Goal: Transaction & Acquisition: Book appointment/travel/reservation

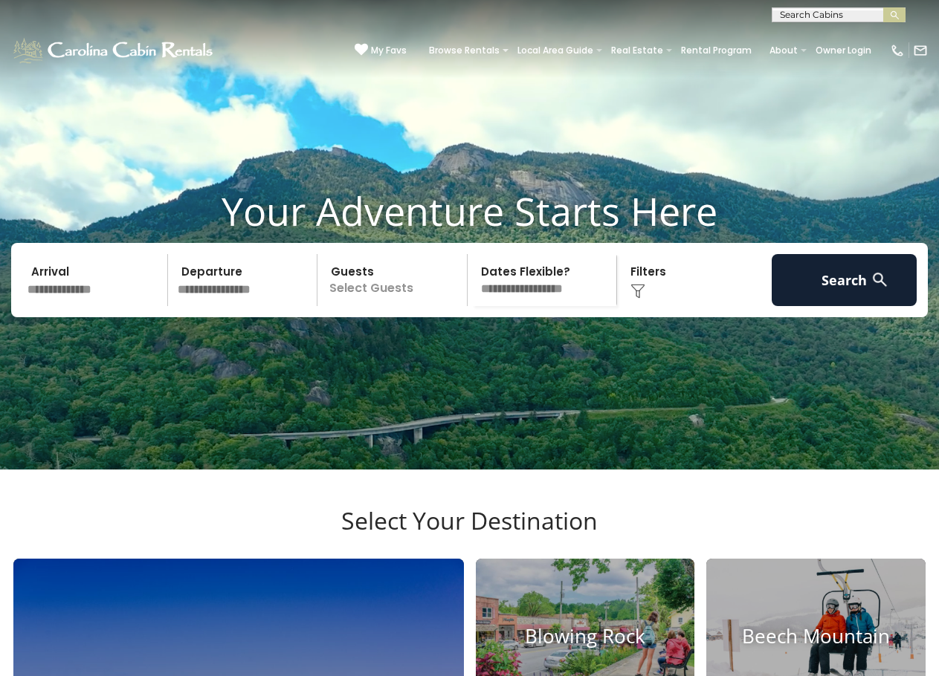
click at [85, 306] on input "text" at bounding box center [95, 280] width 146 height 52
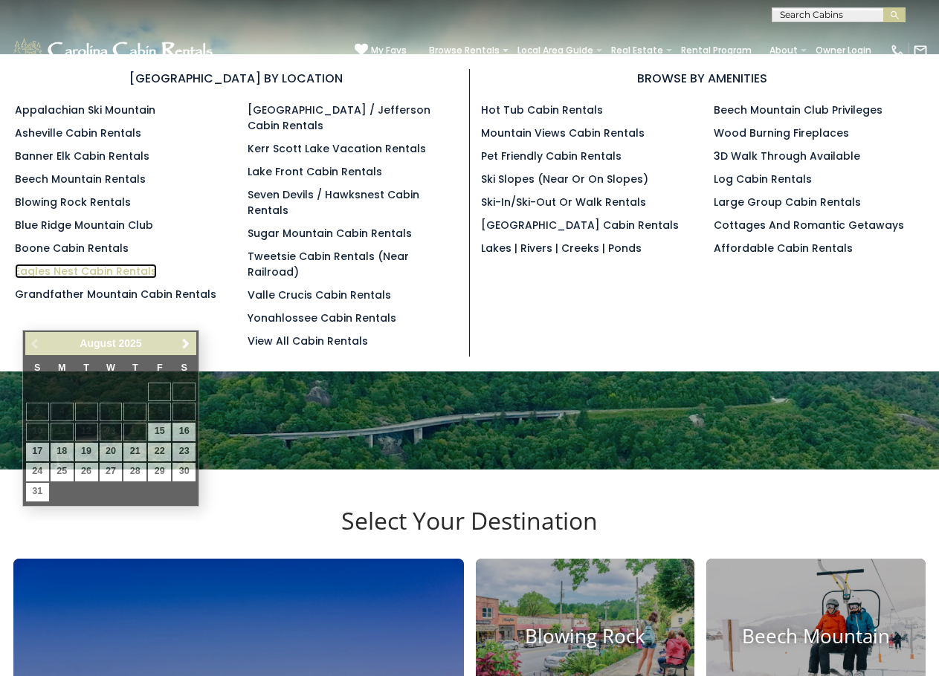
click at [87, 271] on link "Eagles Nest Cabin Rentals" at bounding box center [86, 271] width 142 height 15
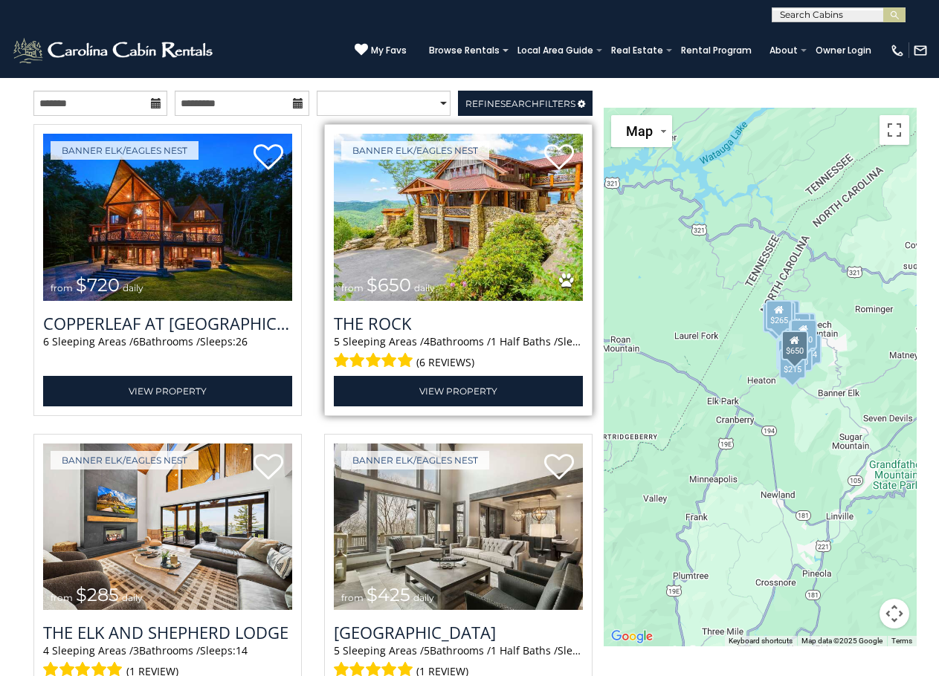
scroll to position [1487, 0]
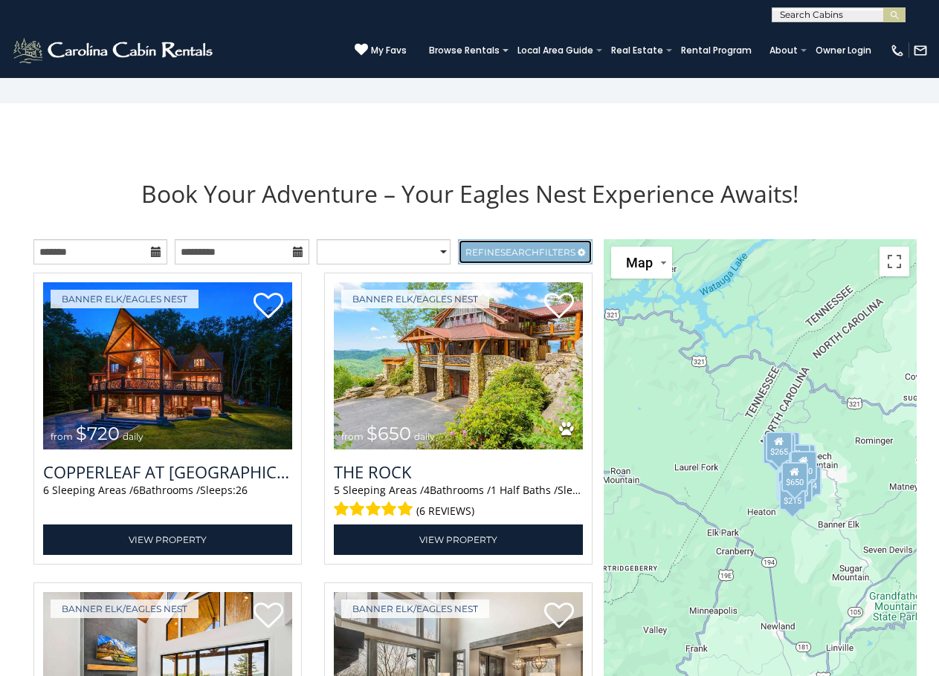
click at [526, 258] on span "Search" at bounding box center [519, 252] width 39 height 11
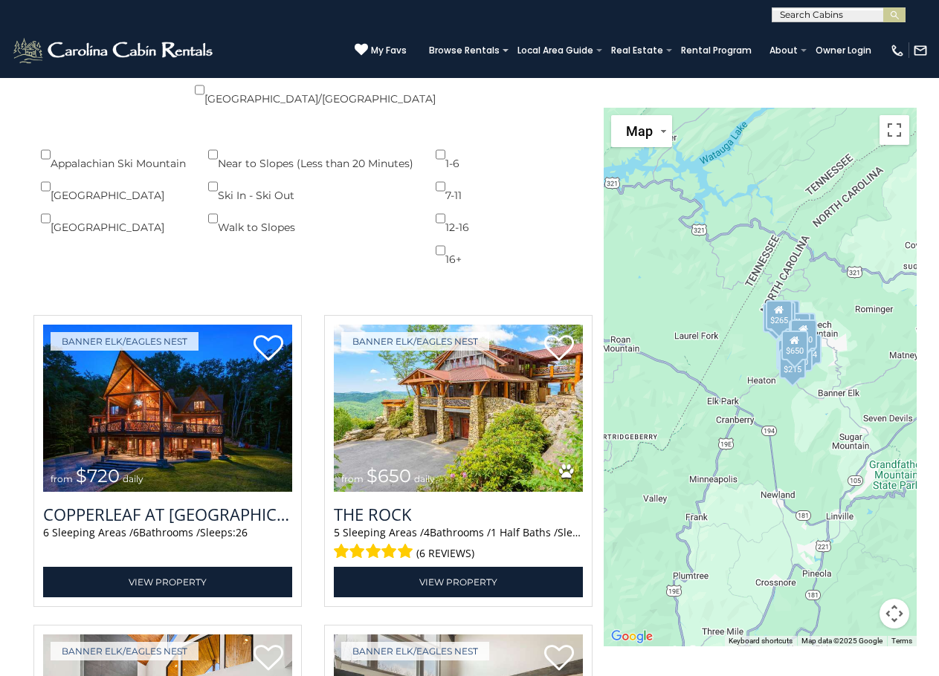
scroll to position [2379, 0]
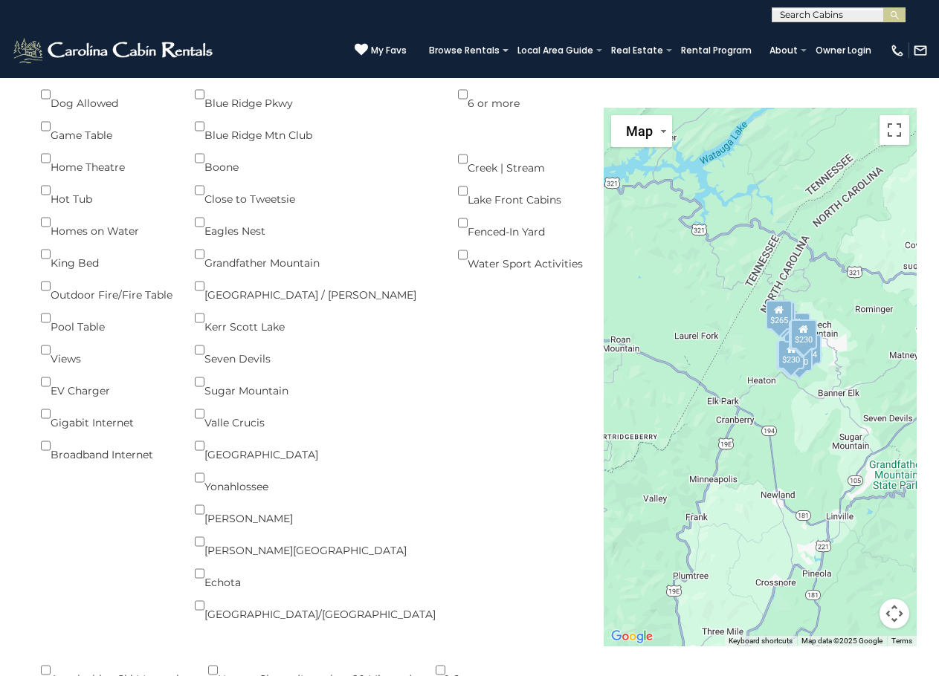
scroll to position [1338, 0]
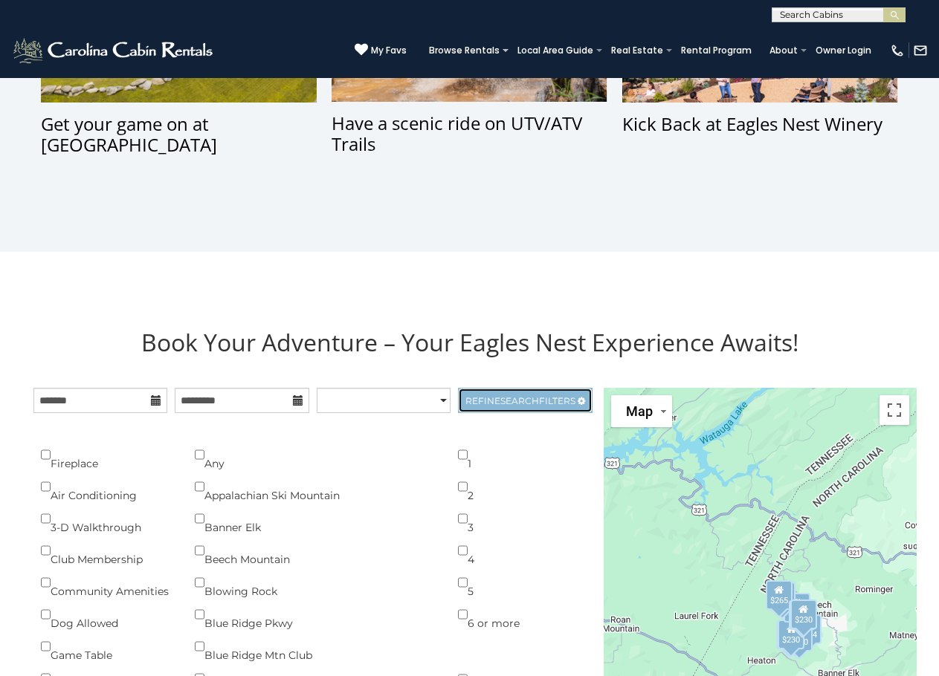
click at [543, 407] on span "Refine Search Filters" at bounding box center [520, 400] width 110 height 11
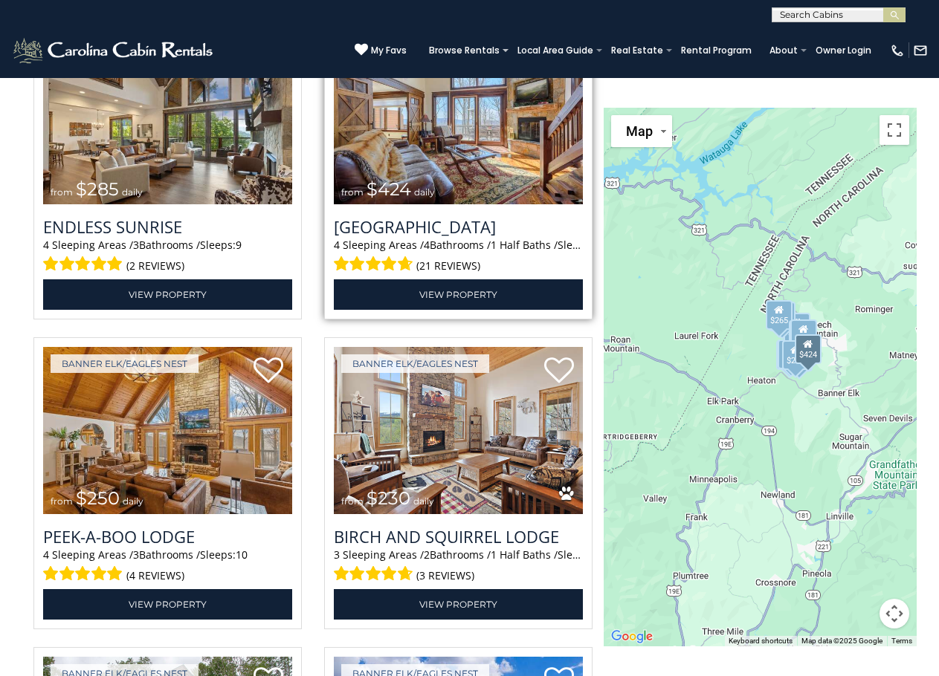
scroll to position [2081, 0]
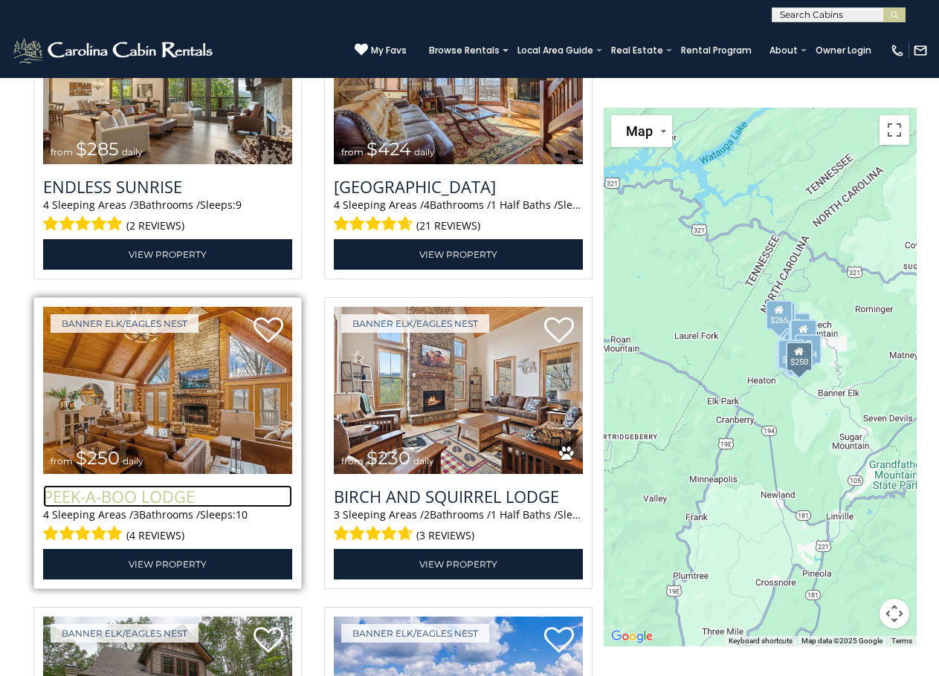
click at [166, 508] on h3 "Peek-a-Boo Lodge" at bounding box center [167, 496] width 249 height 22
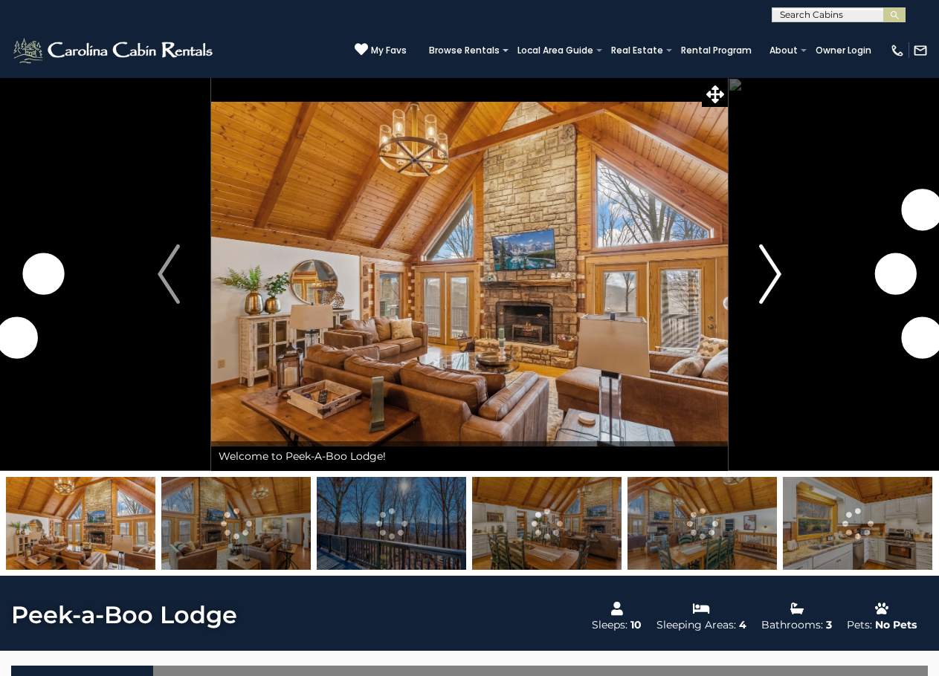
click at [777, 278] on img "Next" at bounding box center [770, 274] width 22 height 59
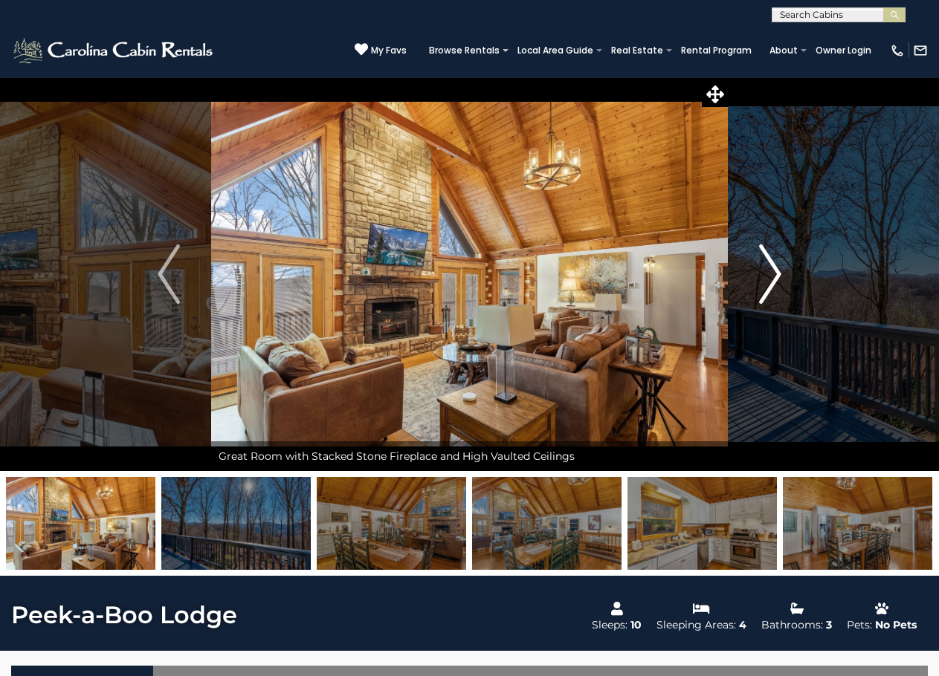
click at [769, 275] on img "Next" at bounding box center [770, 274] width 22 height 59
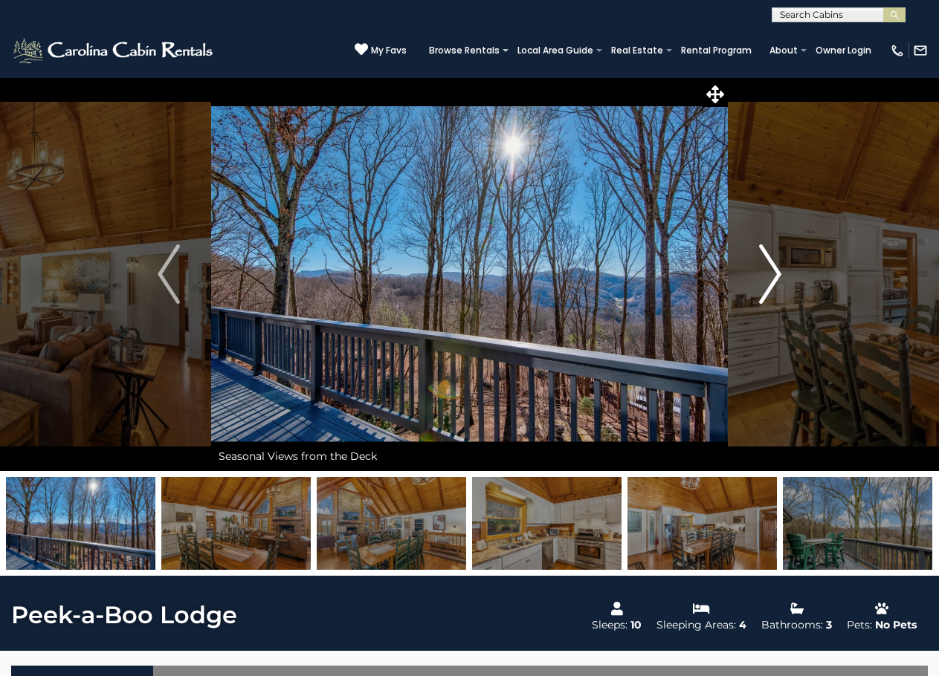
click at [769, 275] on img "Next" at bounding box center [770, 274] width 22 height 59
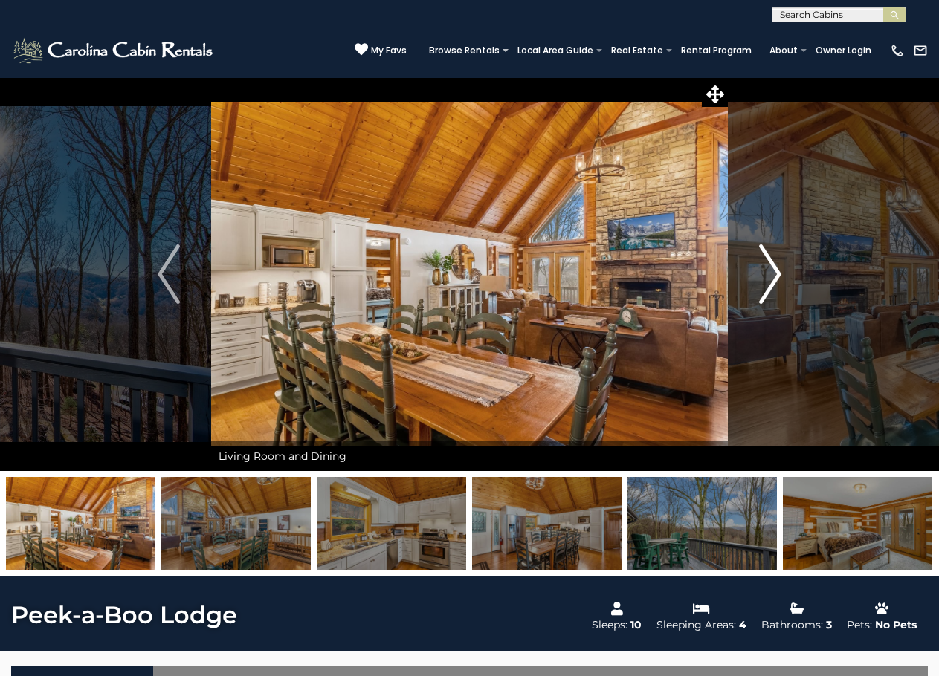
click at [769, 275] on img "Next" at bounding box center [770, 274] width 22 height 59
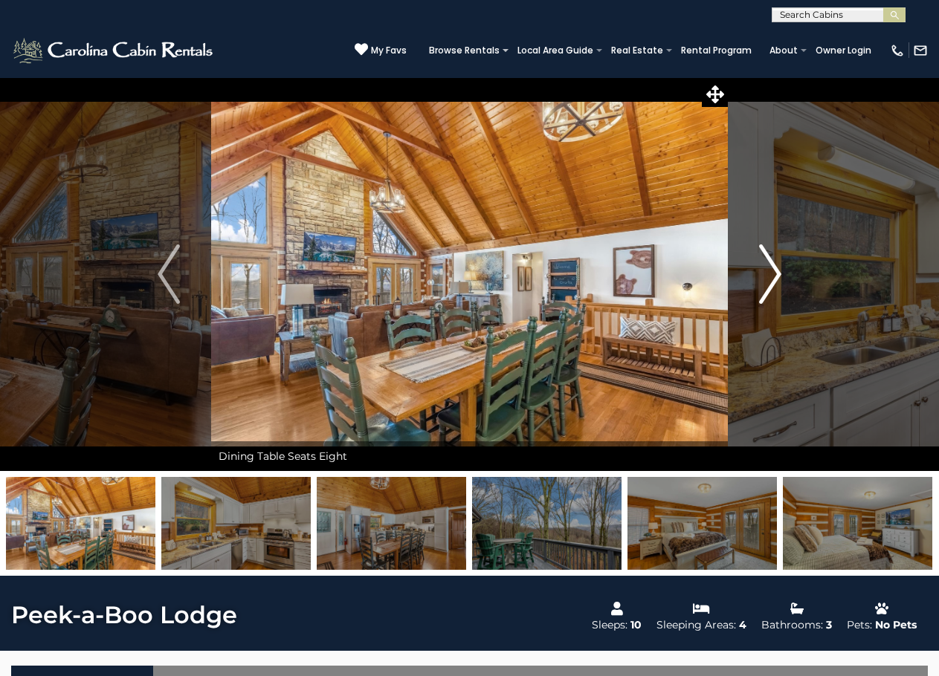
click at [769, 275] on img "Next" at bounding box center [770, 274] width 22 height 59
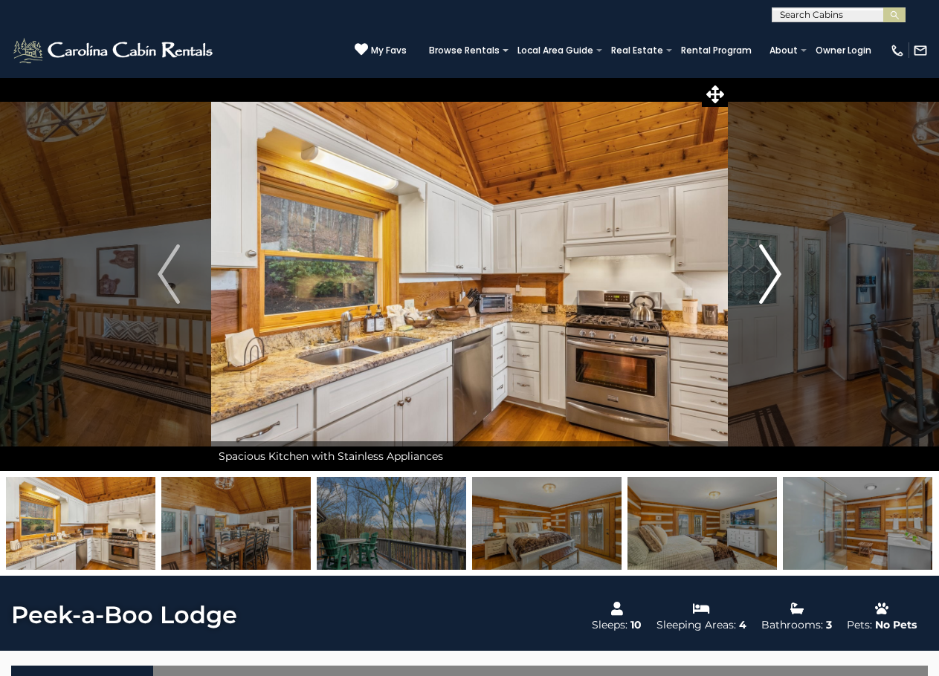
click at [769, 275] on img "Next" at bounding box center [770, 274] width 22 height 59
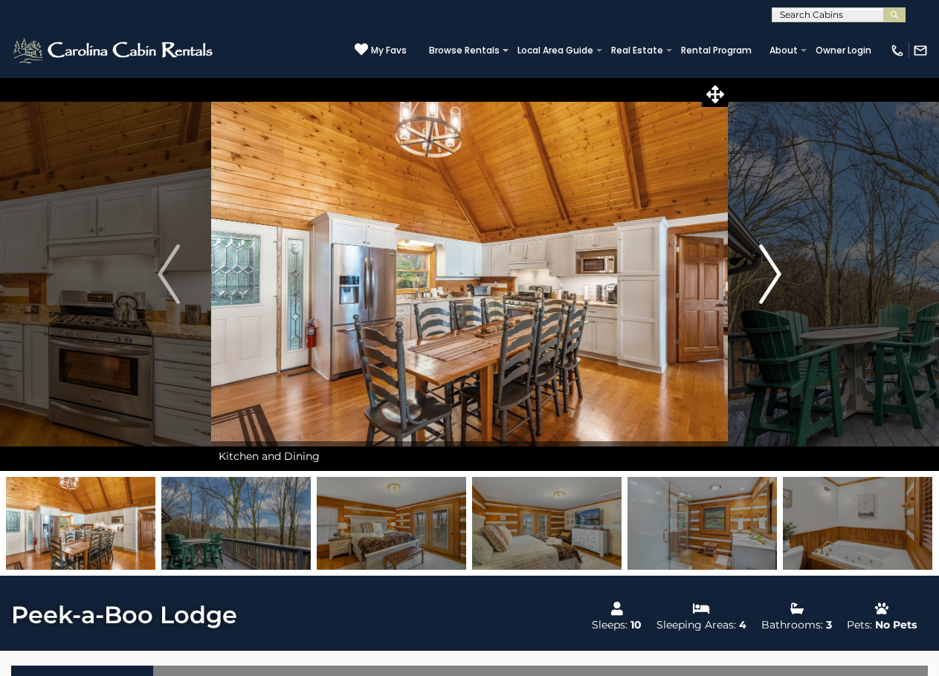
click at [769, 275] on img "Next" at bounding box center [770, 274] width 22 height 59
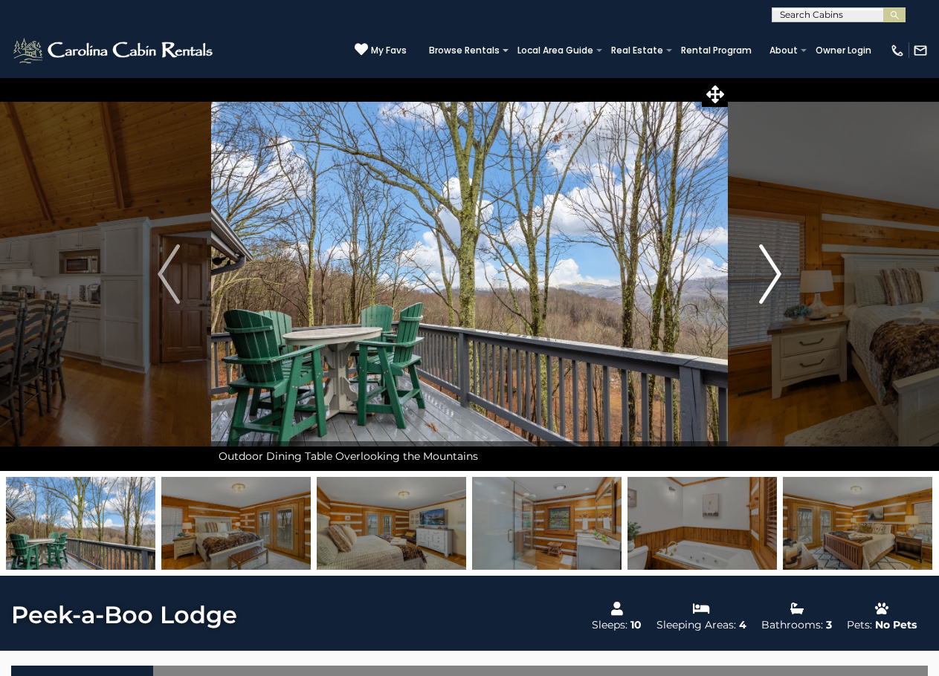
click at [769, 275] on img "Next" at bounding box center [770, 274] width 22 height 59
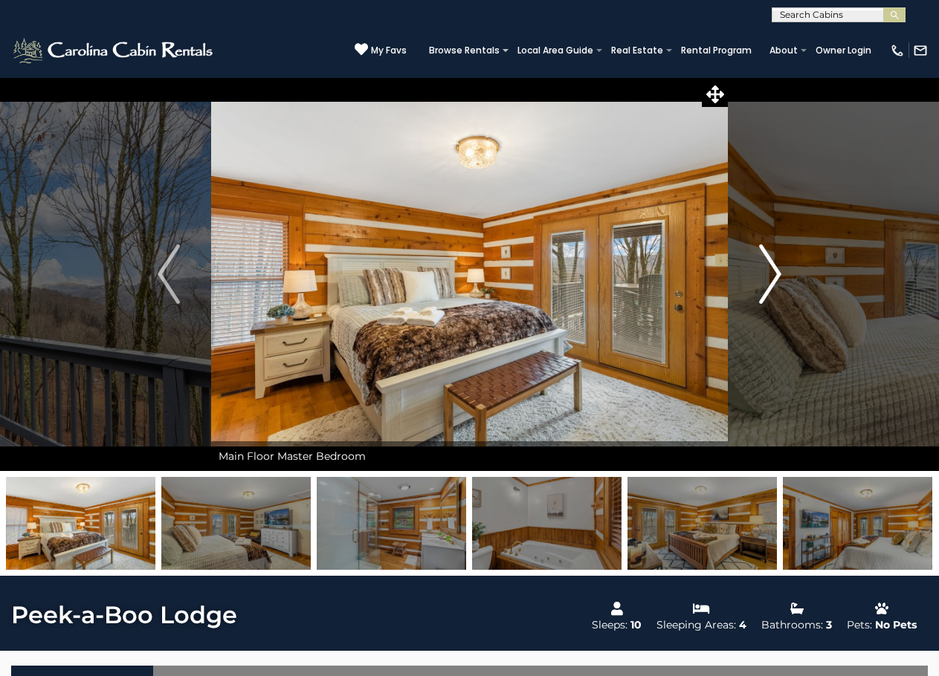
click at [769, 275] on img "Next" at bounding box center [770, 274] width 22 height 59
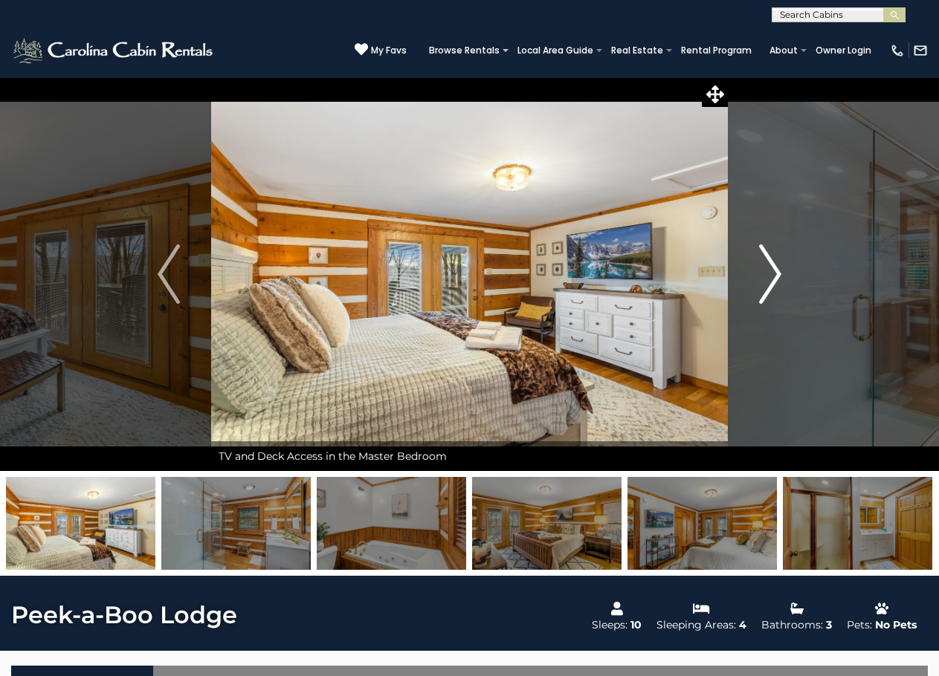
click at [769, 275] on img "Next" at bounding box center [770, 274] width 22 height 59
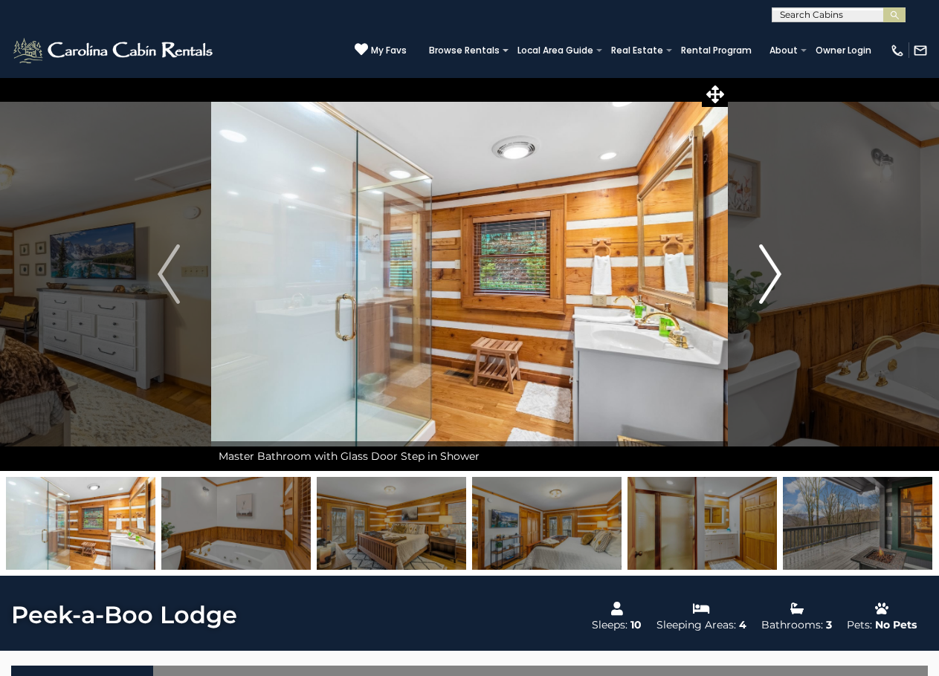
click at [769, 275] on img "Next" at bounding box center [770, 274] width 22 height 59
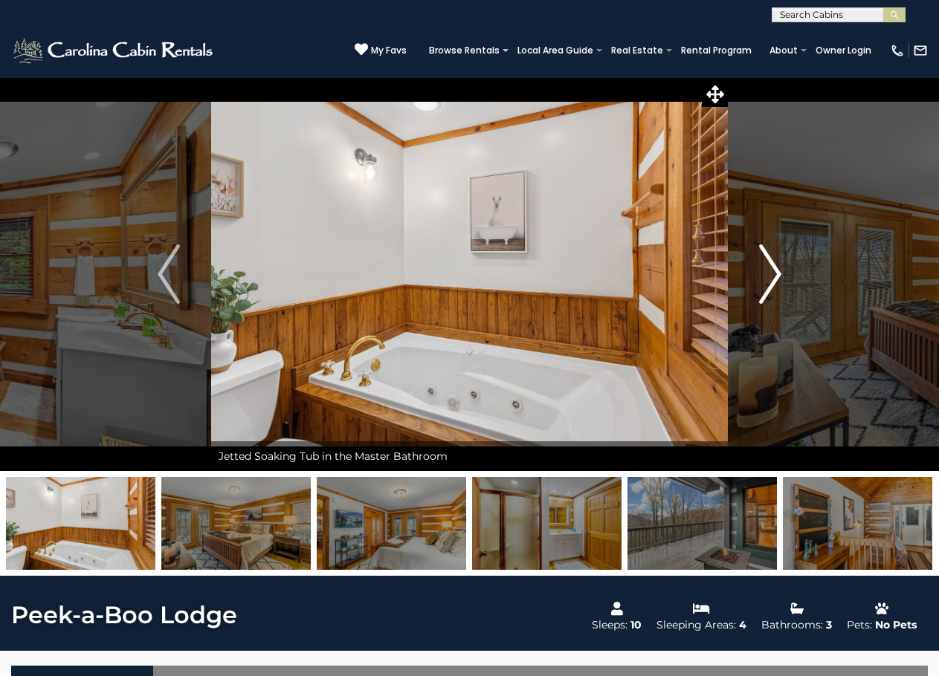
click at [769, 275] on img "Next" at bounding box center [770, 274] width 22 height 59
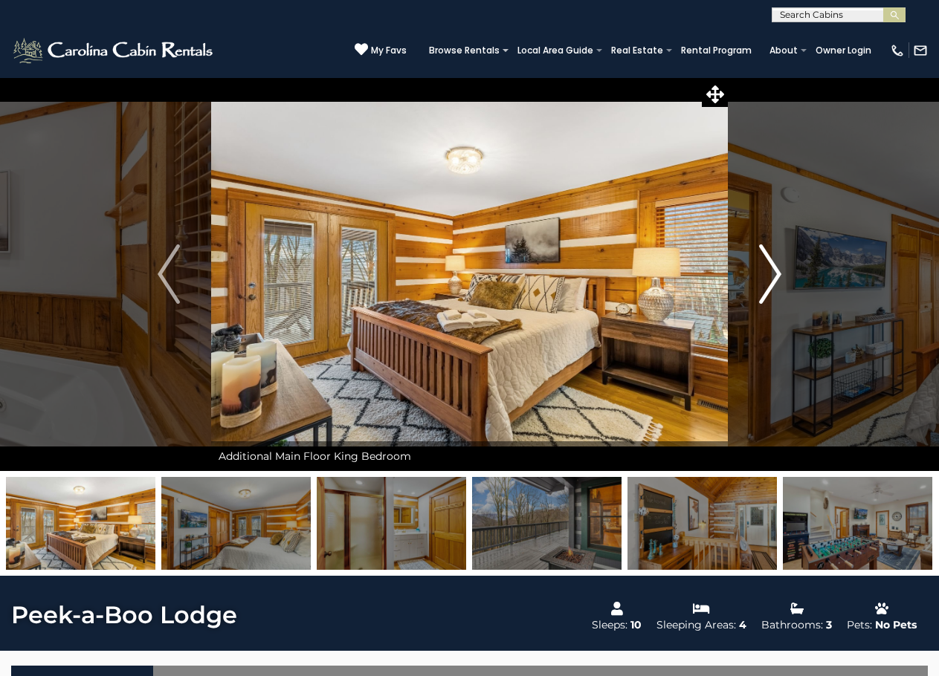
click at [769, 275] on img "Next" at bounding box center [770, 274] width 22 height 59
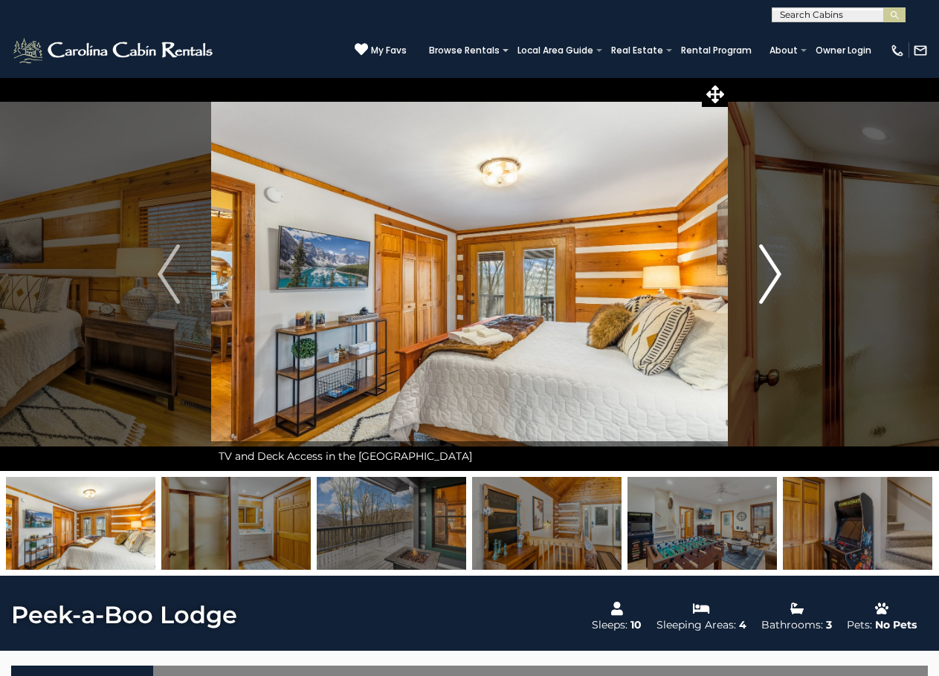
click at [769, 275] on img "Next" at bounding box center [770, 274] width 22 height 59
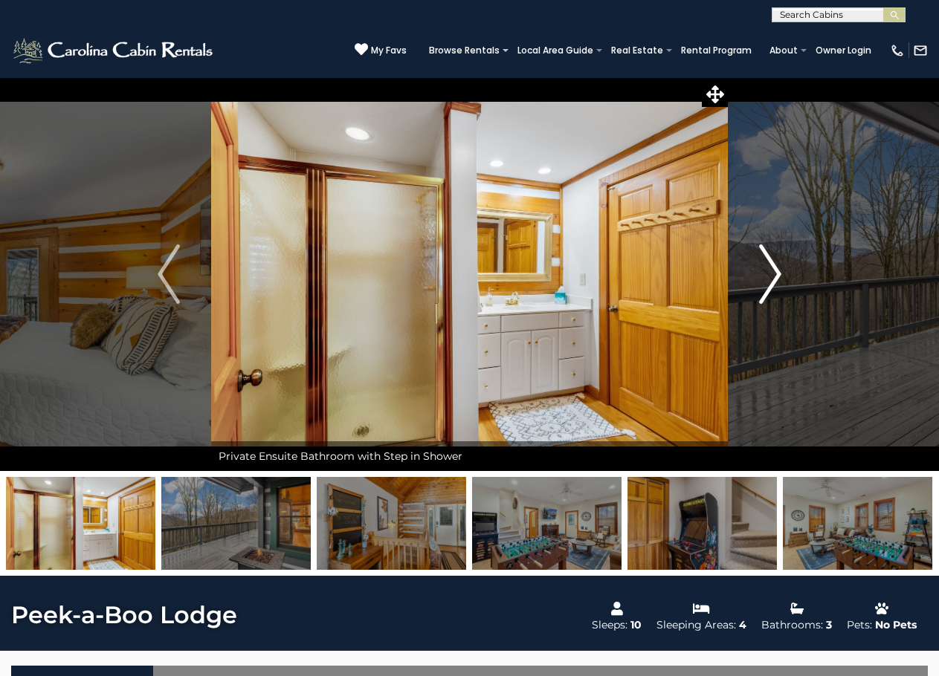
click at [769, 275] on img "Next" at bounding box center [770, 274] width 22 height 59
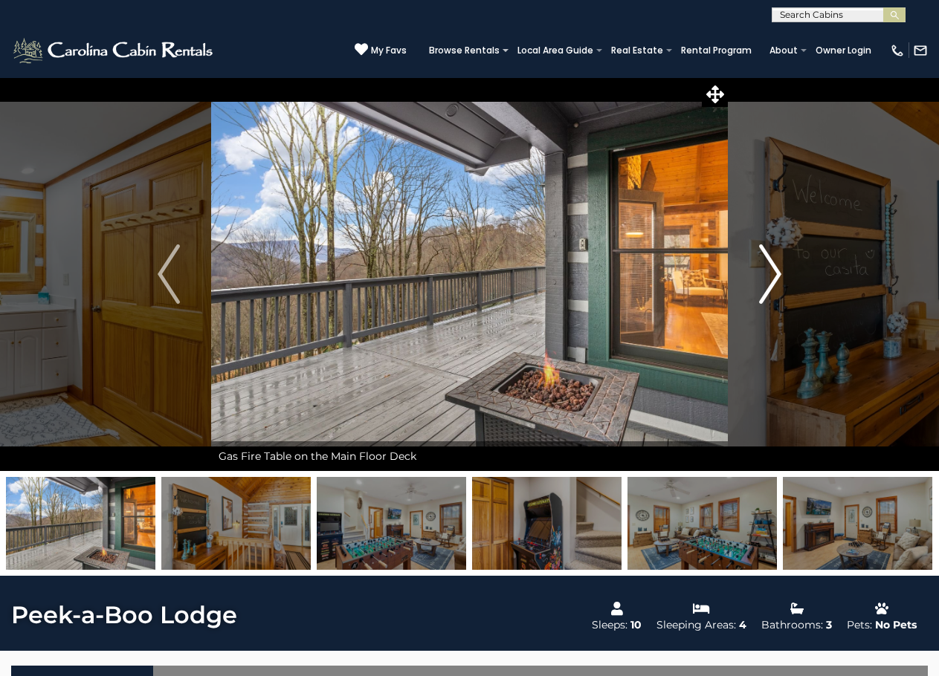
click at [769, 275] on img "Next" at bounding box center [770, 274] width 22 height 59
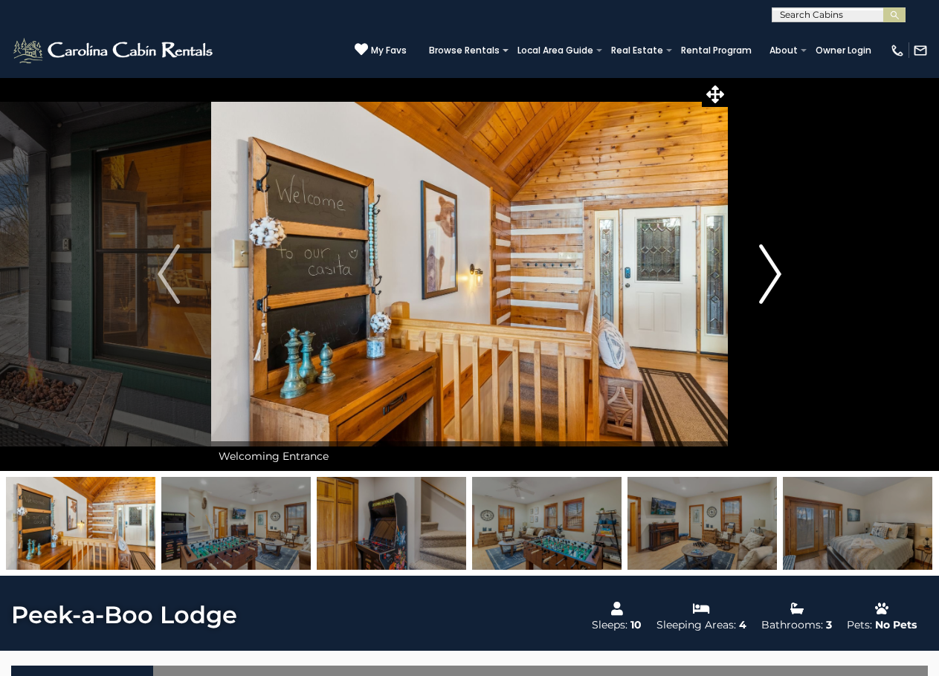
click at [769, 275] on img "Next" at bounding box center [770, 274] width 22 height 59
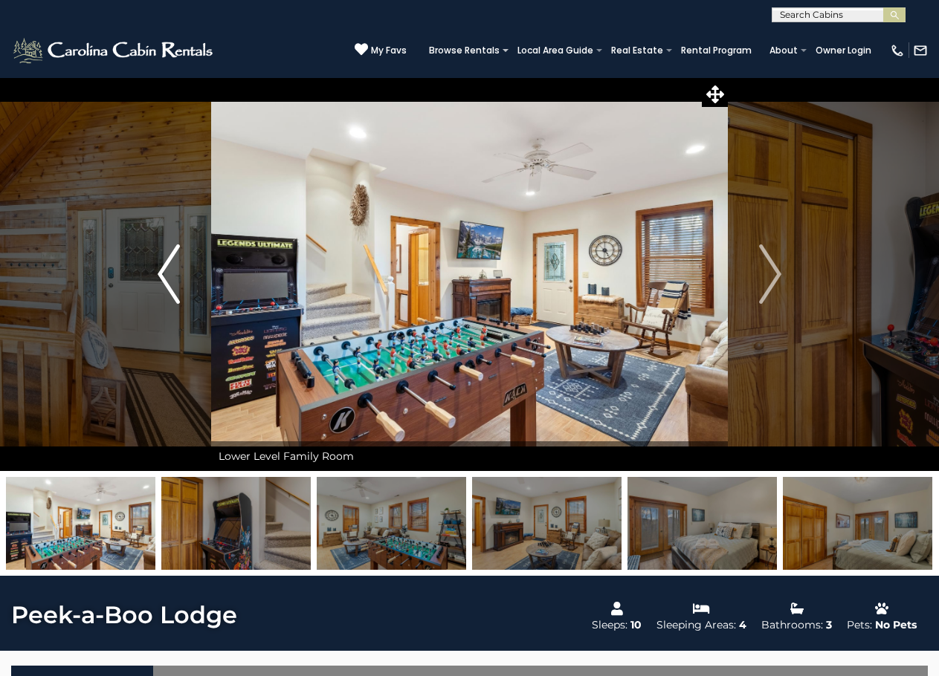
click at [172, 273] on img "Previous" at bounding box center [169, 274] width 22 height 59
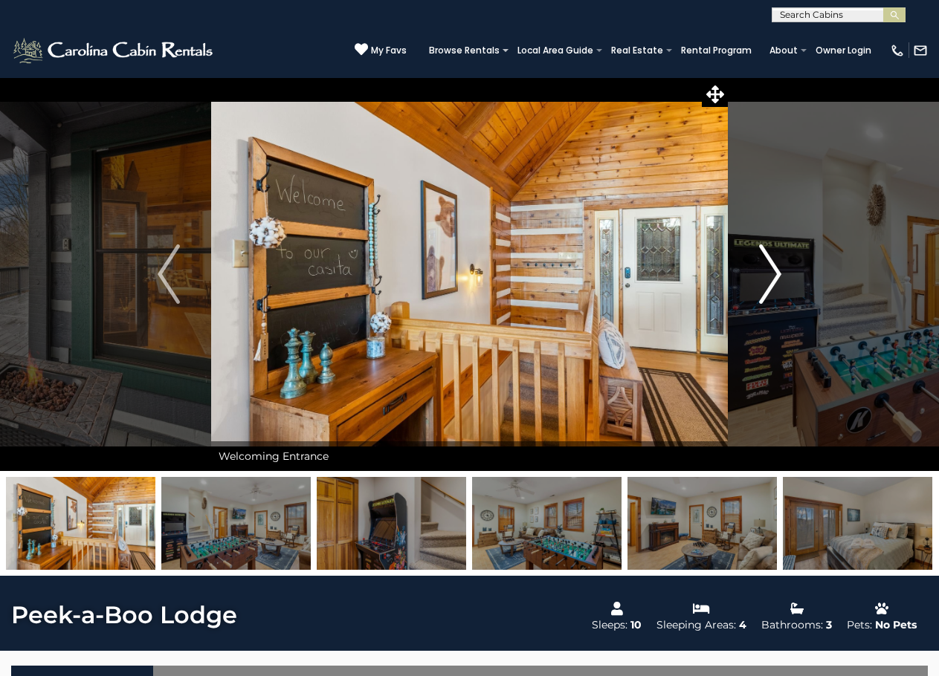
click at [769, 279] on img "Next" at bounding box center [770, 274] width 22 height 59
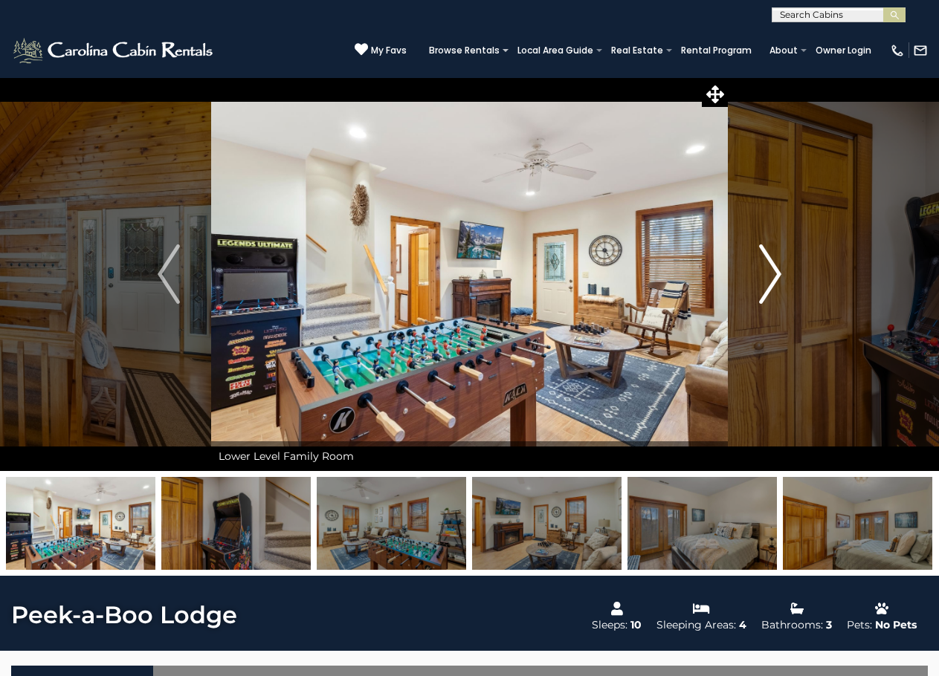
click at [769, 279] on img "Next" at bounding box center [770, 274] width 22 height 59
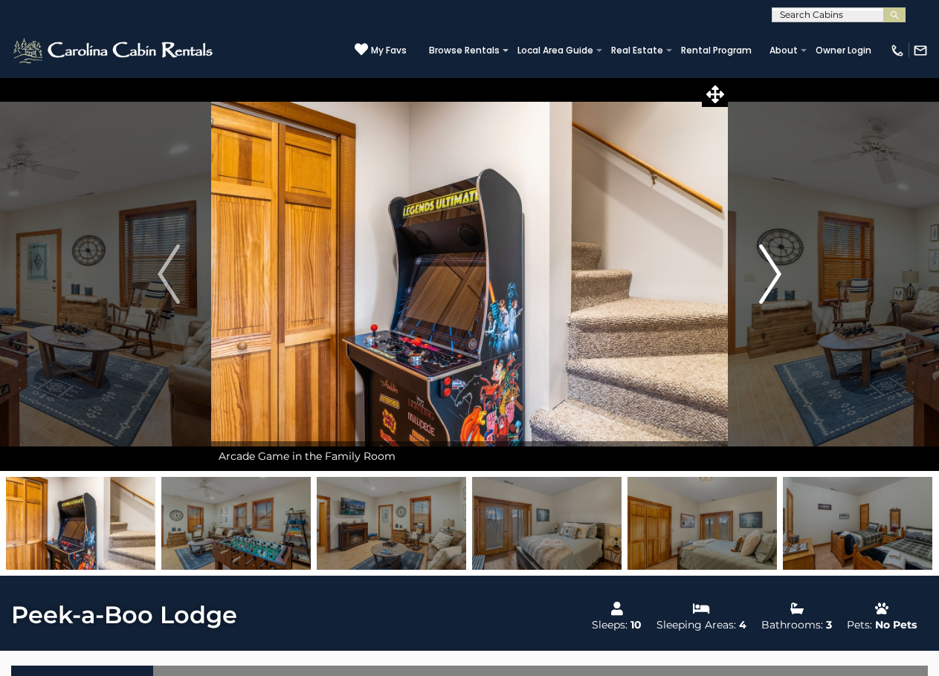
click at [769, 279] on img "Next" at bounding box center [770, 274] width 22 height 59
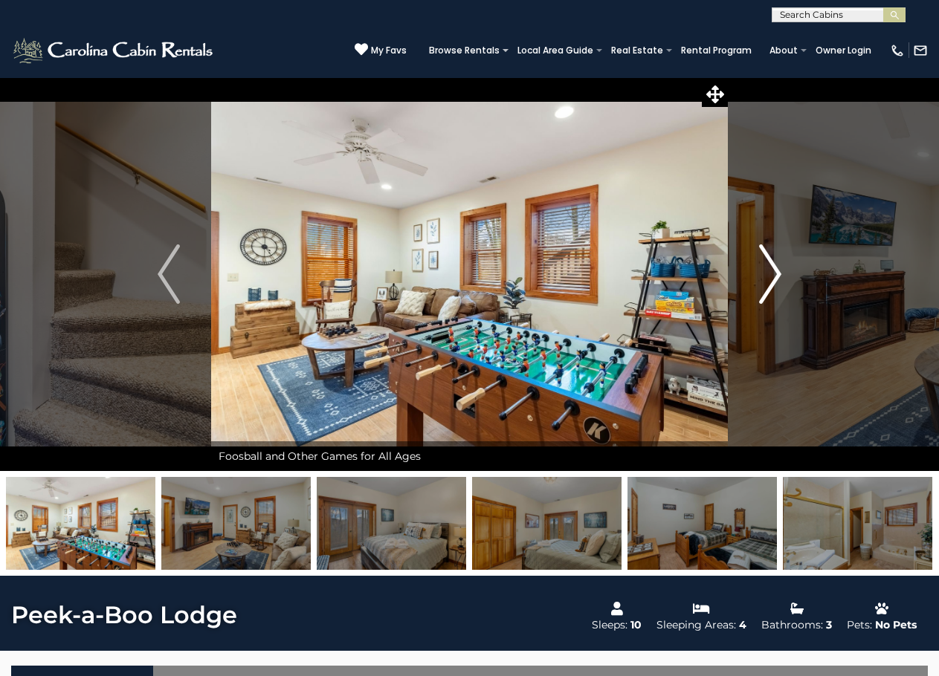
click at [769, 279] on img "Next" at bounding box center [770, 274] width 22 height 59
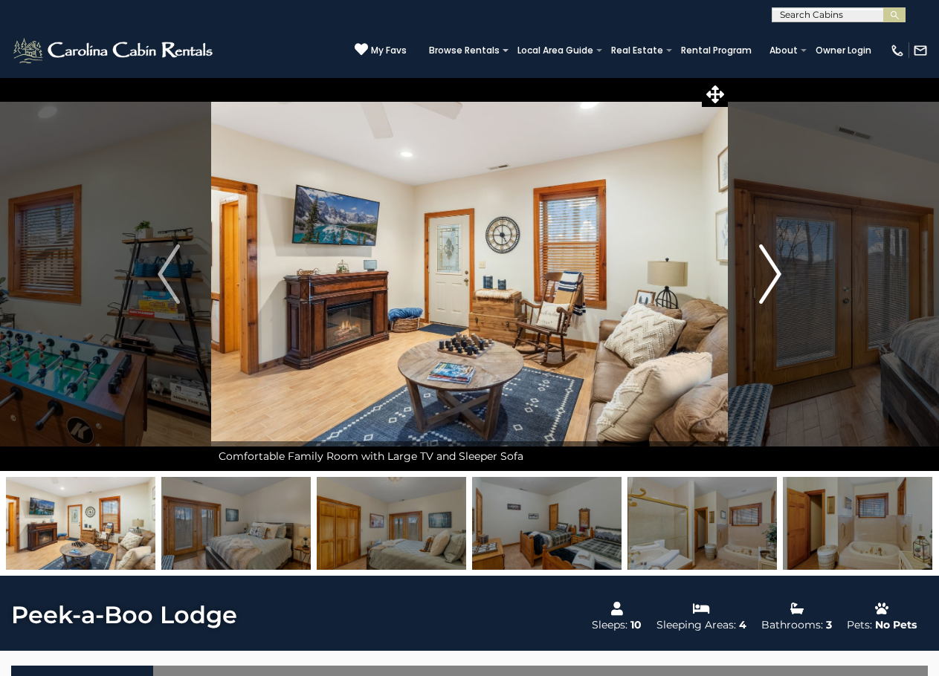
click at [769, 279] on img "Next" at bounding box center [770, 274] width 22 height 59
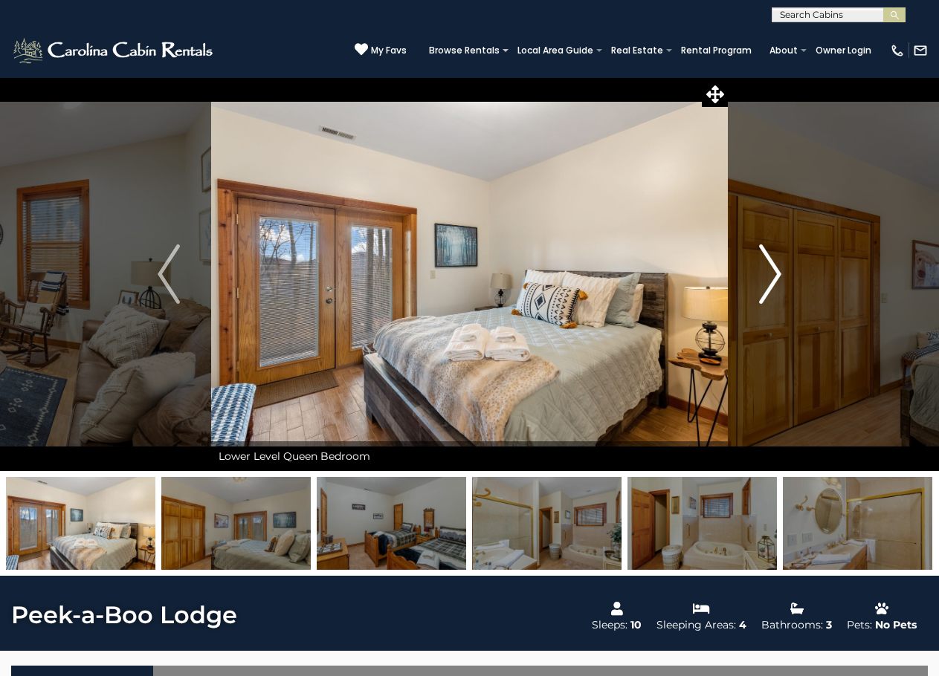
click at [769, 279] on img "Next" at bounding box center [770, 274] width 22 height 59
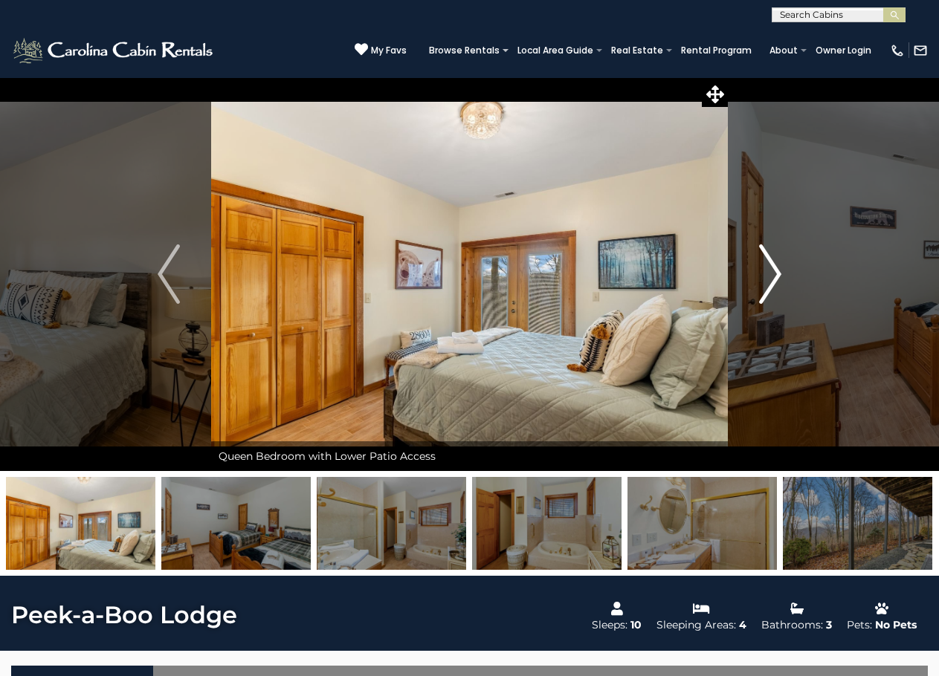
click at [769, 279] on img "Next" at bounding box center [770, 274] width 22 height 59
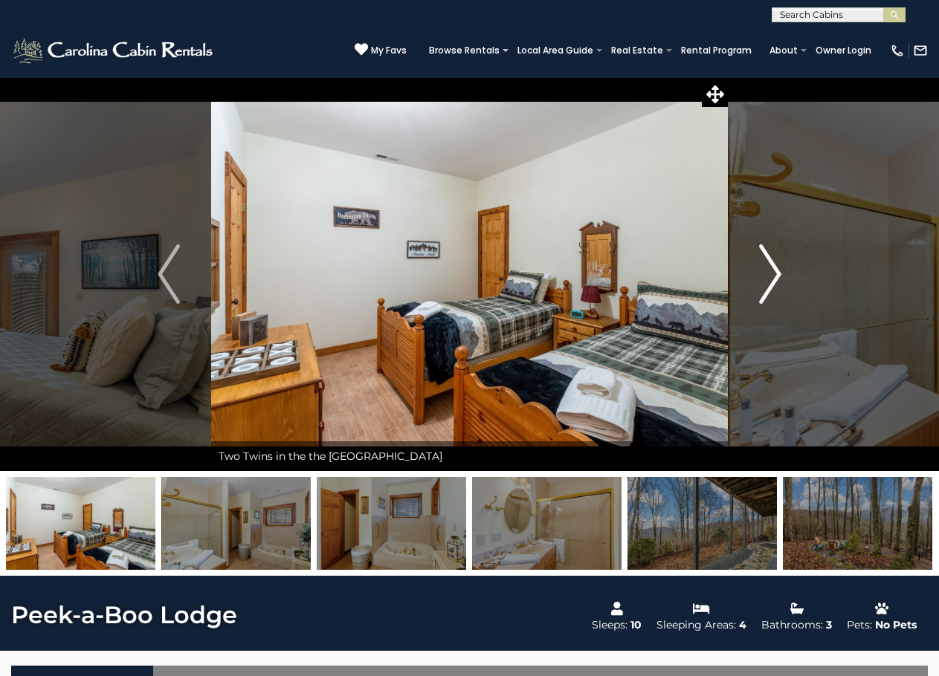
click at [769, 279] on img "Next" at bounding box center [770, 274] width 22 height 59
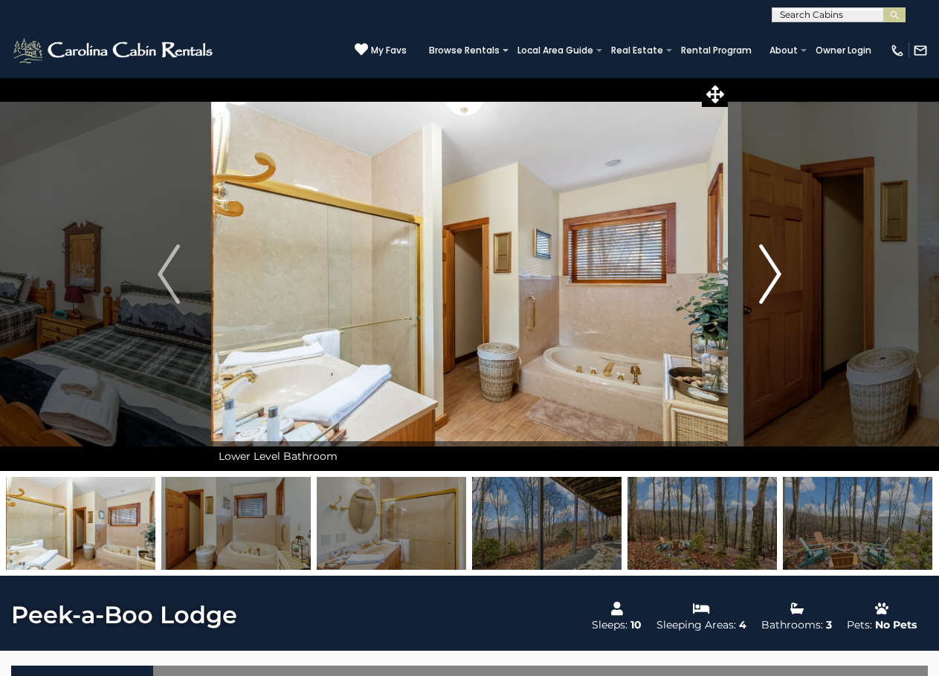
click at [769, 279] on img "Next" at bounding box center [770, 274] width 22 height 59
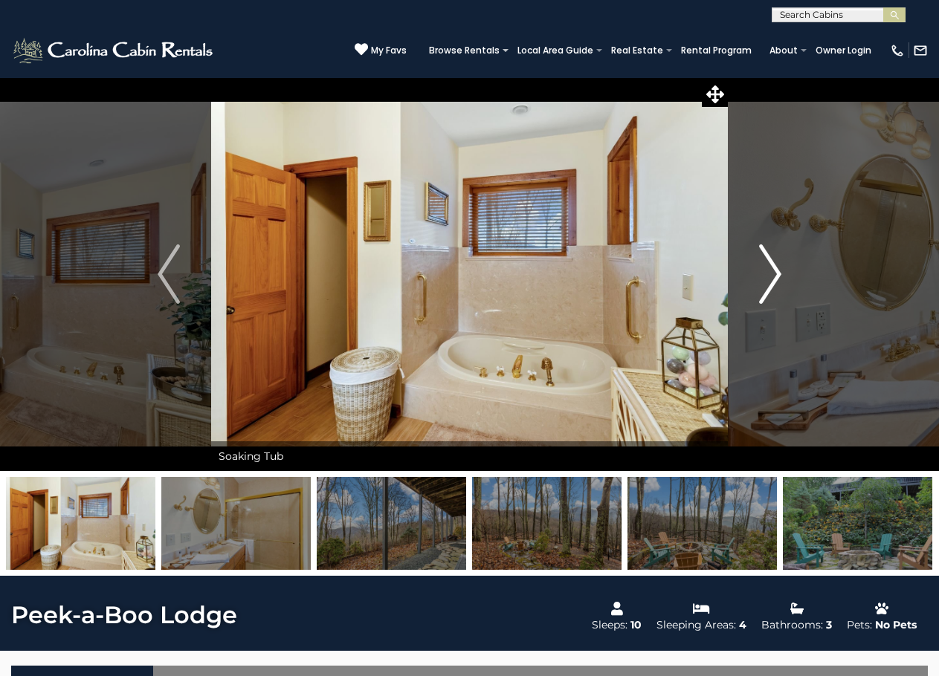
click at [769, 279] on img "Next" at bounding box center [770, 274] width 22 height 59
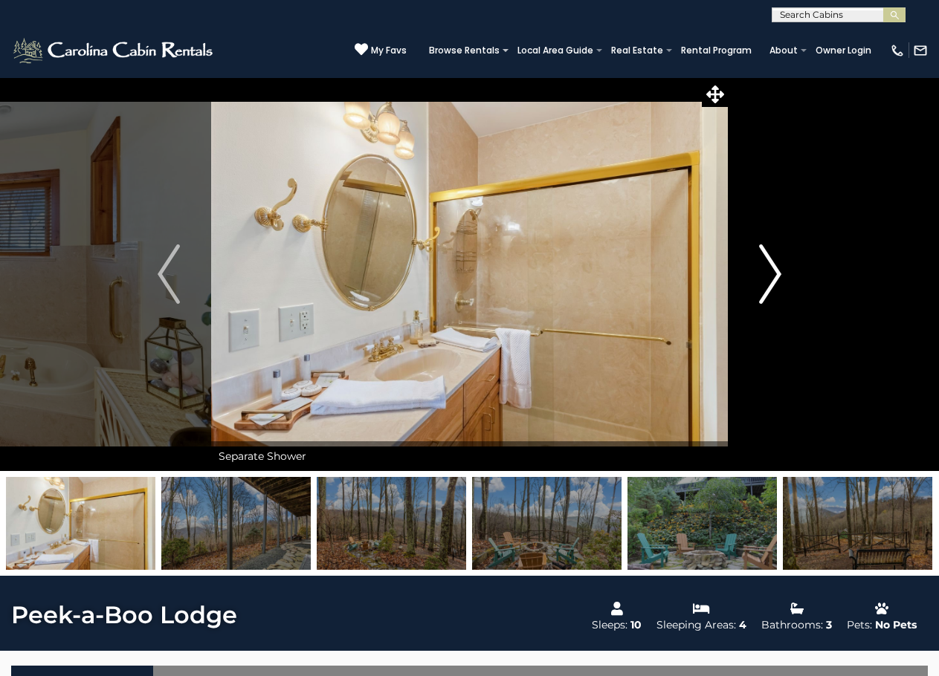
click at [769, 279] on img "Next" at bounding box center [770, 274] width 22 height 59
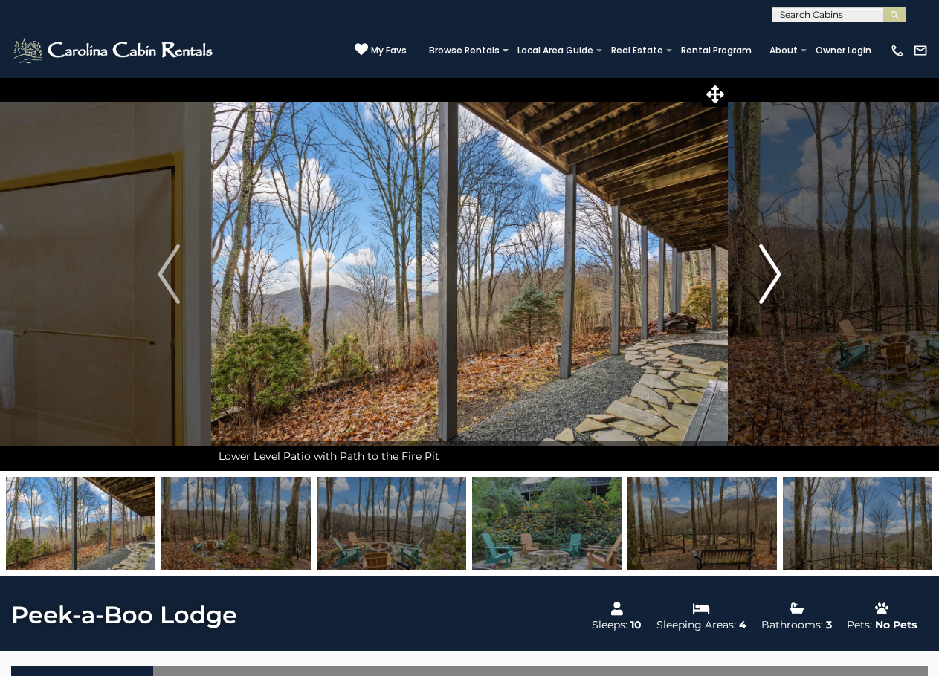
click at [769, 279] on img "Next" at bounding box center [770, 274] width 22 height 59
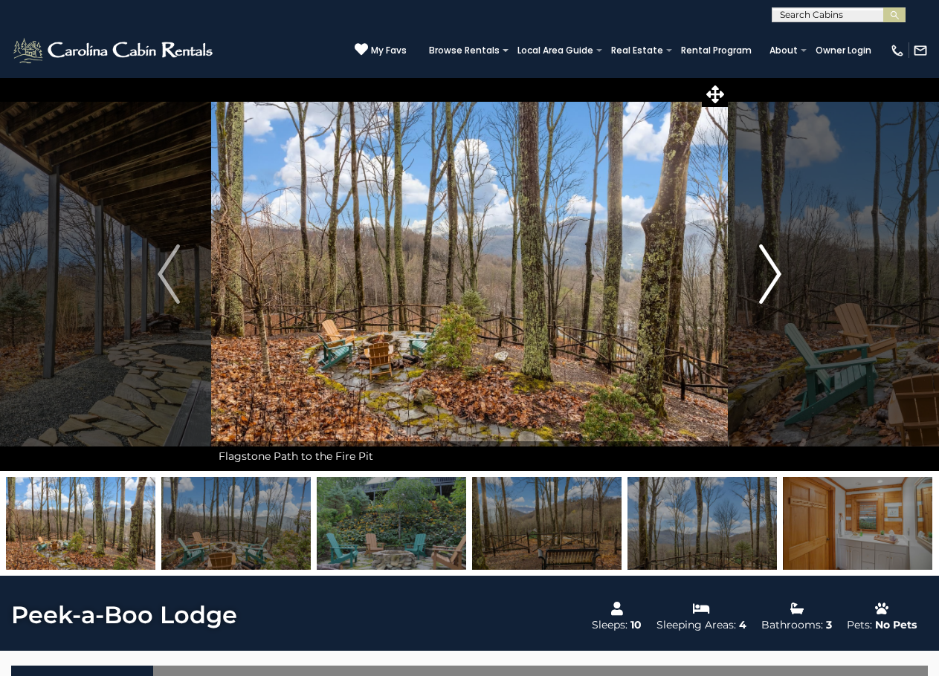
click at [769, 279] on img "Next" at bounding box center [770, 274] width 22 height 59
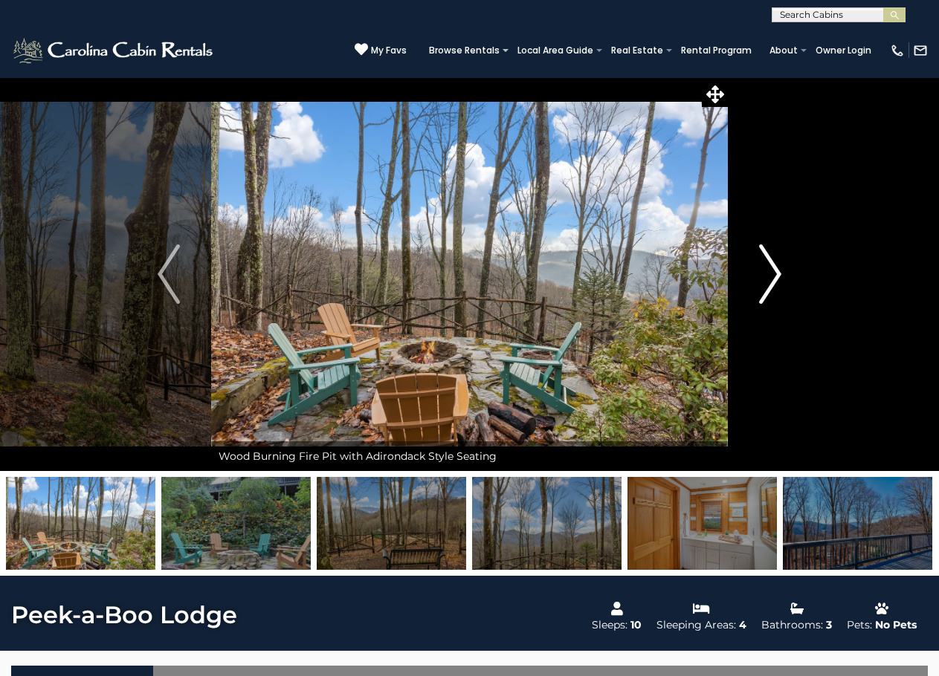
click at [769, 279] on img "Next" at bounding box center [770, 274] width 22 height 59
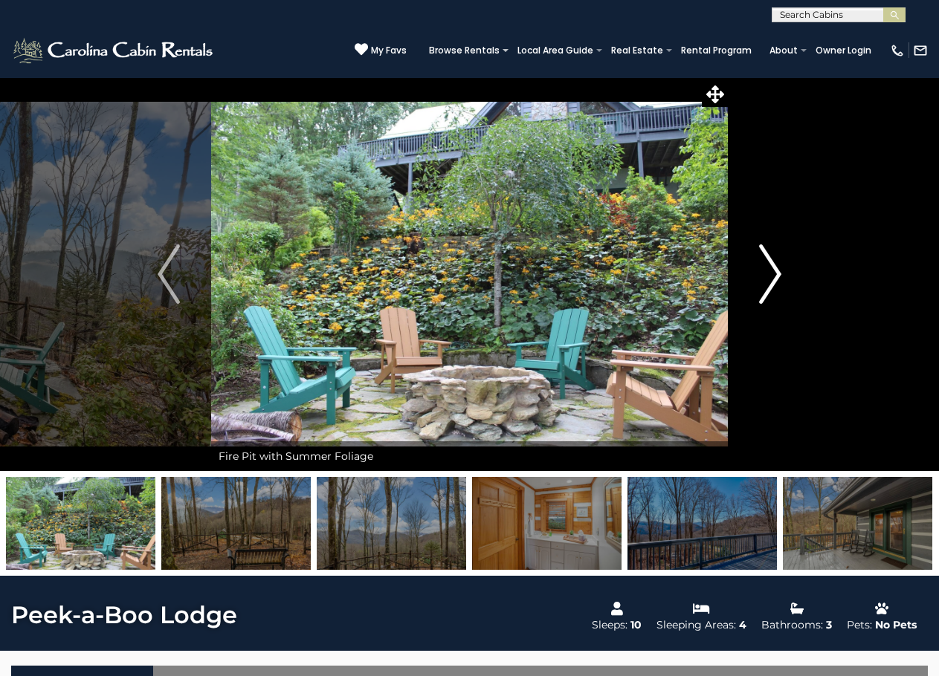
click at [769, 279] on img "Next" at bounding box center [770, 274] width 22 height 59
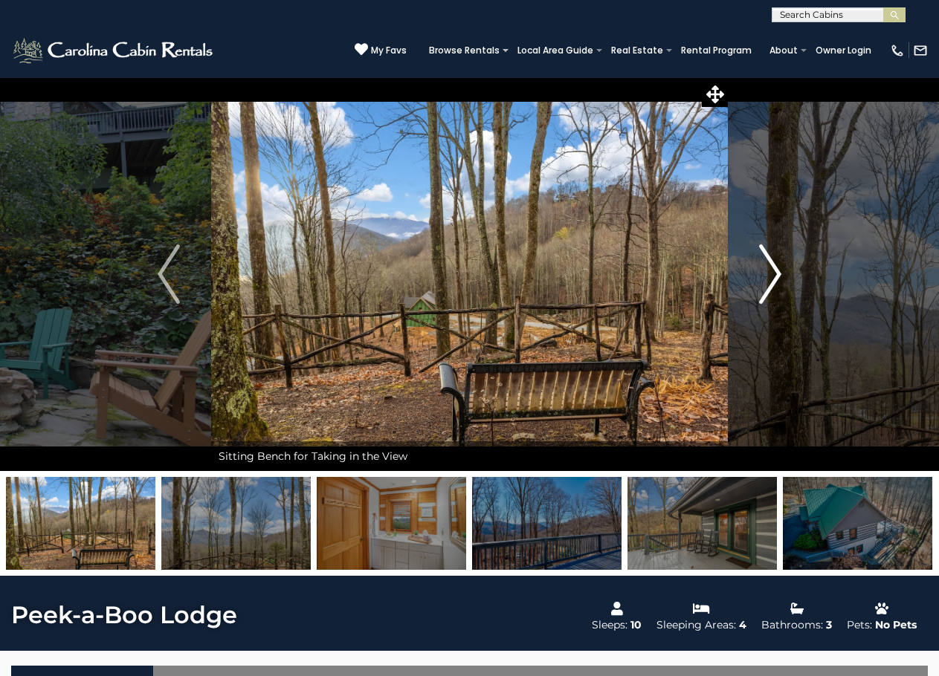
click at [769, 279] on img "Next" at bounding box center [770, 274] width 22 height 59
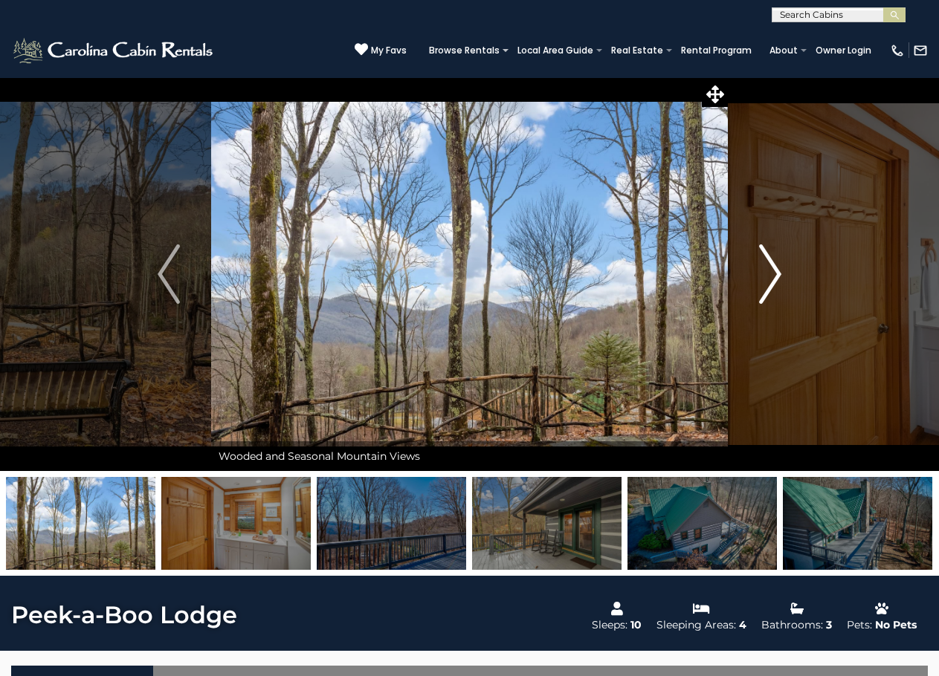
click at [769, 279] on img "Next" at bounding box center [770, 274] width 22 height 59
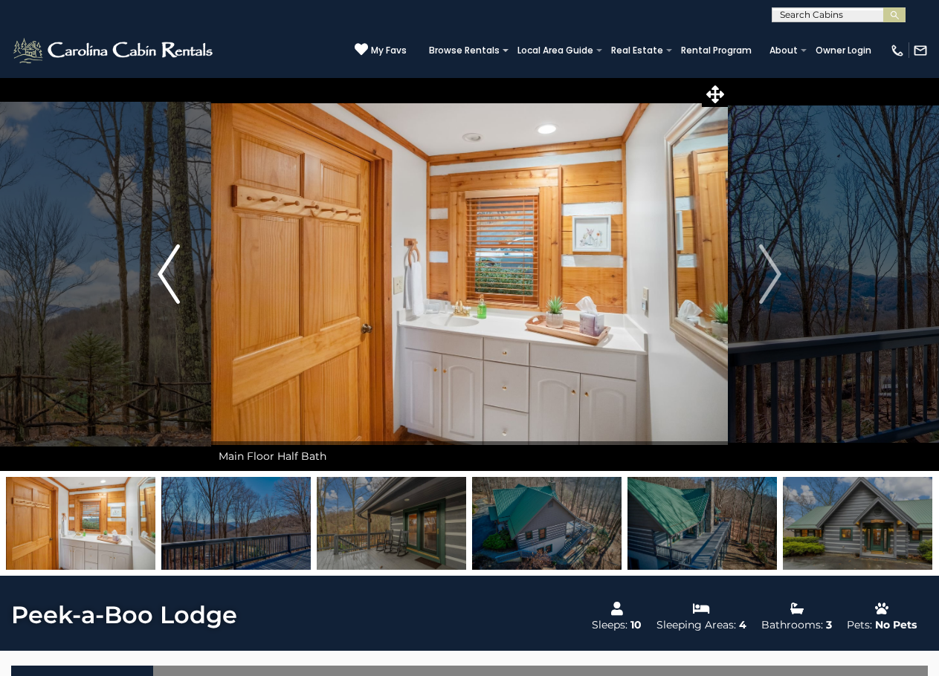
click at [166, 282] on img "Previous" at bounding box center [169, 274] width 22 height 59
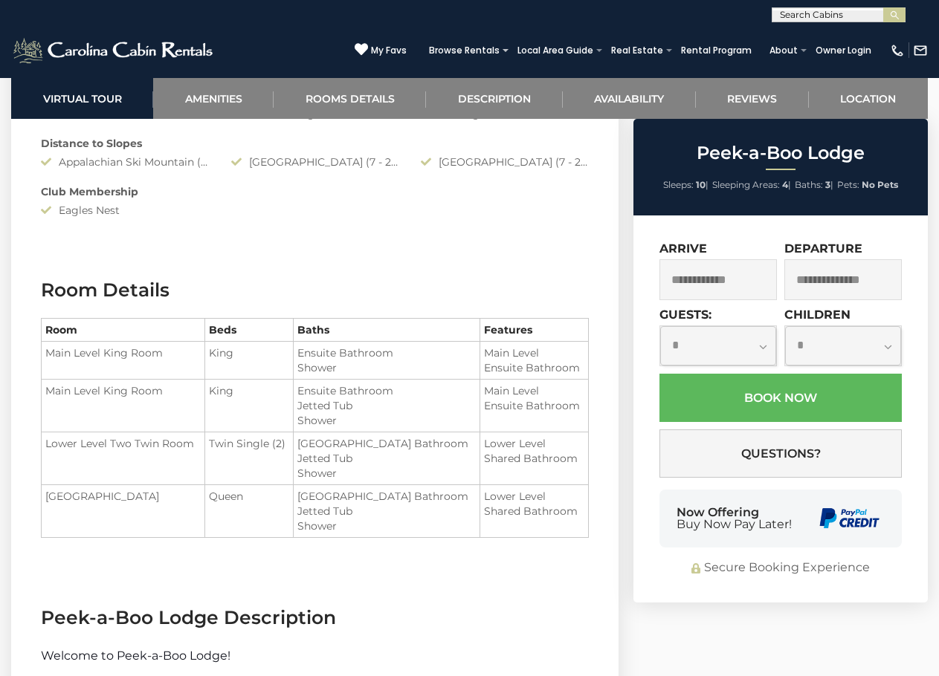
scroll to position [1487, 0]
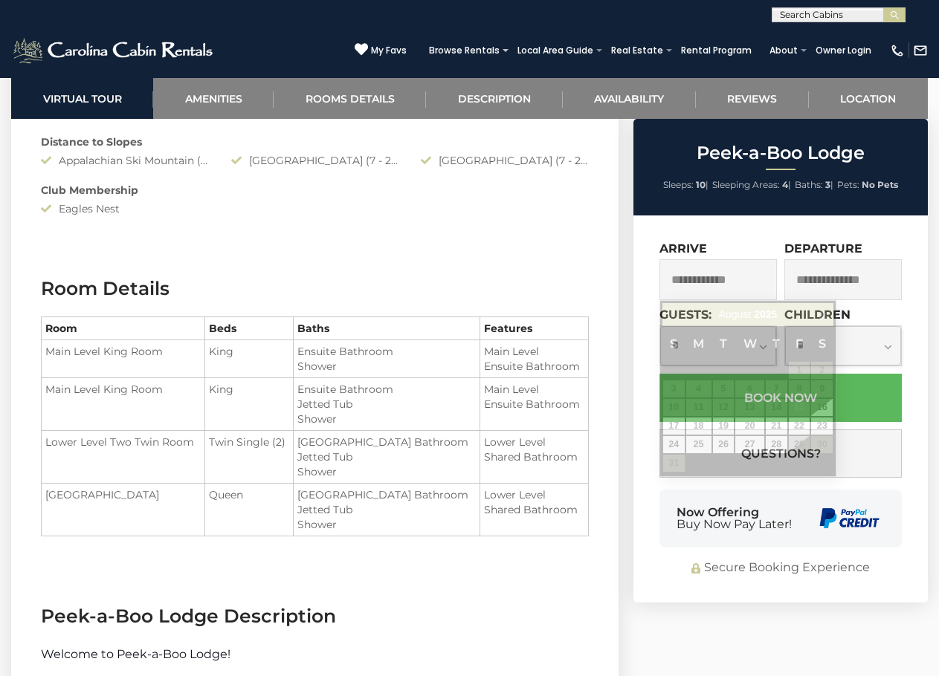
click at [709, 277] on input "text" at bounding box center [717, 279] width 117 height 41
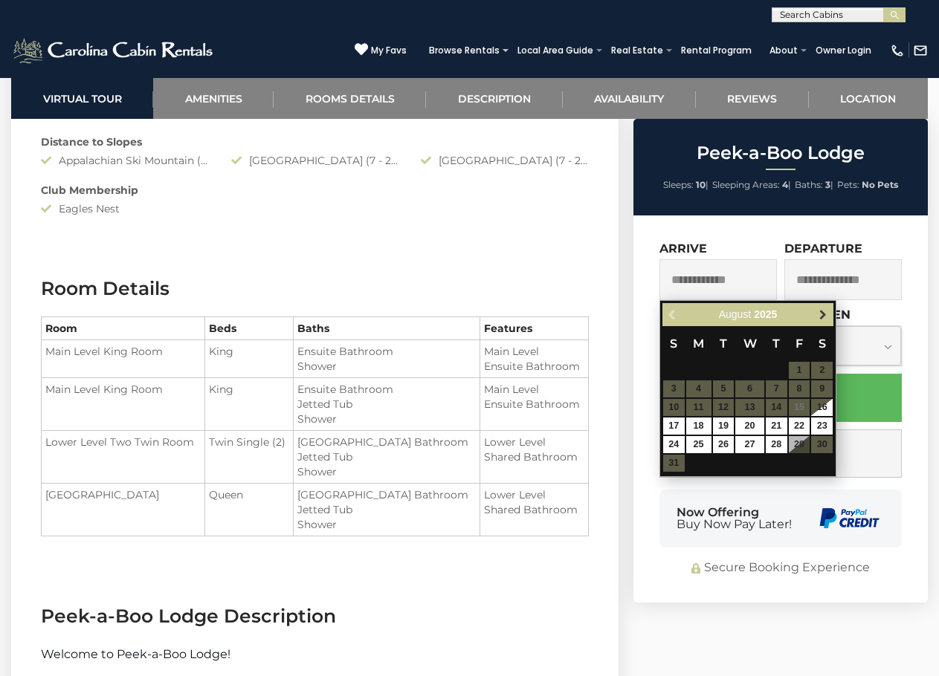
click at [819, 317] on span "Next" at bounding box center [823, 315] width 12 height 12
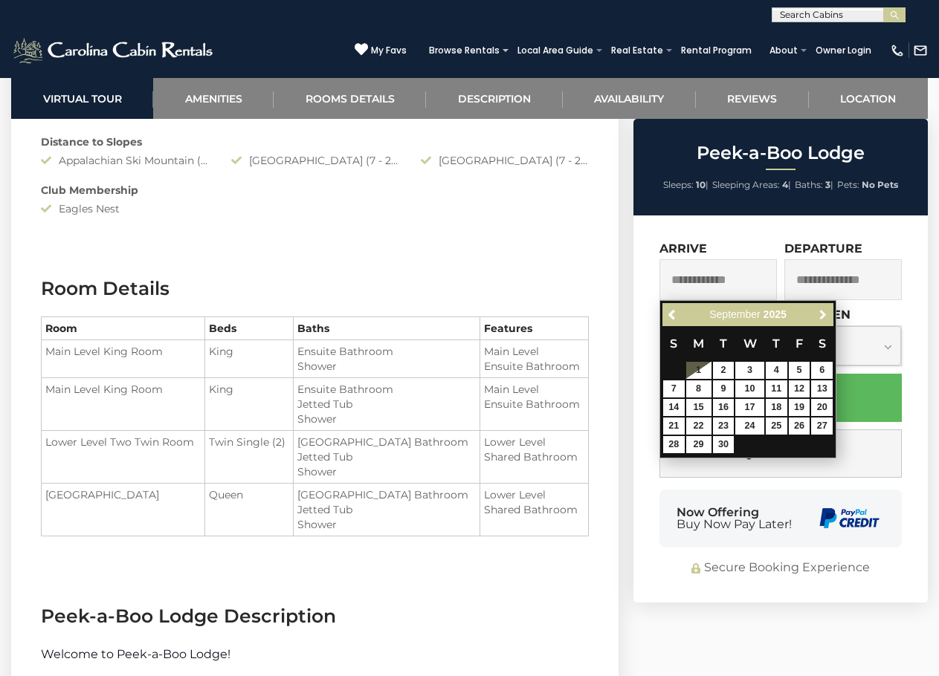
click at [819, 317] on span "Next" at bounding box center [823, 315] width 12 height 12
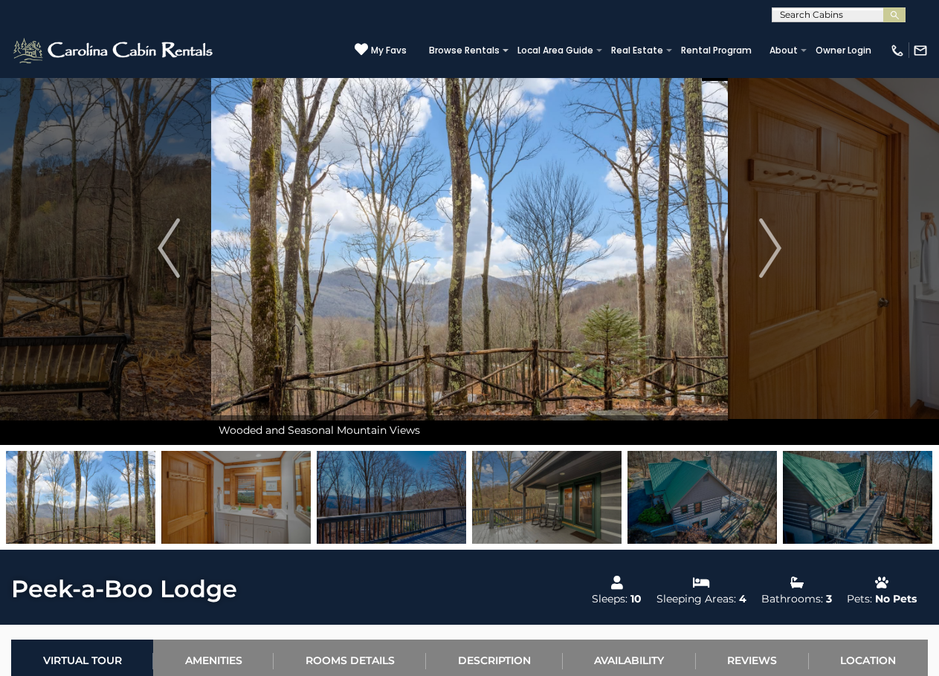
scroll to position [0, 0]
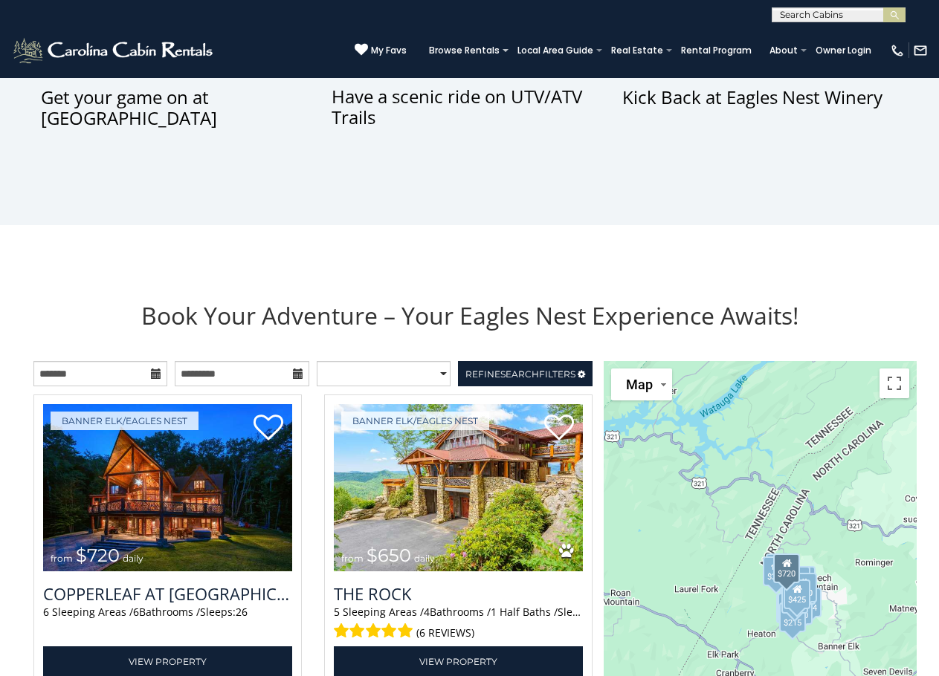
scroll to position [1366, 0]
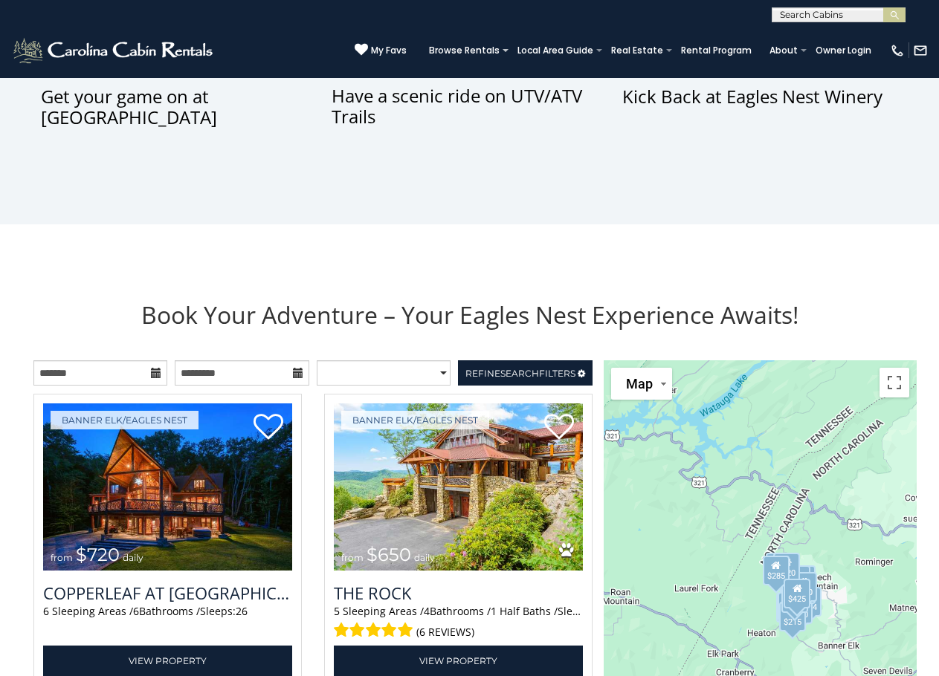
click at [152, 378] on icon at bounding box center [156, 373] width 10 height 10
click at [107, 386] on input "text" at bounding box center [100, 373] width 134 height 25
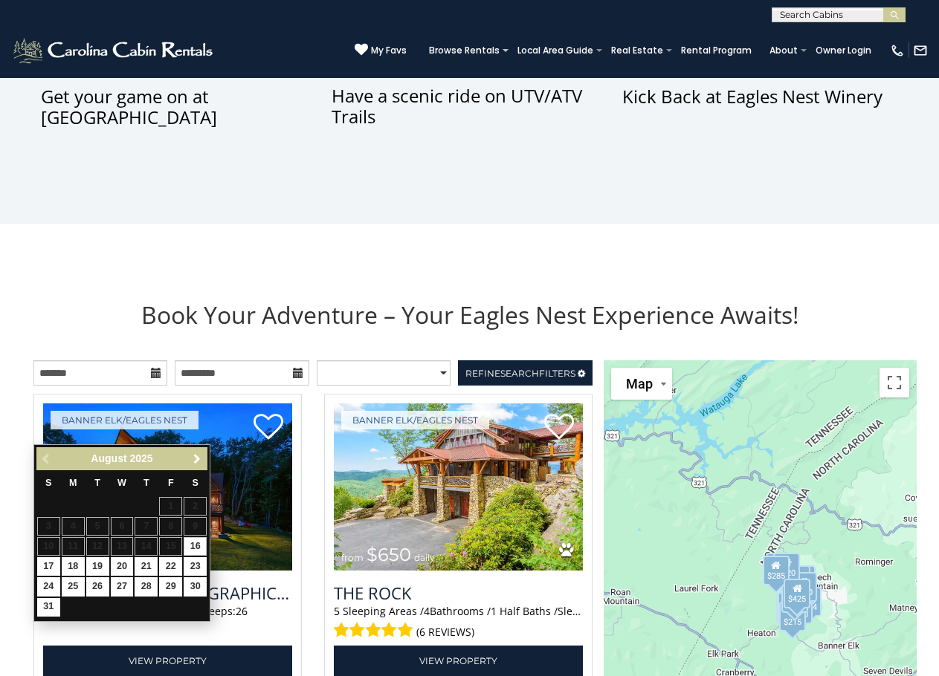
click at [198, 462] on span "Next" at bounding box center [197, 459] width 12 height 12
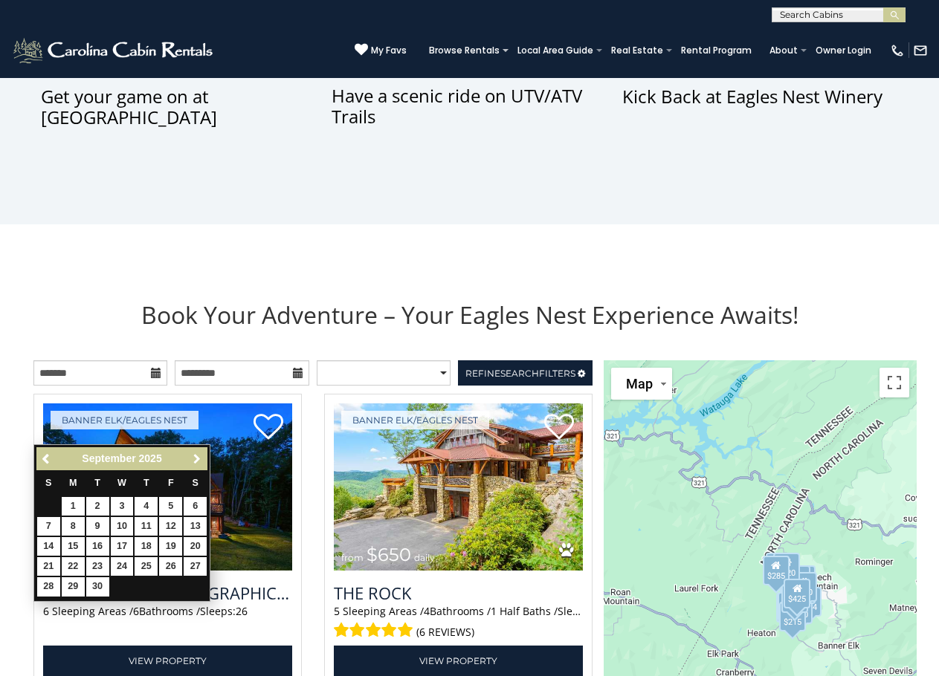
click at [198, 462] on span "Next" at bounding box center [197, 459] width 12 height 12
click at [145, 564] on link "23" at bounding box center [146, 567] width 23 height 19
type input "**********"
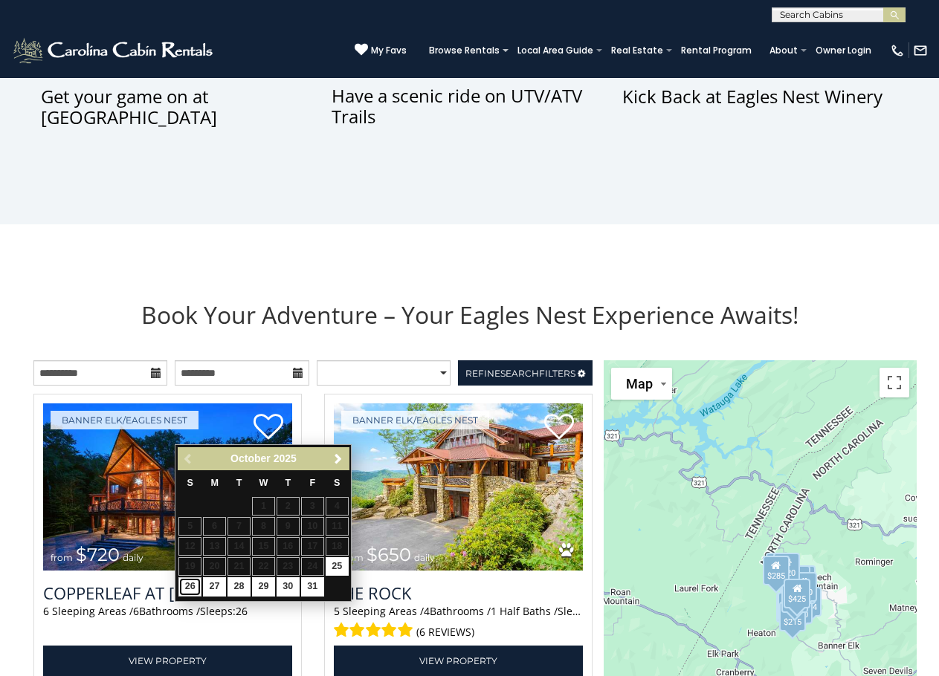
click at [186, 581] on link "26" at bounding box center [189, 587] width 23 height 19
type input "**********"
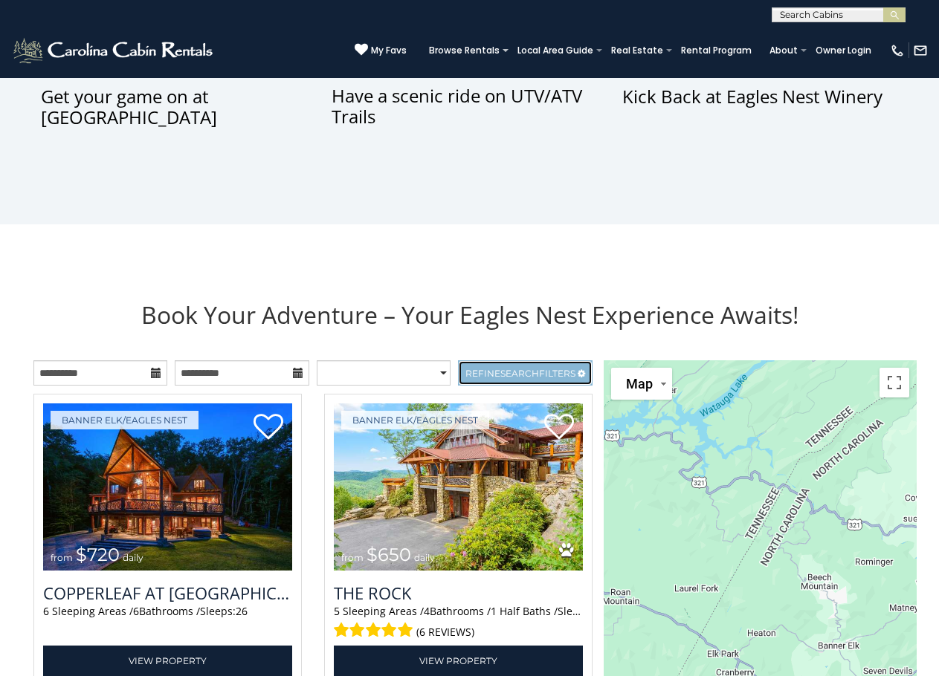
click at [536, 386] on link "Refine Search Filters" at bounding box center [525, 373] width 134 height 25
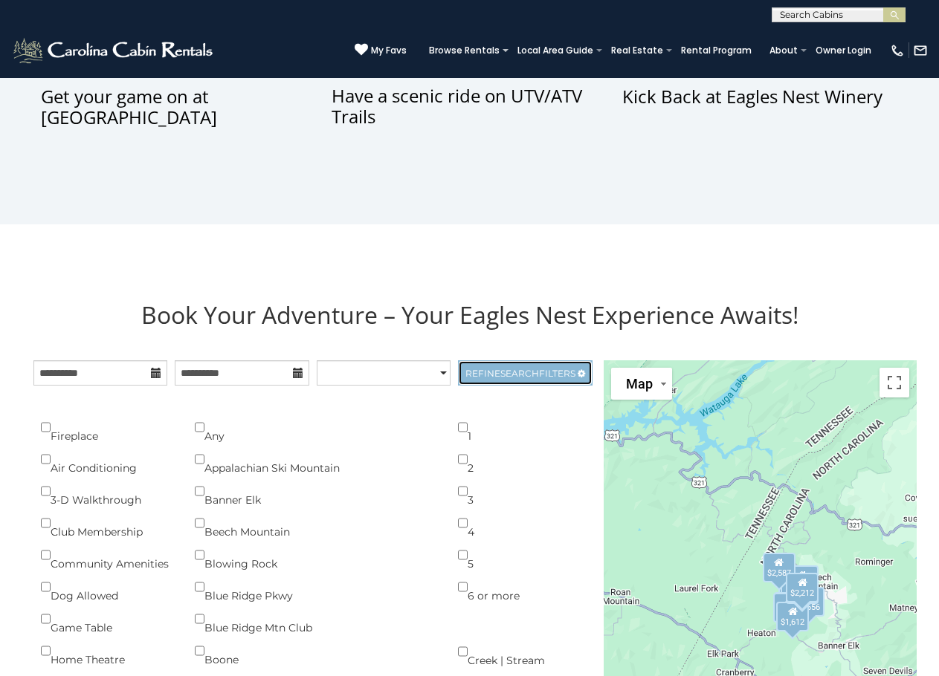
click at [533, 379] on span "Search" at bounding box center [519, 373] width 39 height 11
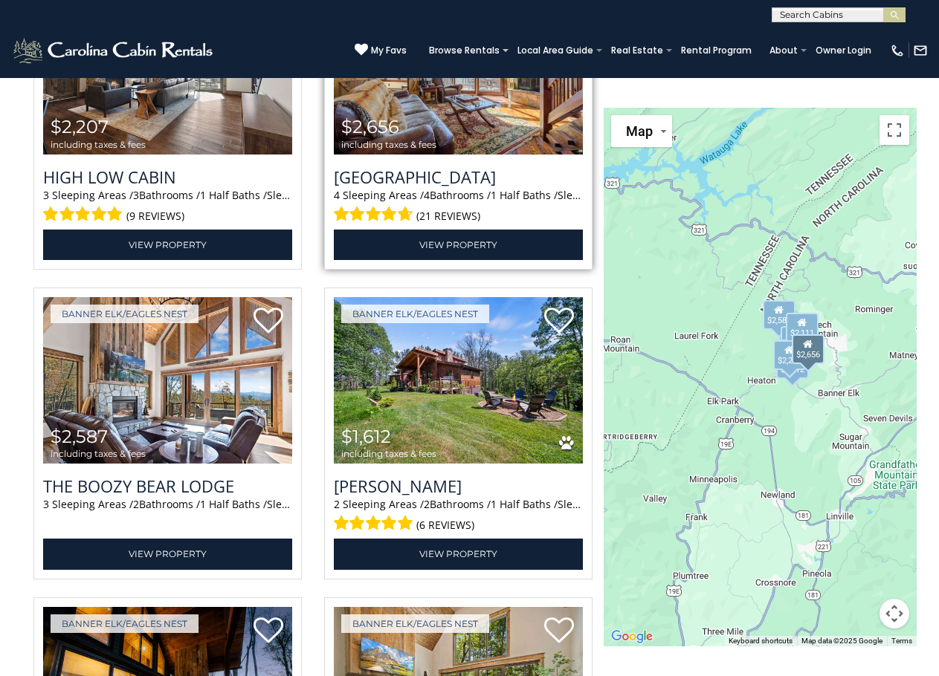
scroll to position [2481, 0]
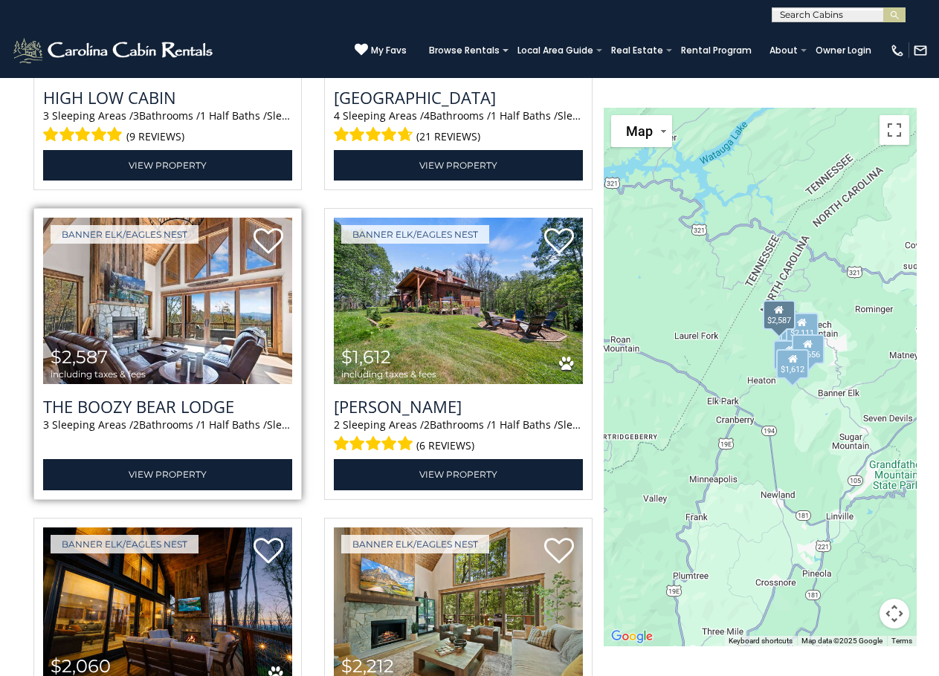
click at [169, 363] on img at bounding box center [167, 301] width 249 height 167
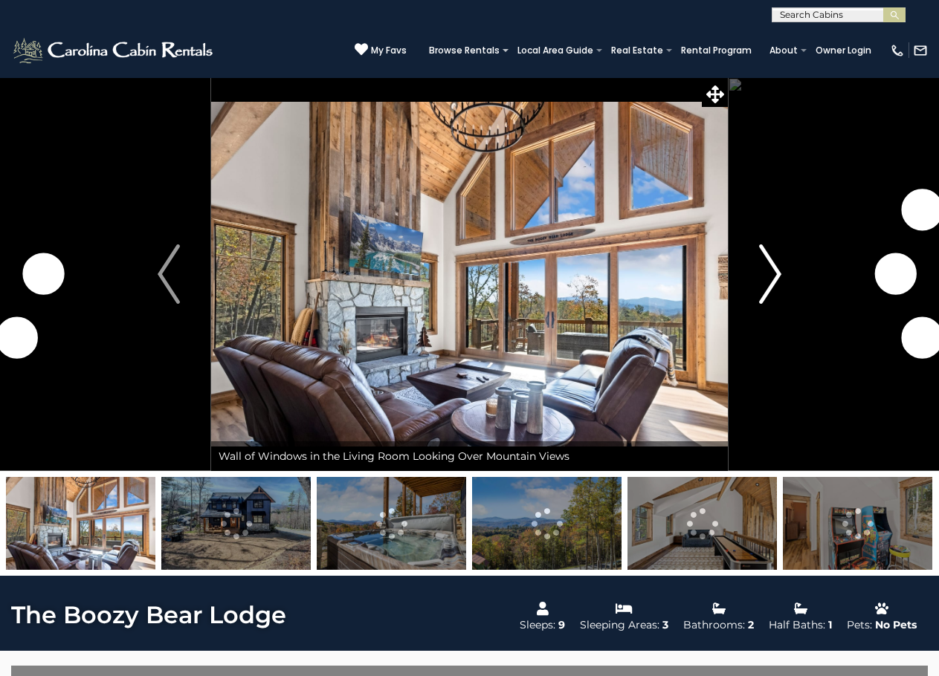
click at [774, 265] on img "Next" at bounding box center [770, 274] width 22 height 59
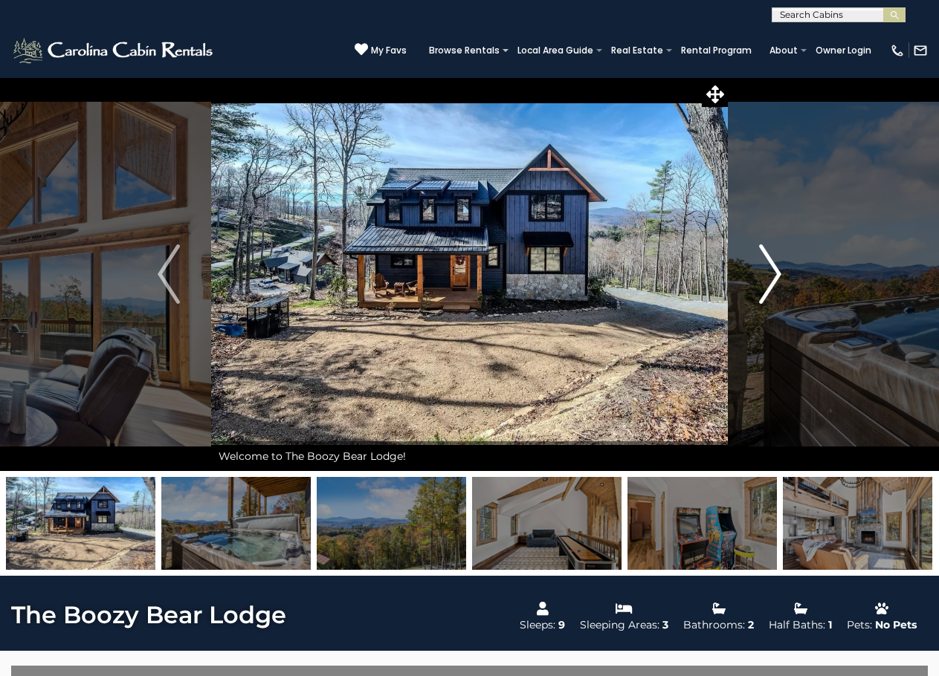
click at [782, 277] on button "Next" at bounding box center [770, 274] width 85 height 394
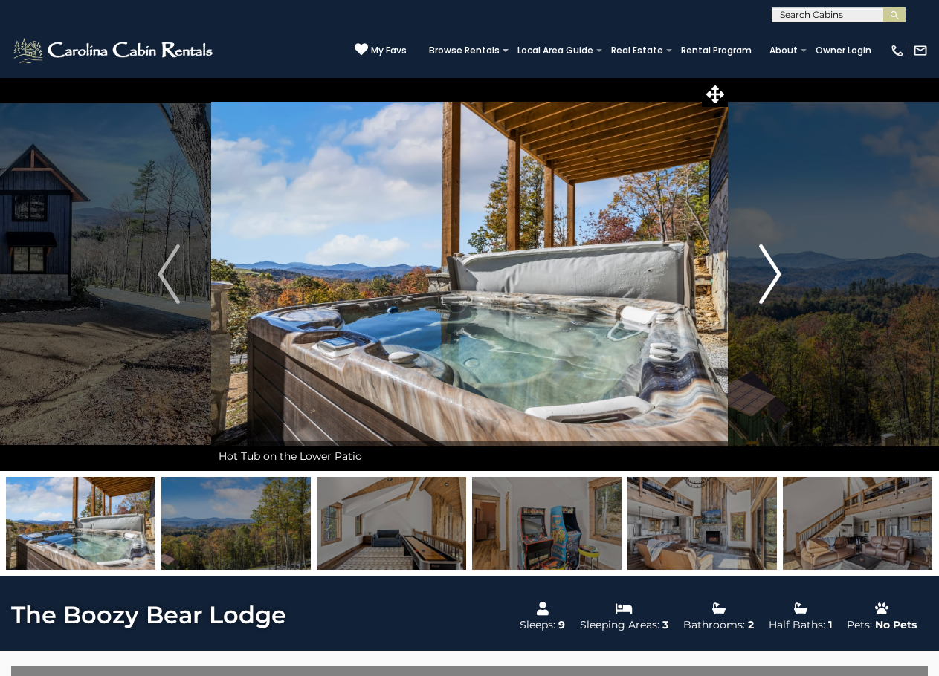
click at [782, 277] on button "Next" at bounding box center [770, 274] width 85 height 394
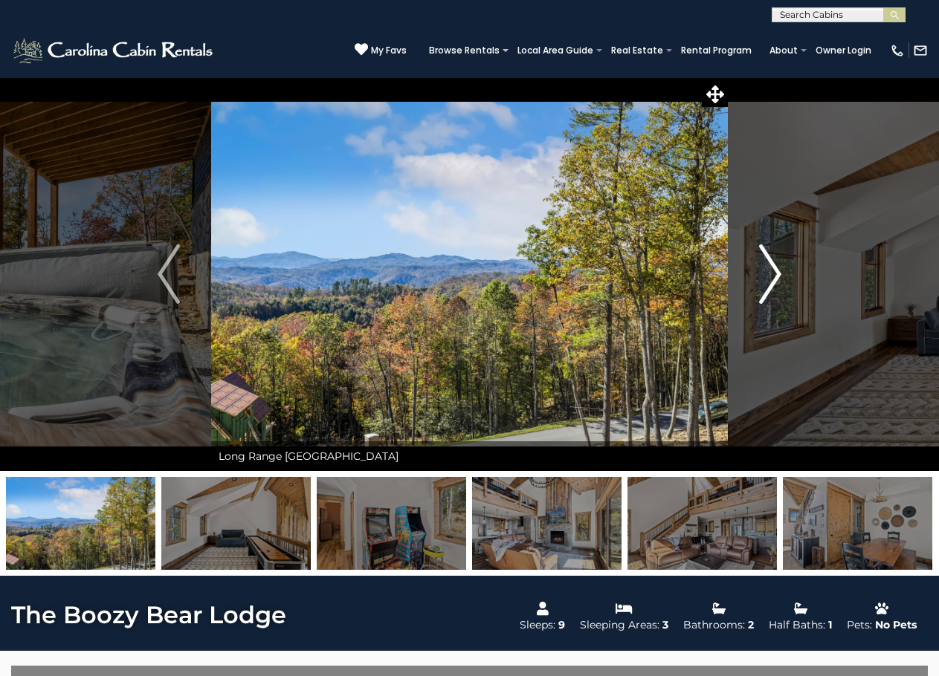
click at [782, 277] on button "Next" at bounding box center [770, 274] width 85 height 394
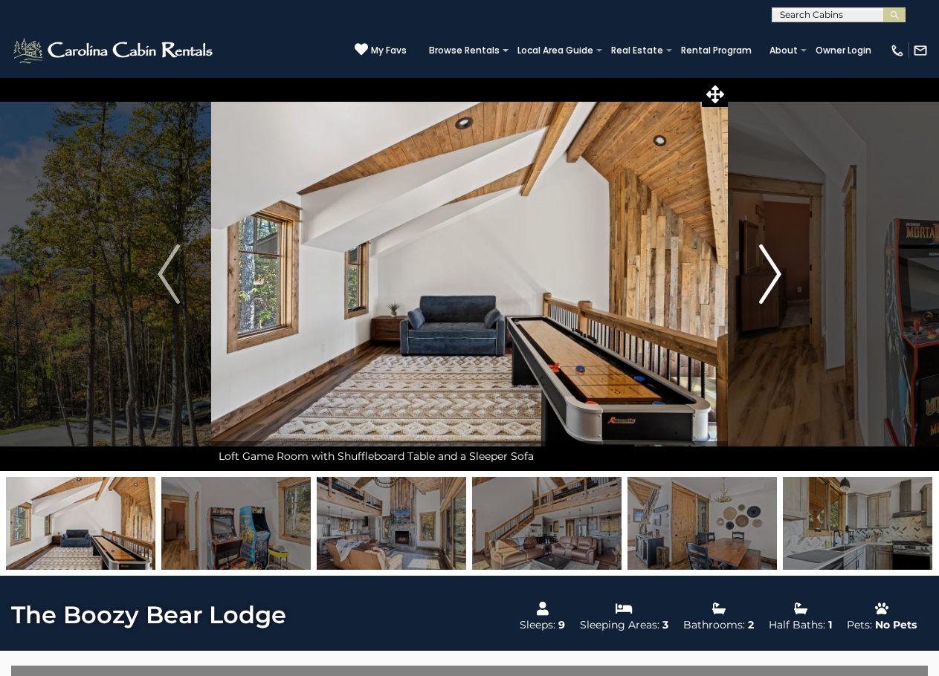
click at [782, 277] on button "Next" at bounding box center [770, 274] width 85 height 394
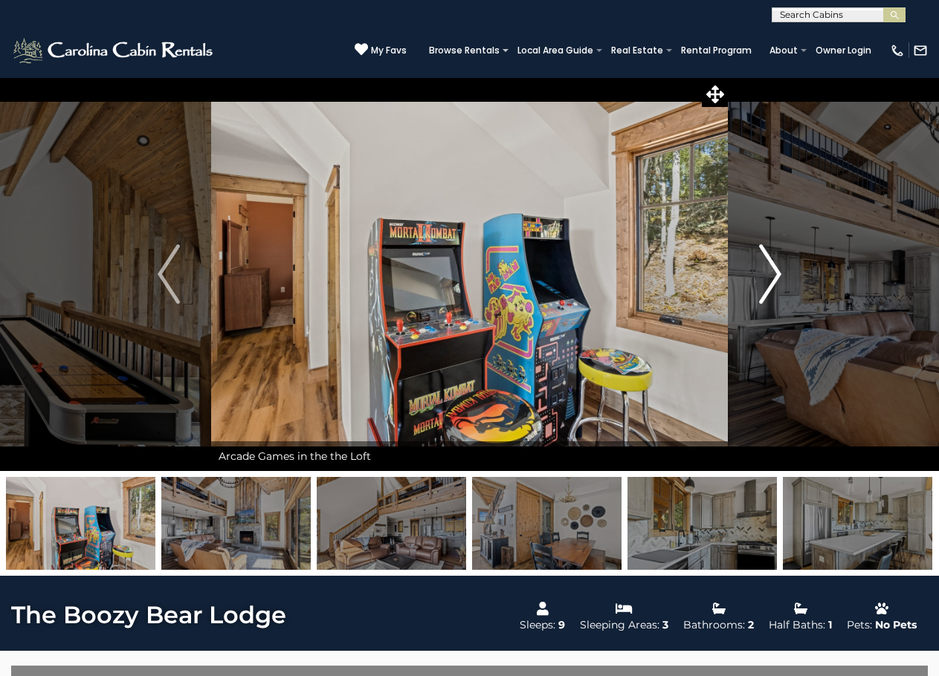
click at [782, 277] on button "Next" at bounding box center [770, 274] width 85 height 394
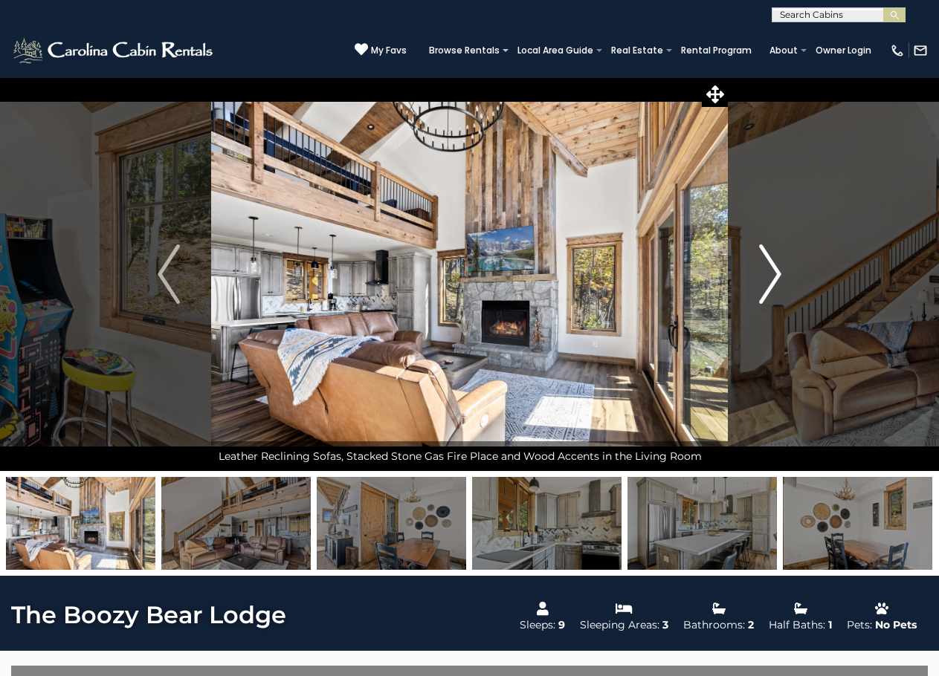
click at [782, 277] on button "Next" at bounding box center [770, 274] width 85 height 394
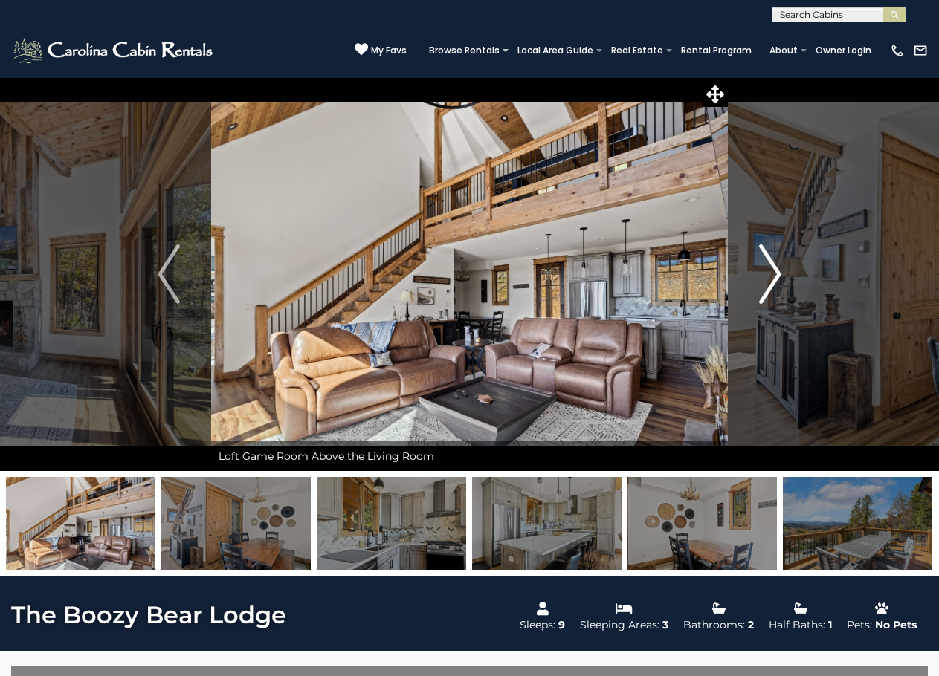
click at [782, 277] on button "Next" at bounding box center [770, 274] width 85 height 394
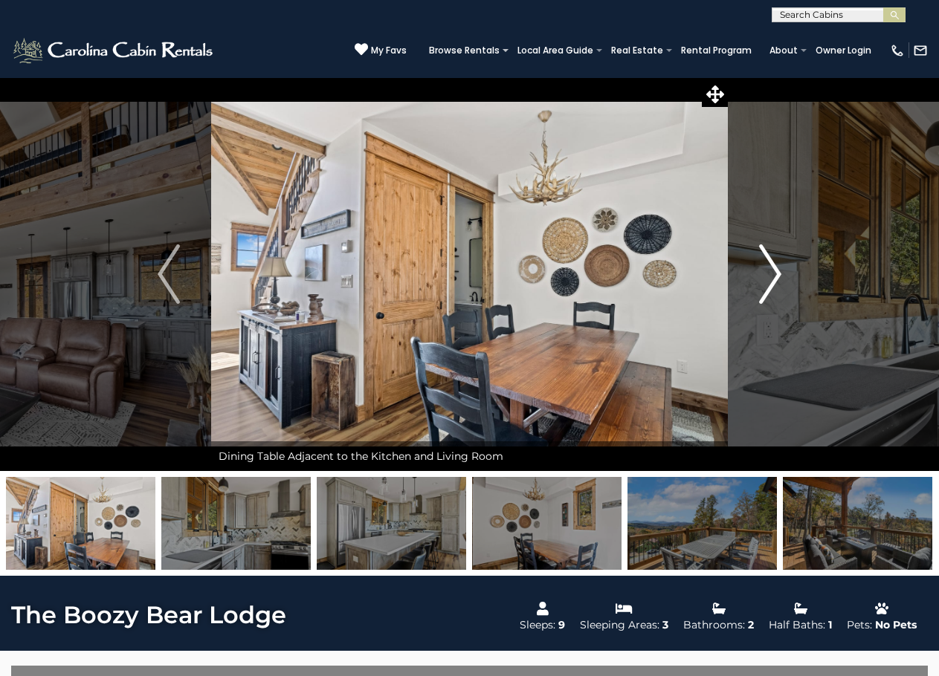
click at [782, 277] on button "Next" at bounding box center [770, 274] width 85 height 394
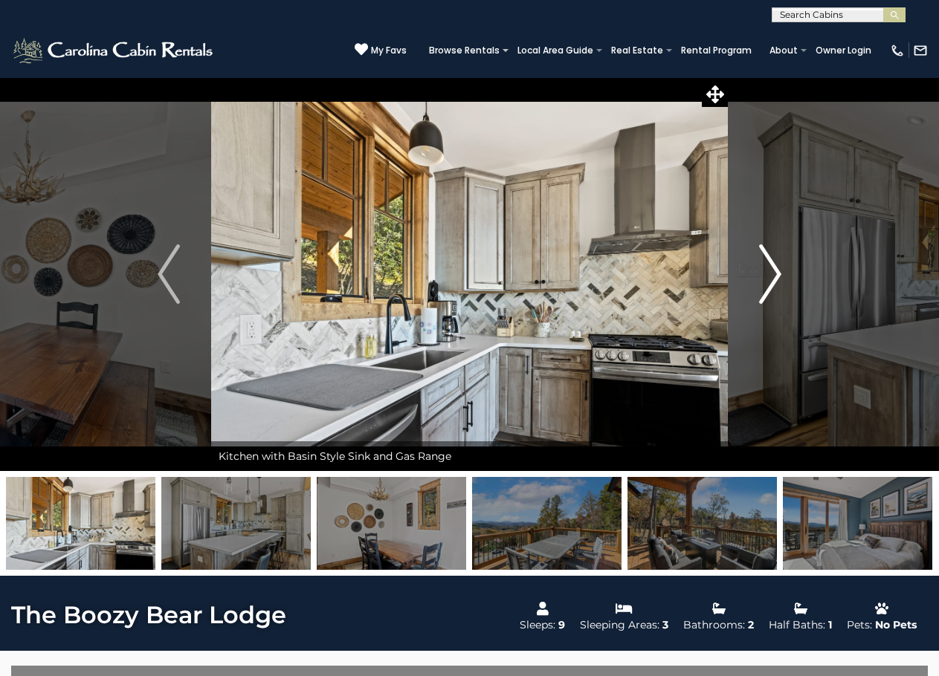
click at [782, 277] on button "Next" at bounding box center [770, 274] width 85 height 394
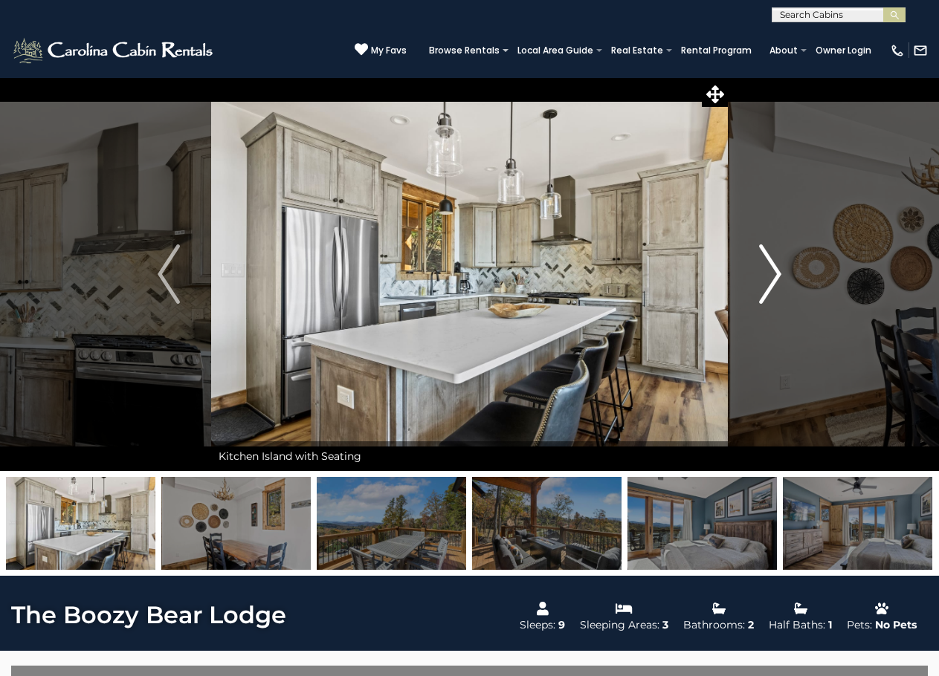
click at [782, 277] on button "Next" at bounding box center [770, 274] width 85 height 394
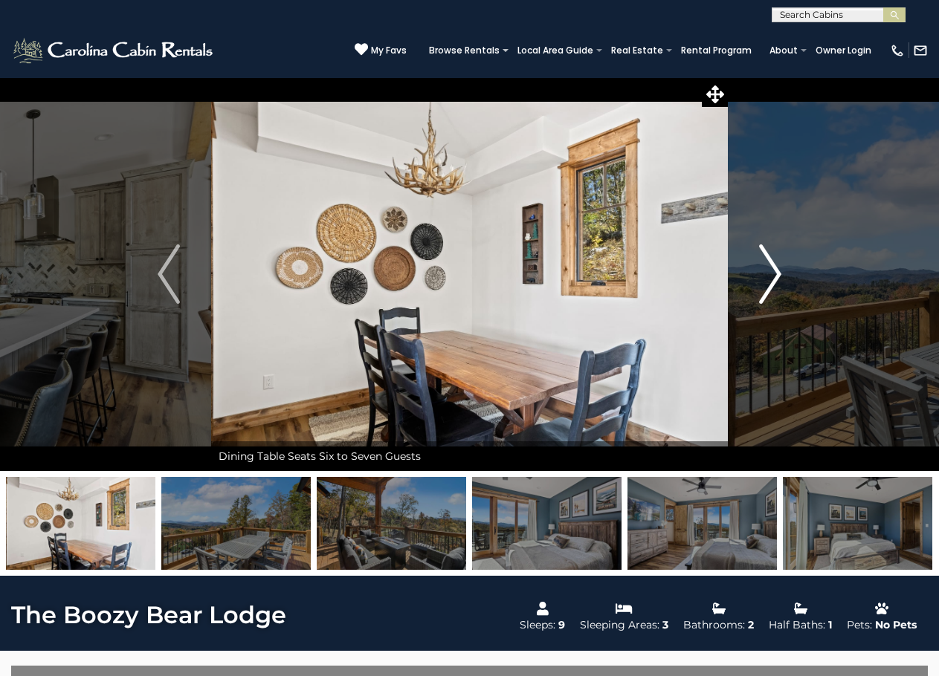
click at [782, 277] on button "Next" at bounding box center [770, 274] width 85 height 394
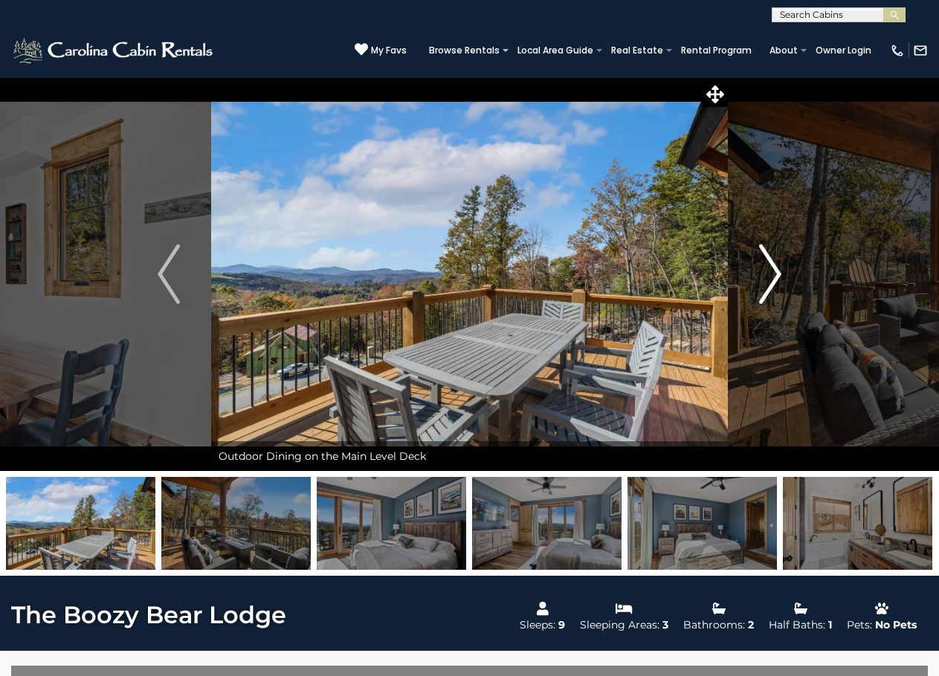
click at [782, 277] on button "Next" at bounding box center [770, 274] width 85 height 394
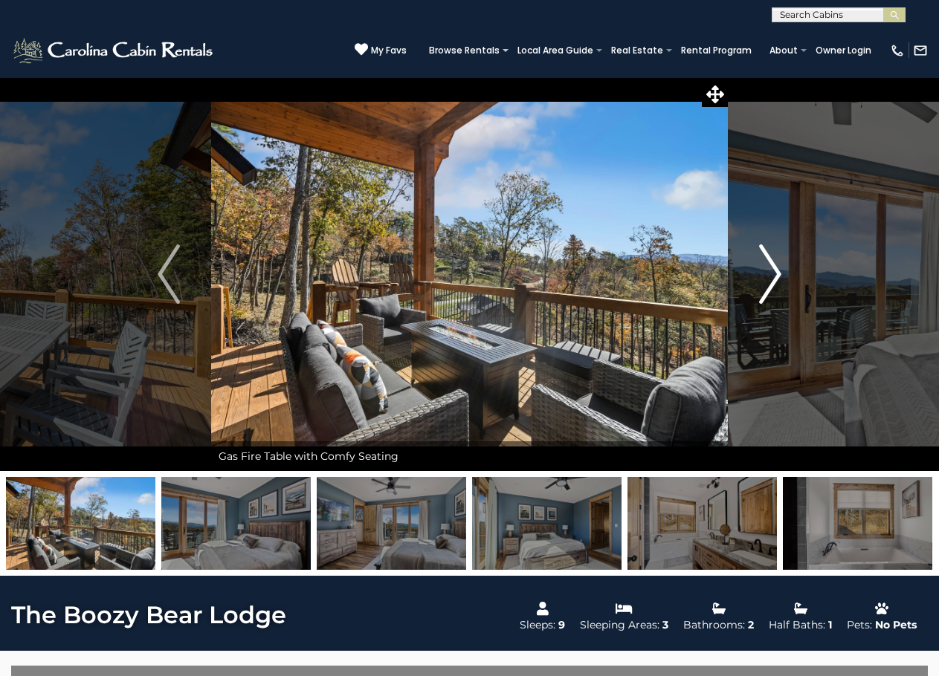
click at [782, 277] on button "Next" at bounding box center [770, 274] width 85 height 394
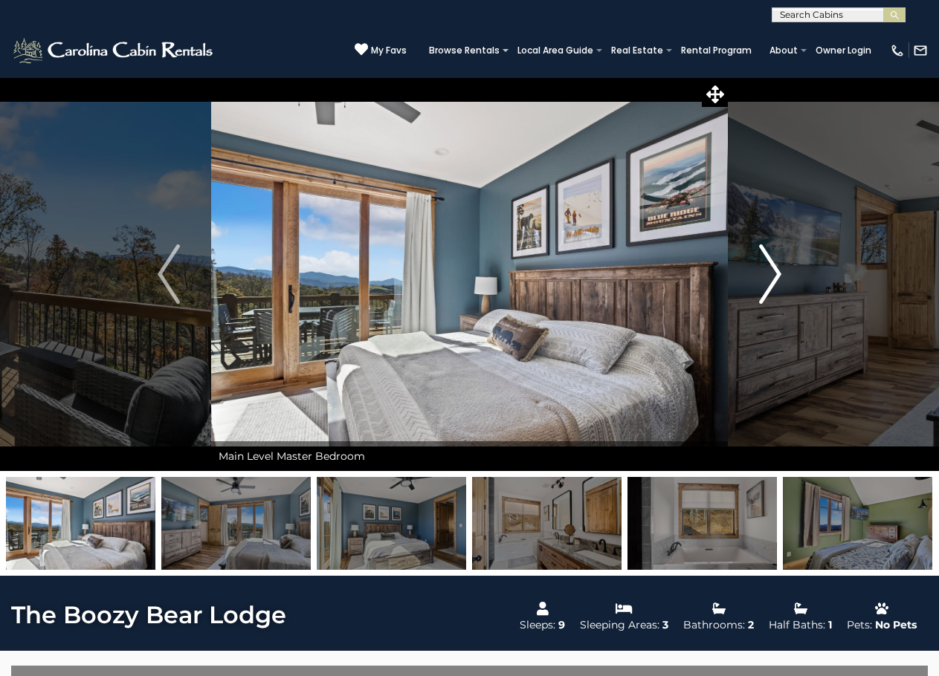
click at [782, 277] on button "Next" at bounding box center [770, 274] width 85 height 394
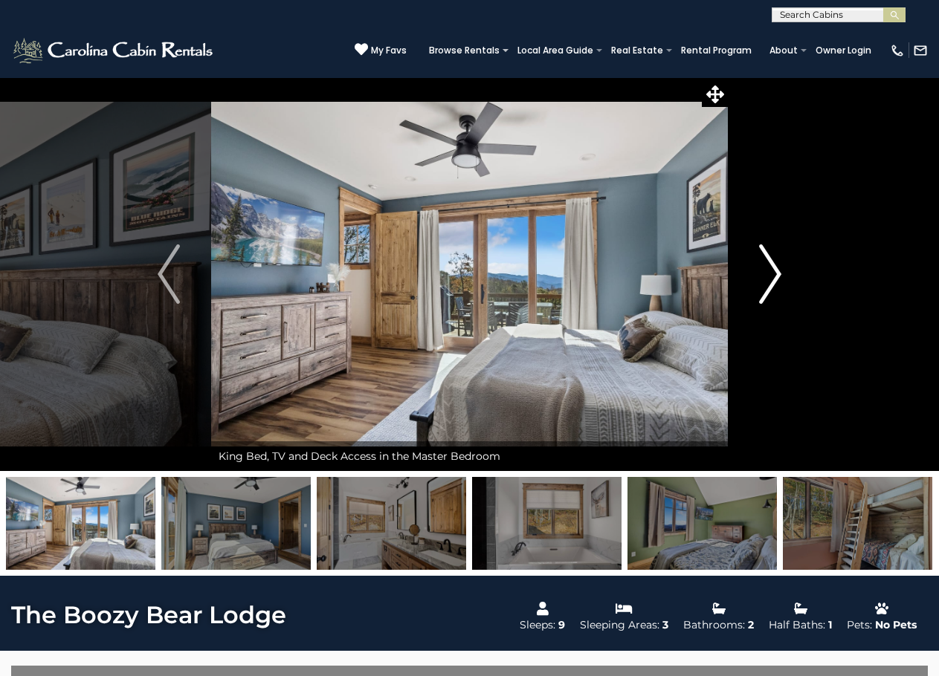
click at [772, 274] on img "Next" at bounding box center [770, 274] width 22 height 59
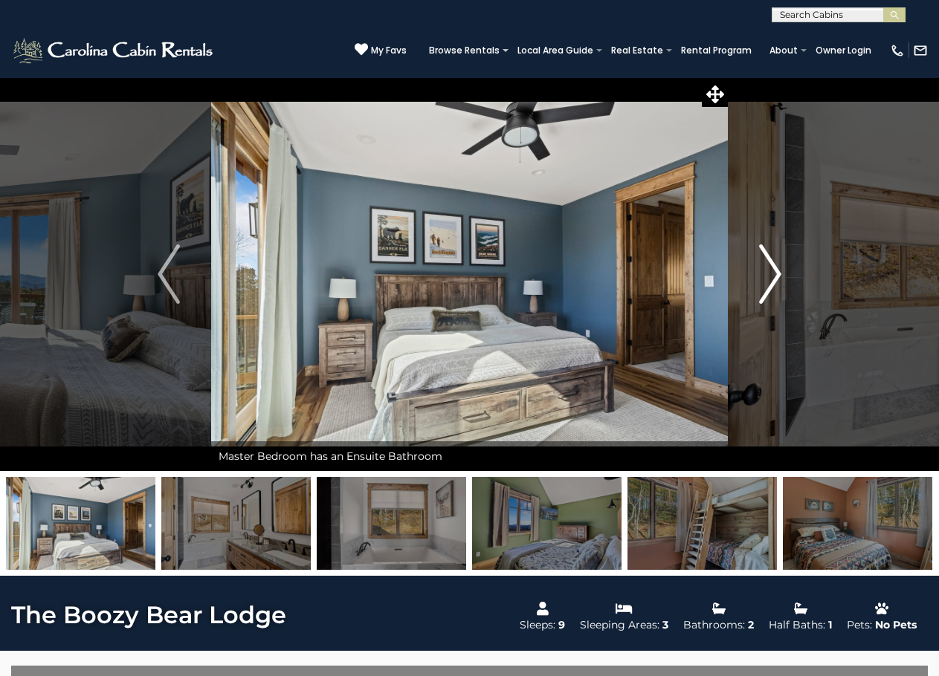
click at [774, 281] on img "Next" at bounding box center [770, 274] width 22 height 59
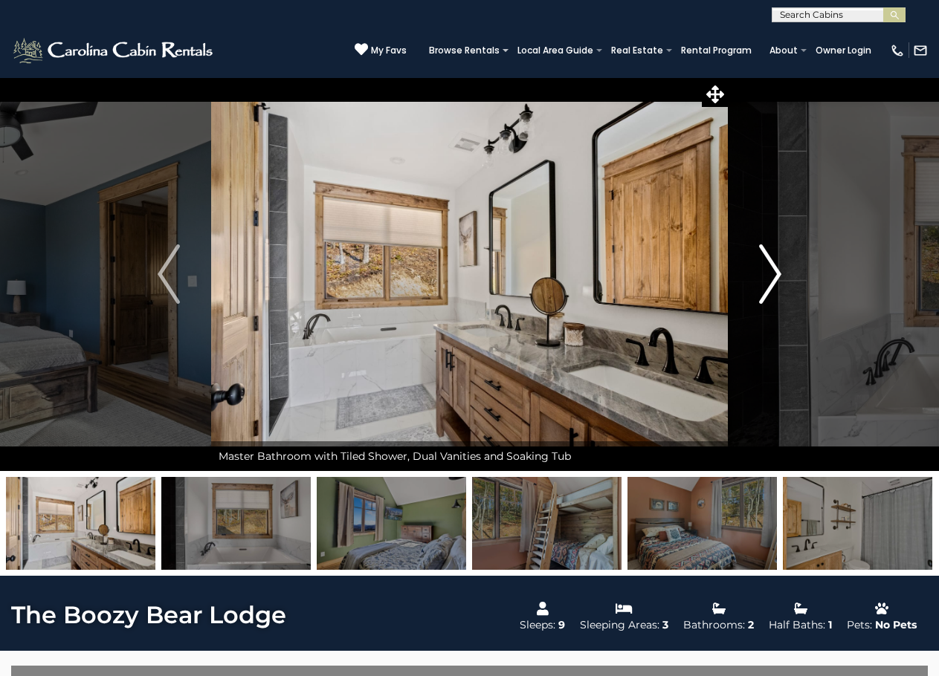
click at [774, 281] on img "Next" at bounding box center [770, 274] width 22 height 59
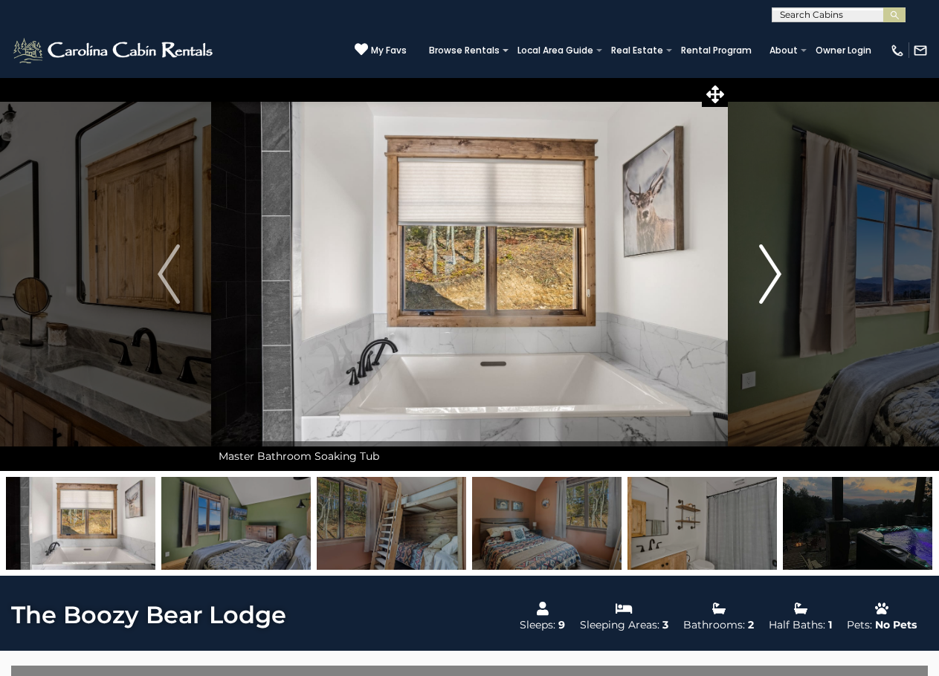
click at [774, 281] on img "Next" at bounding box center [770, 274] width 22 height 59
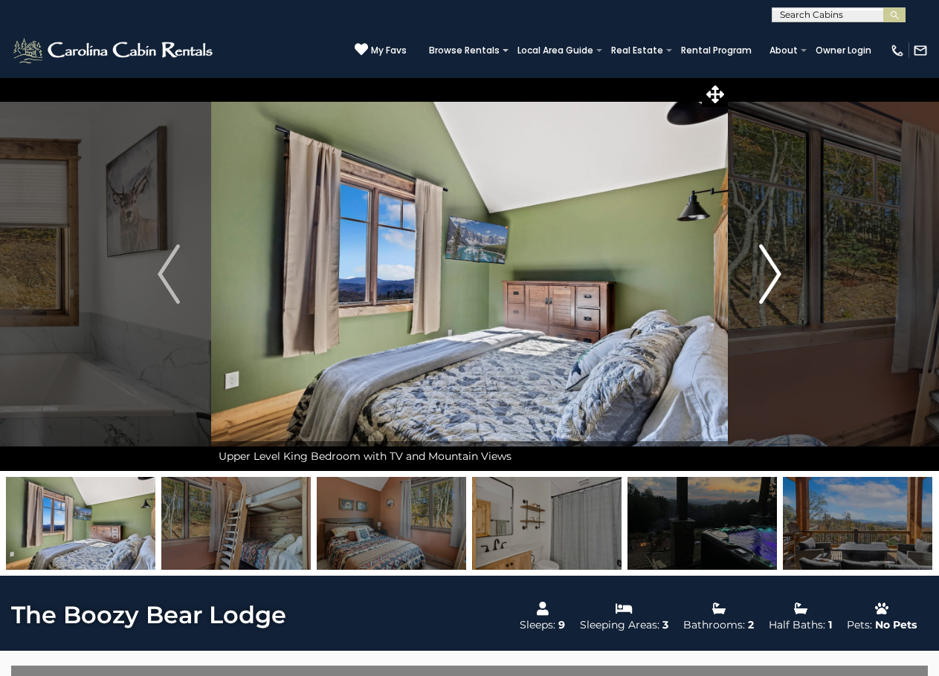
click at [774, 281] on img "Next" at bounding box center [770, 274] width 22 height 59
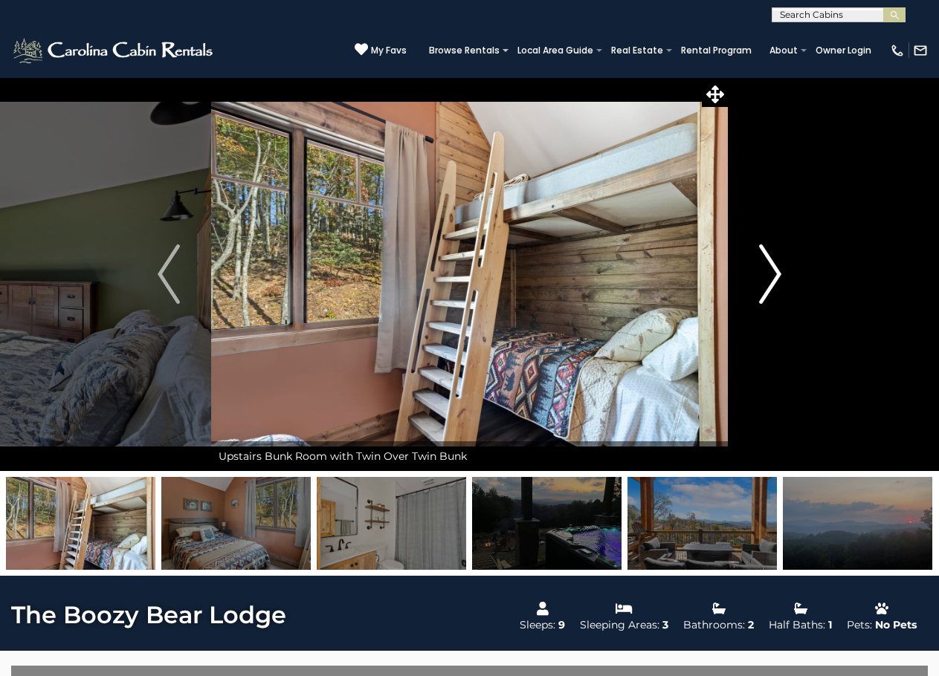
click at [774, 281] on img "Next" at bounding box center [770, 274] width 22 height 59
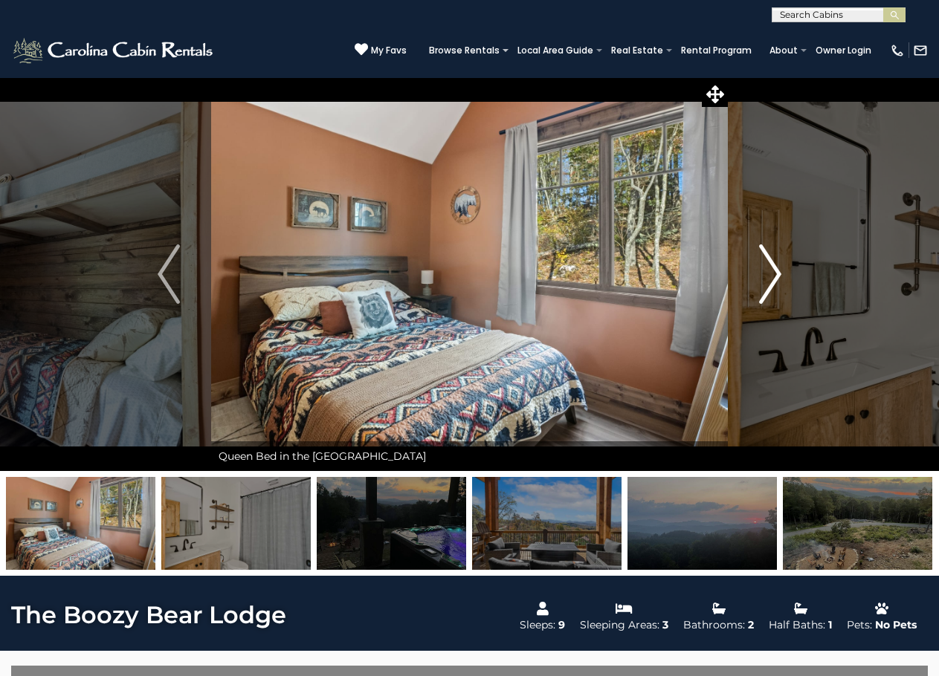
click at [774, 281] on img "Next" at bounding box center [770, 274] width 22 height 59
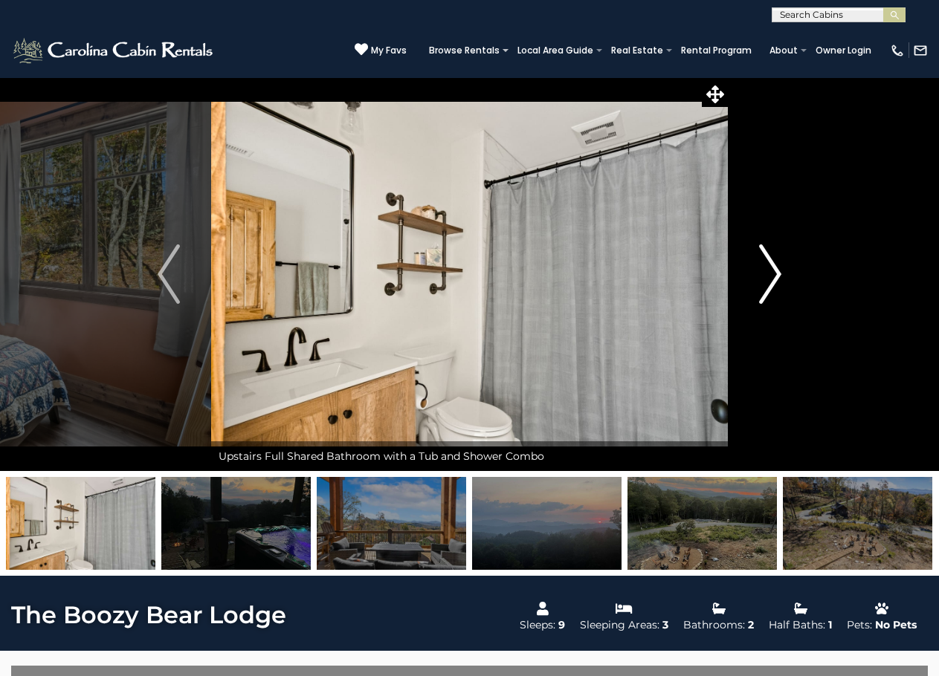
click at [774, 281] on img "Next" at bounding box center [770, 274] width 22 height 59
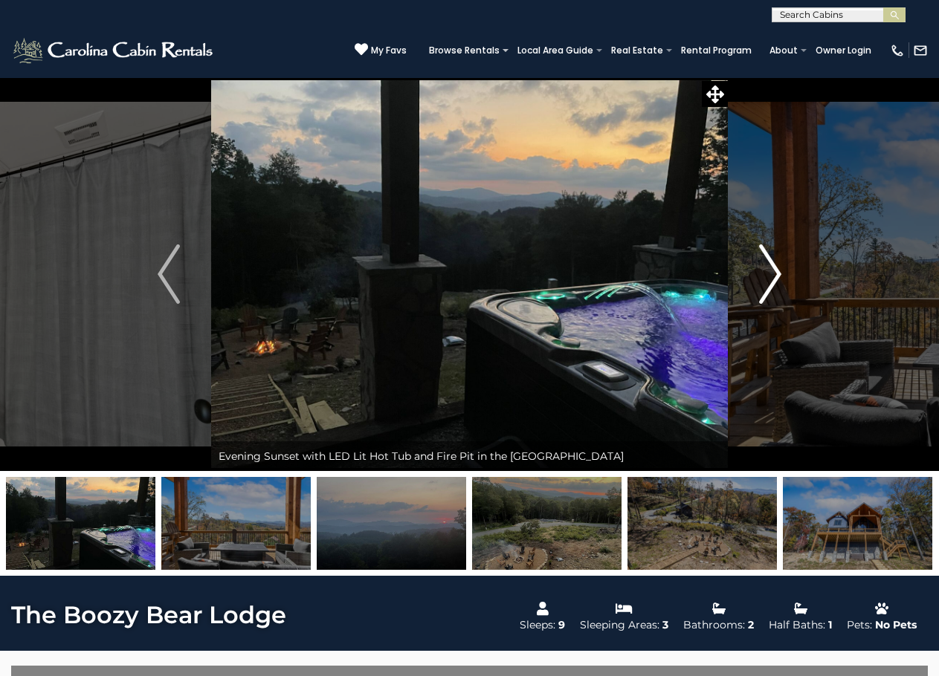
click at [774, 281] on img "Next" at bounding box center [770, 274] width 22 height 59
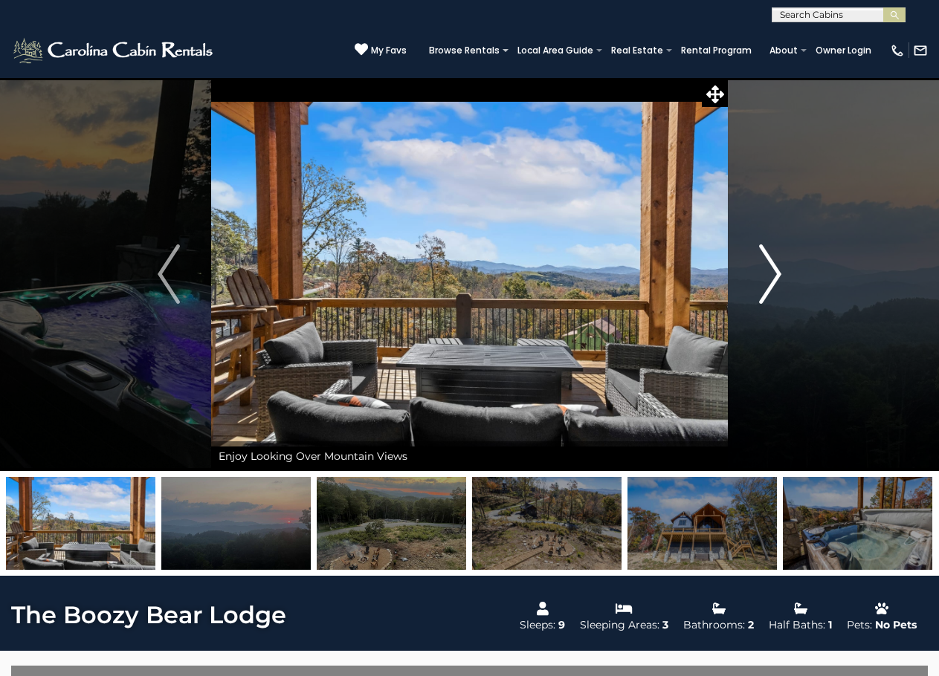
click at [774, 281] on img "Next" at bounding box center [770, 274] width 22 height 59
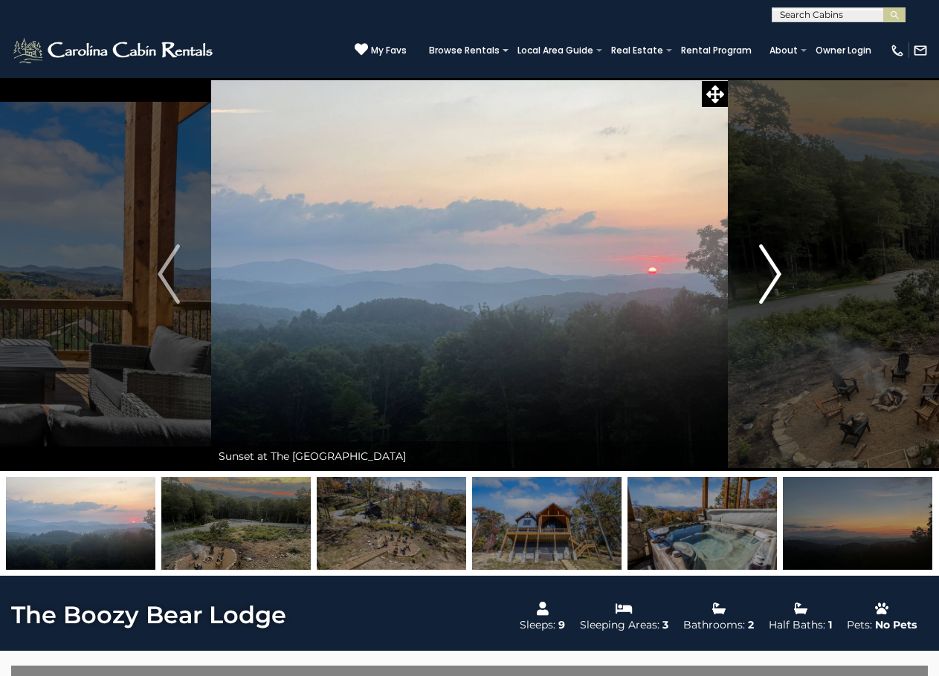
click at [774, 281] on img "Next" at bounding box center [770, 274] width 22 height 59
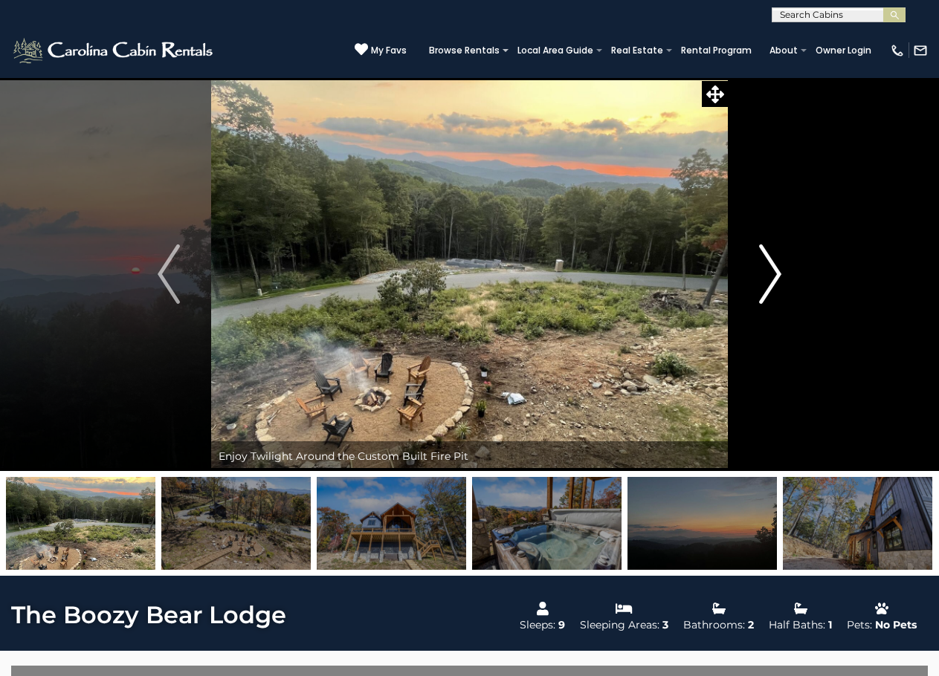
click at [774, 281] on img "Next" at bounding box center [770, 274] width 22 height 59
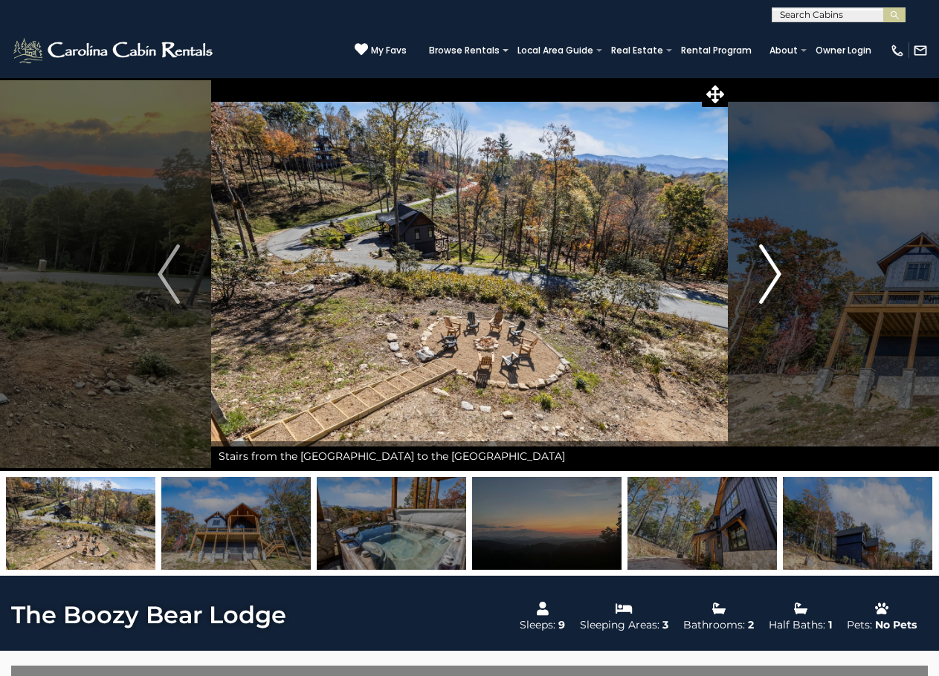
click at [774, 281] on img "Next" at bounding box center [770, 274] width 22 height 59
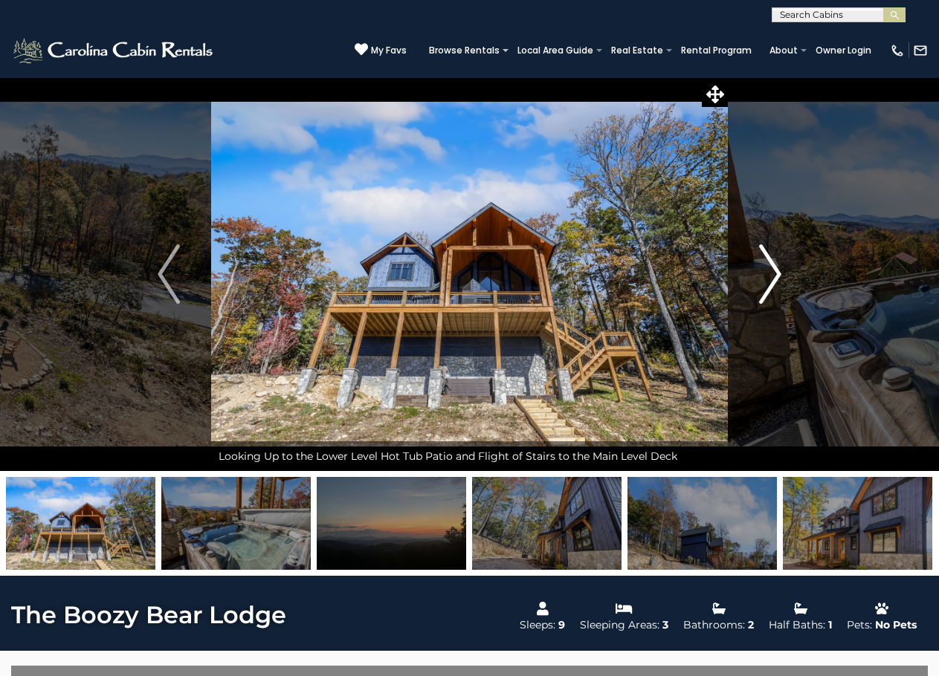
click at [774, 281] on img "Next" at bounding box center [770, 274] width 22 height 59
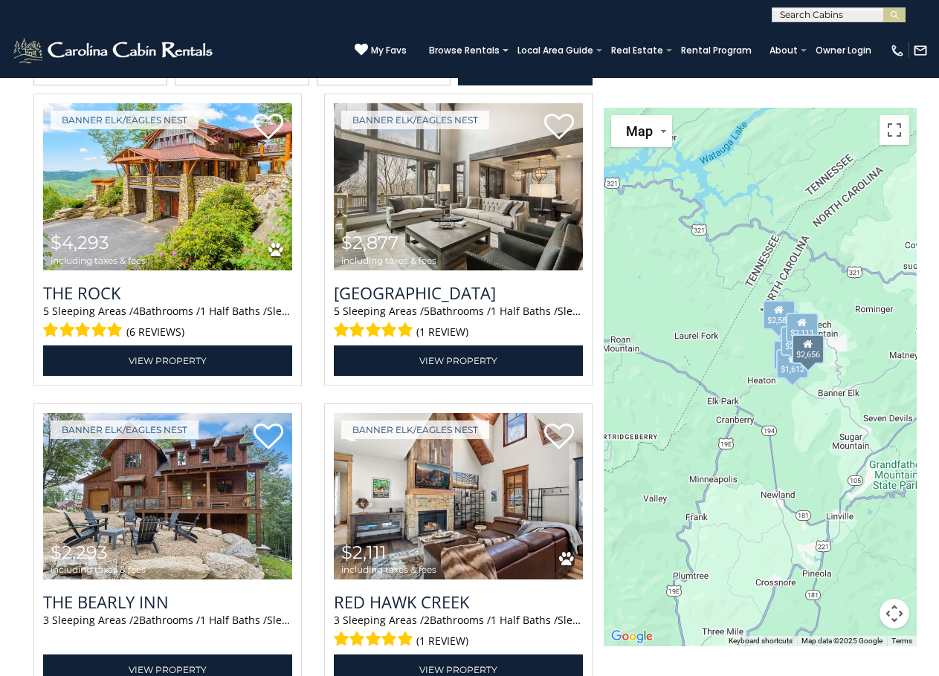
scroll to position [1487, 0]
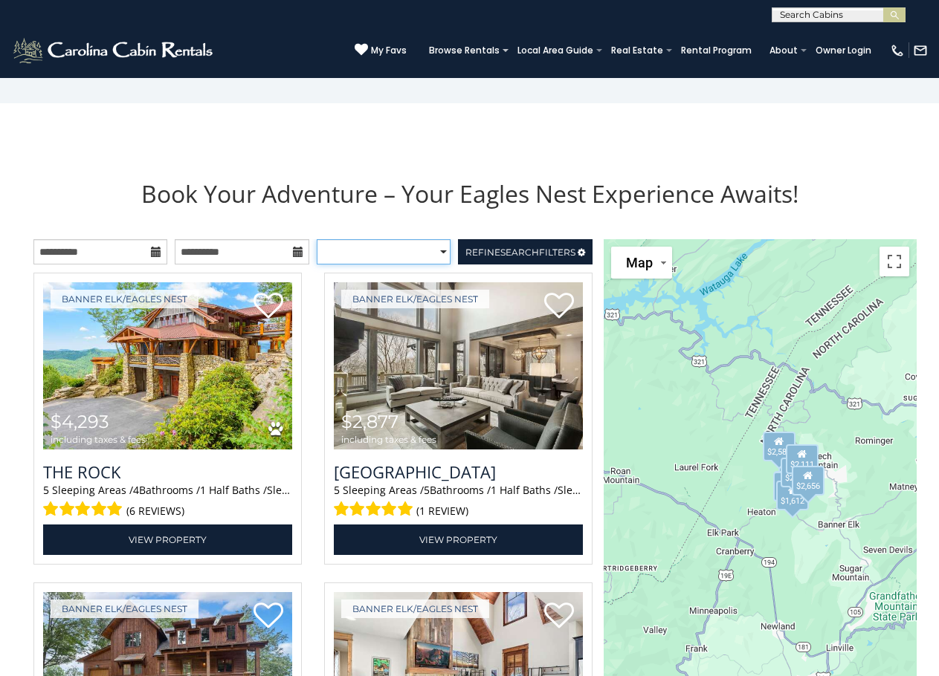
click at [442, 265] on select "**********" at bounding box center [384, 251] width 134 height 25
select select "*********"
click at [317, 265] on select "**********" at bounding box center [384, 251] width 134 height 25
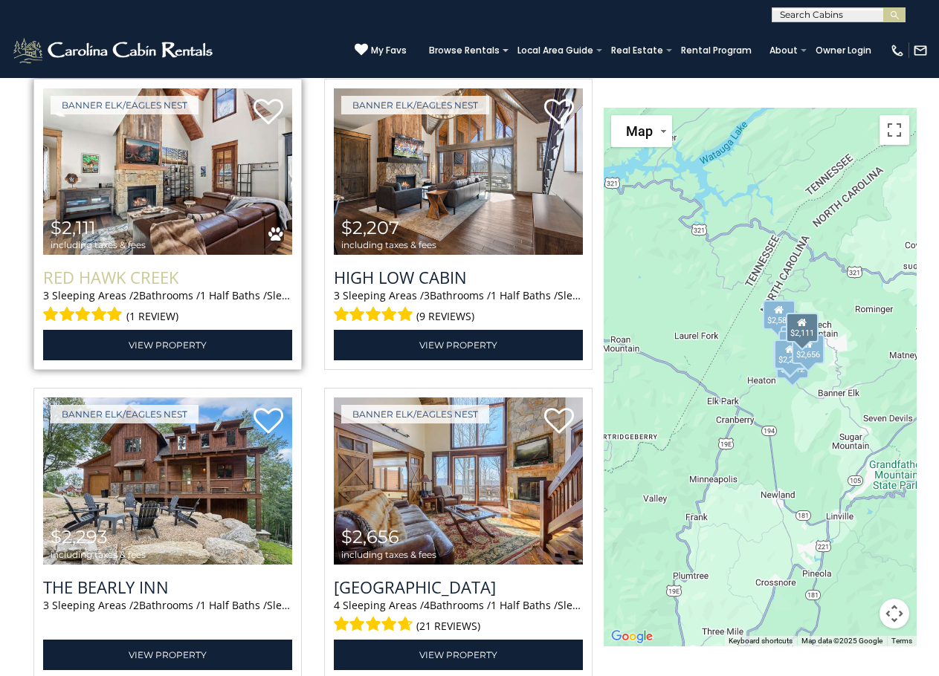
scroll to position [1933, 0]
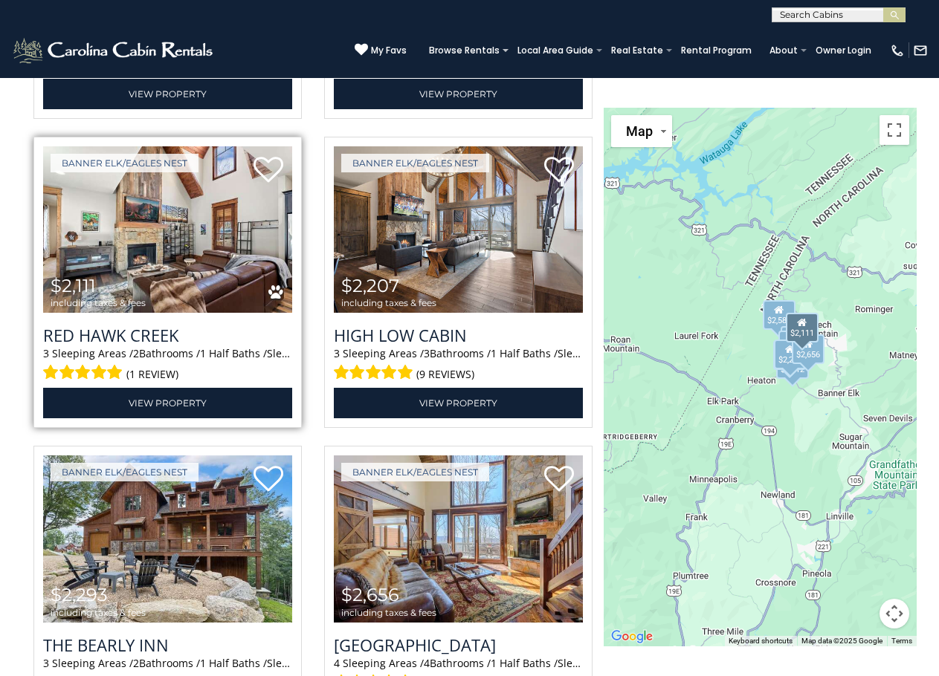
click at [165, 313] on img at bounding box center [167, 229] width 249 height 167
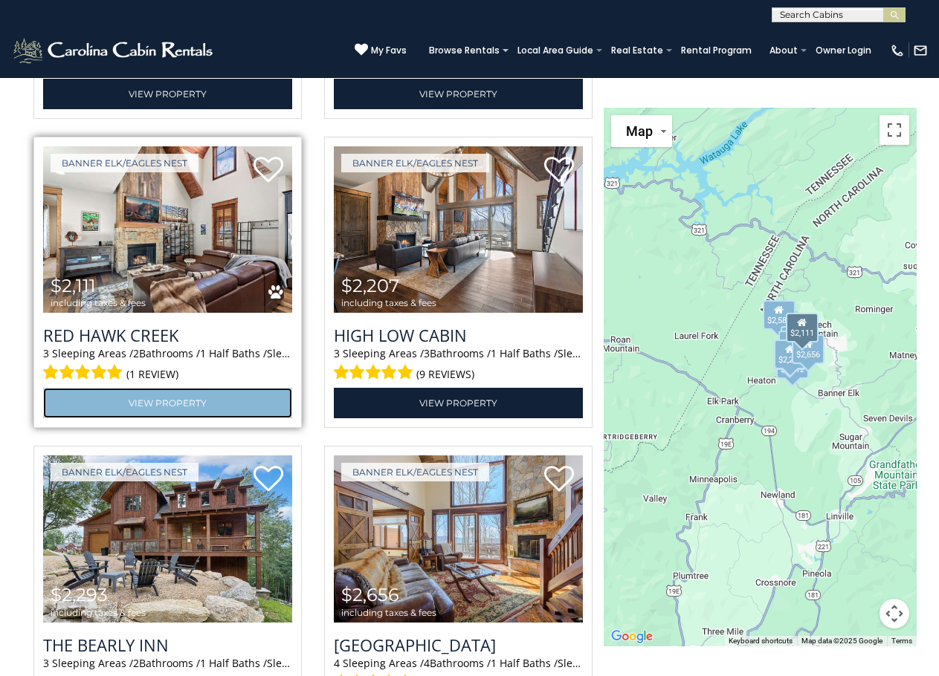
click at [192, 419] on link "View Property" at bounding box center [167, 403] width 249 height 30
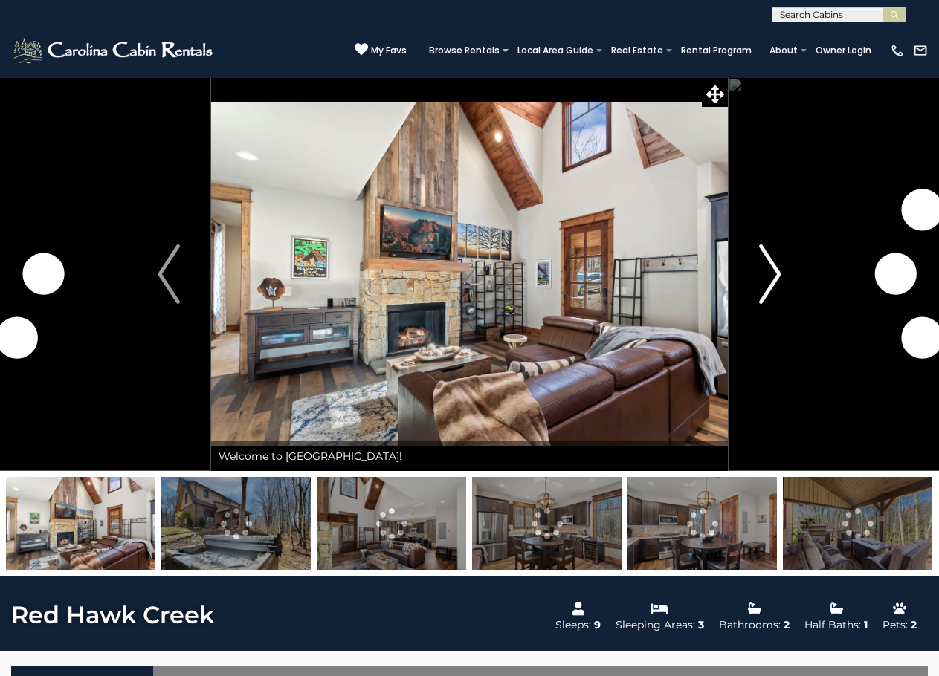
click at [769, 286] on img "Next" at bounding box center [770, 274] width 22 height 59
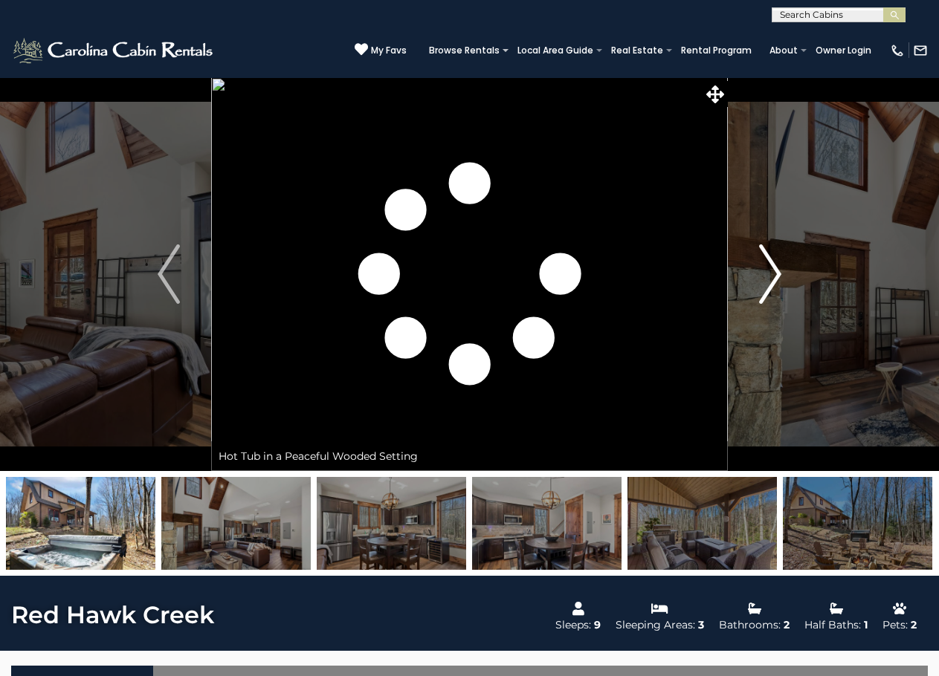
click at [769, 286] on img "Next" at bounding box center [770, 274] width 22 height 59
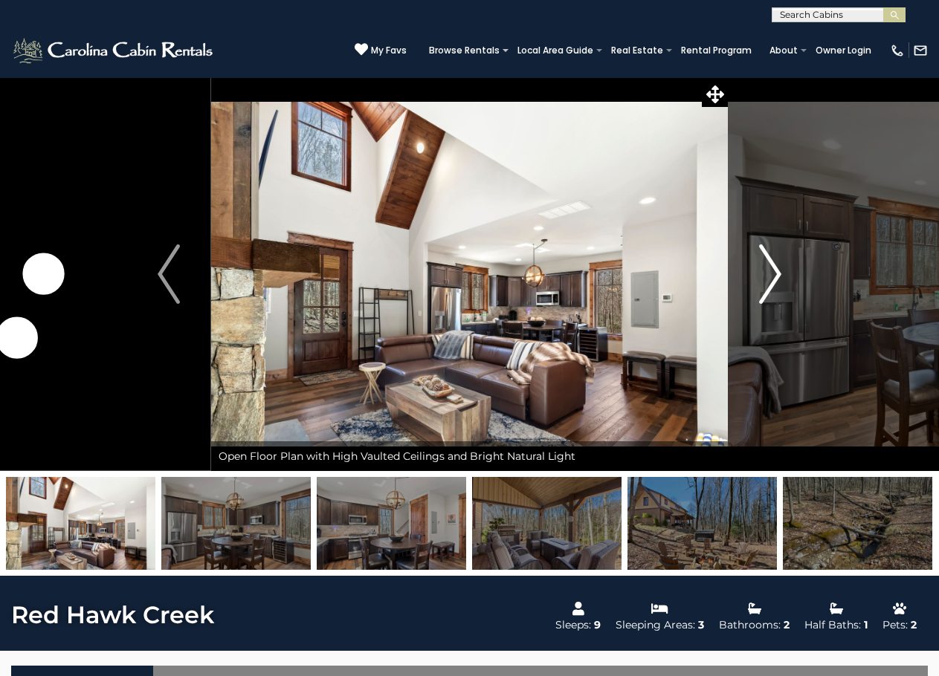
click at [769, 286] on img "Next" at bounding box center [770, 274] width 22 height 59
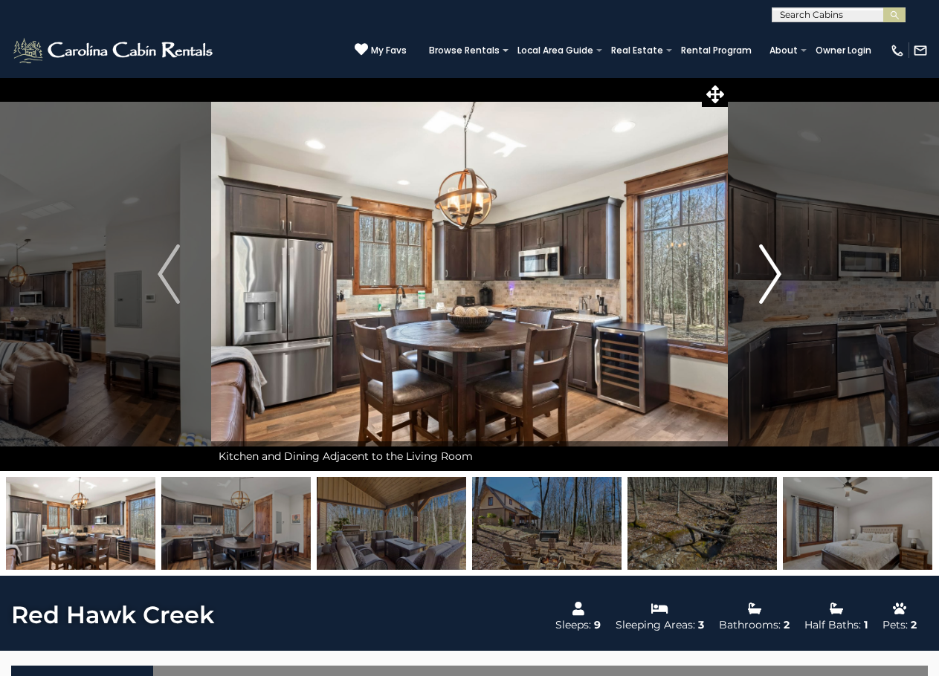
click at [769, 286] on img "Next" at bounding box center [770, 274] width 22 height 59
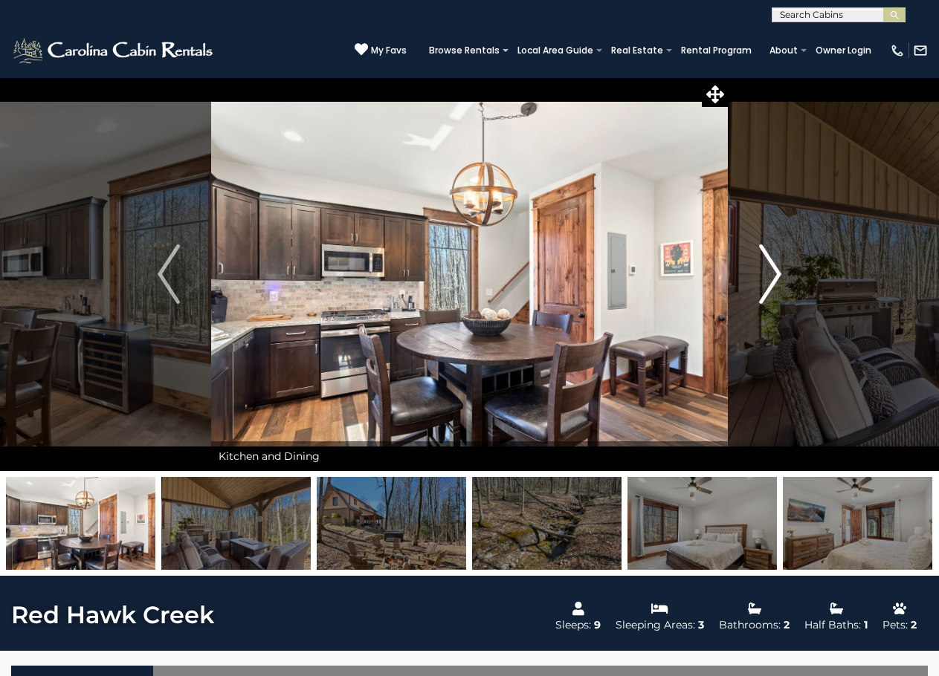
click at [769, 286] on img "Next" at bounding box center [770, 274] width 22 height 59
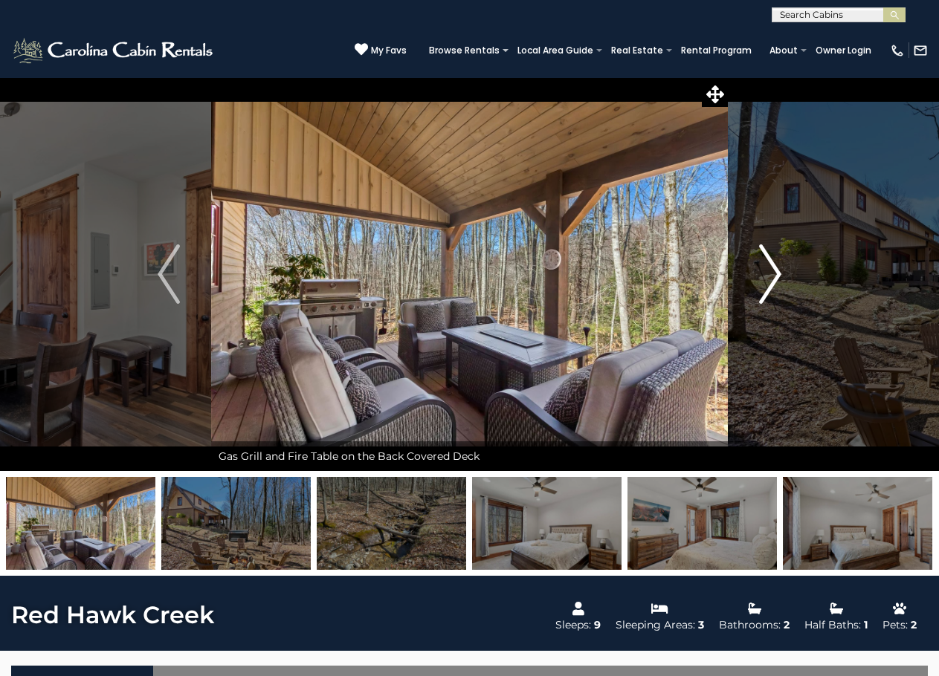
click at [769, 286] on img "Next" at bounding box center [770, 274] width 22 height 59
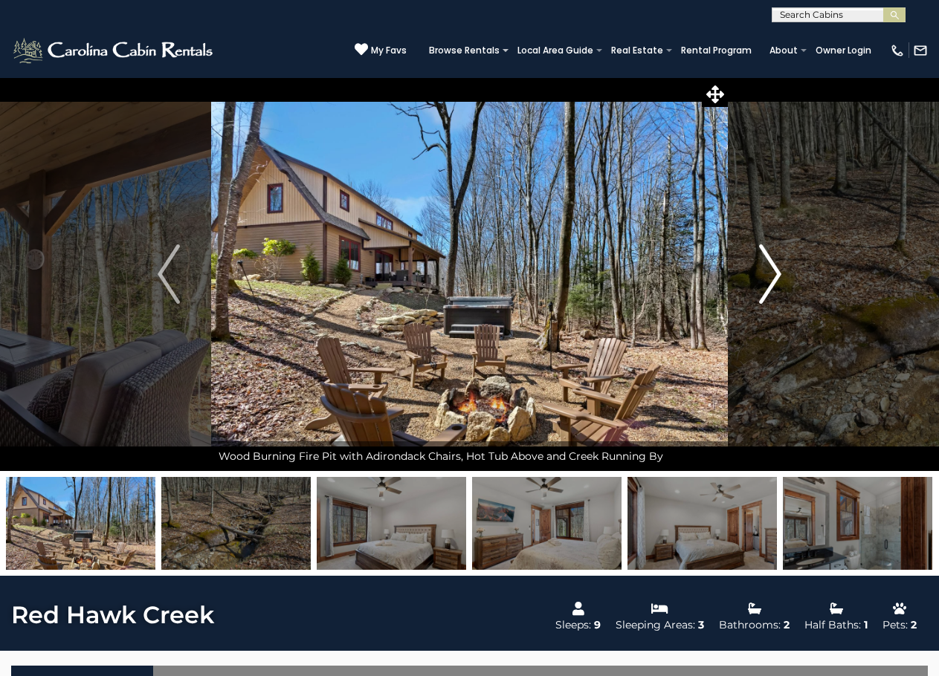
click at [769, 286] on img "Next" at bounding box center [770, 274] width 22 height 59
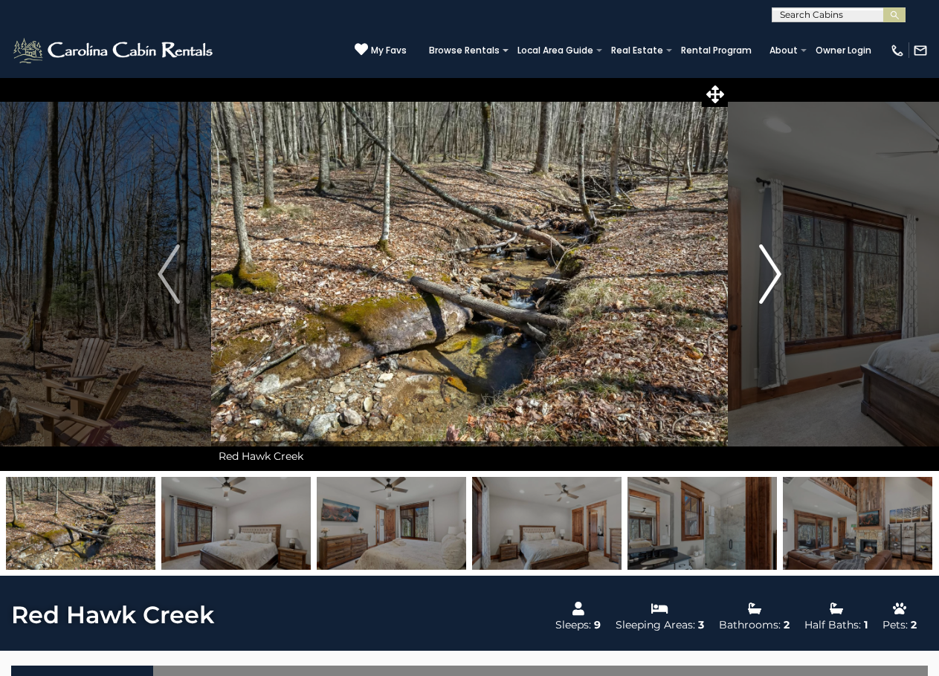
click at [769, 286] on img "Next" at bounding box center [770, 274] width 22 height 59
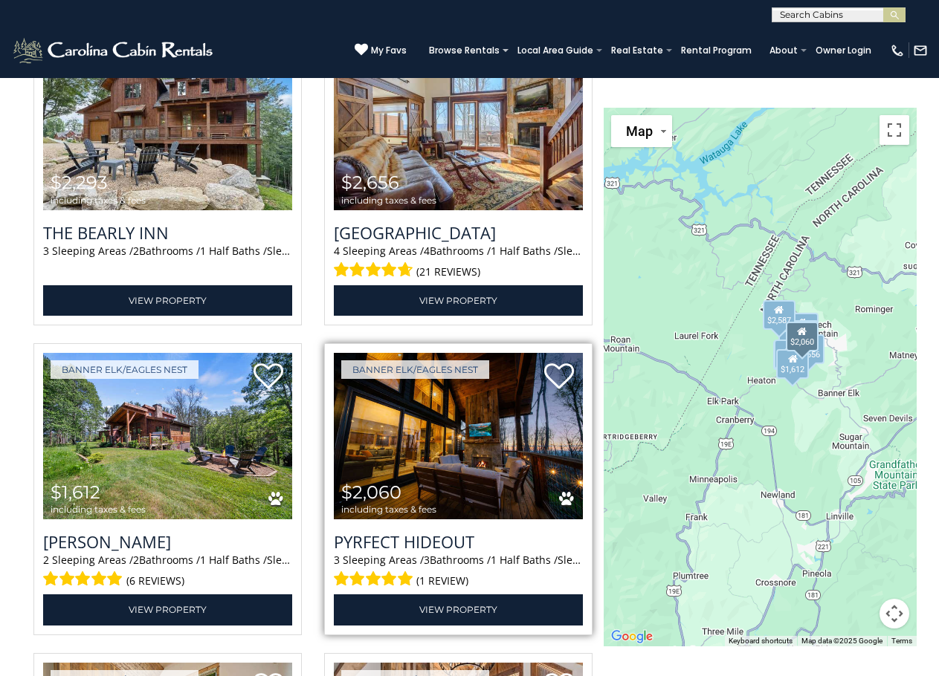
scroll to position [2379, 0]
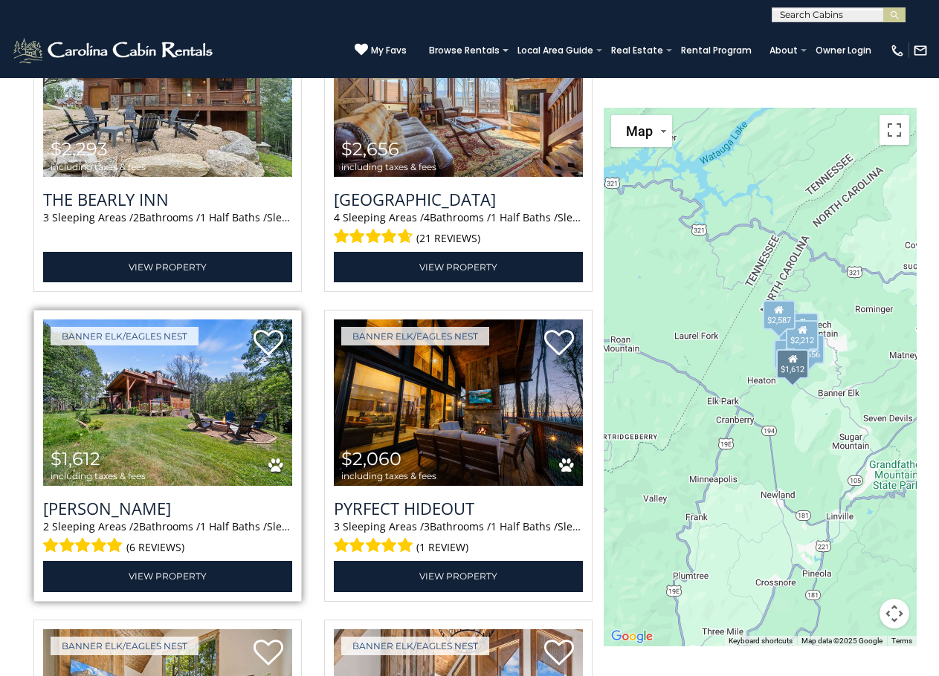
click at [189, 486] on img at bounding box center [167, 403] width 249 height 167
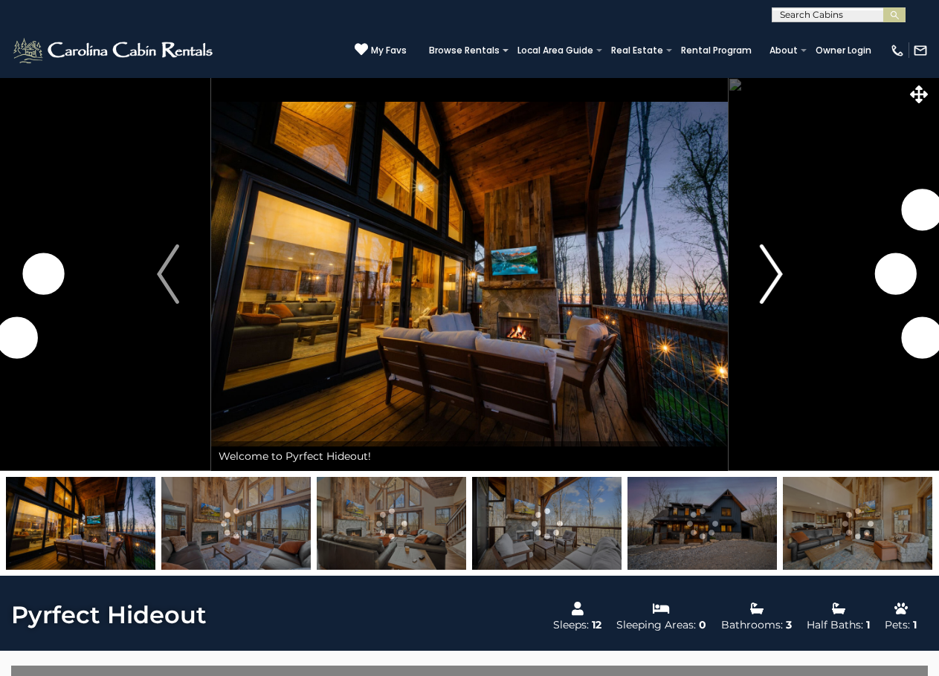
drag, startPoint x: 0, startPoint y: 0, endPoint x: 766, endPoint y: 264, distance: 809.8
click at [766, 264] on img "Next" at bounding box center [771, 274] width 22 height 59
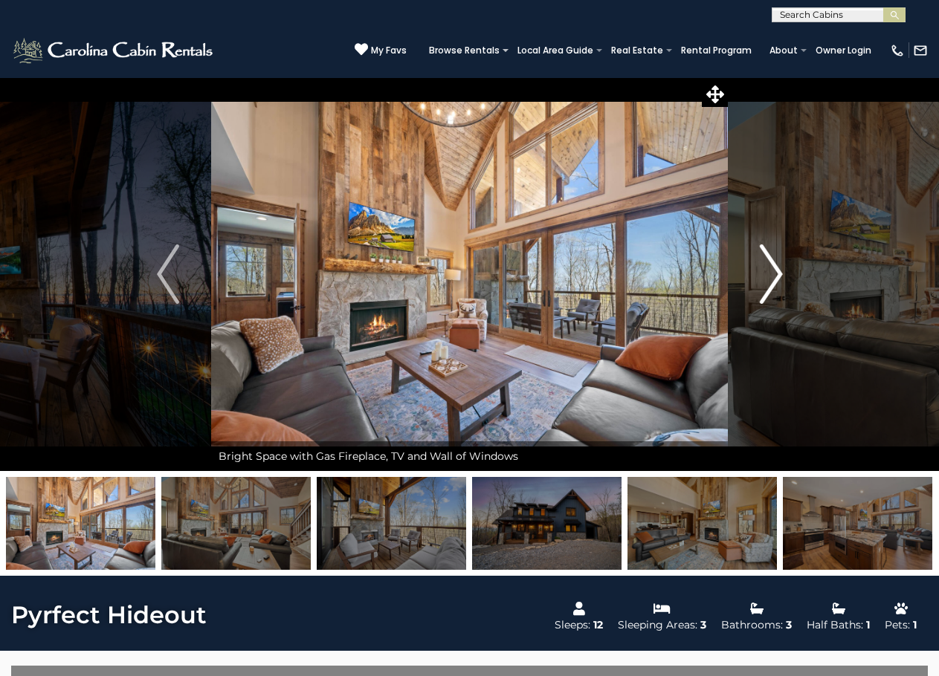
click at [766, 264] on img "Next" at bounding box center [771, 274] width 22 height 59
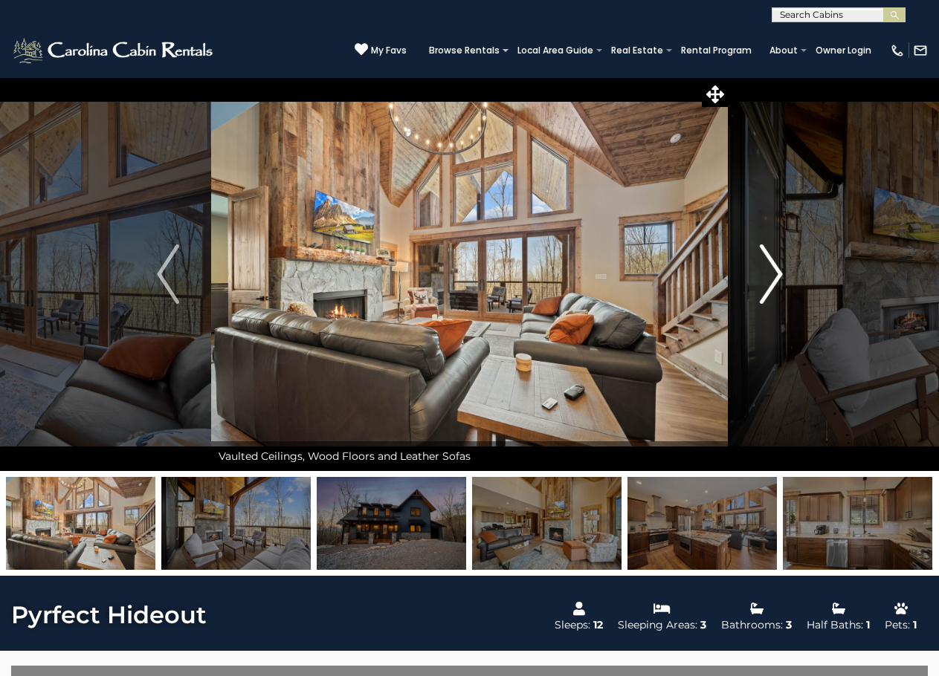
click at [766, 264] on img "Next" at bounding box center [771, 274] width 22 height 59
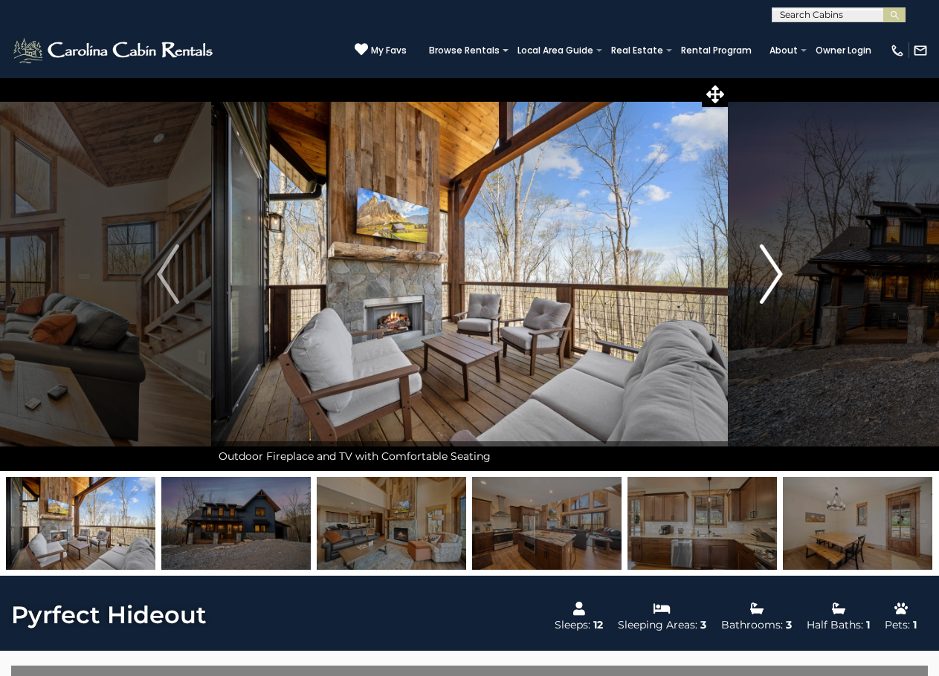
click at [766, 264] on img "Next" at bounding box center [771, 274] width 22 height 59
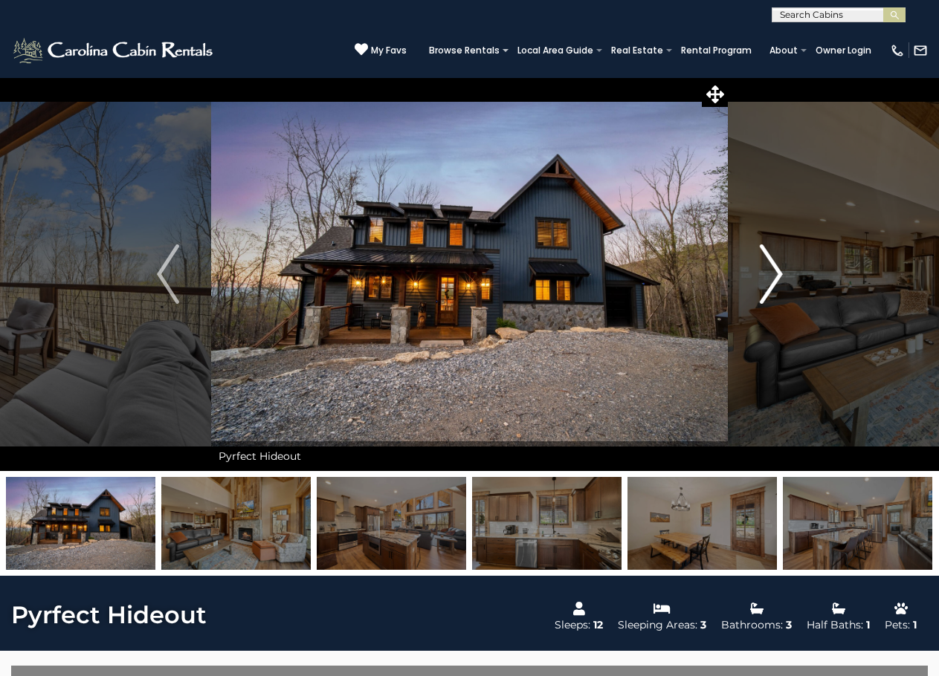
click at [766, 264] on img "Next" at bounding box center [771, 274] width 22 height 59
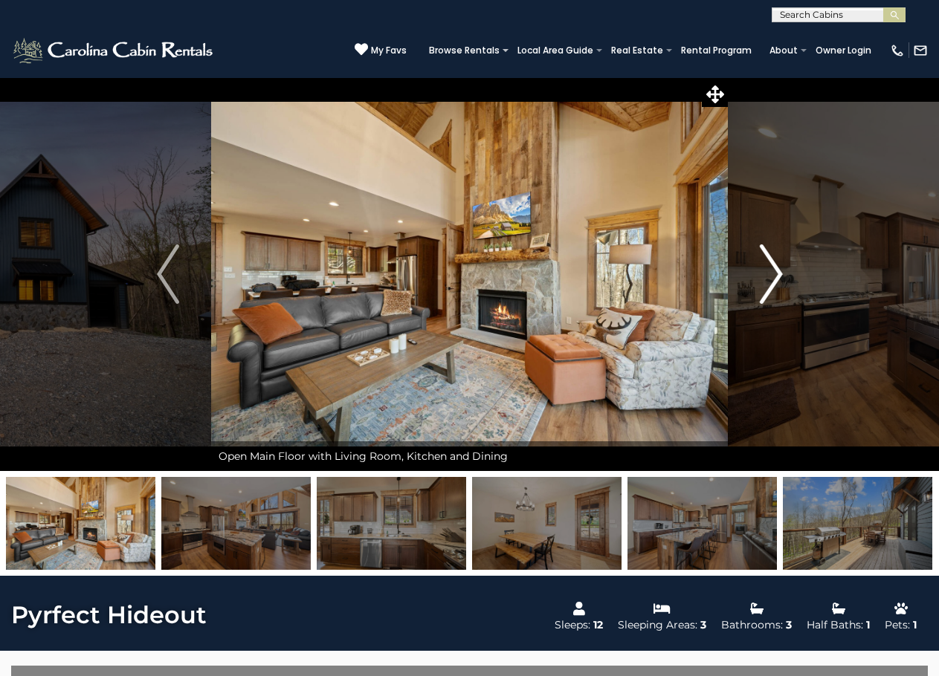
click at [766, 264] on img "Next" at bounding box center [771, 274] width 22 height 59
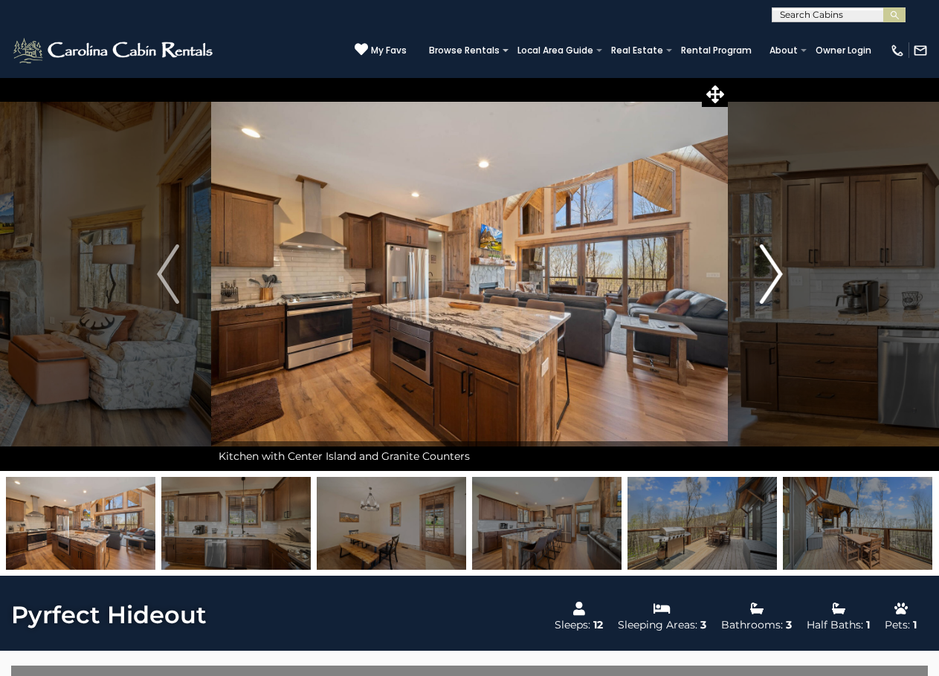
click at [766, 264] on img "Next" at bounding box center [771, 274] width 22 height 59
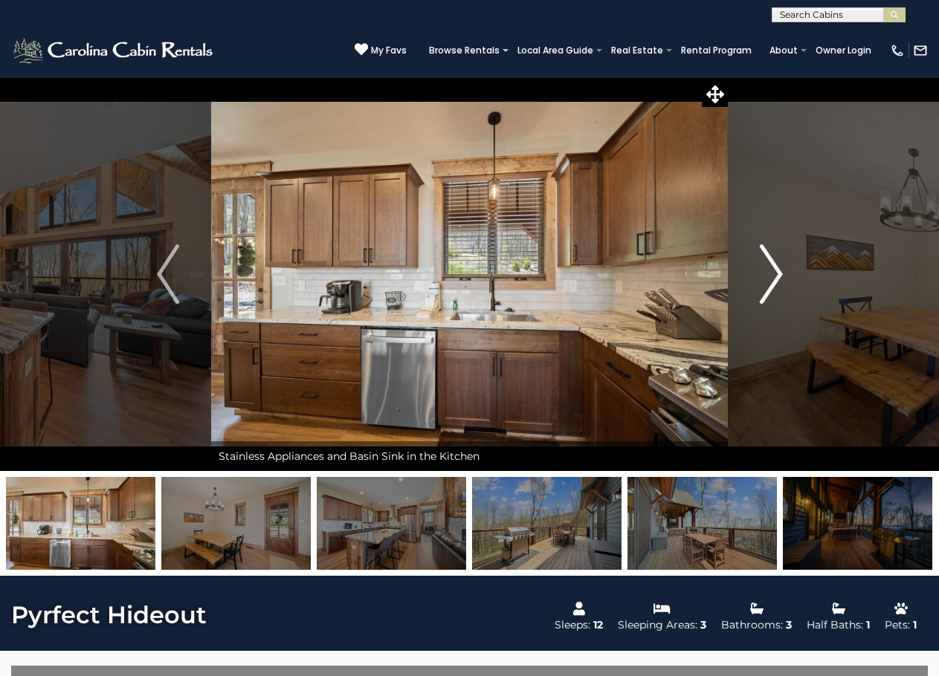
click at [766, 264] on img "Next" at bounding box center [771, 274] width 22 height 59
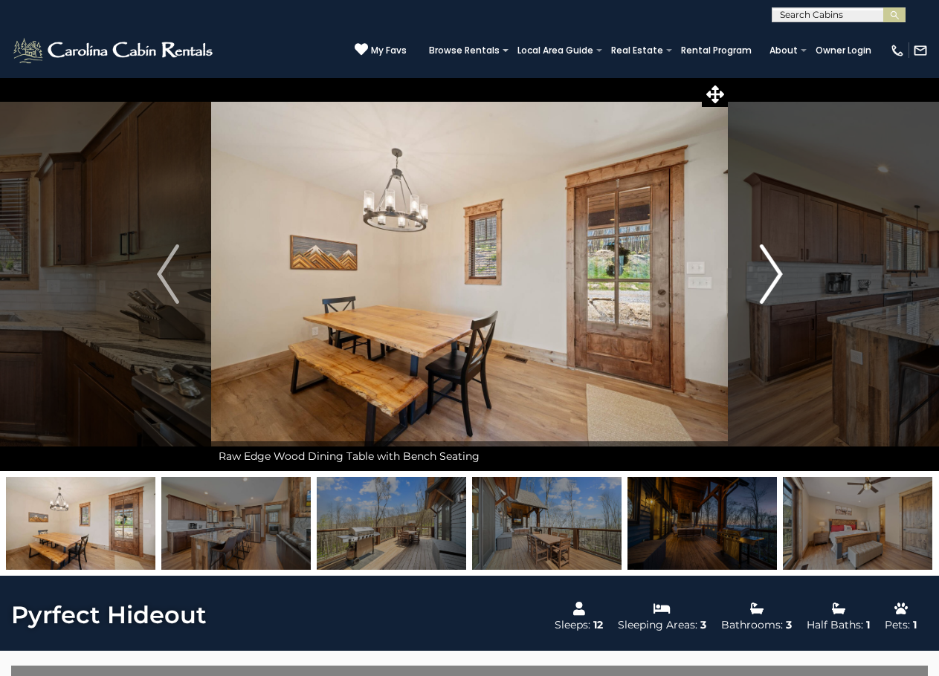
click at [766, 264] on img "Next" at bounding box center [771, 274] width 22 height 59
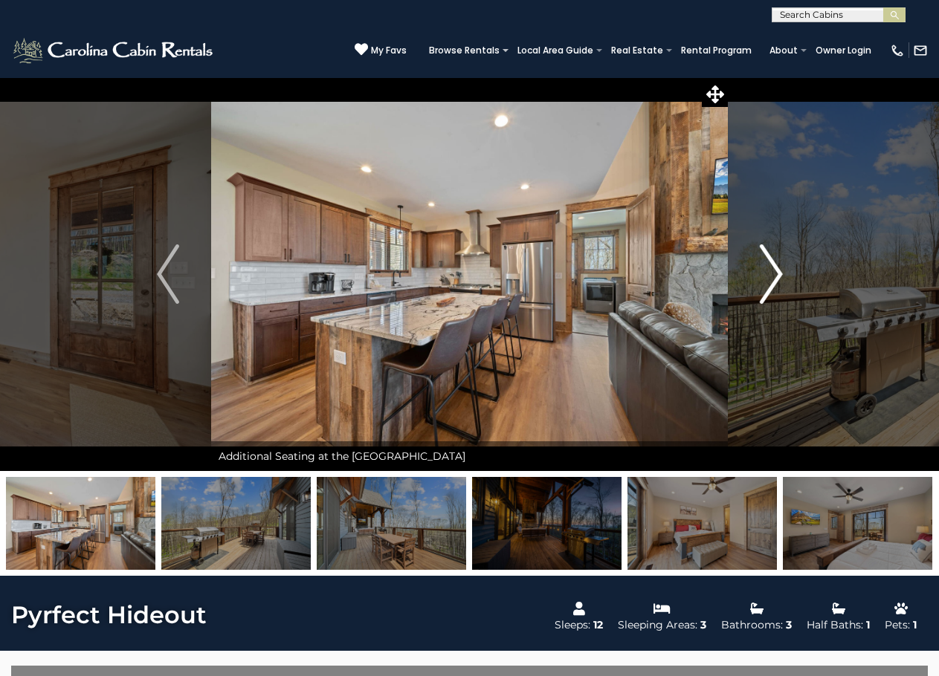
click at [766, 264] on img "Next" at bounding box center [771, 274] width 22 height 59
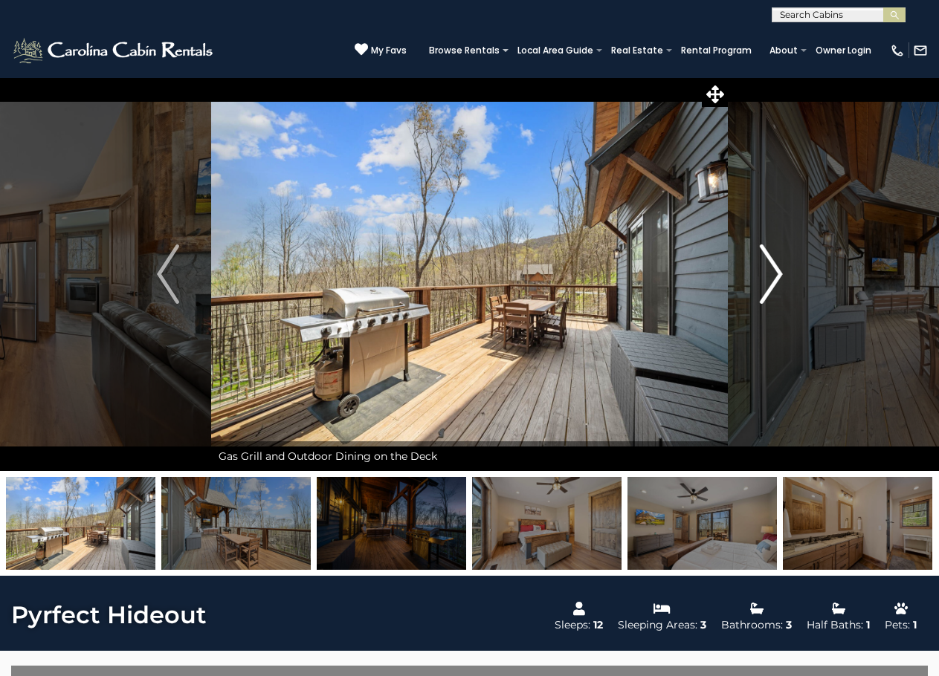
click at [766, 264] on img "Next" at bounding box center [771, 274] width 22 height 59
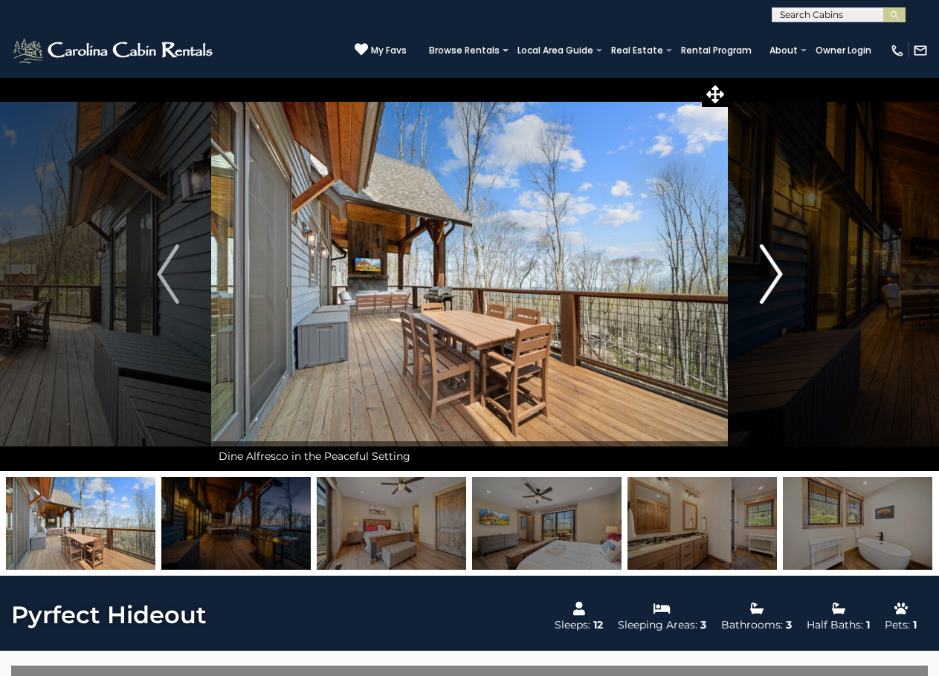
click at [766, 264] on img "Next" at bounding box center [771, 274] width 22 height 59
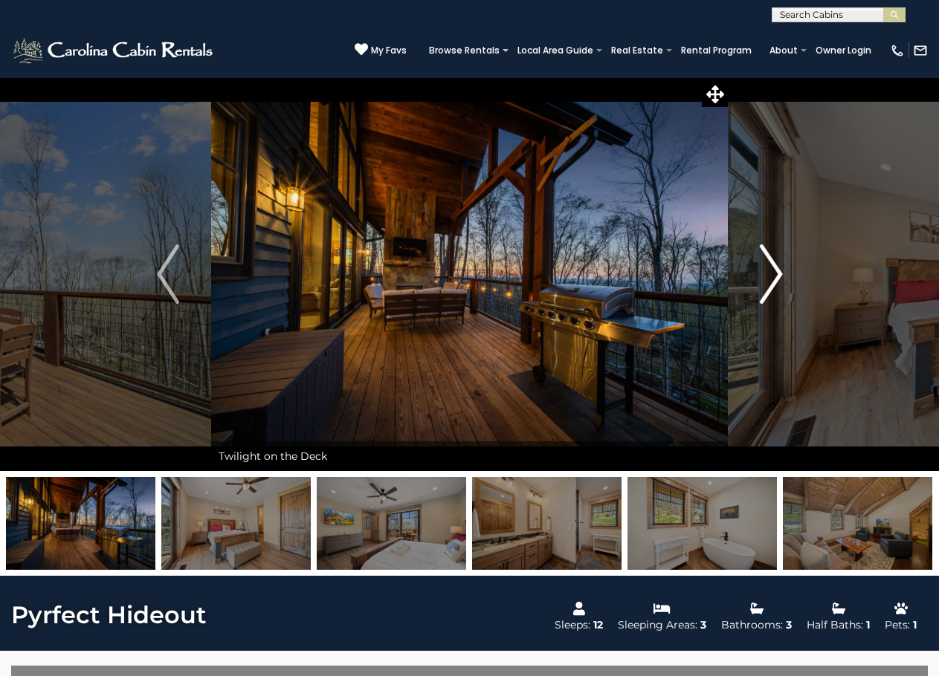
click at [766, 264] on img "Next" at bounding box center [771, 274] width 22 height 59
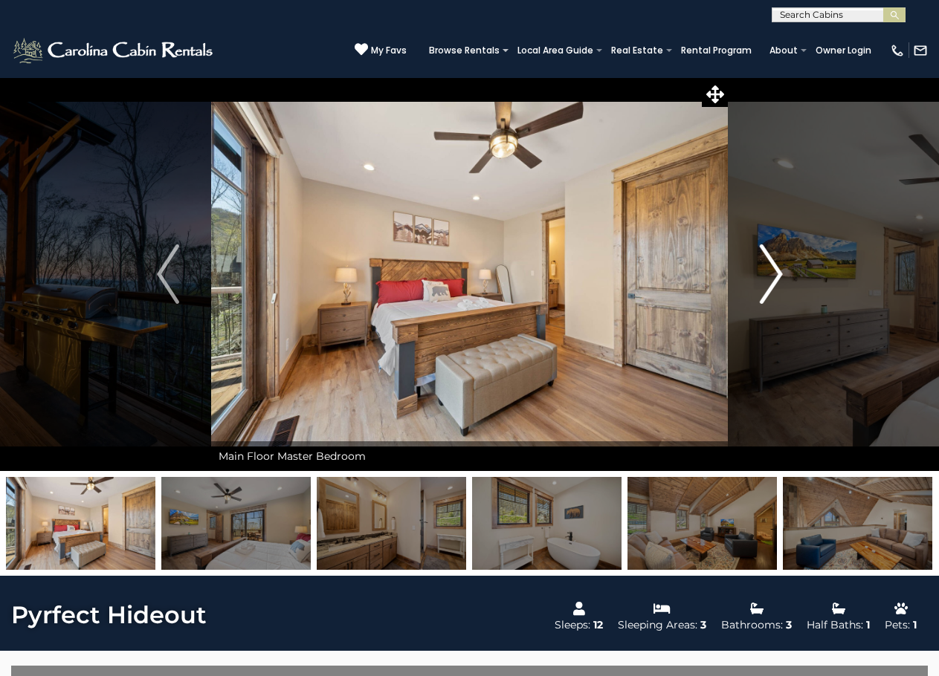
click at [766, 264] on img "Next" at bounding box center [771, 274] width 22 height 59
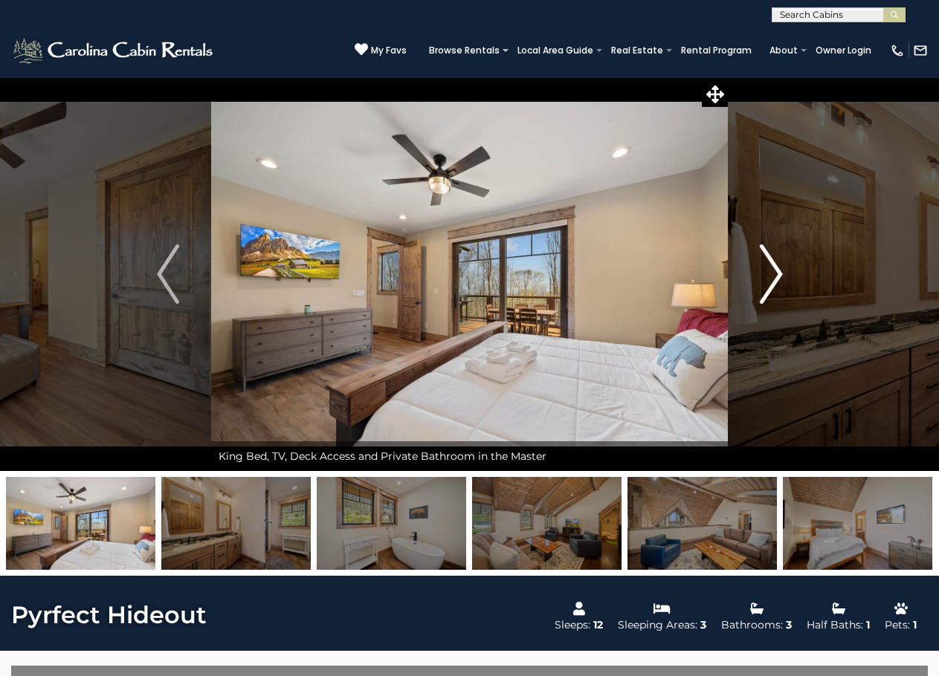
click at [766, 264] on img "Next" at bounding box center [771, 274] width 22 height 59
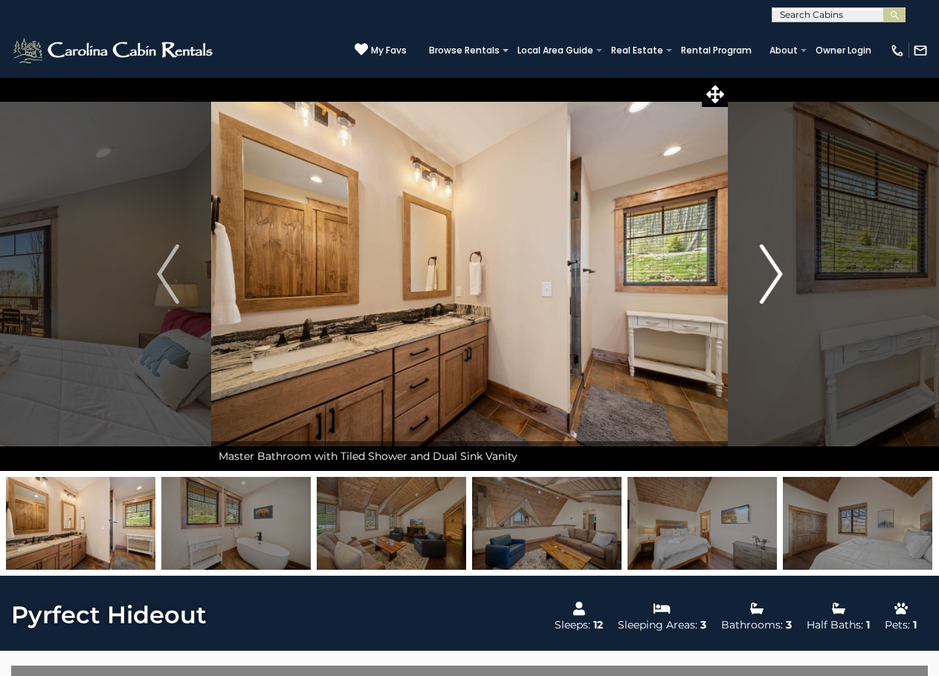
click at [770, 268] on img "Next" at bounding box center [771, 274] width 22 height 59
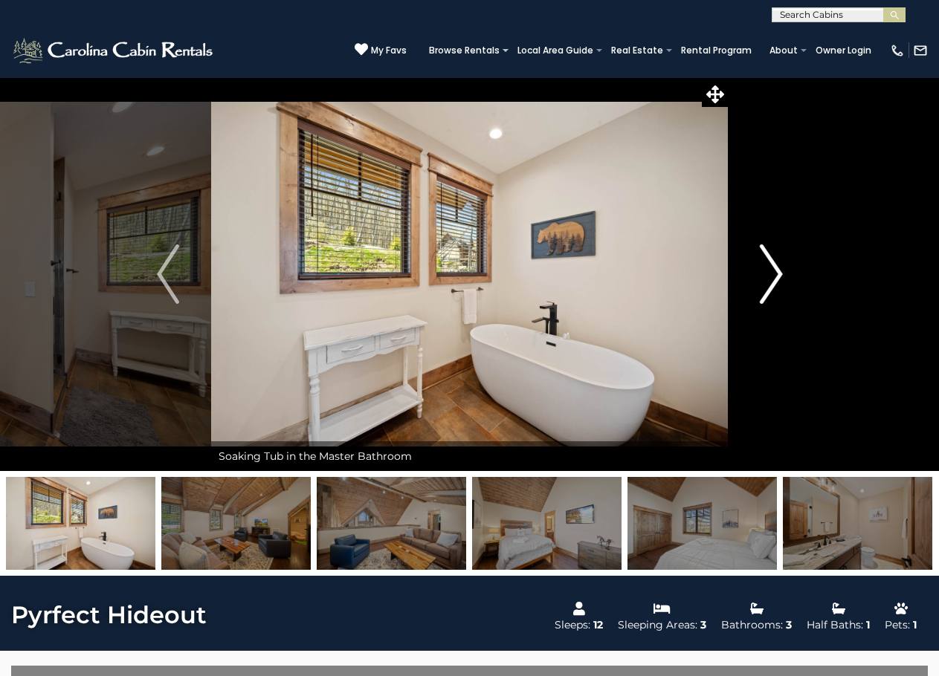
click at [770, 268] on img "Next" at bounding box center [771, 274] width 22 height 59
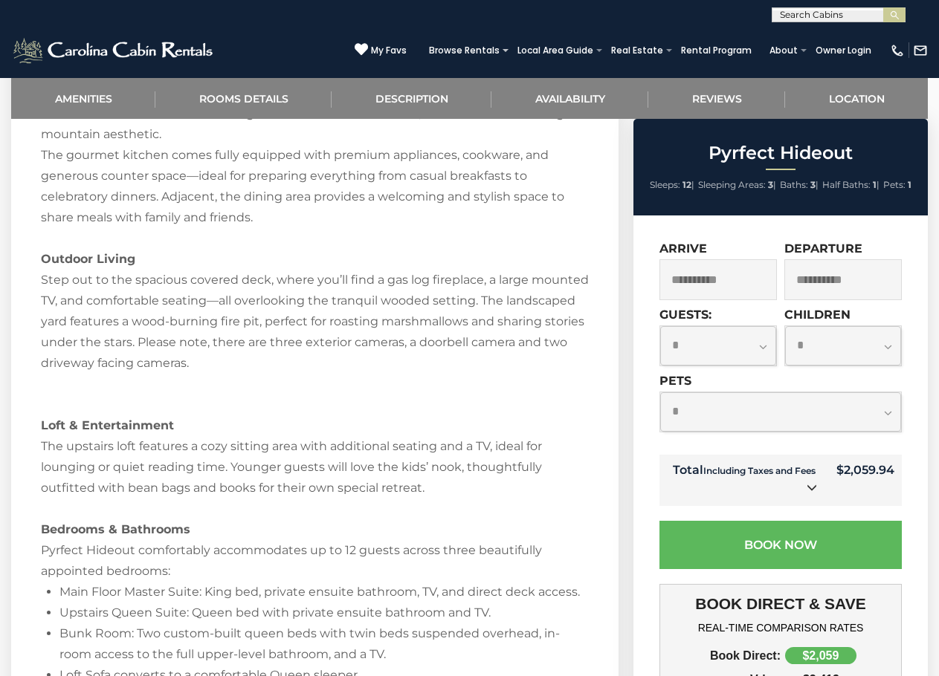
scroll to position [1858, 0]
click at [812, 489] on icon at bounding box center [812, 487] width 10 height 10
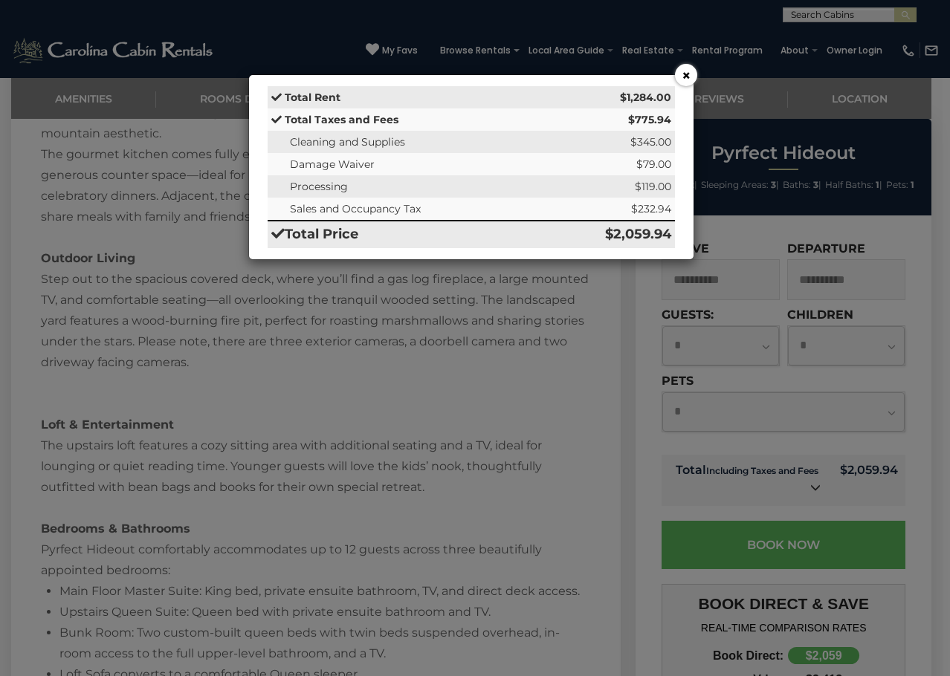
click at [694, 71] on button "×" at bounding box center [686, 75] width 22 height 22
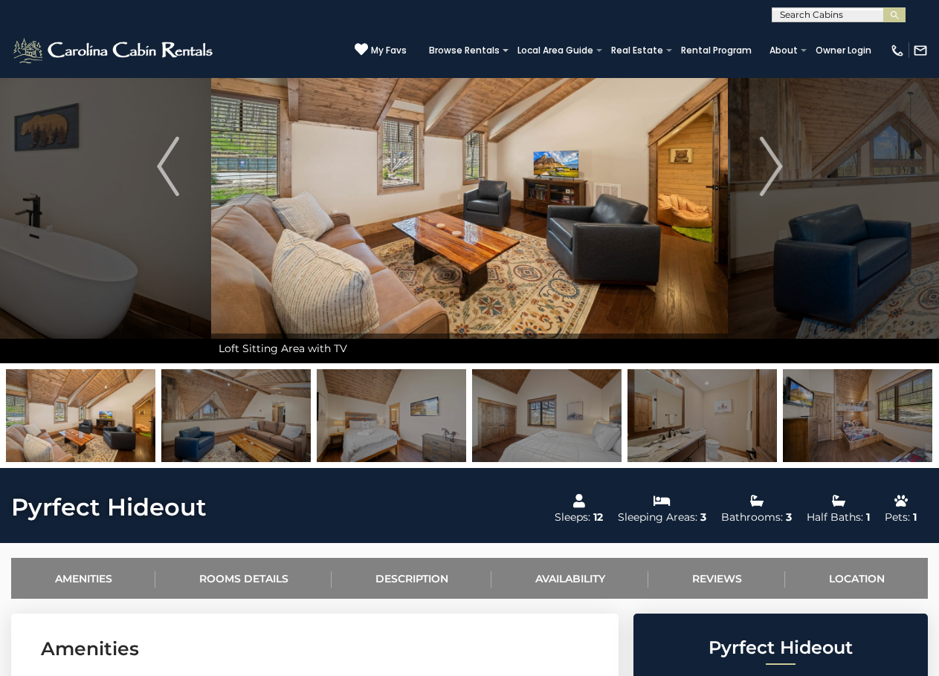
scroll to position [0, 0]
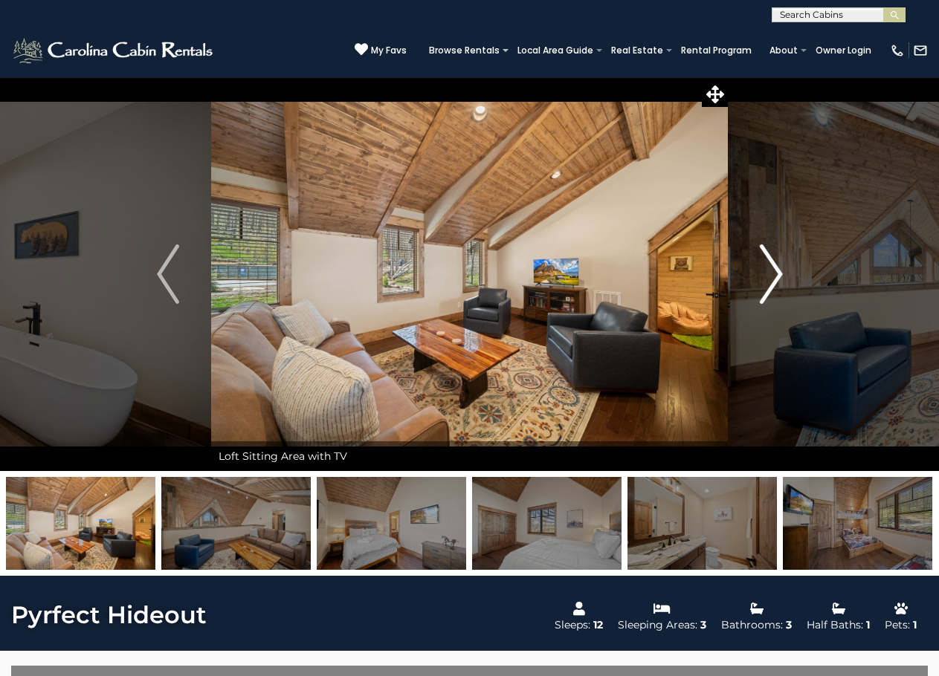
click at [767, 276] on img "Next" at bounding box center [771, 274] width 22 height 59
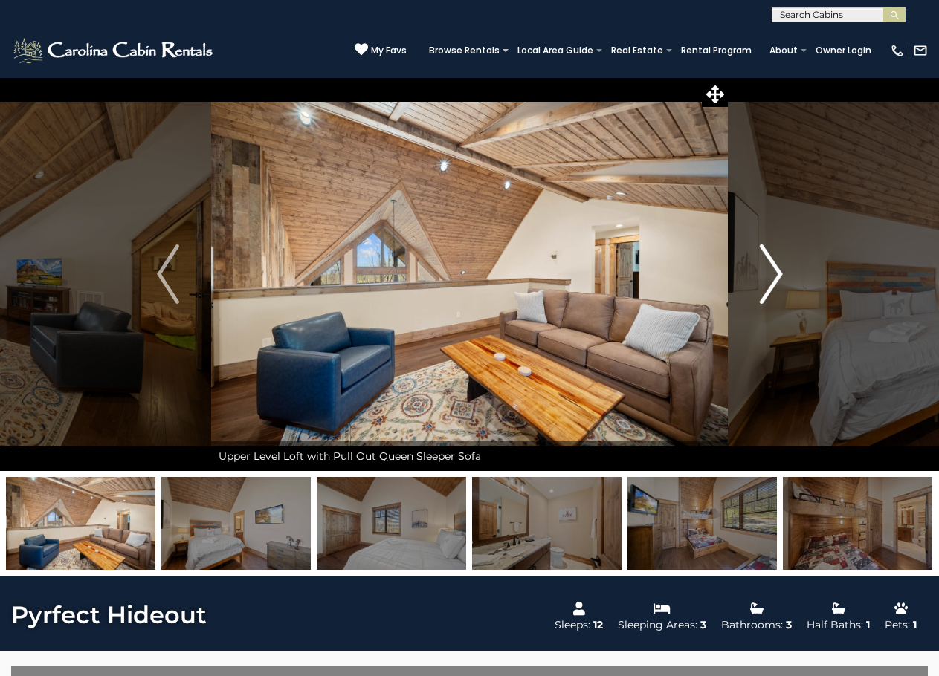
click at [767, 276] on img "Next" at bounding box center [771, 274] width 22 height 59
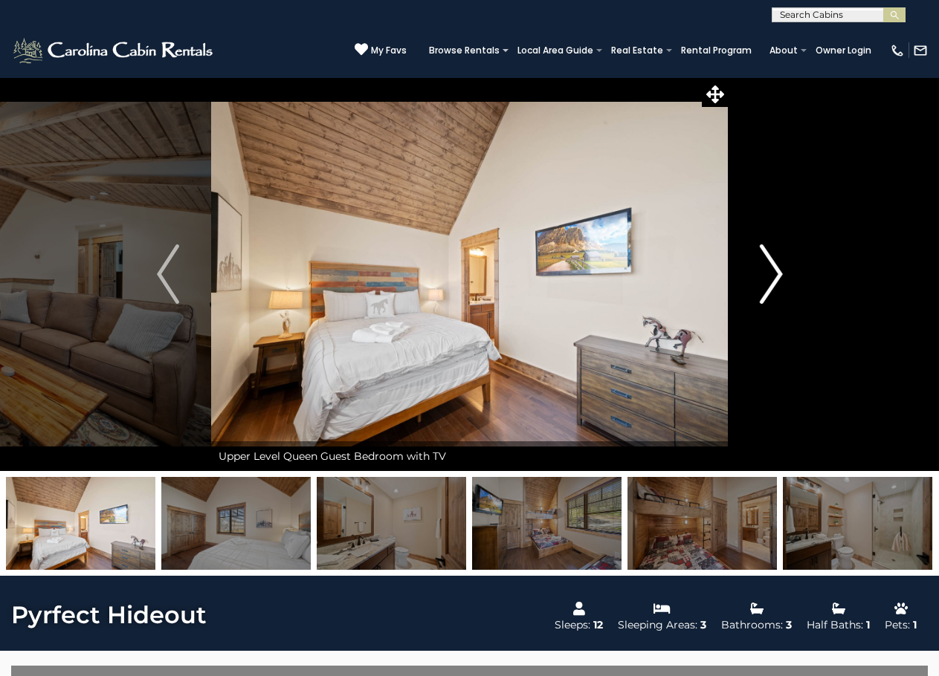
click at [767, 276] on img "Next" at bounding box center [771, 274] width 22 height 59
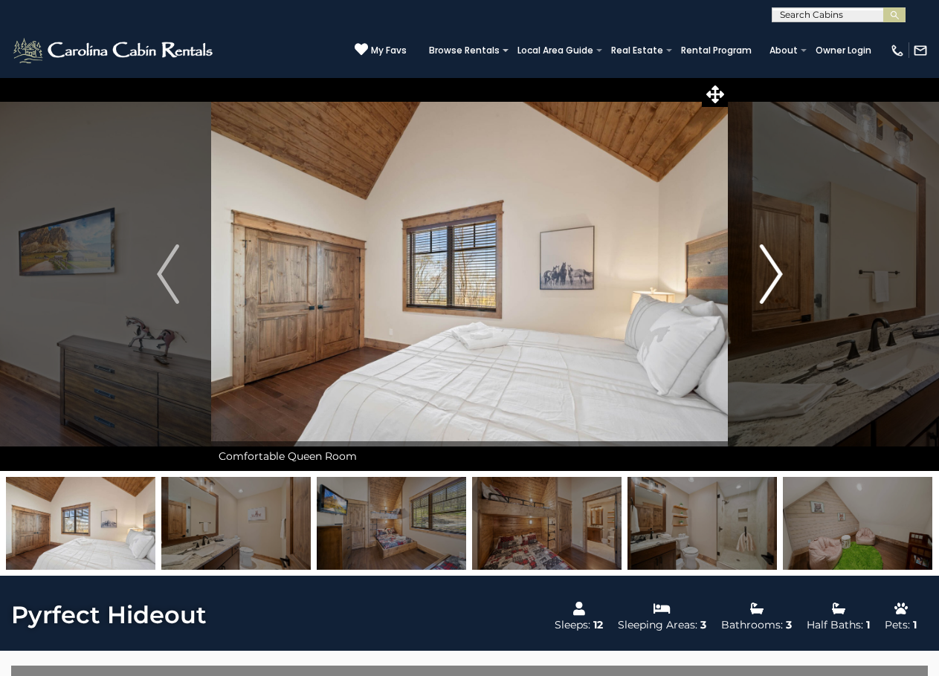
click at [767, 276] on img "Next" at bounding box center [771, 274] width 22 height 59
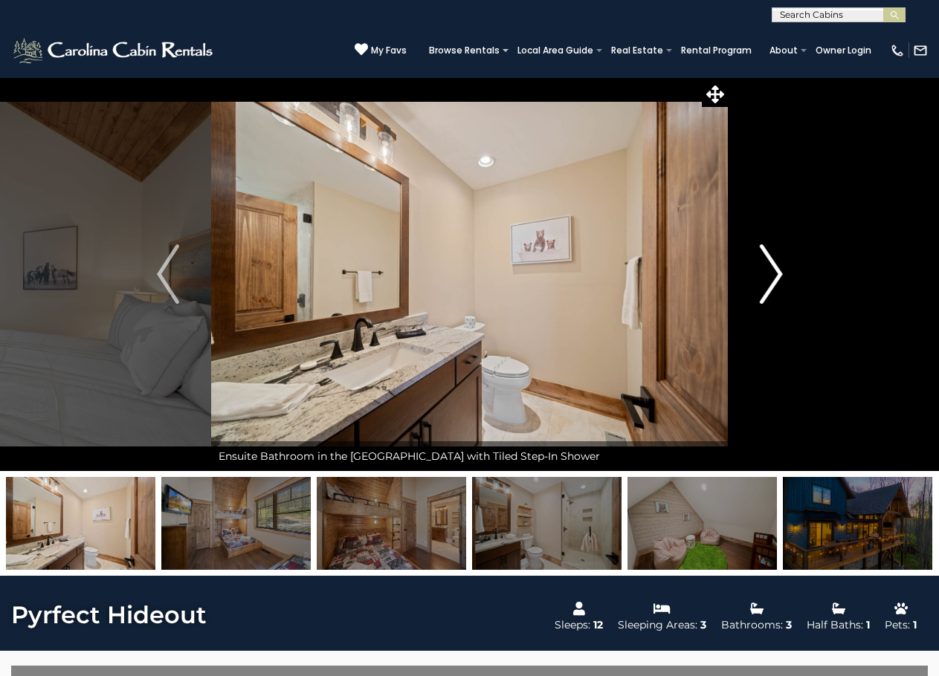
click at [767, 276] on img "Next" at bounding box center [771, 274] width 22 height 59
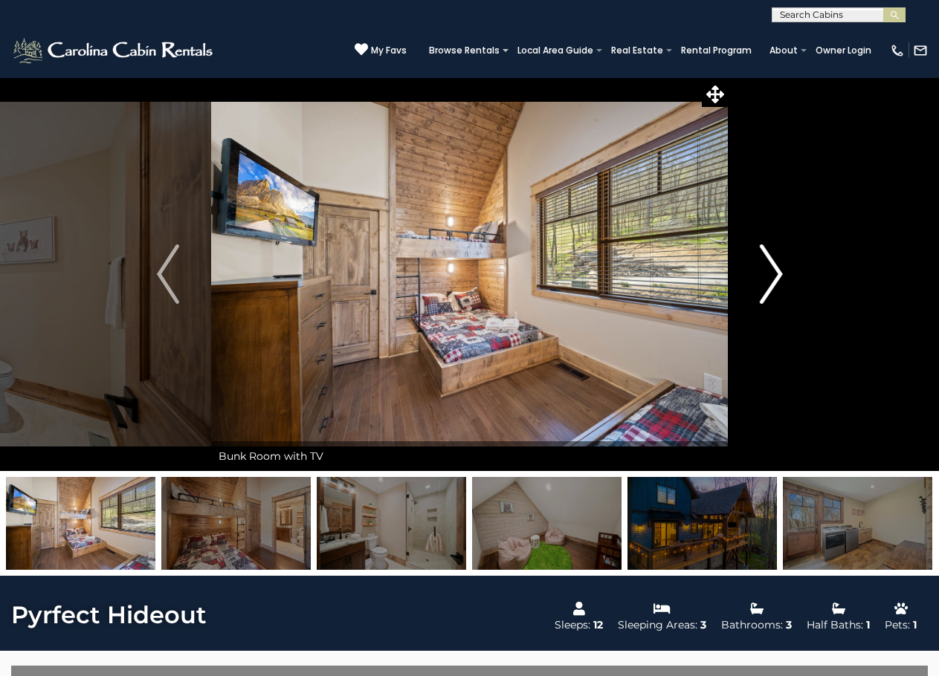
click at [767, 276] on img "Next" at bounding box center [771, 274] width 22 height 59
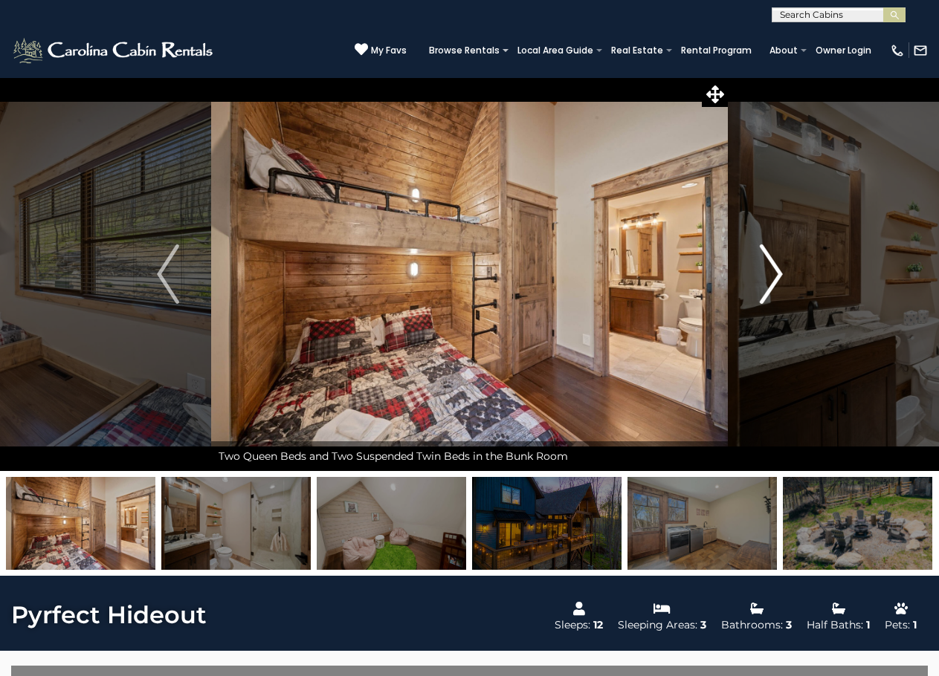
click at [767, 276] on img "Next" at bounding box center [771, 274] width 22 height 59
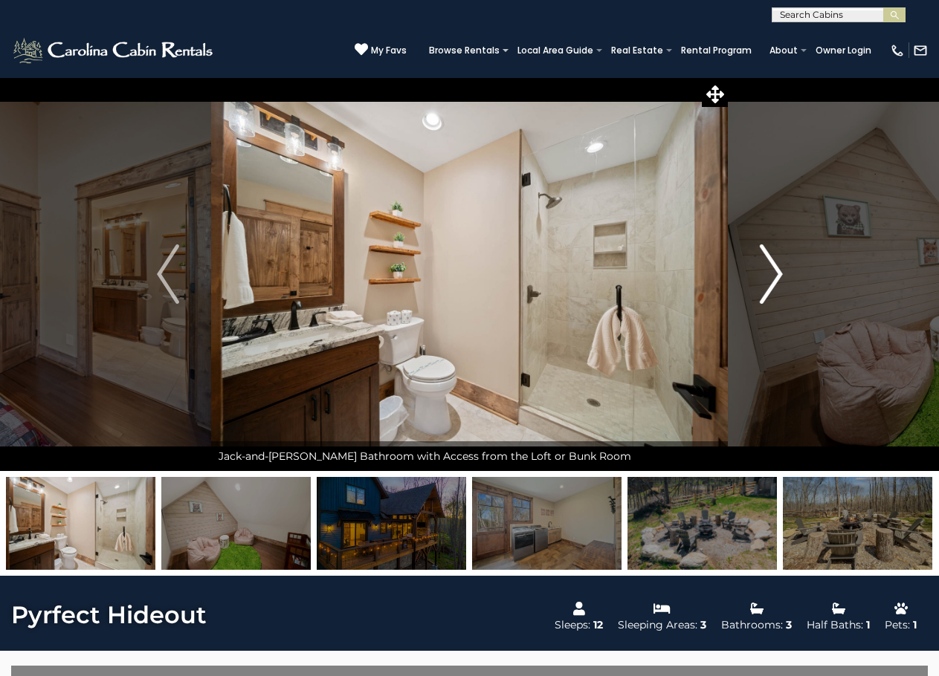
click at [767, 274] on img "Next" at bounding box center [771, 274] width 22 height 59
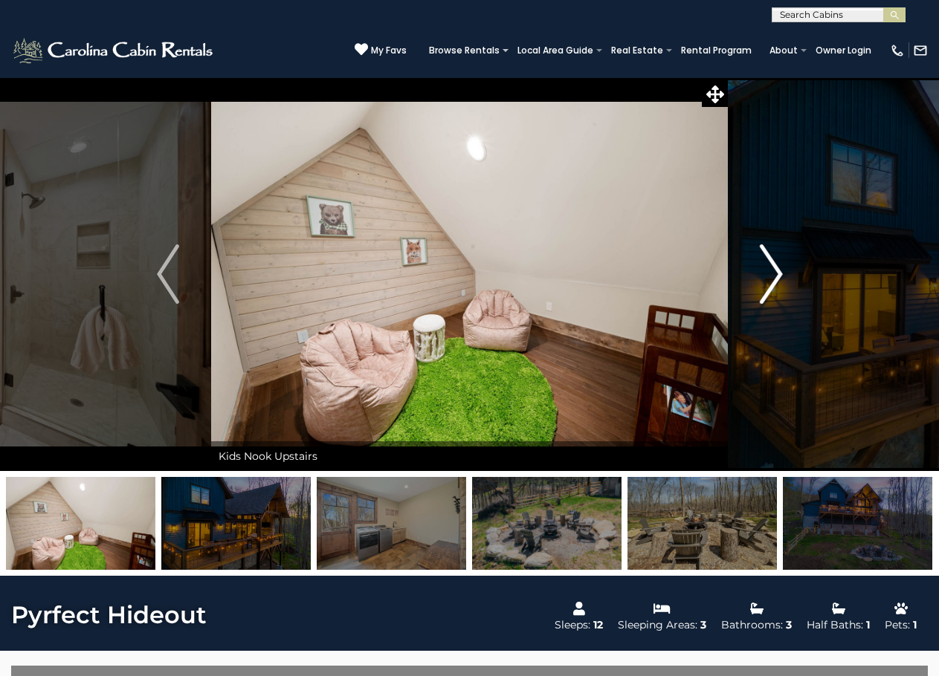
click at [767, 274] on img "Next" at bounding box center [771, 274] width 22 height 59
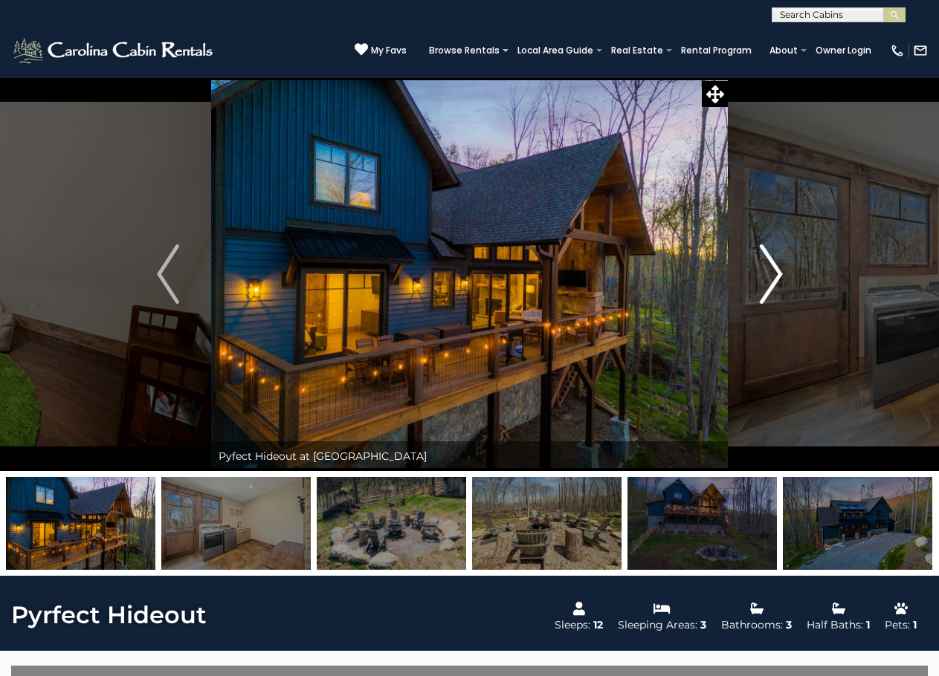
click at [766, 274] on img "Next" at bounding box center [771, 274] width 22 height 59
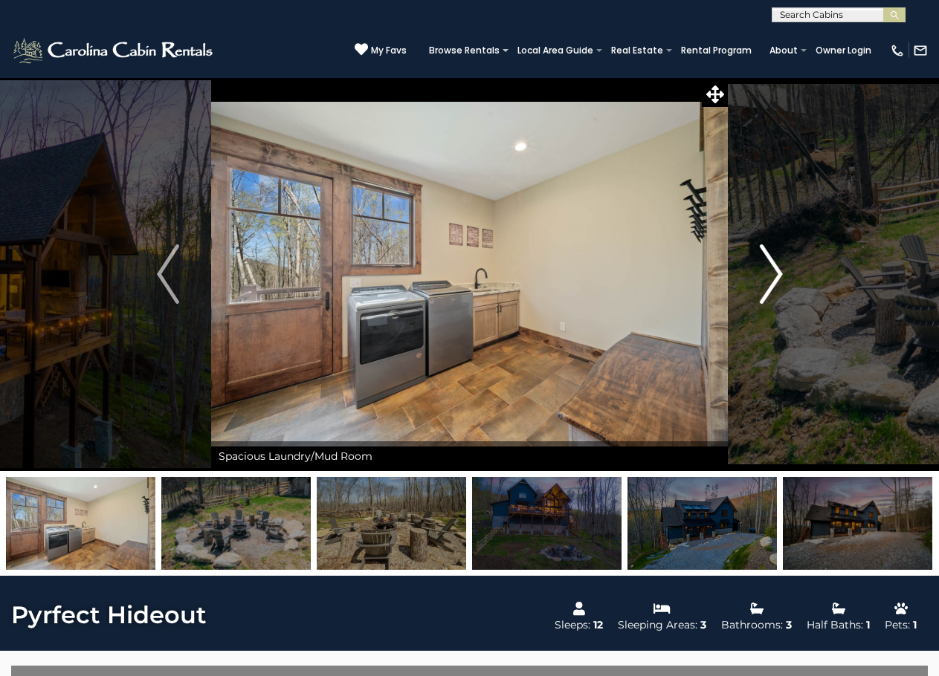
click at [766, 274] on img "Next" at bounding box center [771, 274] width 22 height 59
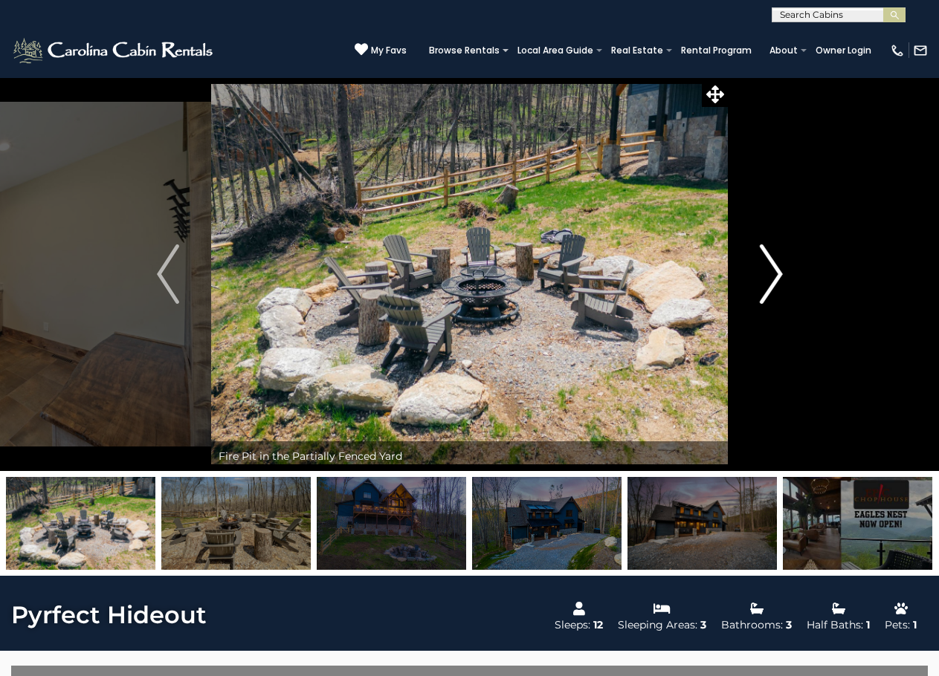
click at [766, 274] on img "Next" at bounding box center [771, 274] width 22 height 59
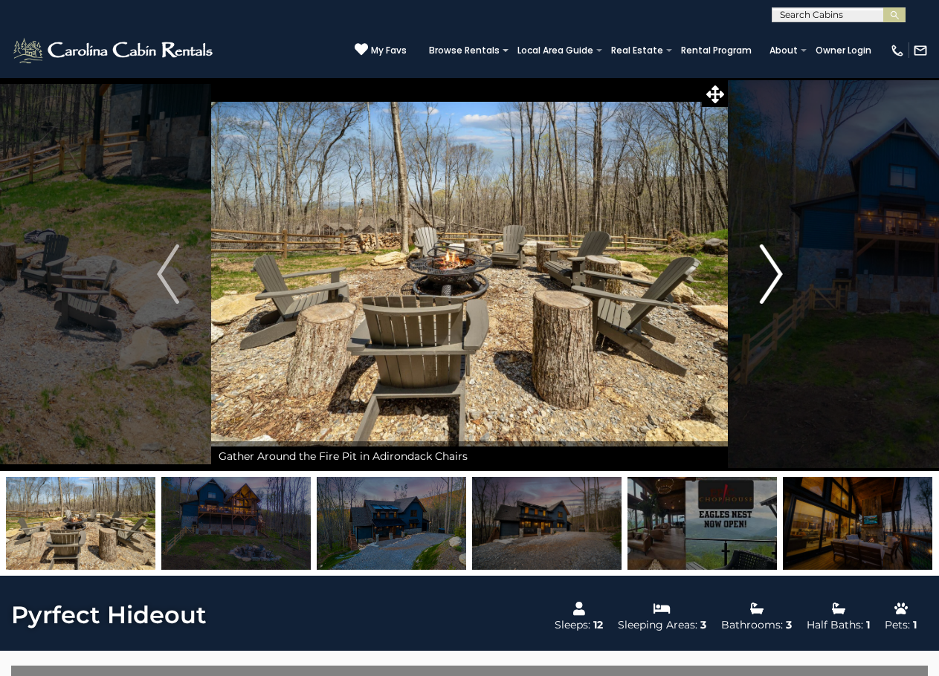
click at [766, 274] on img "Next" at bounding box center [771, 274] width 22 height 59
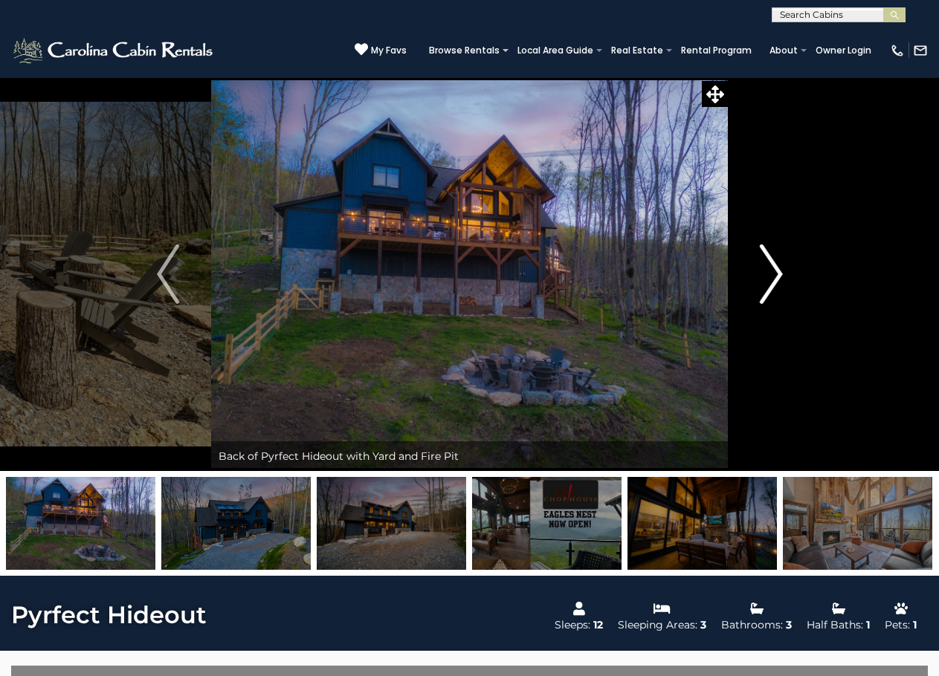
click at [766, 274] on img "Next" at bounding box center [771, 274] width 22 height 59
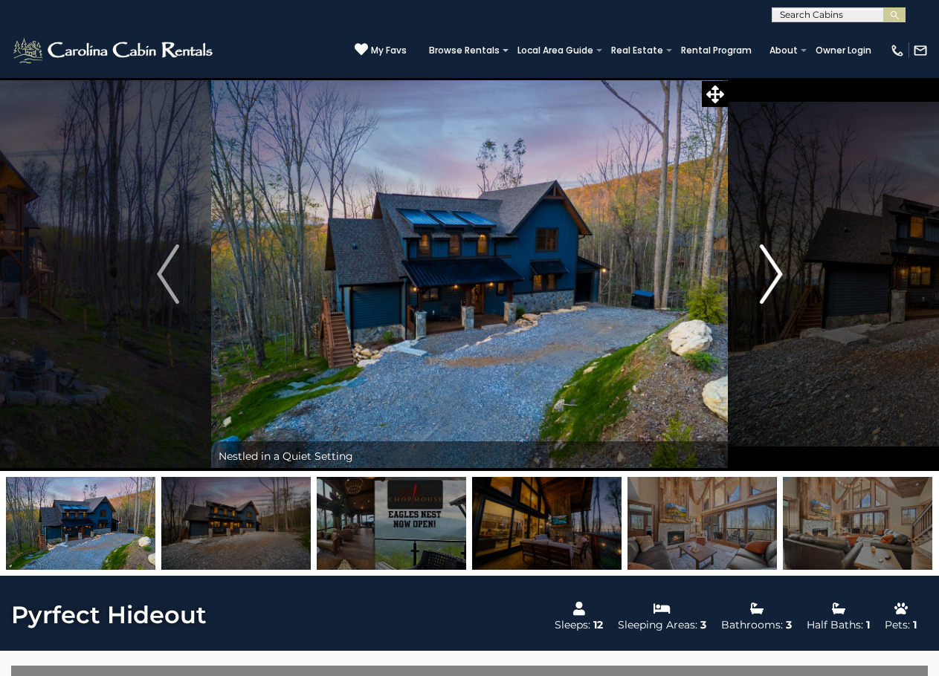
click at [766, 274] on img "Next" at bounding box center [771, 274] width 22 height 59
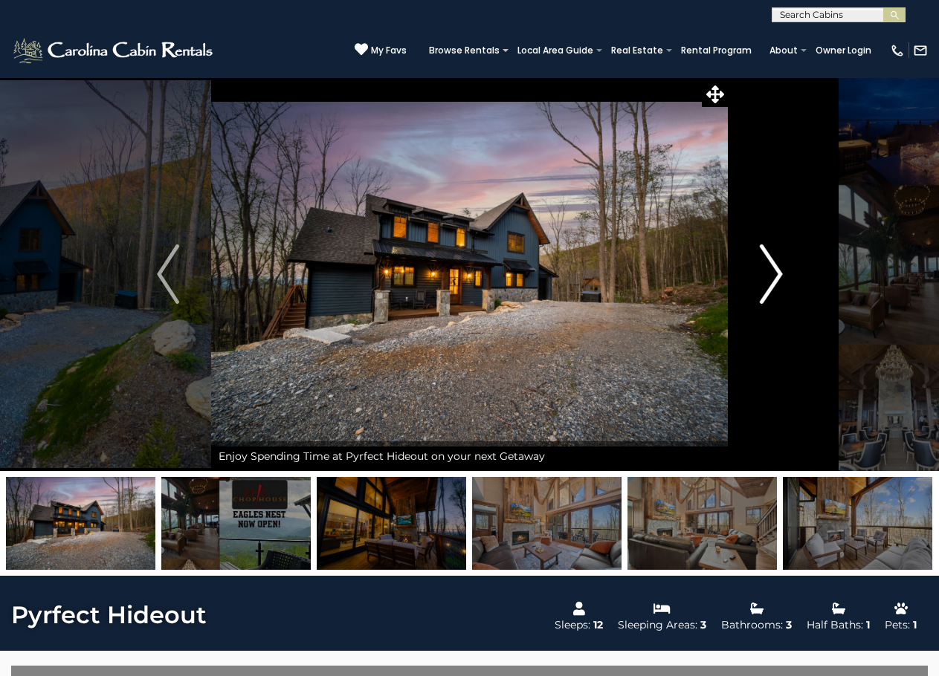
click at [766, 274] on img "Next" at bounding box center [771, 274] width 22 height 59
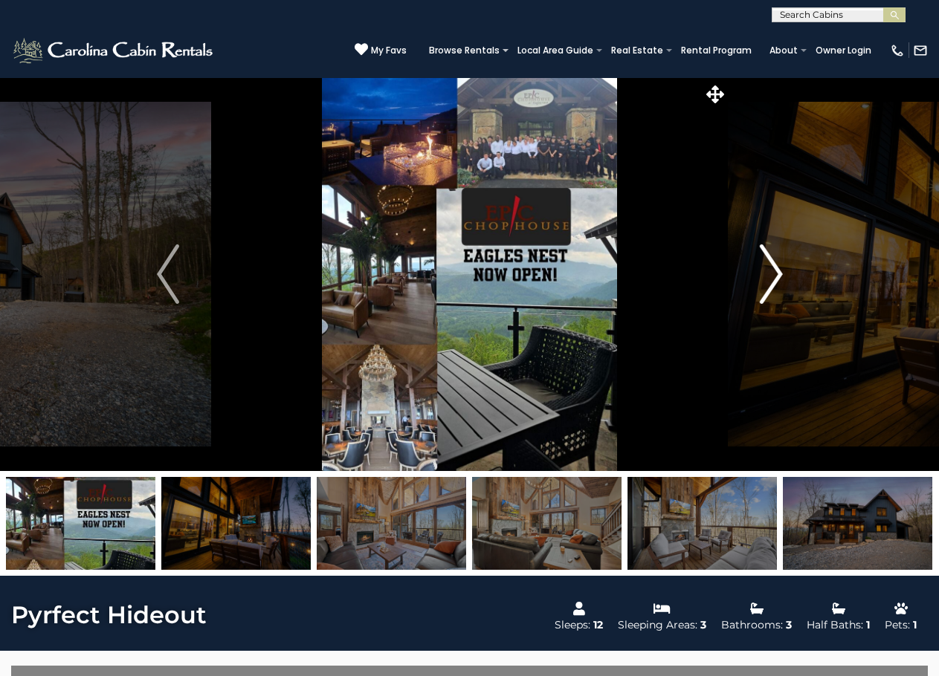
click at [766, 274] on img "Next" at bounding box center [771, 274] width 22 height 59
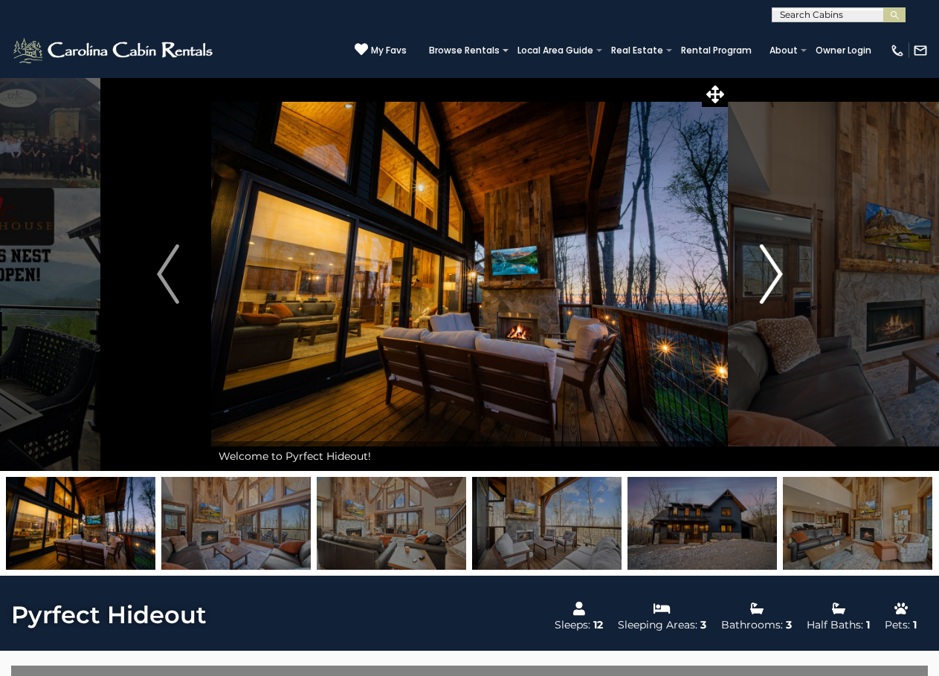
click at [766, 274] on img "Next" at bounding box center [771, 274] width 22 height 59
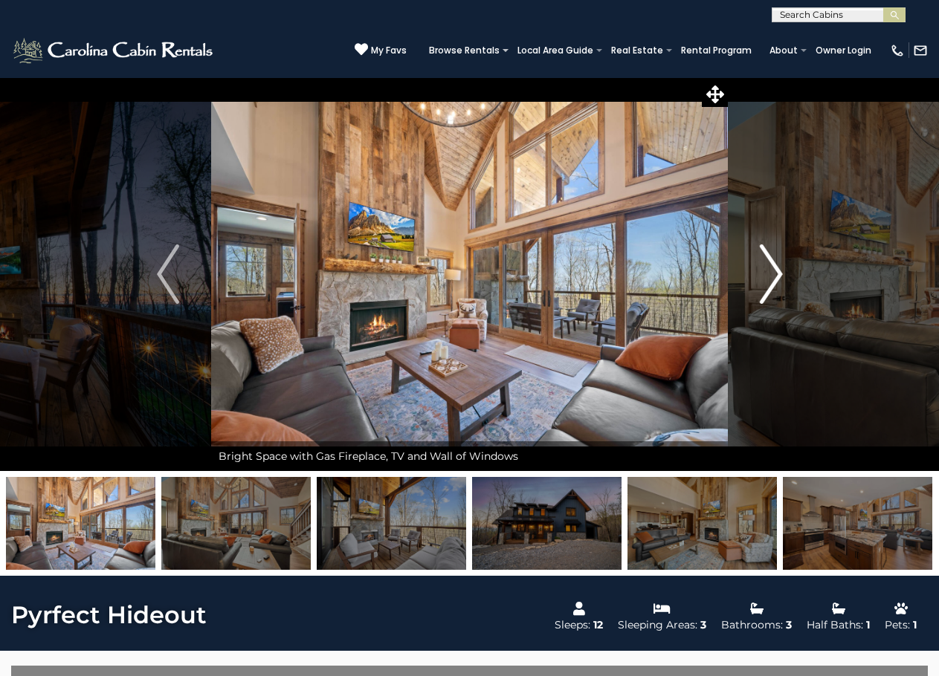
click at [766, 274] on img "Next" at bounding box center [771, 274] width 22 height 59
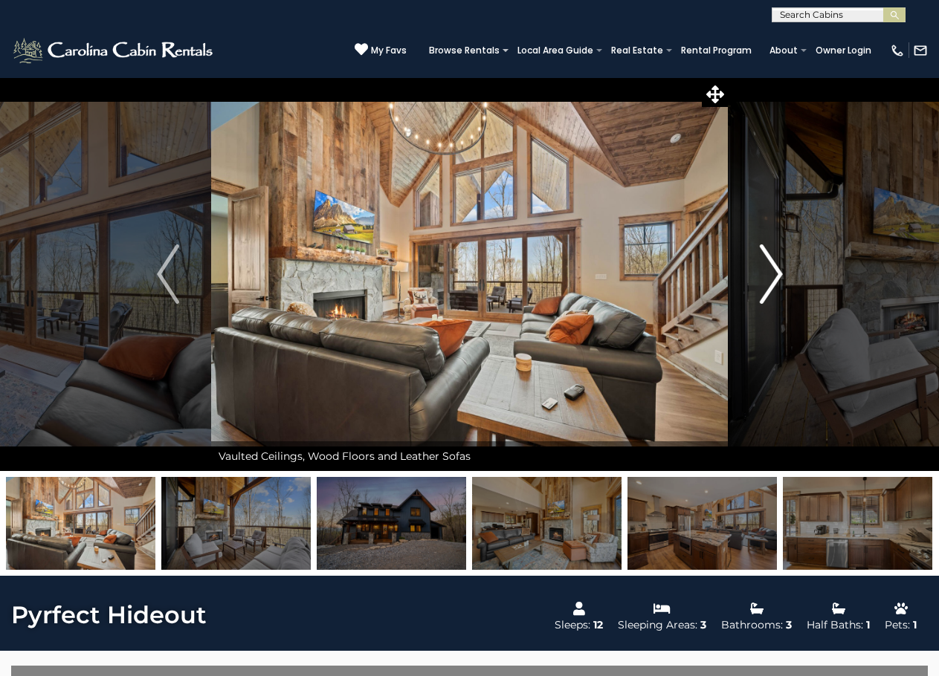
click at [766, 274] on img "Next" at bounding box center [771, 274] width 22 height 59
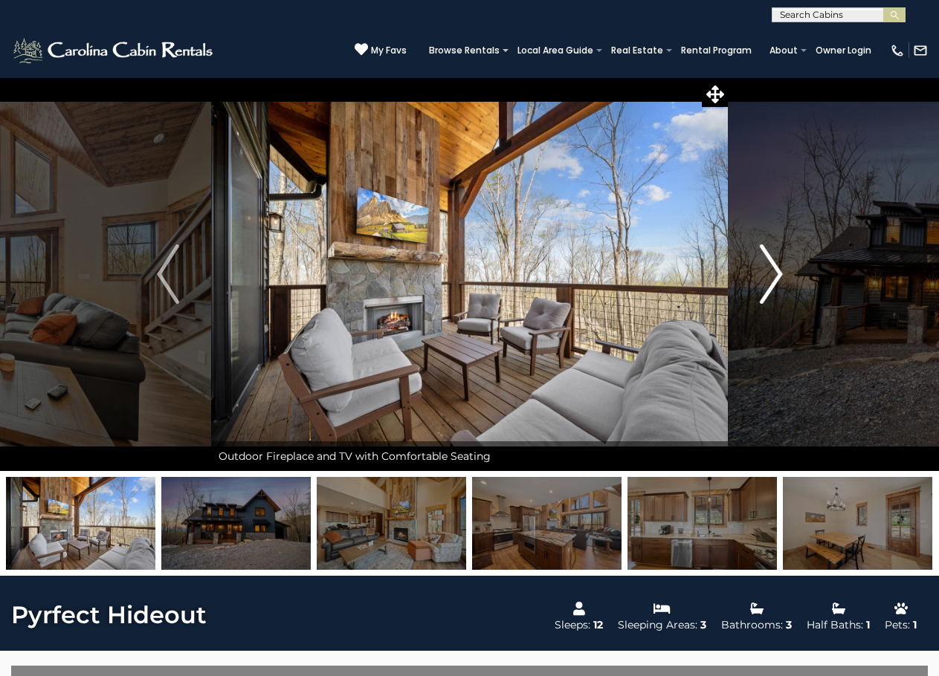
click at [766, 274] on img "Next" at bounding box center [771, 274] width 22 height 59
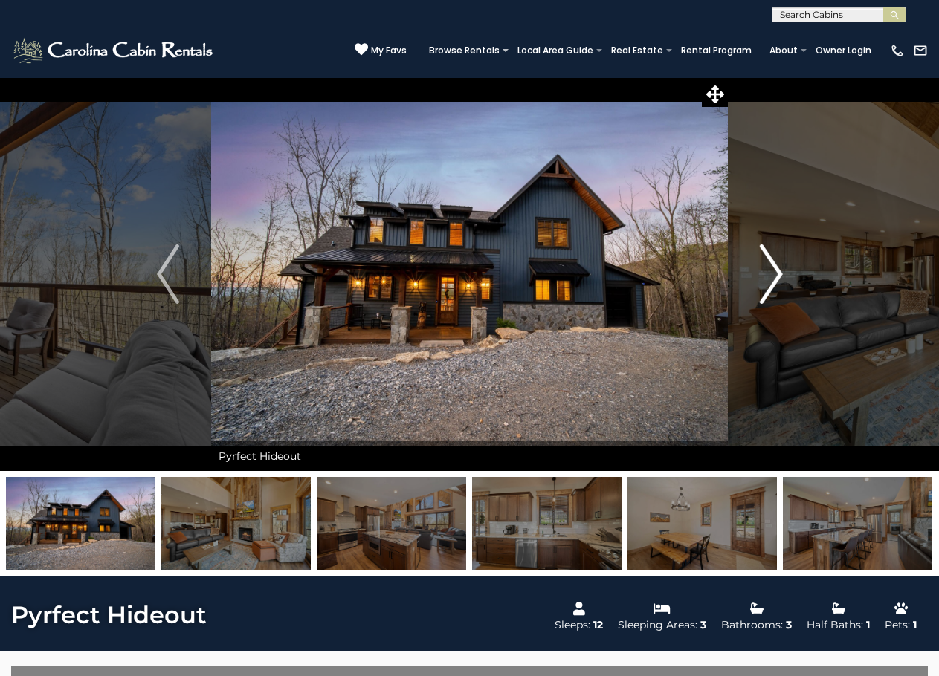
click at [766, 274] on img "Next" at bounding box center [771, 274] width 22 height 59
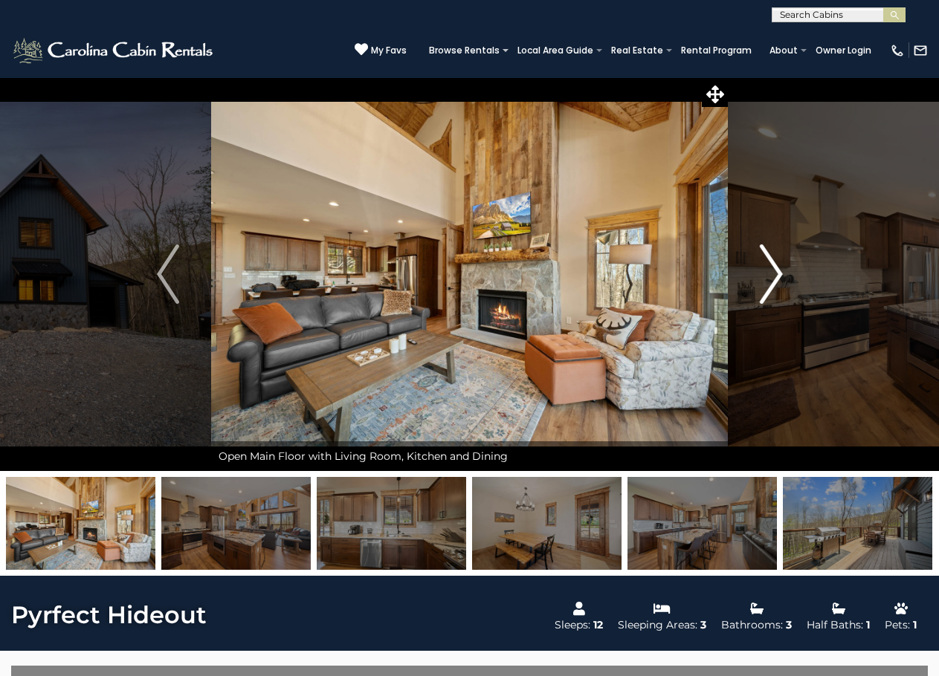
click at [767, 268] on img "Next" at bounding box center [771, 274] width 22 height 59
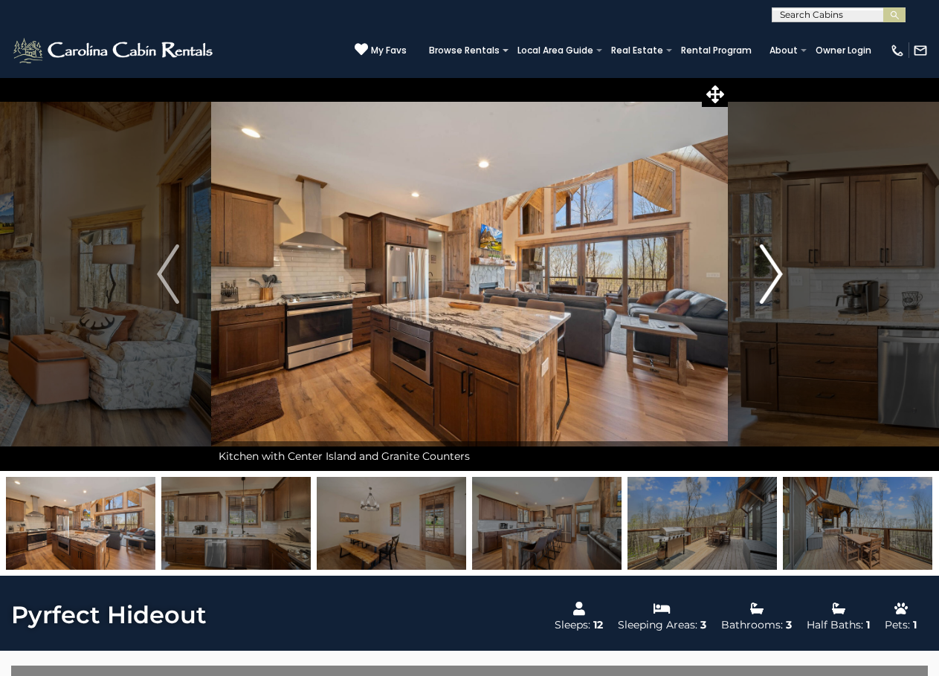
click at [775, 274] on img "Next" at bounding box center [771, 274] width 22 height 59
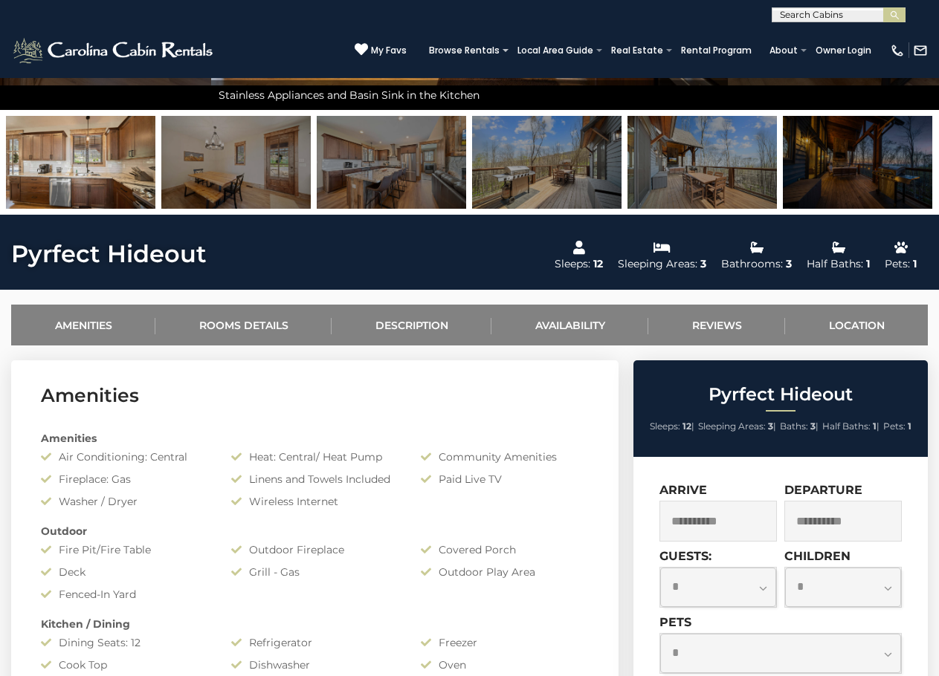
scroll to position [271, 0]
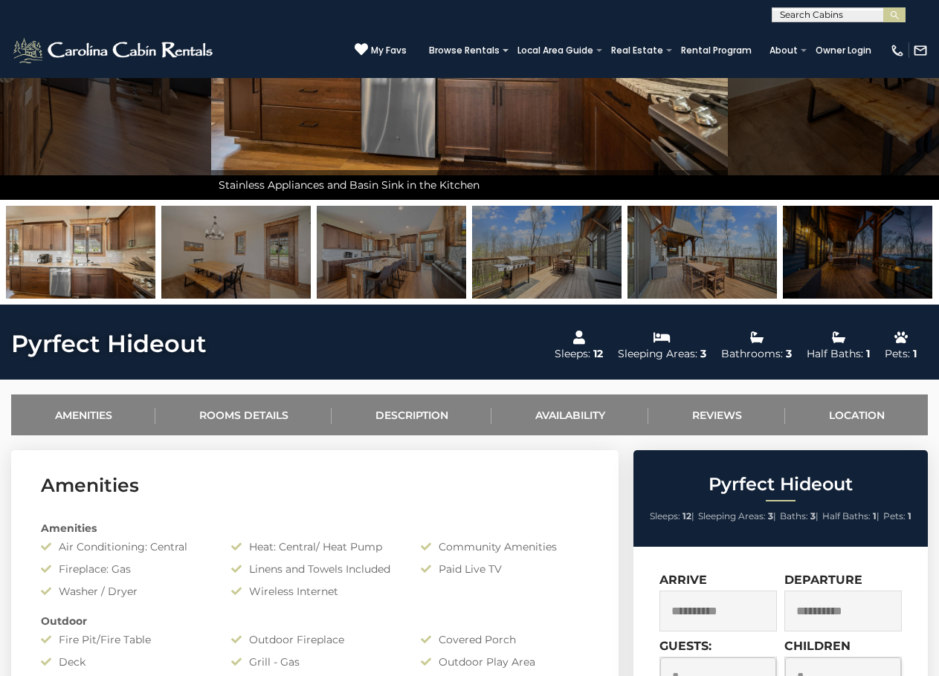
drag, startPoint x: 715, startPoint y: 247, endPoint x: 702, endPoint y: 248, distance: 12.7
click at [715, 247] on img at bounding box center [701, 252] width 149 height 93
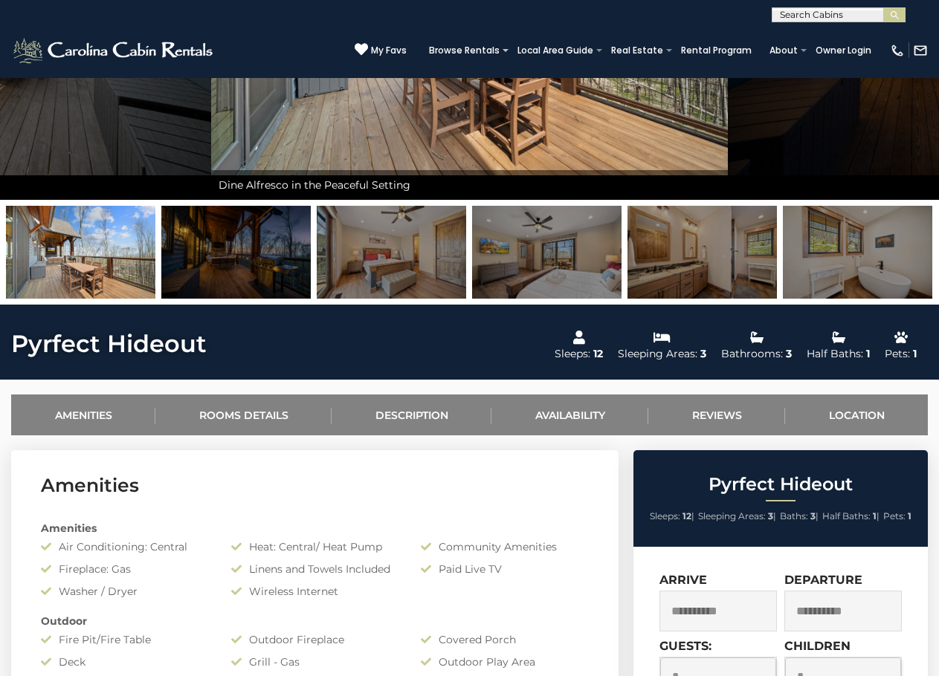
scroll to position [0, 0]
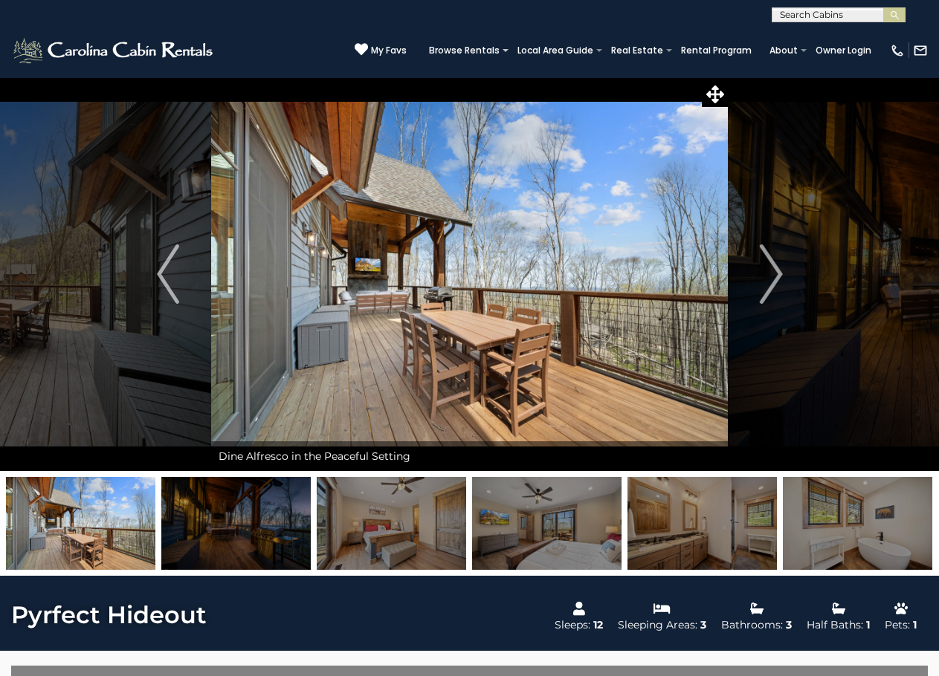
click at [101, 530] on img at bounding box center [80, 523] width 149 height 93
click at [260, 528] on img at bounding box center [235, 523] width 149 height 93
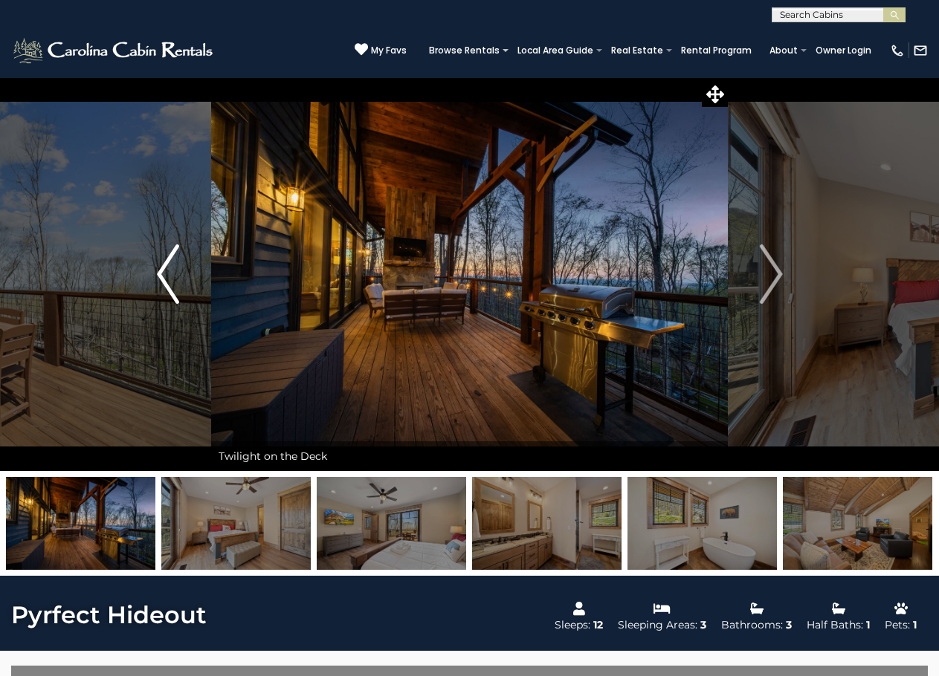
click at [180, 288] on button "Previous" at bounding box center [167, 274] width 87 height 394
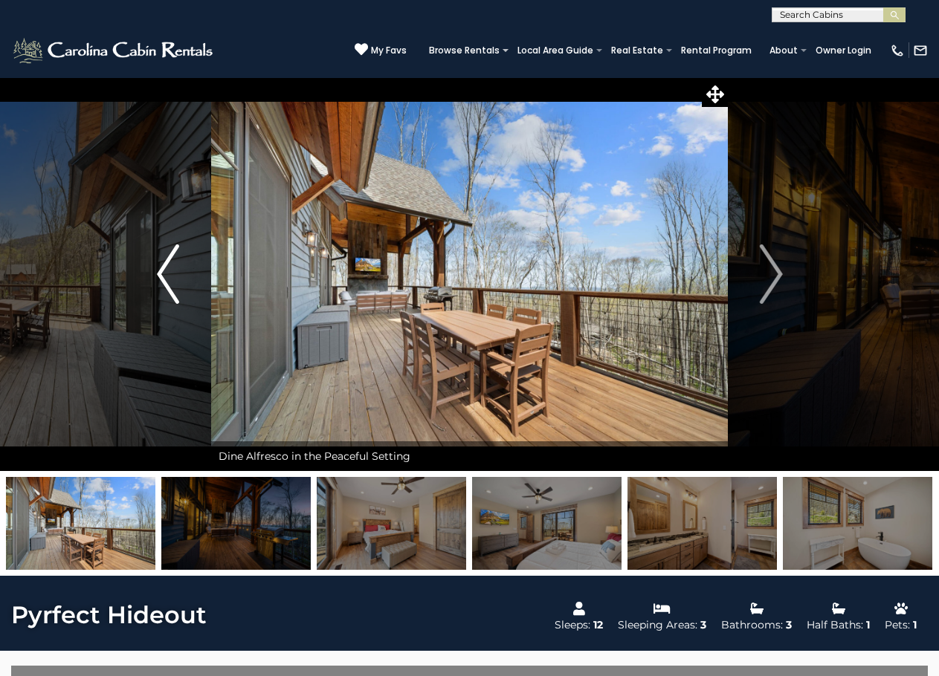
click at [175, 288] on img "Previous" at bounding box center [168, 274] width 22 height 59
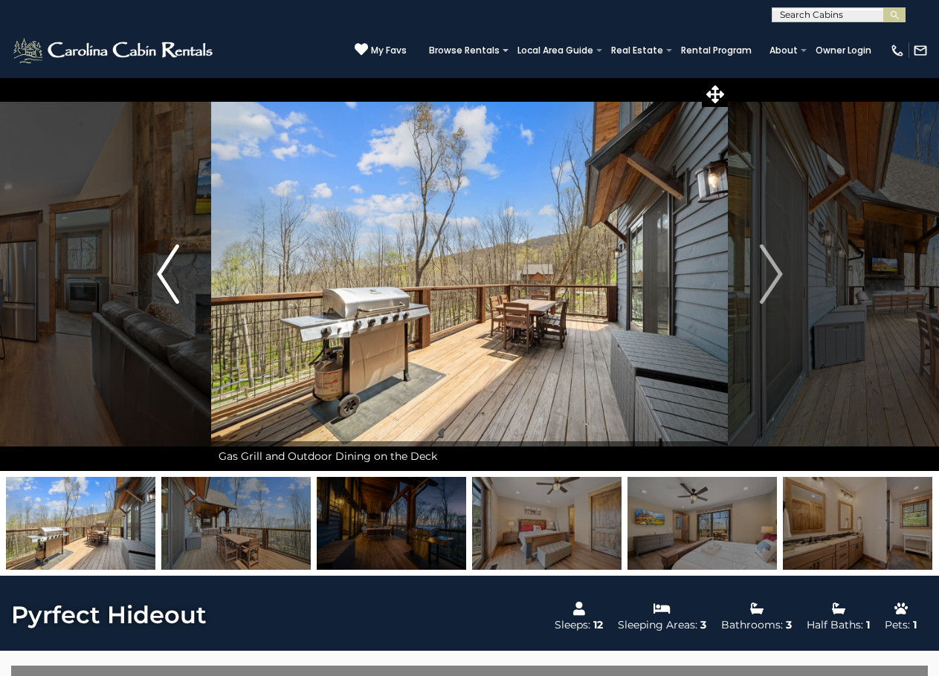
click at [175, 288] on img "Previous" at bounding box center [168, 274] width 22 height 59
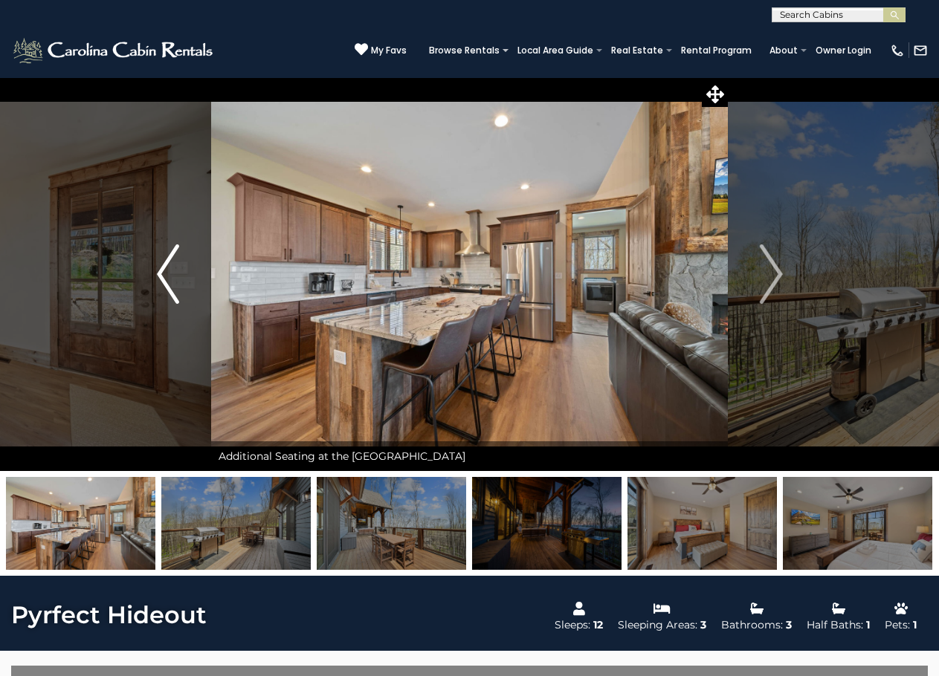
click at [175, 288] on img "Previous" at bounding box center [168, 274] width 22 height 59
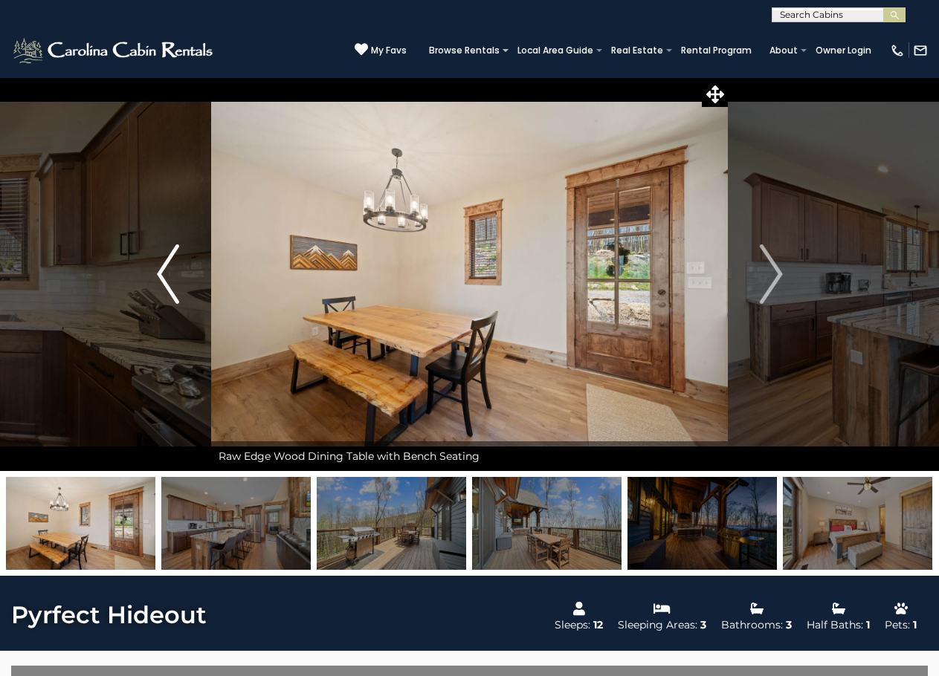
click at [175, 288] on img "Previous" at bounding box center [168, 274] width 22 height 59
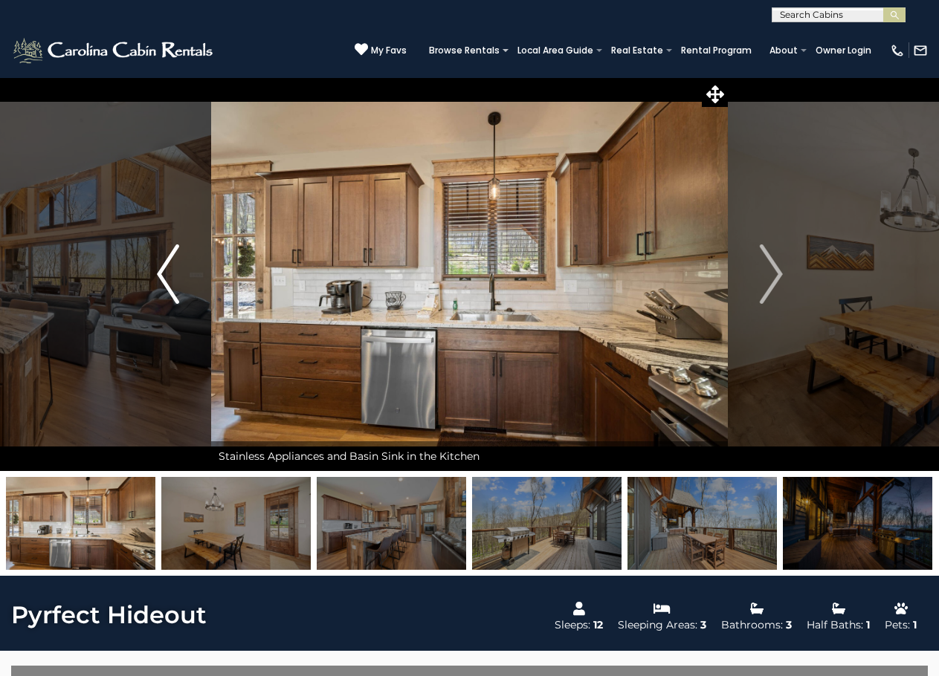
click at [175, 288] on img "Previous" at bounding box center [168, 274] width 22 height 59
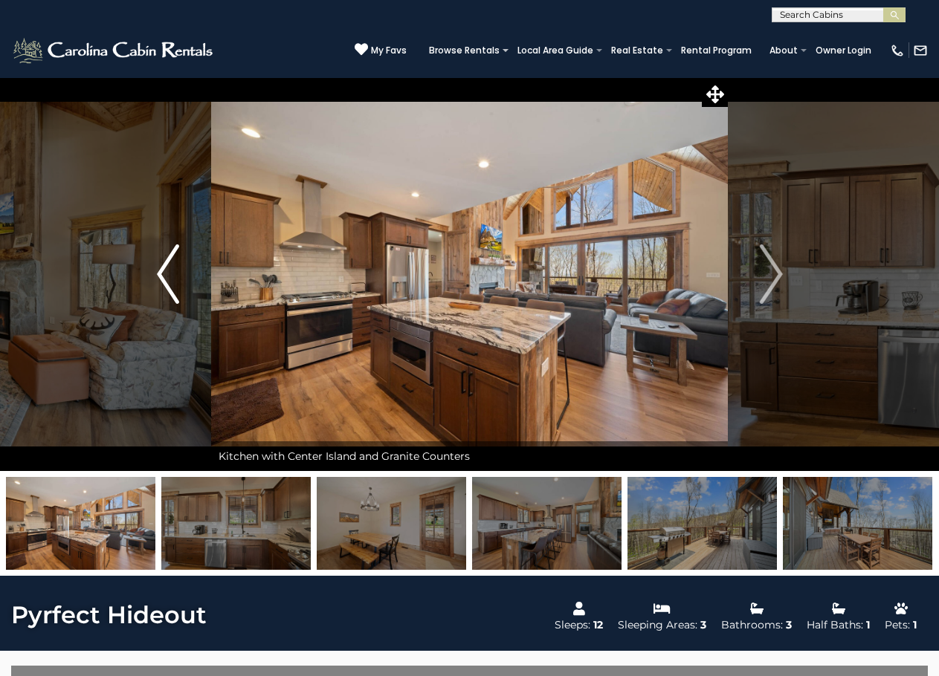
click at [175, 288] on img "Previous" at bounding box center [168, 274] width 22 height 59
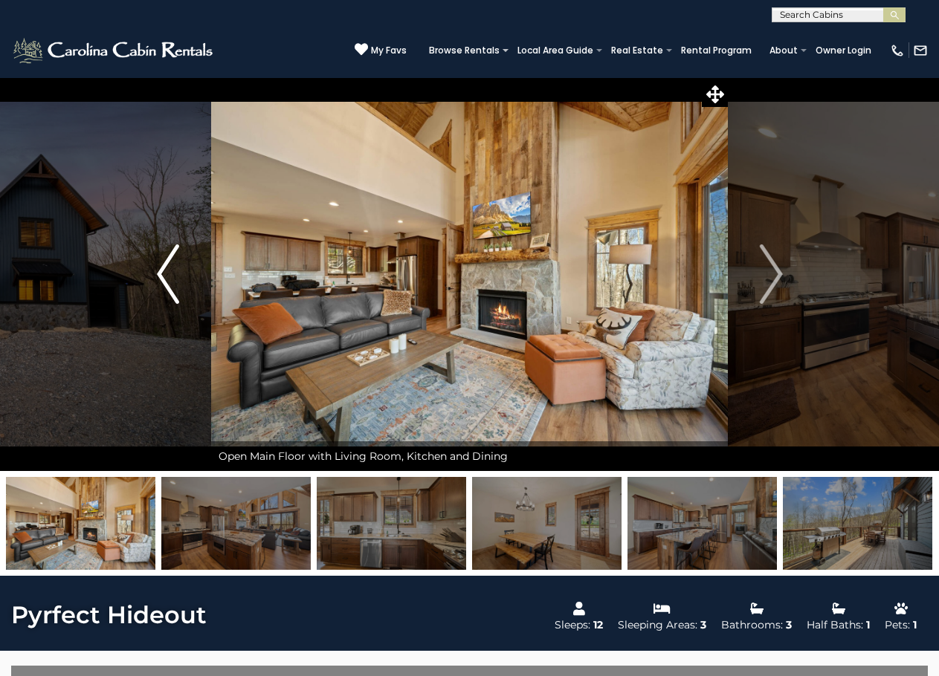
click at [175, 288] on img "Previous" at bounding box center [168, 274] width 22 height 59
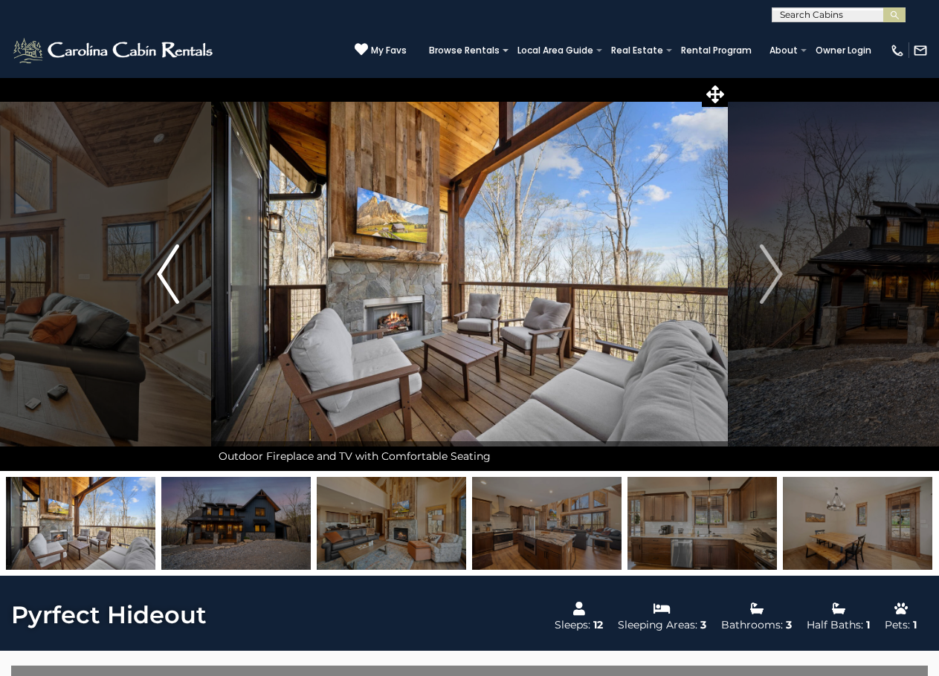
click at [175, 288] on img "Previous" at bounding box center [168, 274] width 22 height 59
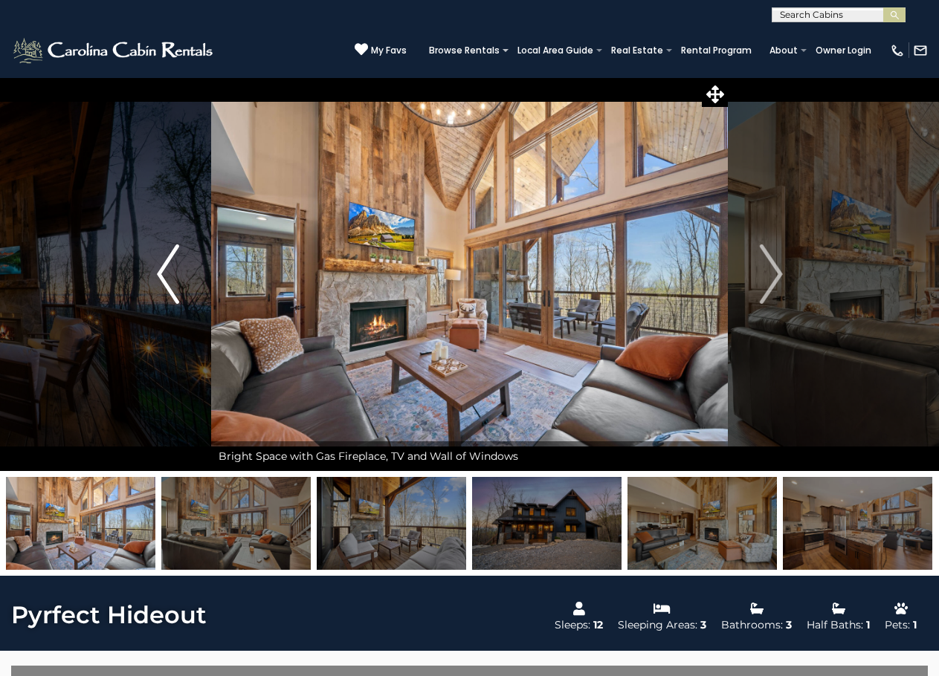
click at [175, 288] on img "Previous" at bounding box center [168, 274] width 22 height 59
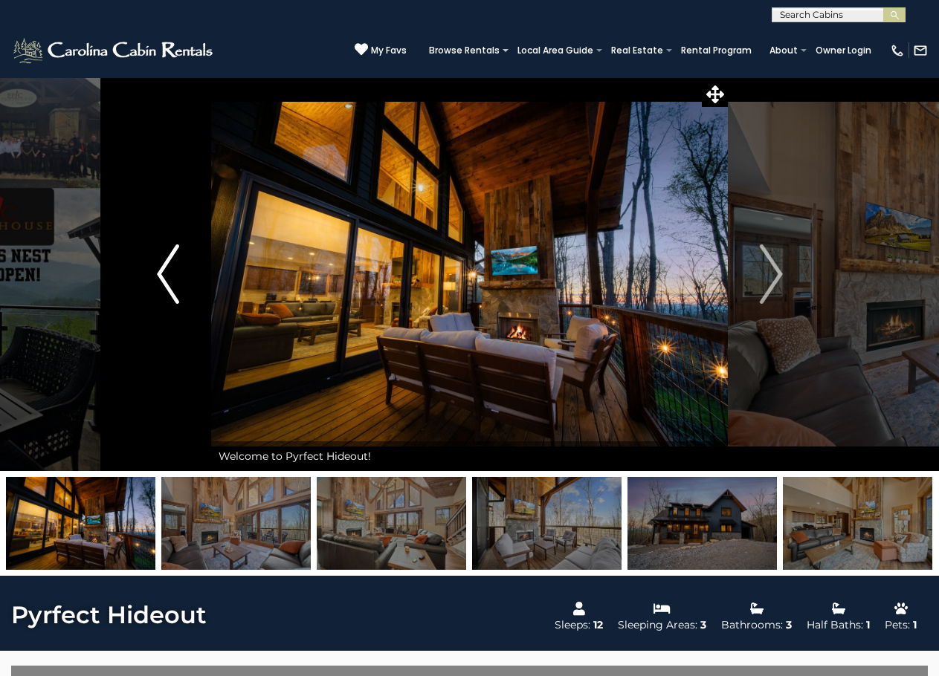
click at [175, 288] on img "Previous" at bounding box center [168, 274] width 22 height 59
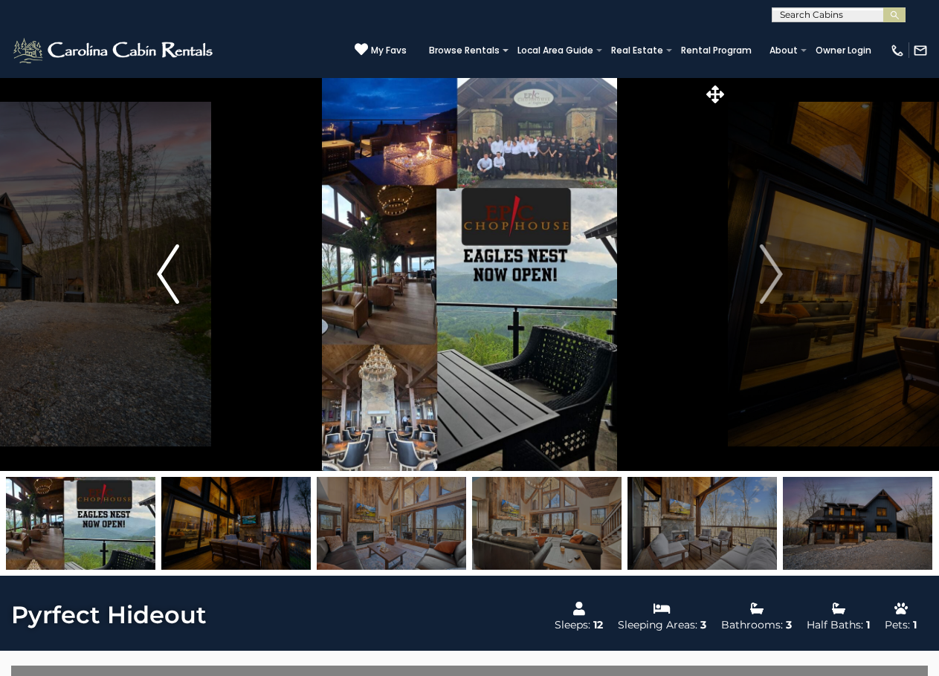
click at [175, 288] on img "Previous" at bounding box center [168, 274] width 22 height 59
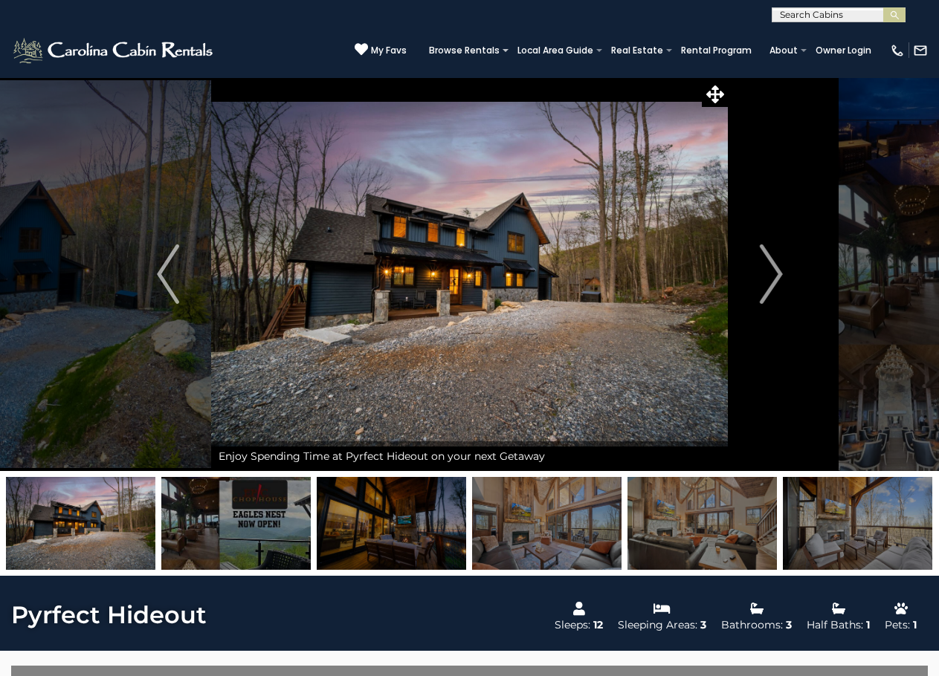
click at [469, 373] on img at bounding box center [469, 274] width 517 height 394
click at [70, 533] on img at bounding box center [80, 523] width 149 height 93
click at [723, 96] on icon at bounding box center [715, 94] width 18 height 18
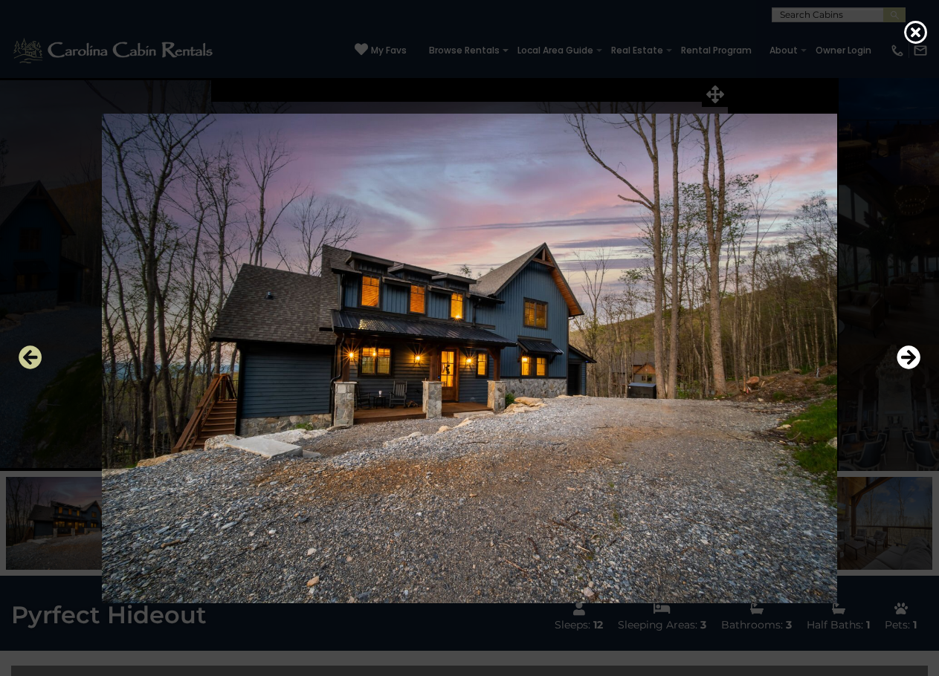
click at [25, 358] on icon "Previous" at bounding box center [31, 358] width 24 height 24
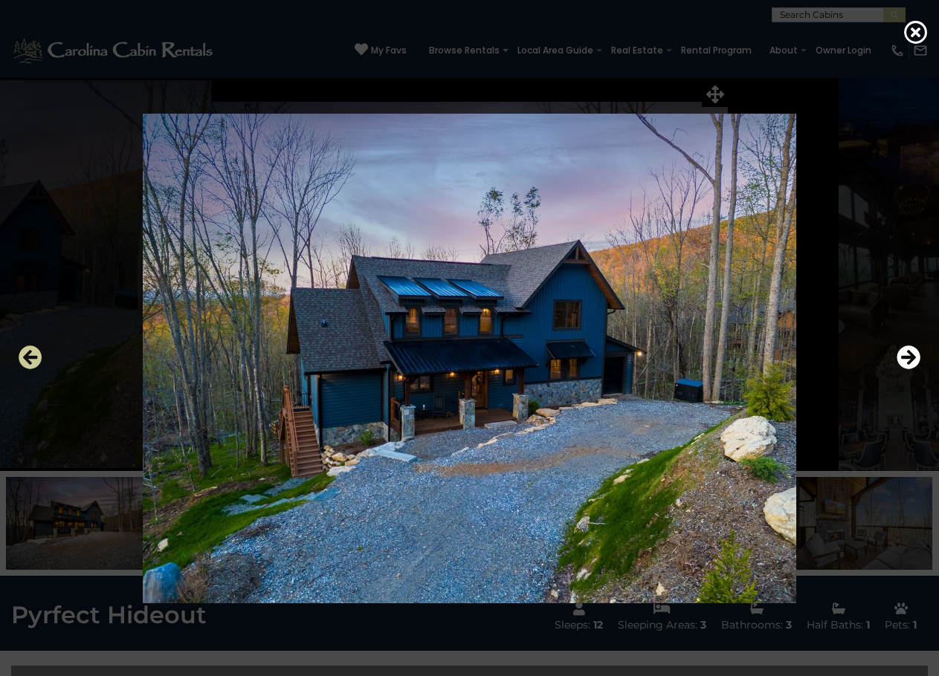
click at [25, 358] on icon "Previous" at bounding box center [31, 358] width 24 height 24
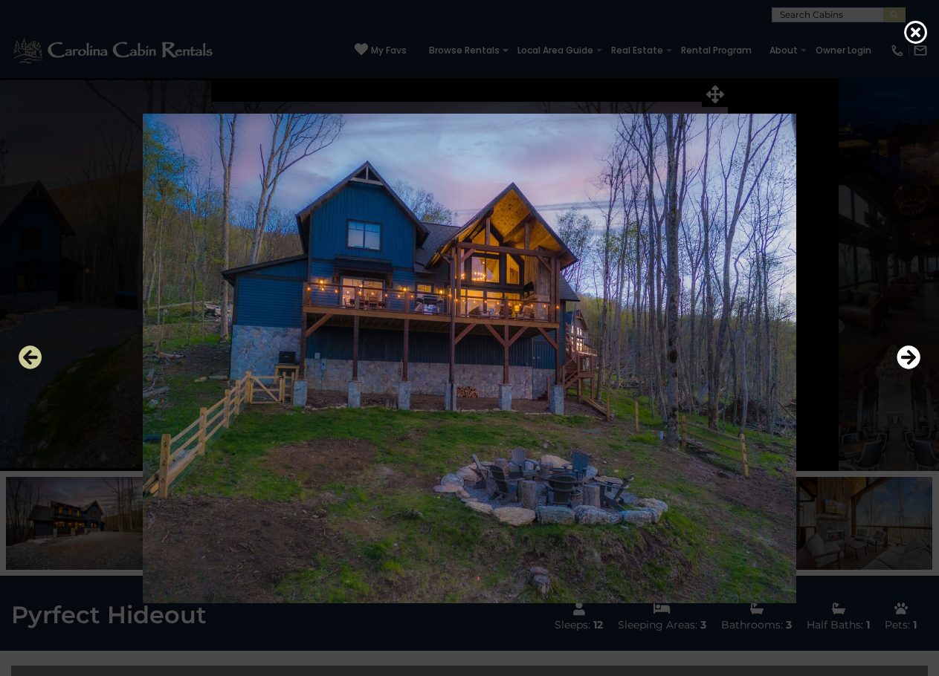
click at [25, 358] on icon "Previous" at bounding box center [31, 358] width 24 height 24
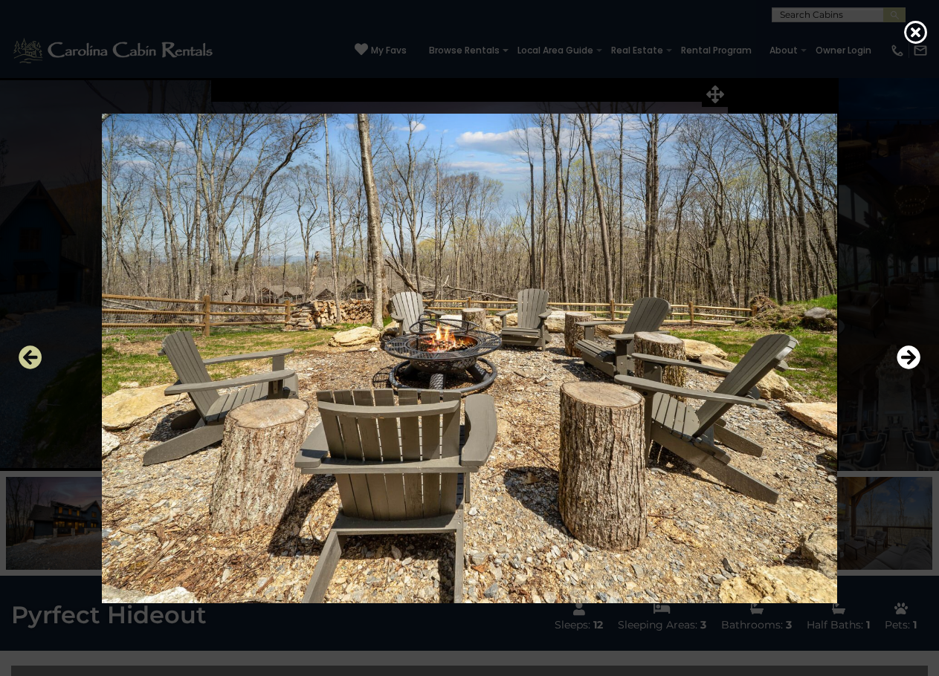
click at [25, 358] on icon "Previous" at bounding box center [31, 358] width 24 height 24
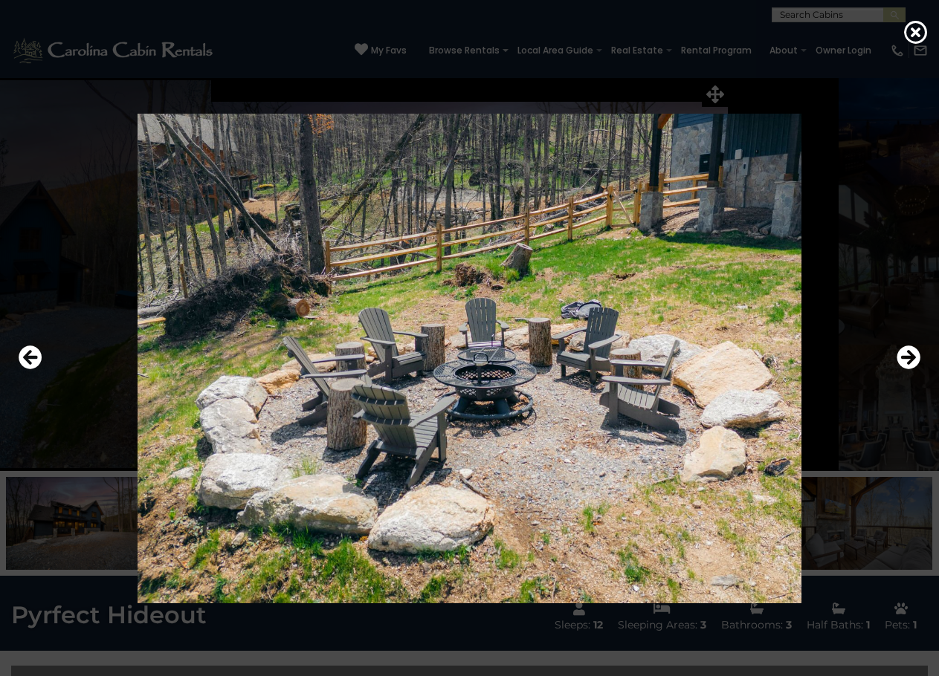
click at [892, 354] on div at bounding box center [469, 358] width 917 height 609
click at [901, 356] on icon "Next" at bounding box center [908, 358] width 24 height 24
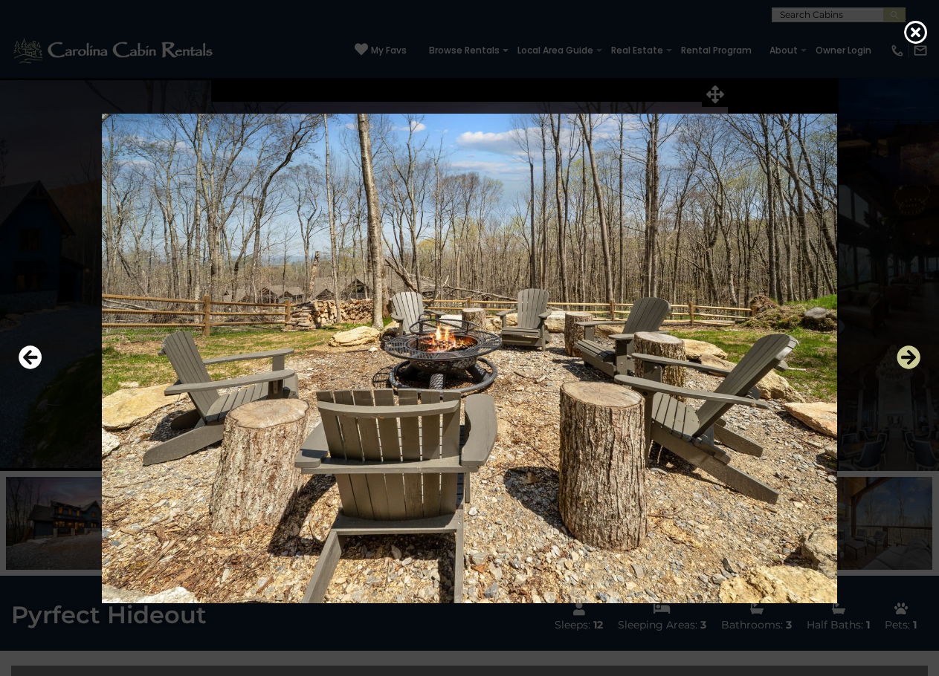
click at [901, 356] on icon "Next" at bounding box center [908, 358] width 24 height 24
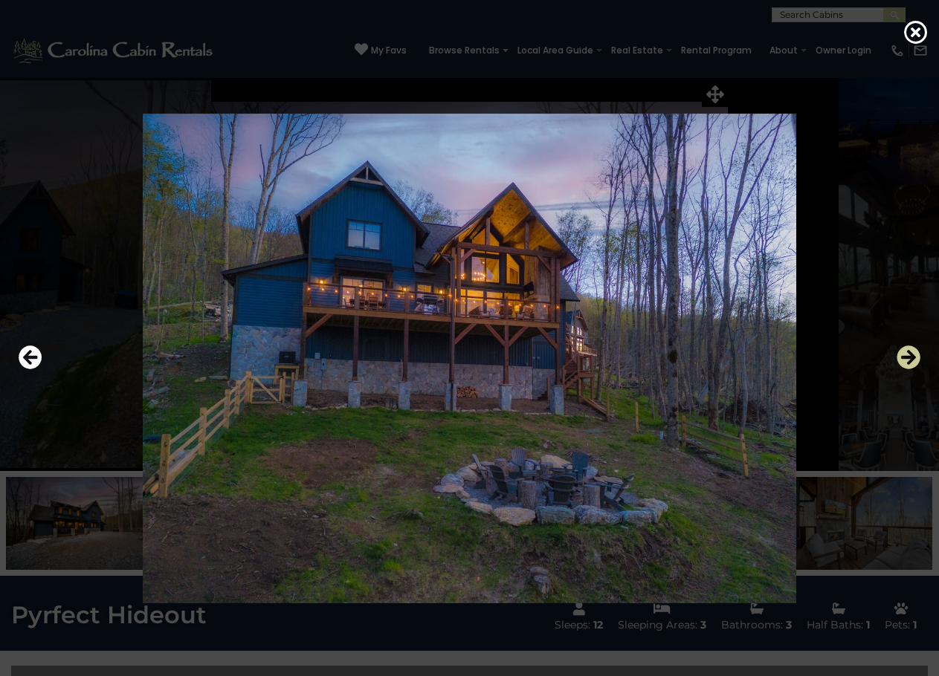
click at [901, 356] on icon "Next" at bounding box center [908, 358] width 24 height 24
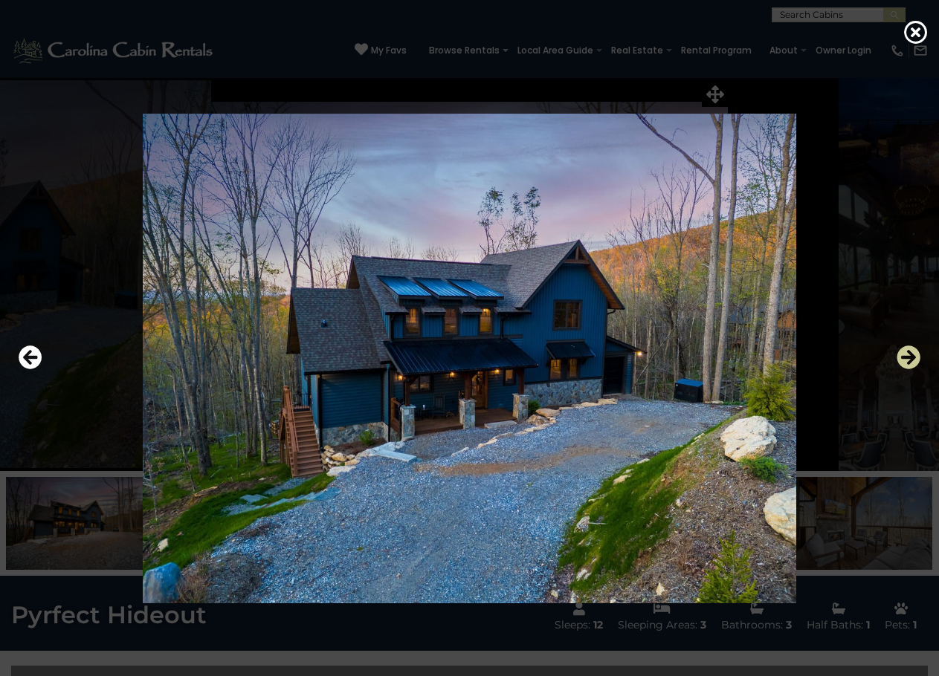
click at [901, 356] on icon "Next" at bounding box center [908, 358] width 24 height 24
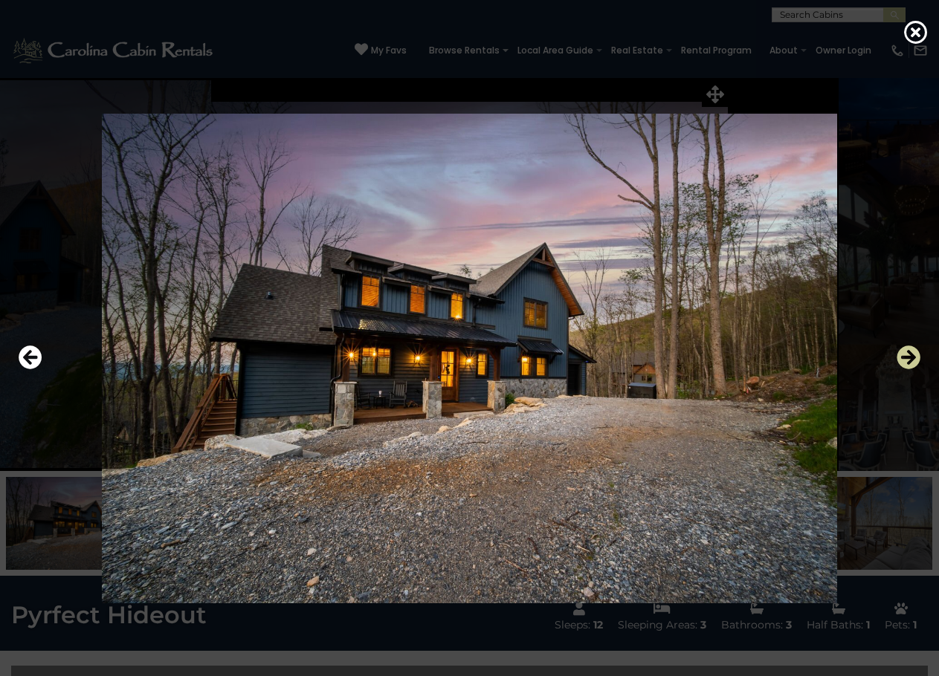
click at [901, 356] on icon "Next" at bounding box center [908, 358] width 24 height 24
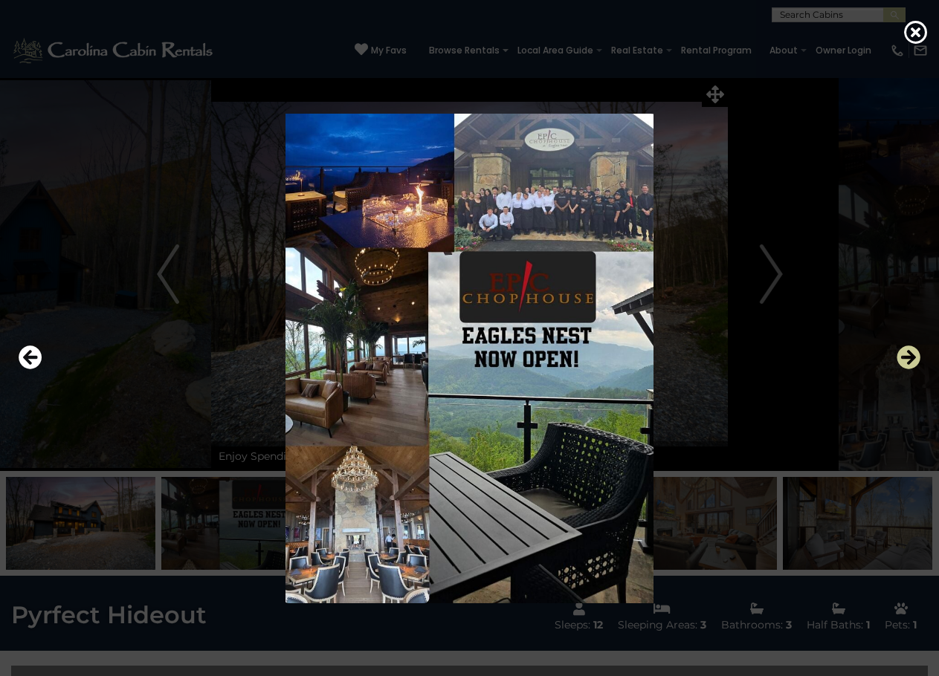
click at [901, 356] on icon "Next" at bounding box center [908, 358] width 24 height 24
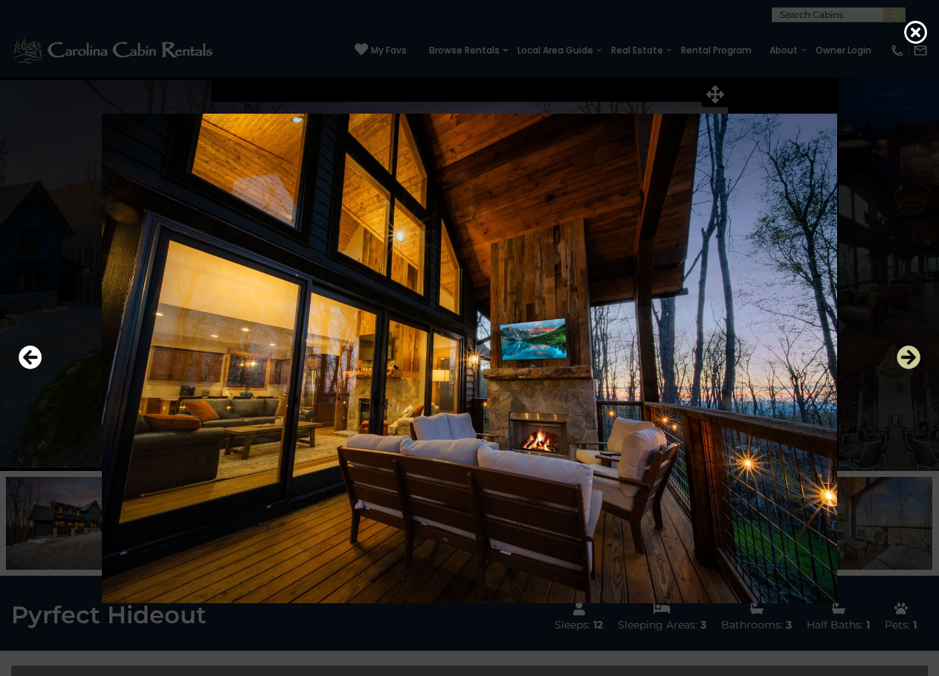
click at [901, 356] on icon "Next" at bounding box center [908, 358] width 24 height 24
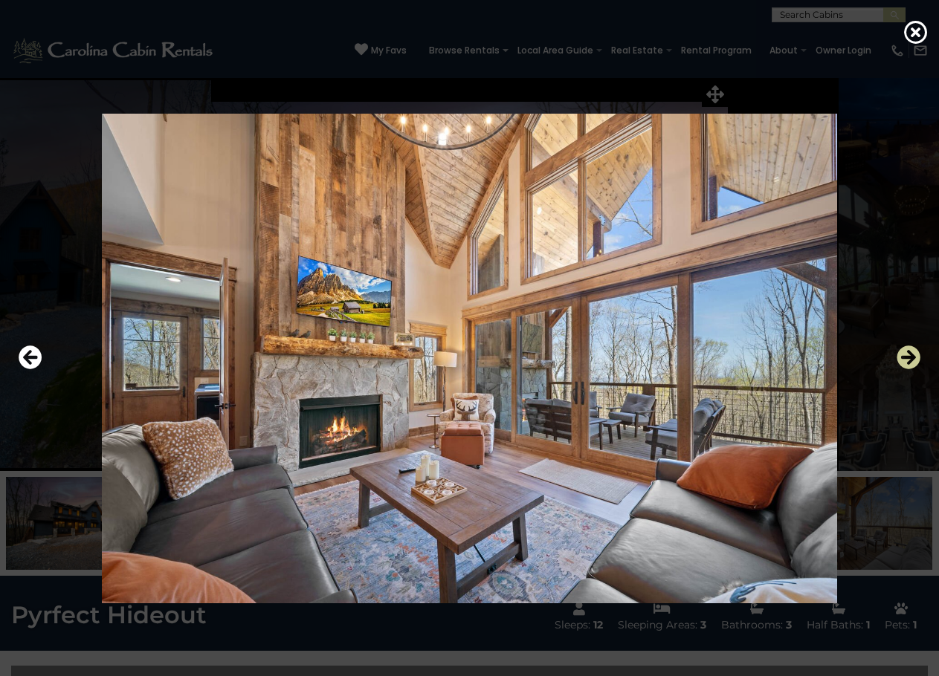
click at [901, 356] on icon "Next" at bounding box center [908, 358] width 24 height 24
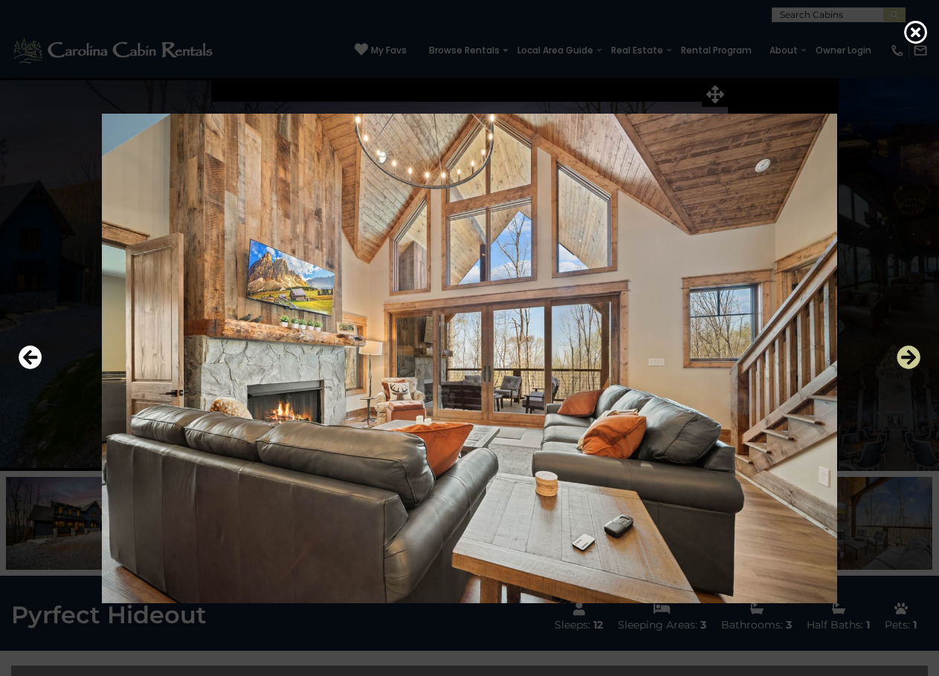
click at [901, 356] on icon "Next" at bounding box center [908, 358] width 24 height 24
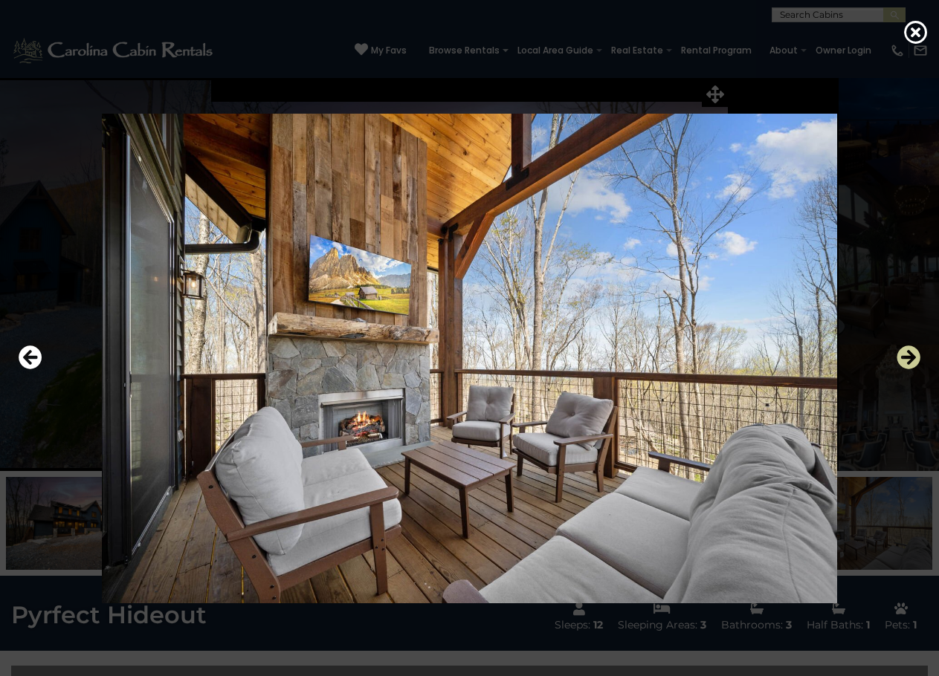
click at [918, 356] on icon "Next" at bounding box center [908, 358] width 24 height 24
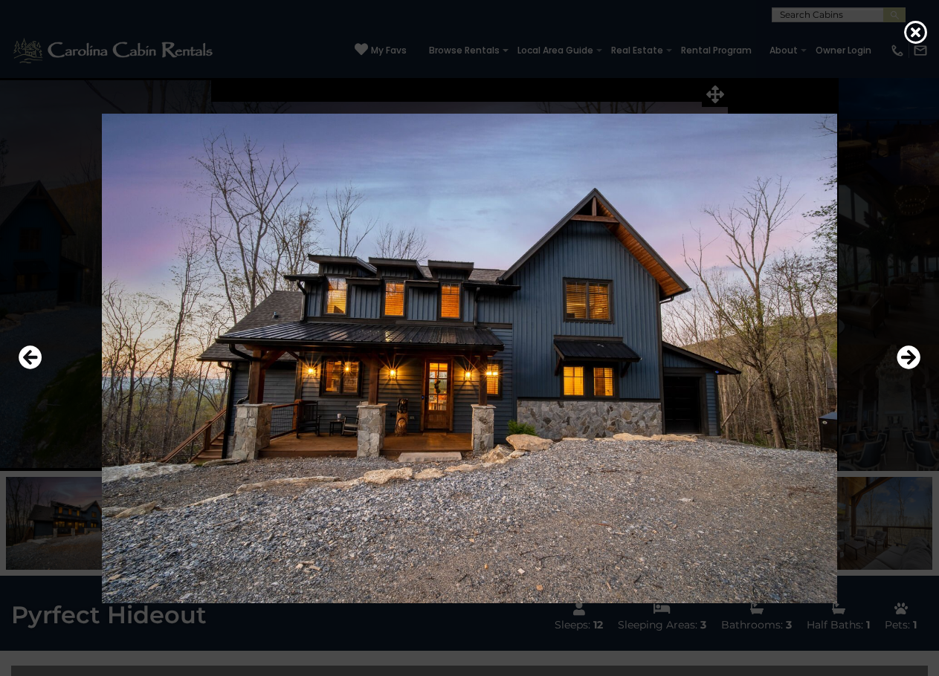
click at [722, 88] on div at bounding box center [469, 358] width 917 height 609
click at [703, 105] on div at bounding box center [469, 358] width 917 height 609
click at [859, 176] on div at bounding box center [469, 358] width 917 height 609
click at [913, 18] on div at bounding box center [469, 338] width 939 height 676
click at [919, 28] on icon at bounding box center [916, 32] width 24 height 24
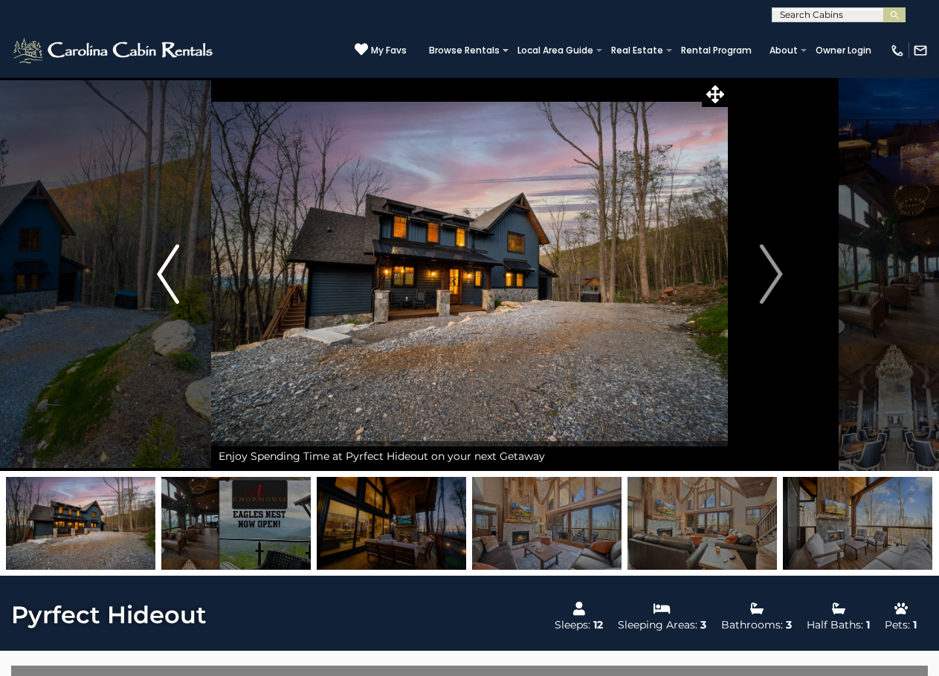
click at [172, 305] on button "Previous" at bounding box center [167, 274] width 87 height 394
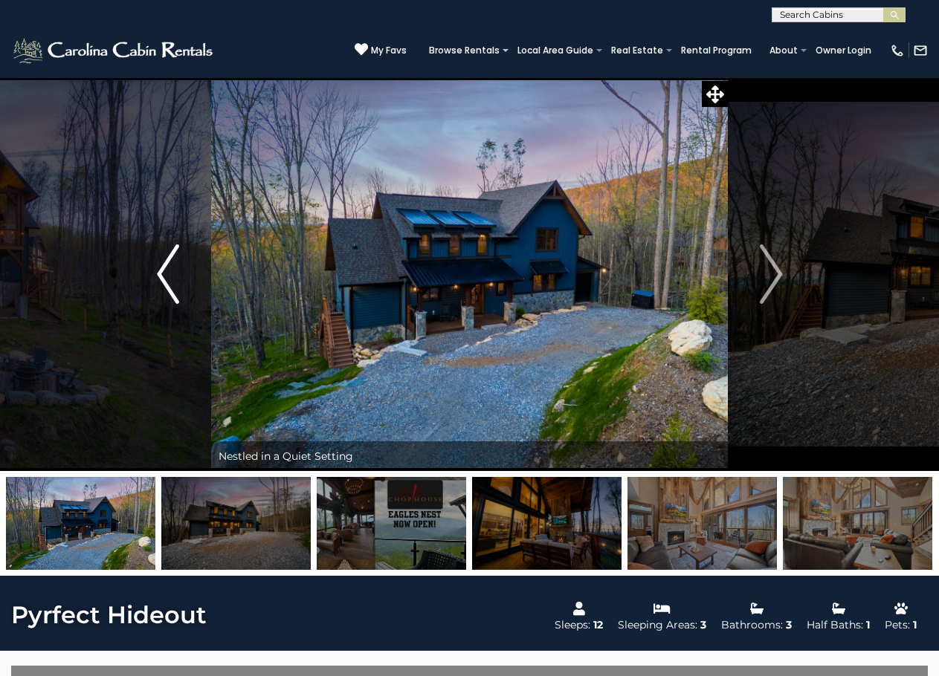
click at [172, 305] on button "Previous" at bounding box center [167, 274] width 87 height 394
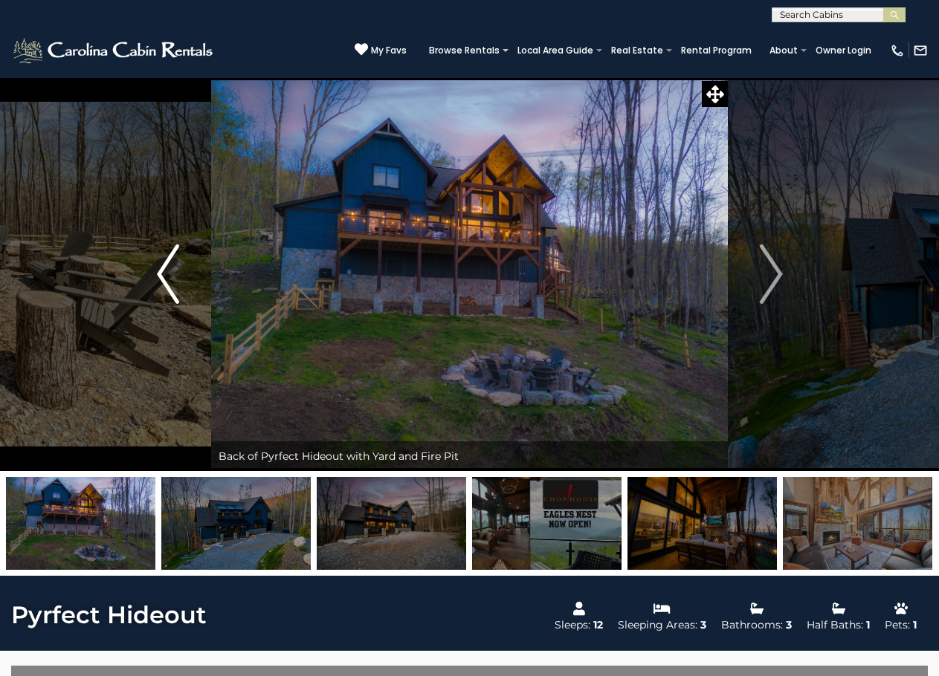
click at [172, 305] on button "Previous" at bounding box center [167, 274] width 87 height 394
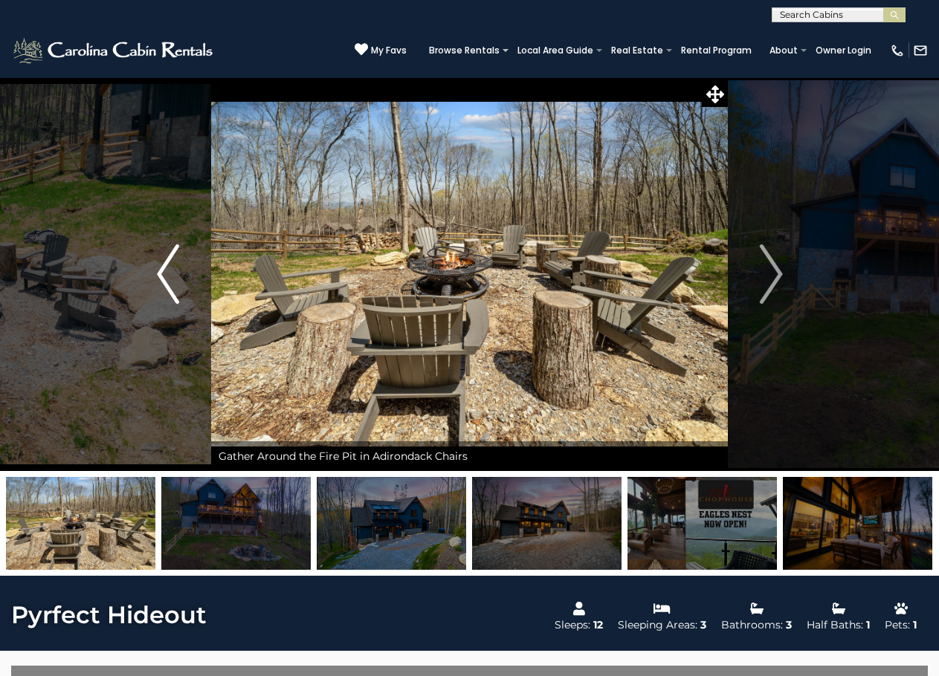
click at [172, 305] on button "Previous" at bounding box center [167, 274] width 87 height 394
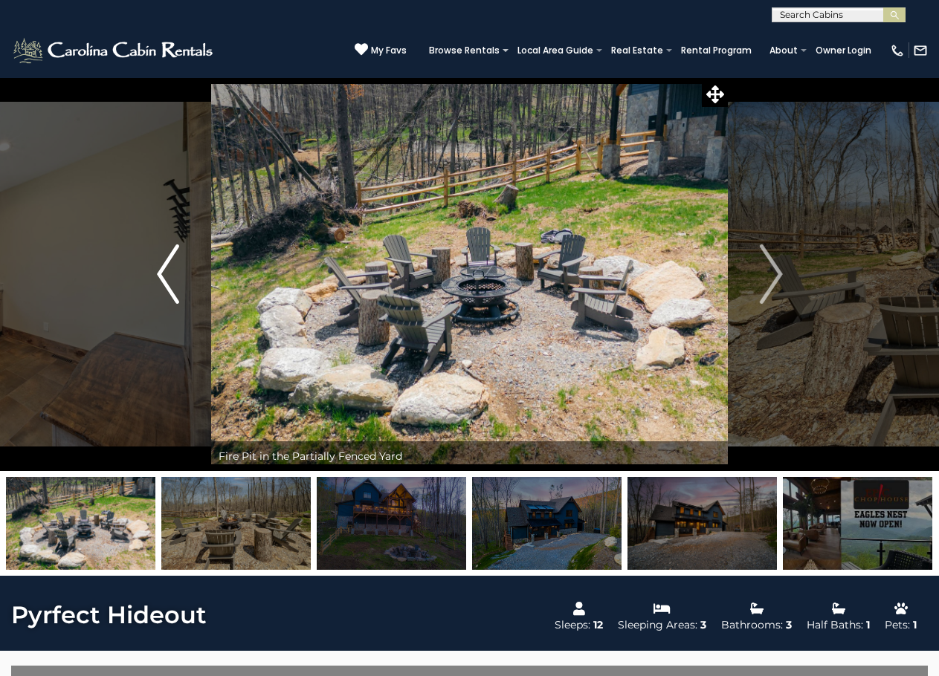
click at [172, 305] on button "Previous" at bounding box center [167, 274] width 87 height 394
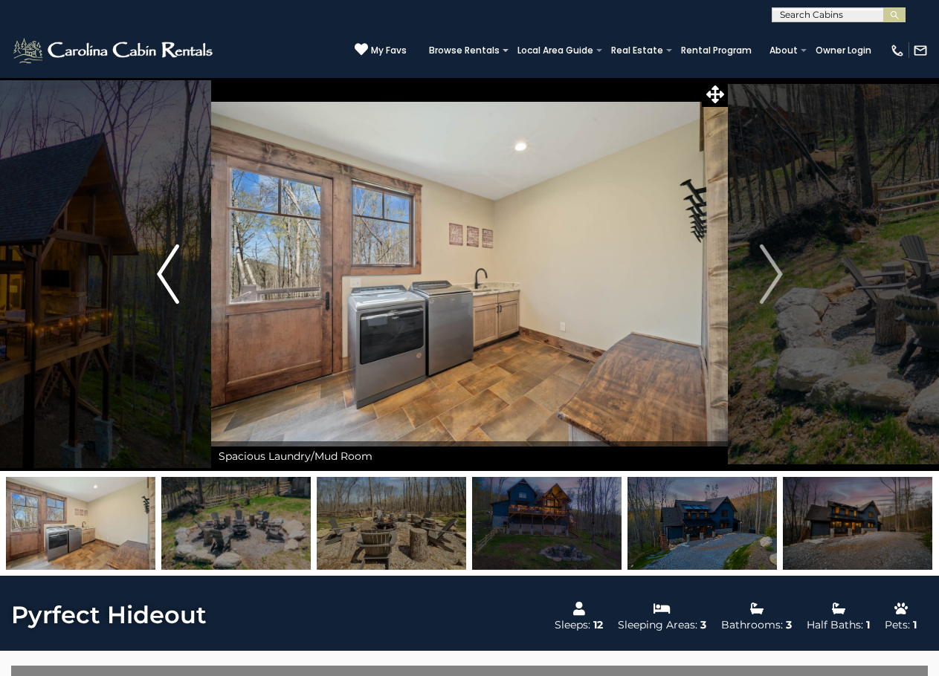
click at [172, 305] on button "Previous" at bounding box center [167, 274] width 87 height 394
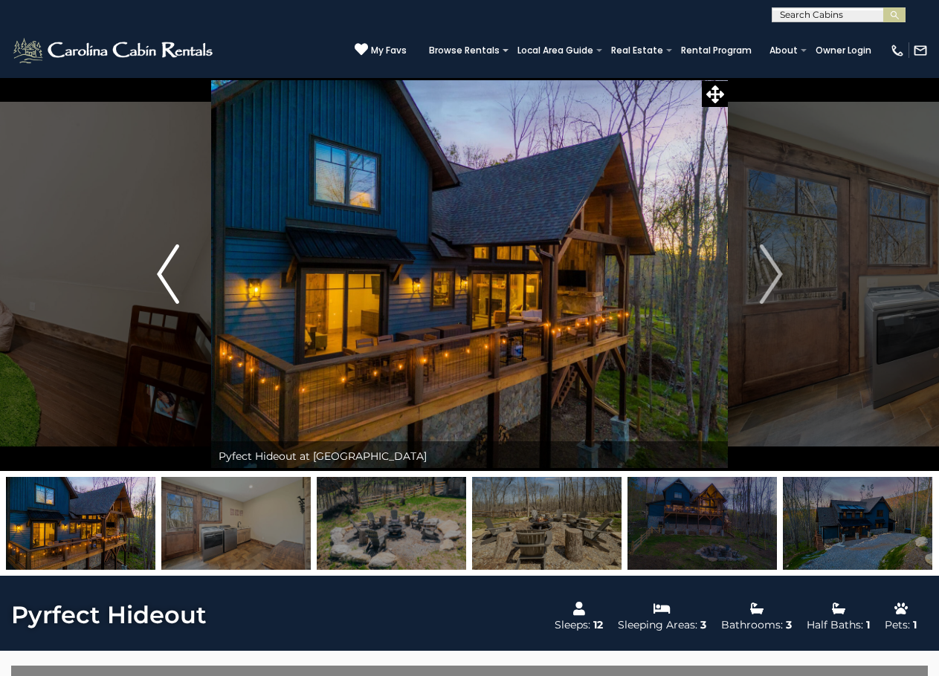
click at [172, 305] on button "Previous" at bounding box center [167, 274] width 87 height 394
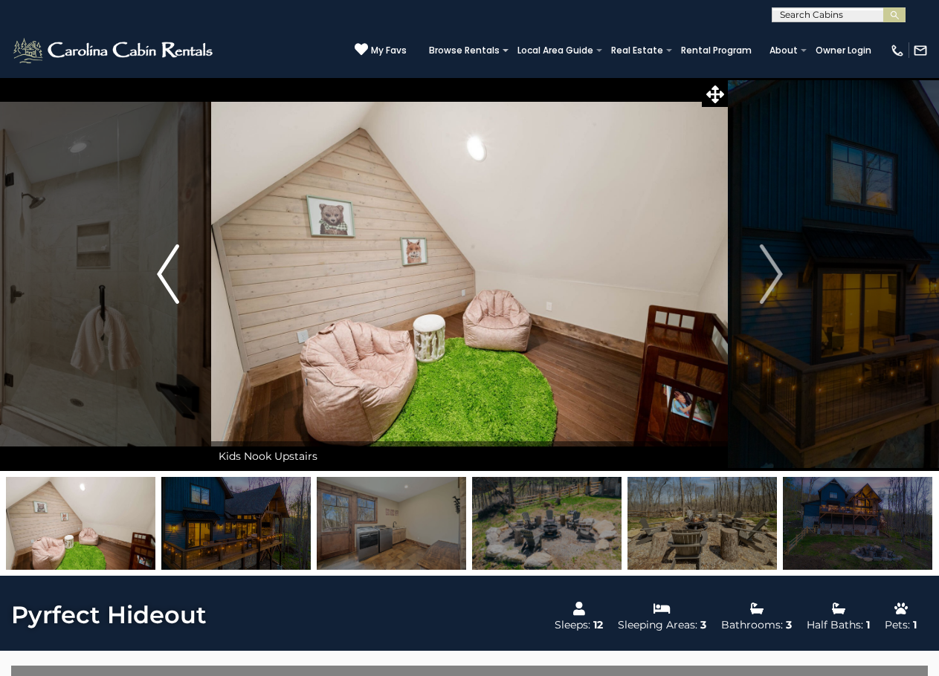
click at [164, 289] on img "Previous" at bounding box center [168, 274] width 22 height 59
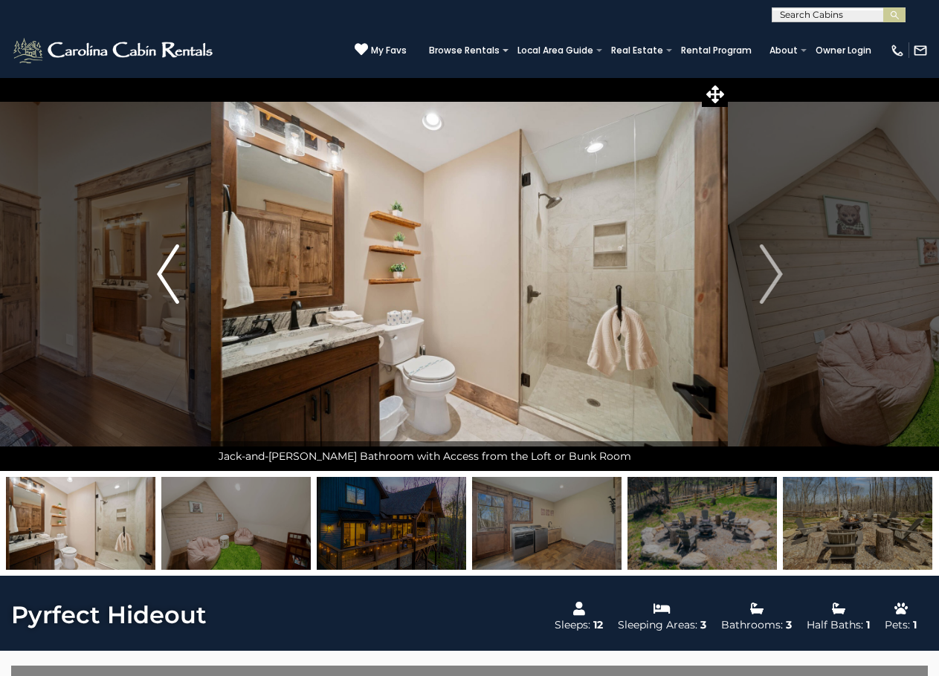
click at [169, 272] on img "Previous" at bounding box center [168, 274] width 22 height 59
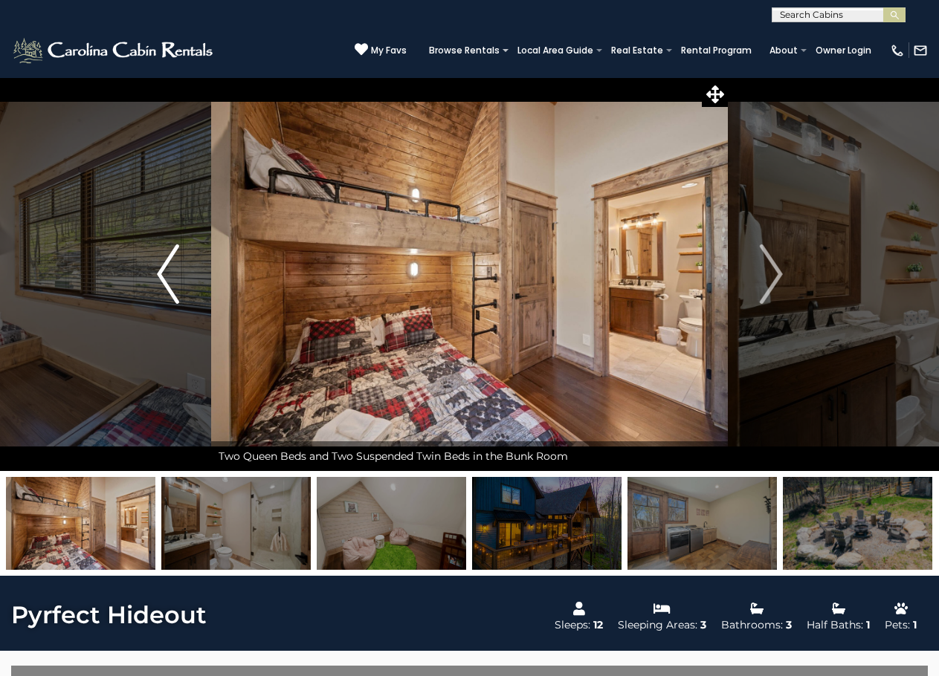
click at [164, 283] on img "Previous" at bounding box center [168, 274] width 22 height 59
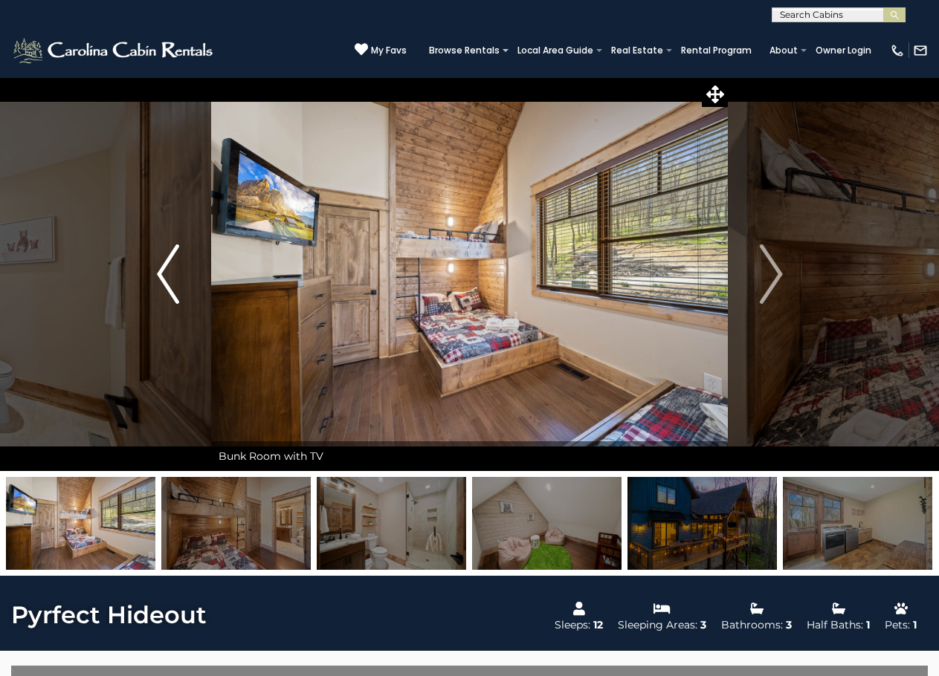
click at [155, 287] on button "Previous" at bounding box center [167, 274] width 87 height 394
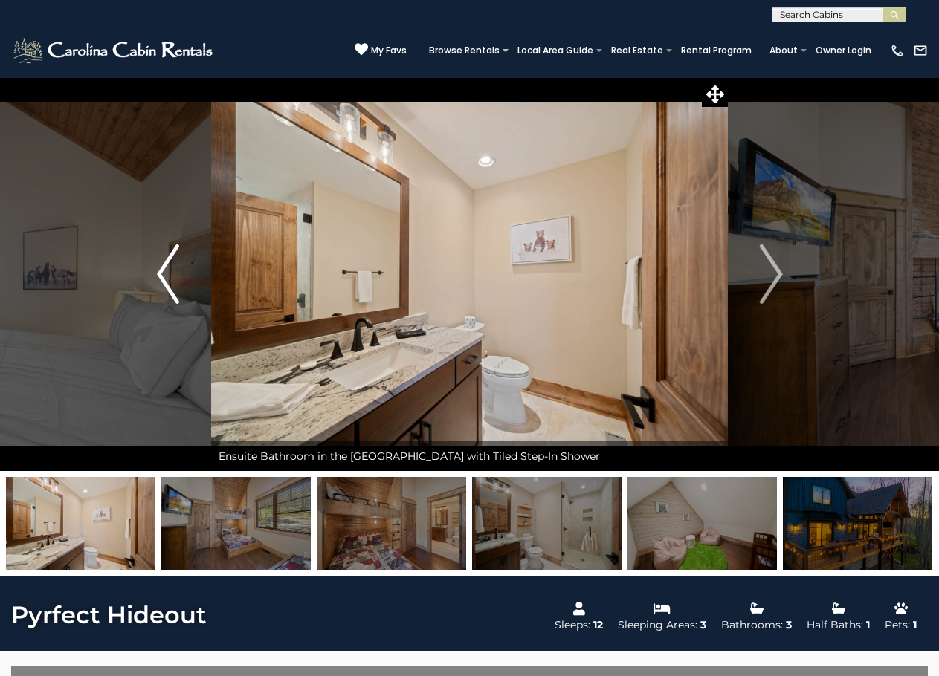
click at [166, 277] on img "Previous" at bounding box center [168, 274] width 22 height 59
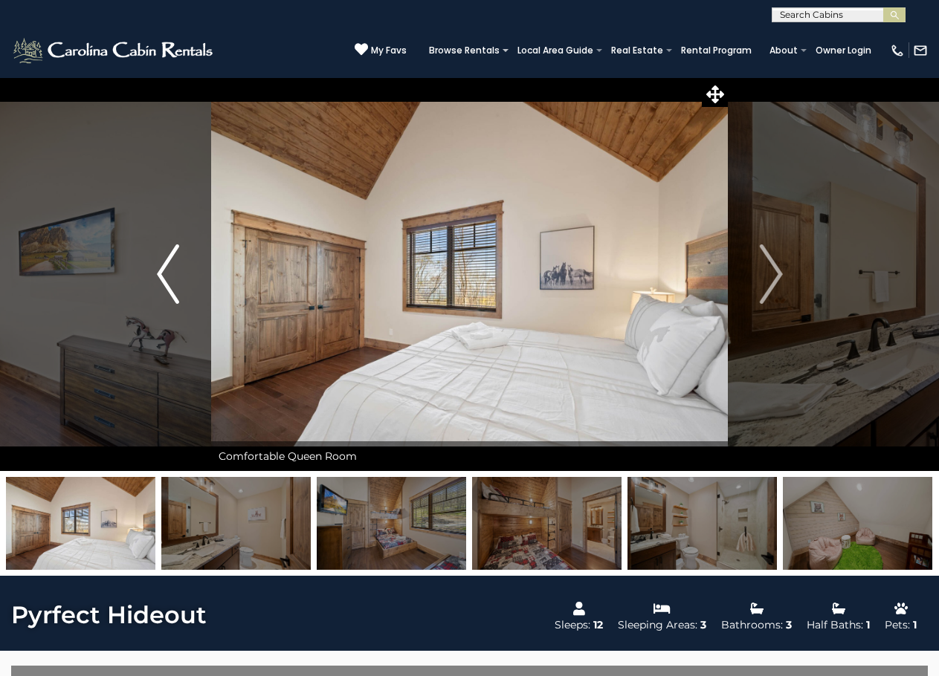
click at [166, 277] on img "Previous" at bounding box center [168, 274] width 22 height 59
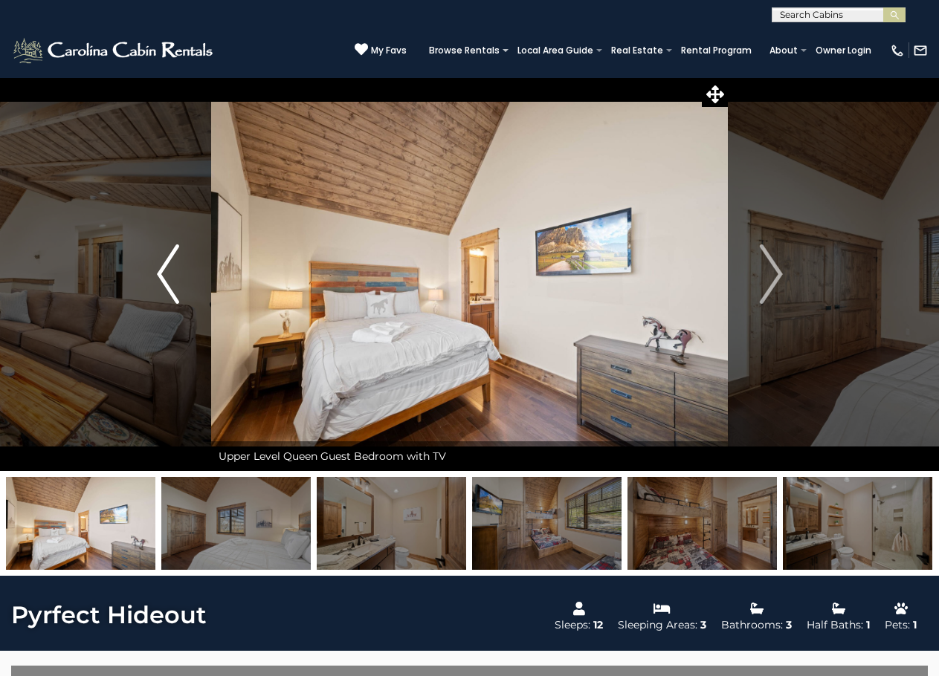
click at [166, 277] on img "Previous" at bounding box center [168, 274] width 22 height 59
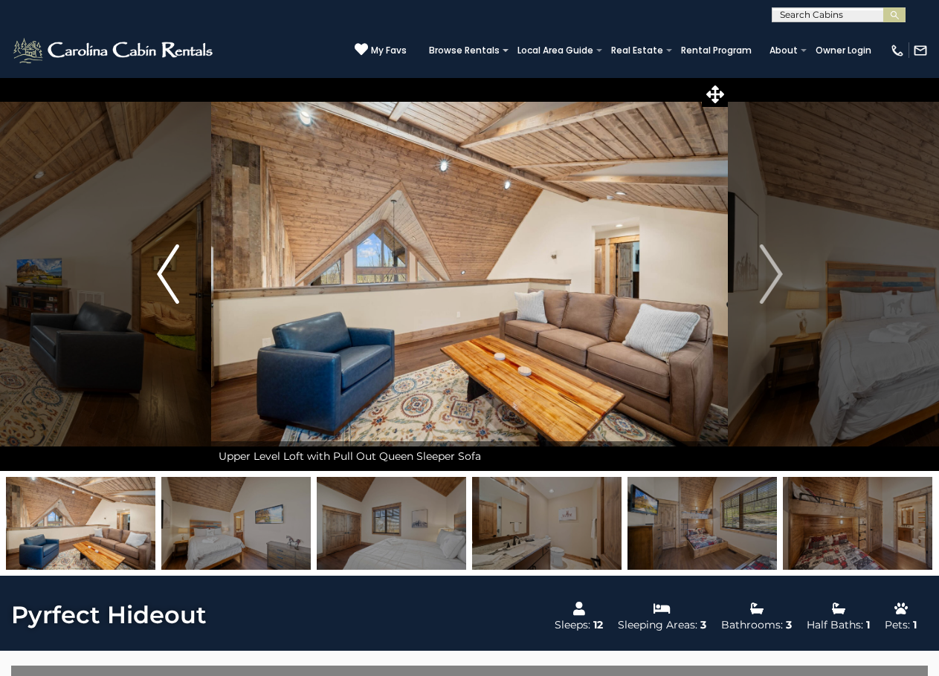
click at [166, 277] on img "Previous" at bounding box center [168, 274] width 22 height 59
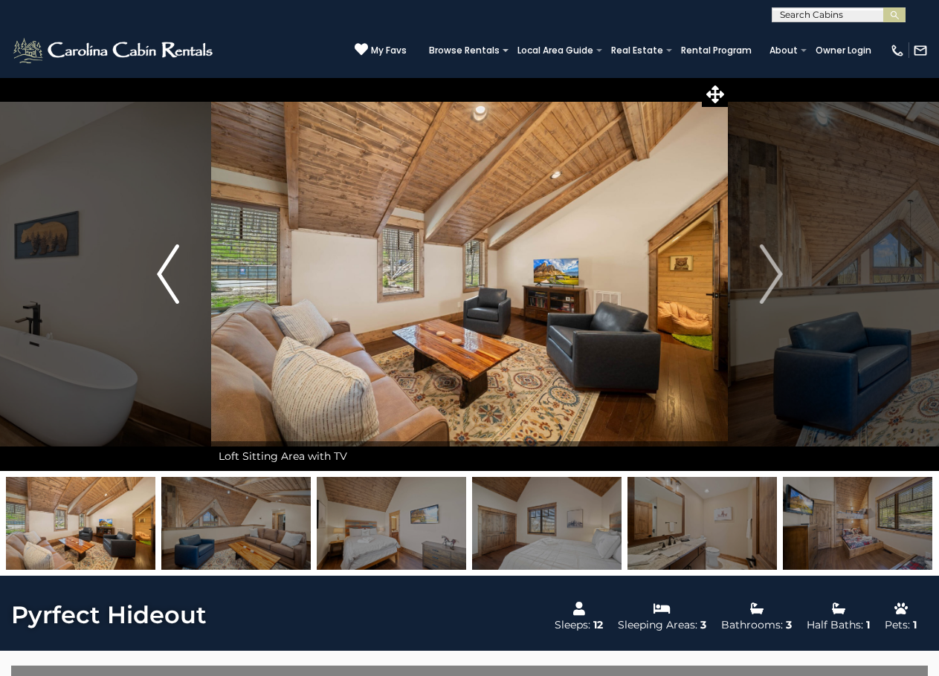
click at [166, 277] on img "Previous" at bounding box center [168, 274] width 22 height 59
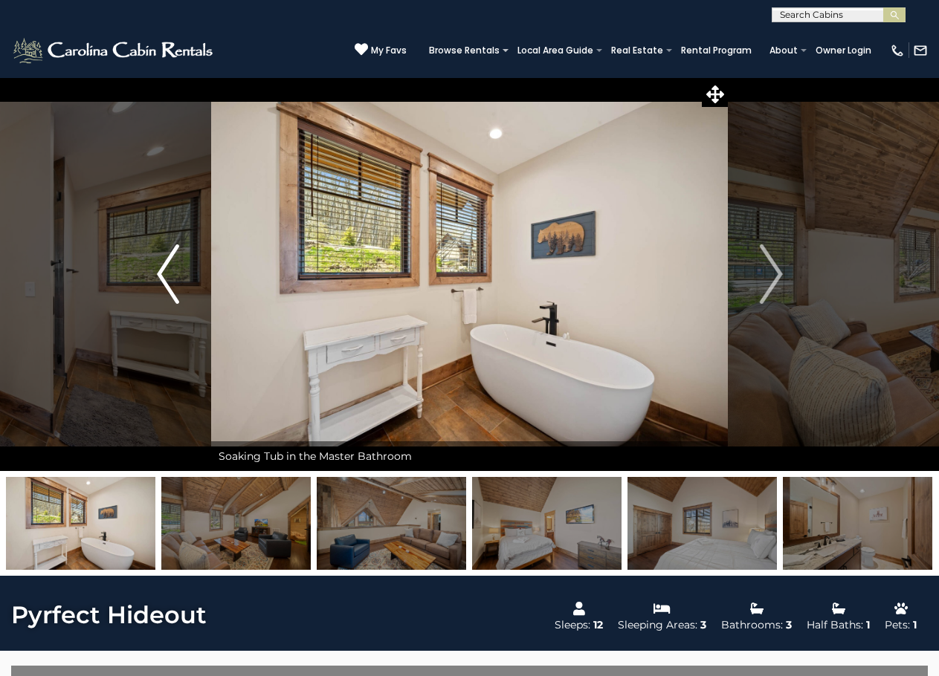
click at [166, 277] on img "Previous" at bounding box center [168, 274] width 22 height 59
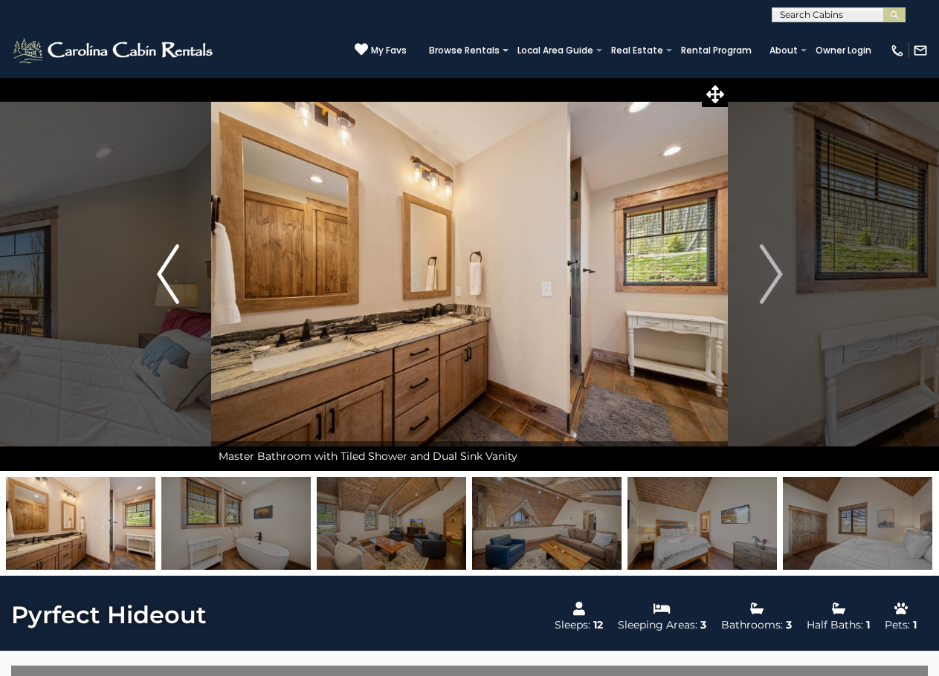
click at [166, 277] on img "Previous" at bounding box center [168, 274] width 22 height 59
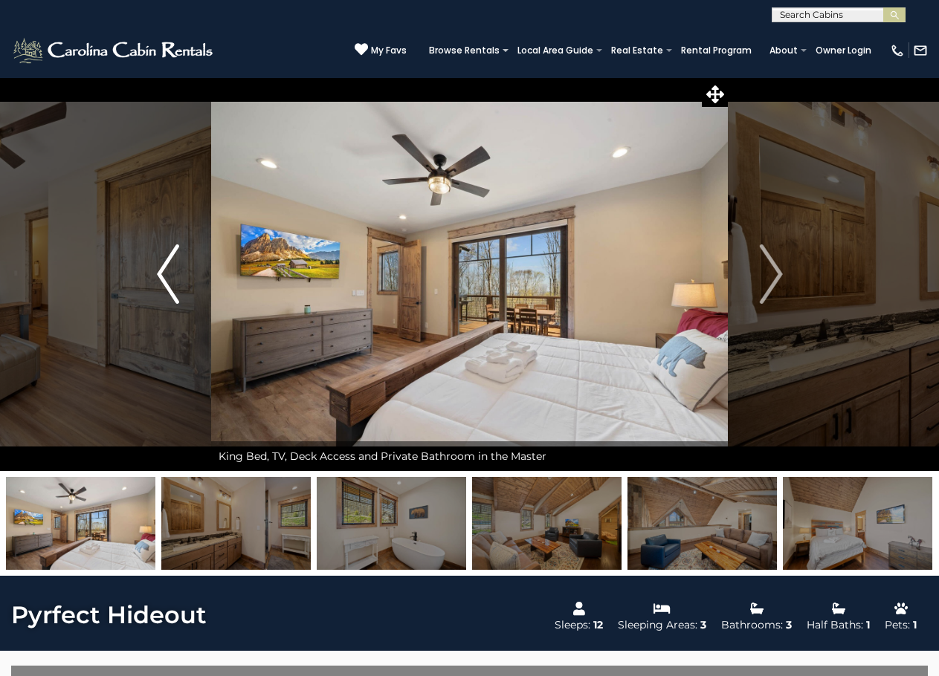
click at [166, 277] on img "Previous" at bounding box center [168, 274] width 22 height 59
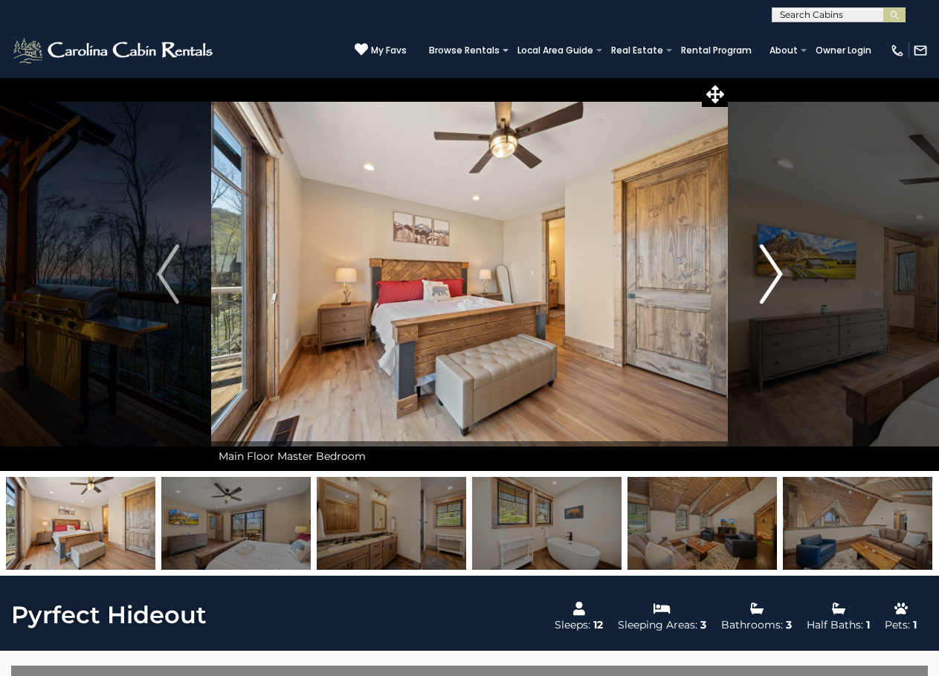
click at [778, 283] on img "Next" at bounding box center [771, 274] width 22 height 59
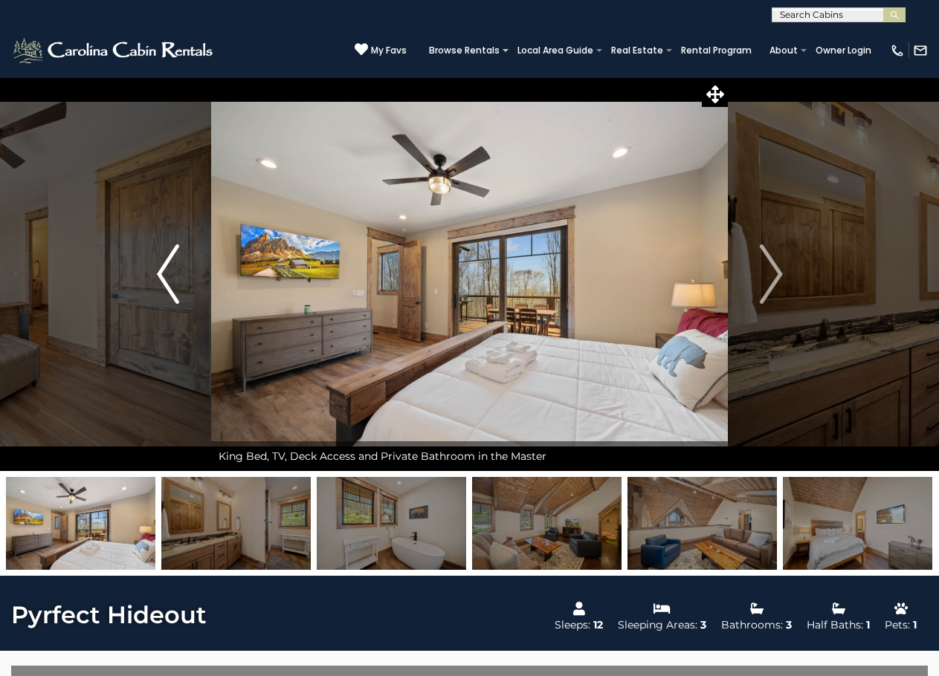
click at [159, 277] on img "Previous" at bounding box center [168, 274] width 22 height 59
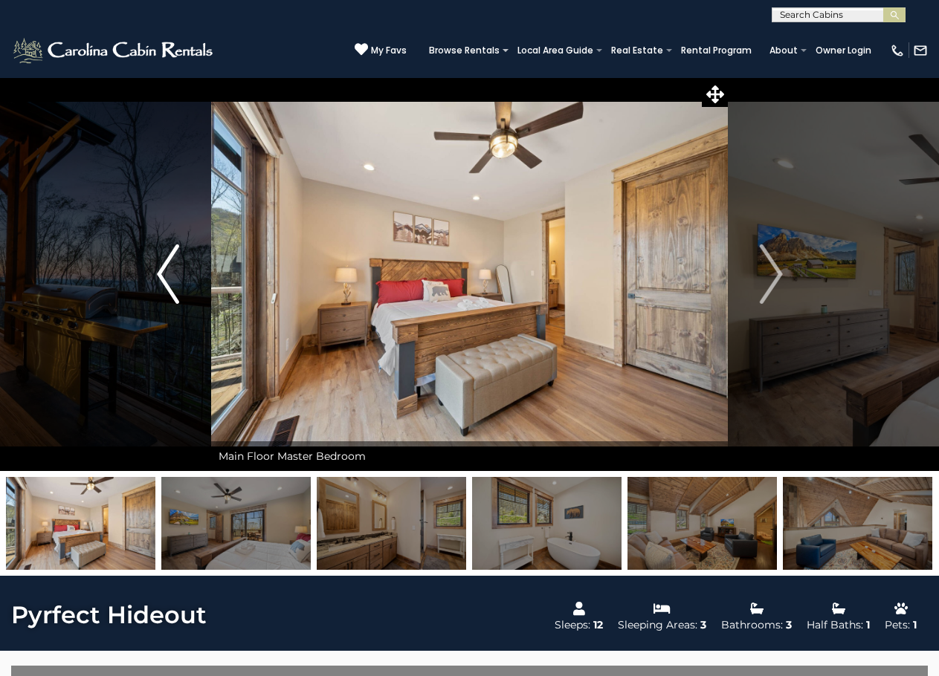
click at [164, 290] on img "Previous" at bounding box center [168, 274] width 22 height 59
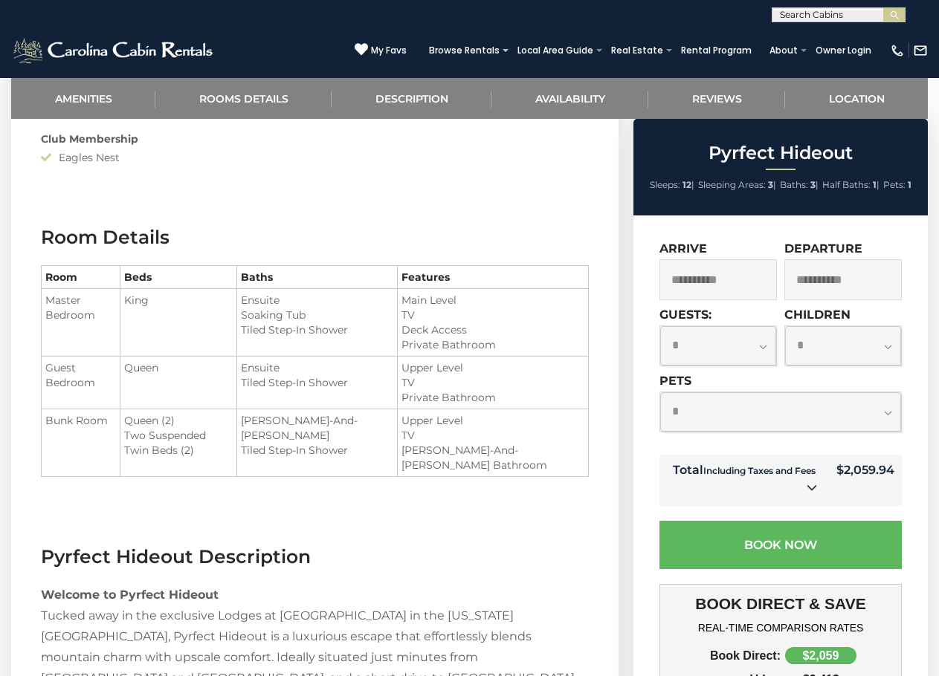
scroll to position [1189, 0]
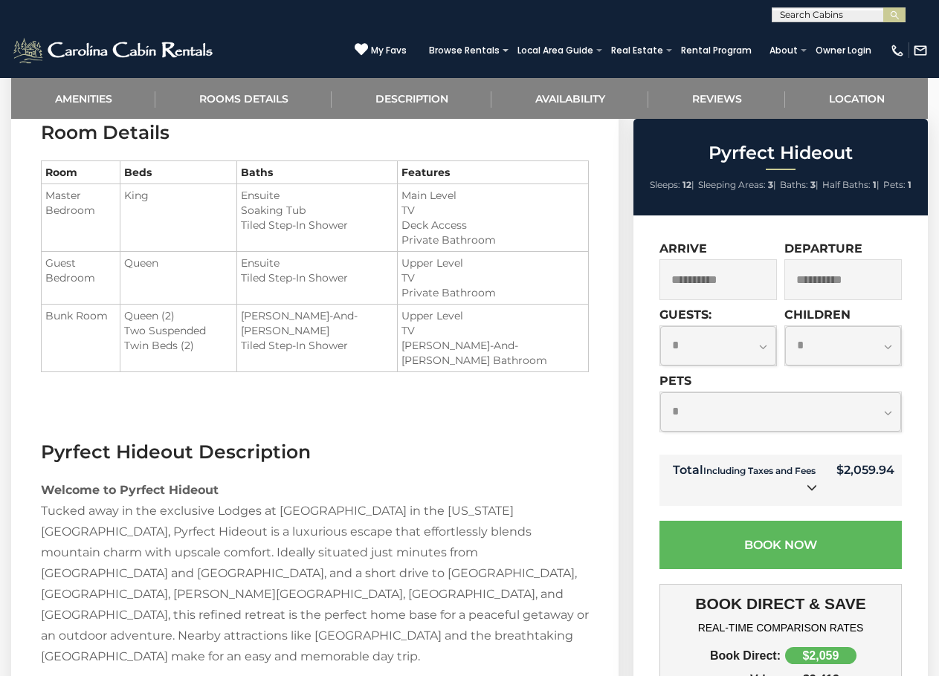
click at [815, 483] on icon at bounding box center [812, 487] width 10 height 10
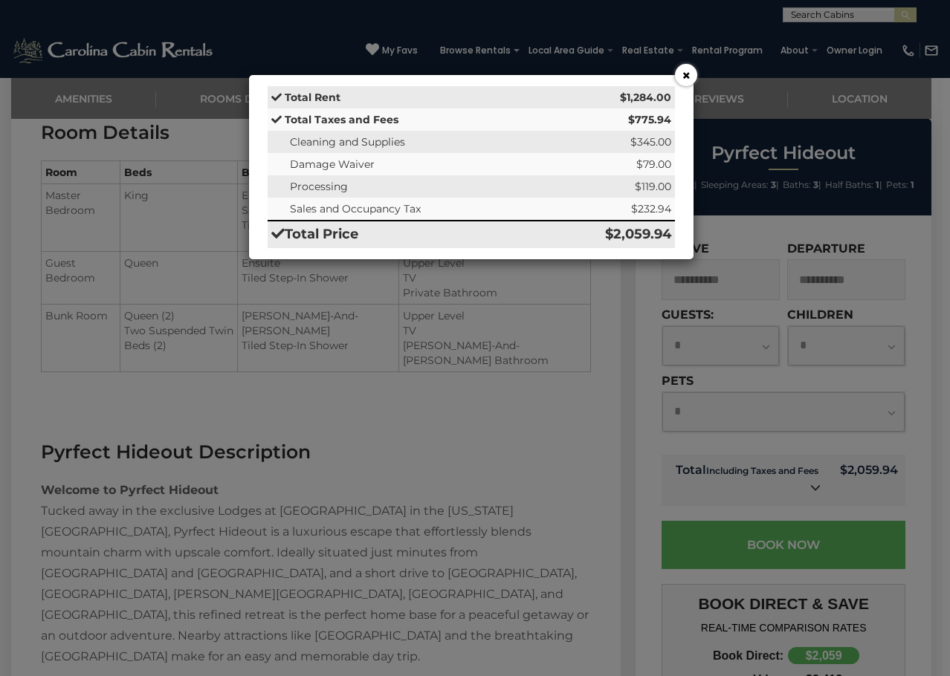
click at [690, 74] on button "×" at bounding box center [686, 75] width 22 height 22
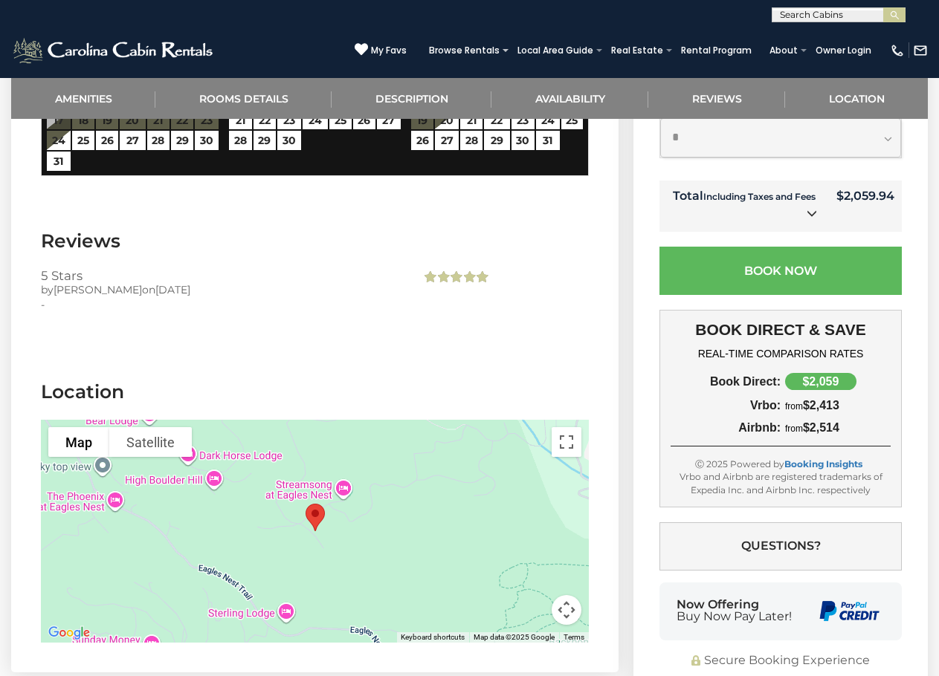
scroll to position [3345, 0]
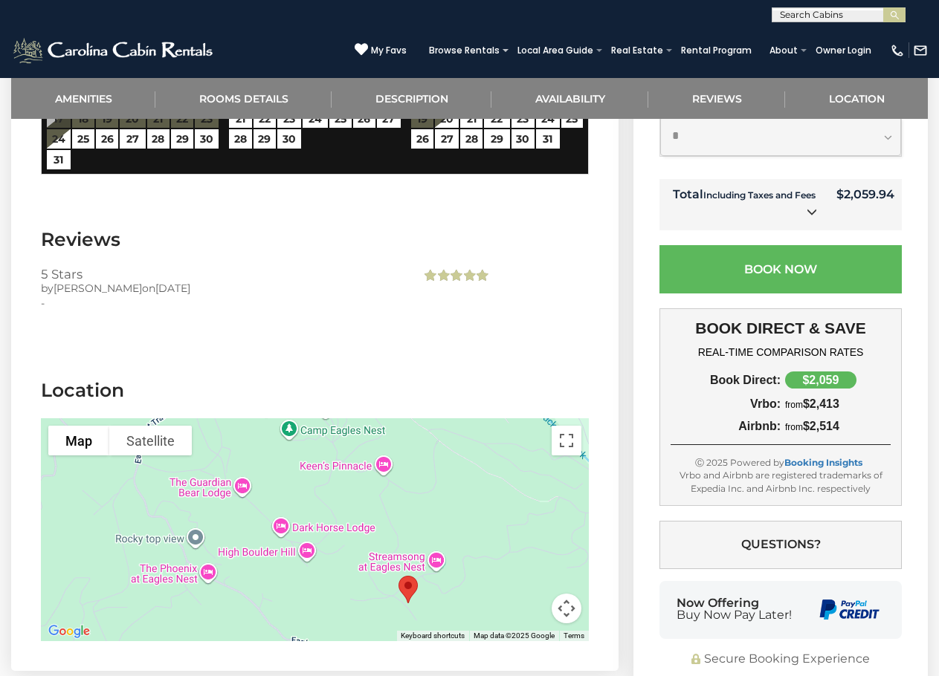
drag, startPoint x: 291, startPoint y: 412, endPoint x: 386, endPoint y: 488, distance: 121.7
click at [386, 488] on div at bounding box center [315, 530] width 548 height 223
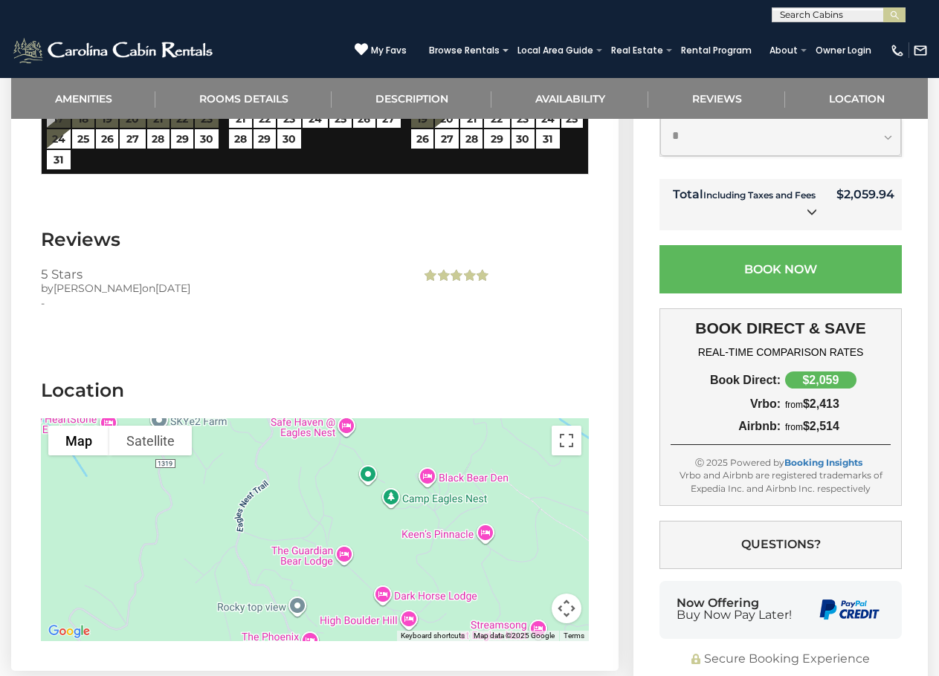
drag, startPoint x: 317, startPoint y: 460, endPoint x: 421, endPoint y: 531, distance: 126.4
click at [421, 531] on div at bounding box center [315, 530] width 548 height 223
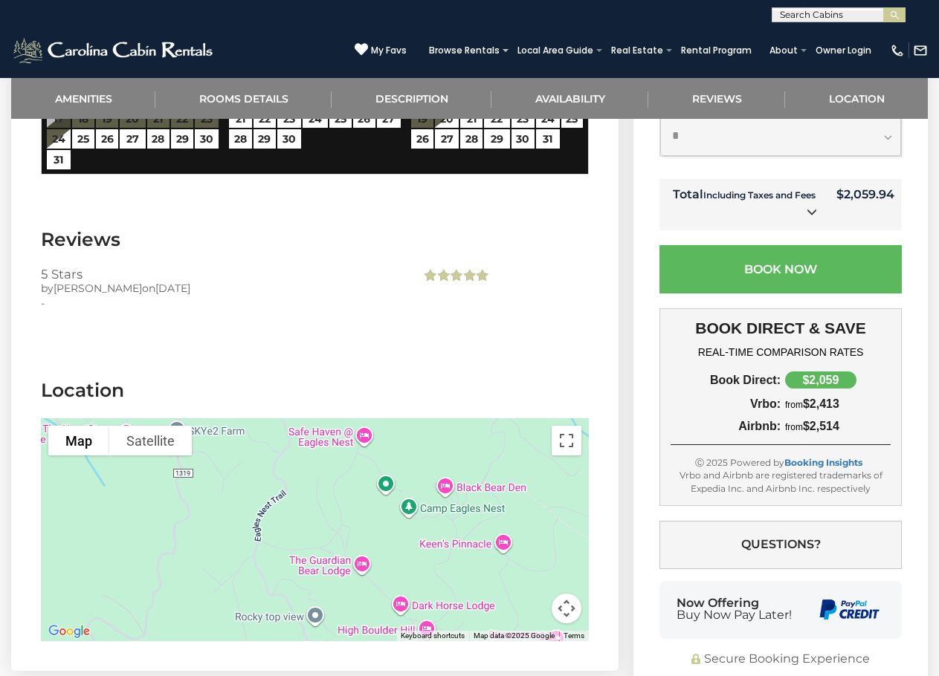
drag, startPoint x: 370, startPoint y: 473, endPoint x: 390, endPoint y: 488, distance: 25.0
click at [390, 488] on div at bounding box center [315, 530] width 548 height 223
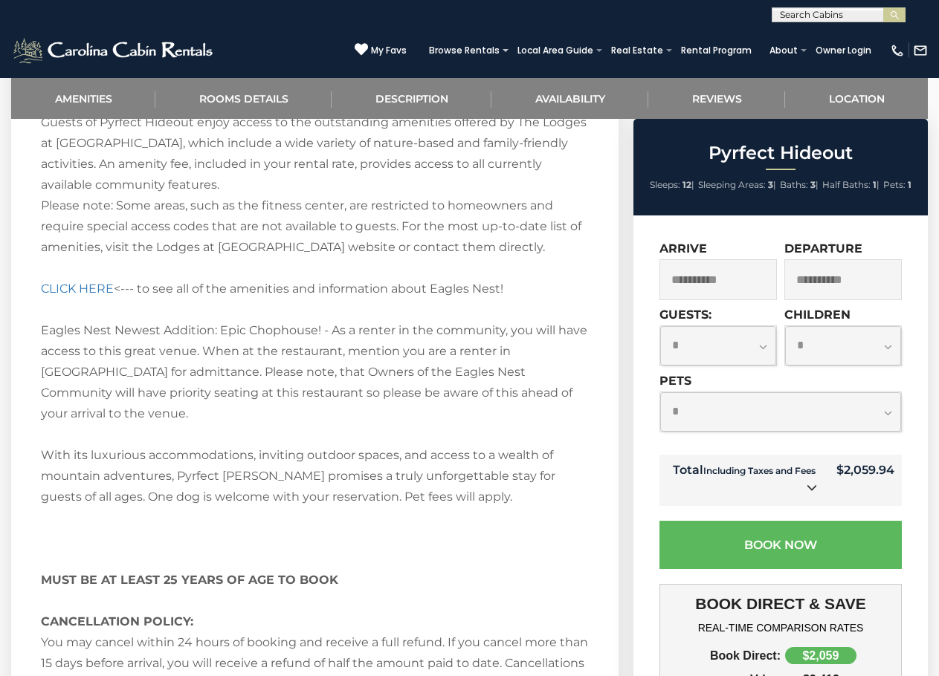
scroll to position [2379, 0]
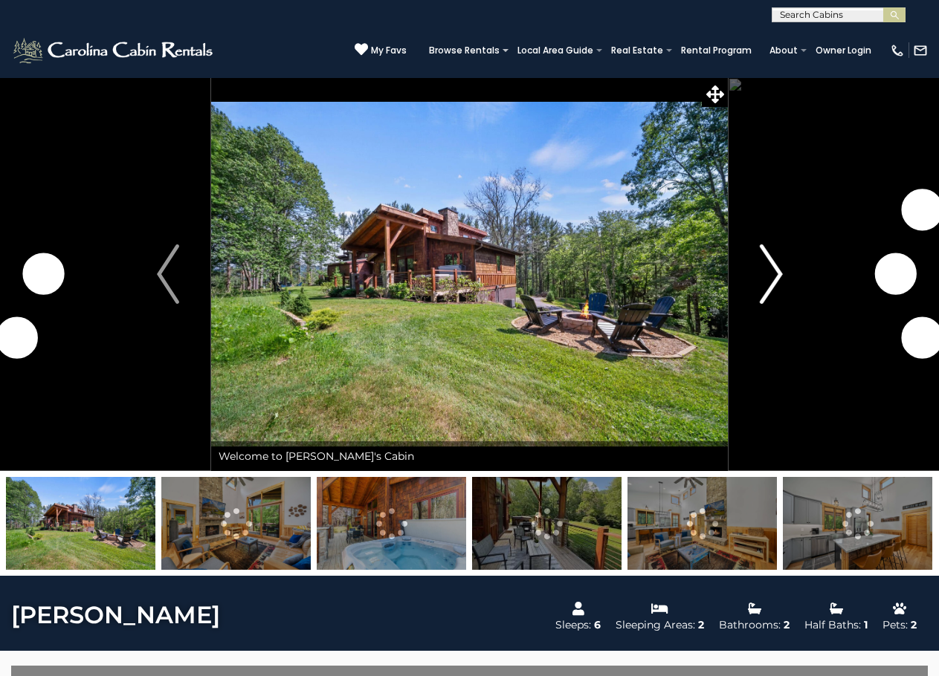
click at [771, 268] on img "Next" at bounding box center [771, 274] width 22 height 59
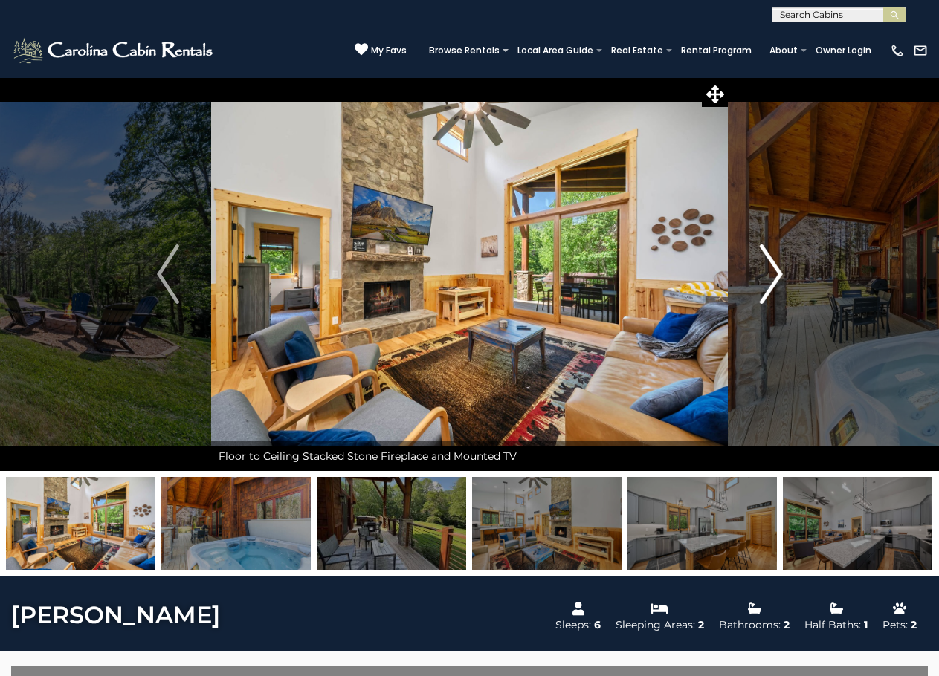
click at [775, 272] on img "Next" at bounding box center [771, 274] width 22 height 59
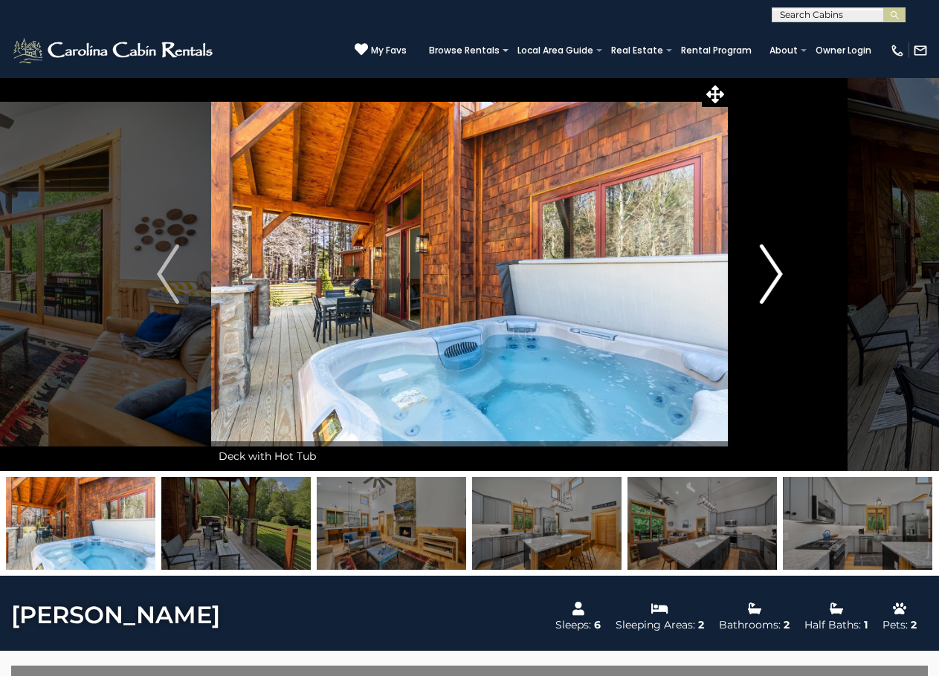
click at [775, 272] on img "Next" at bounding box center [771, 274] width 22 height 59
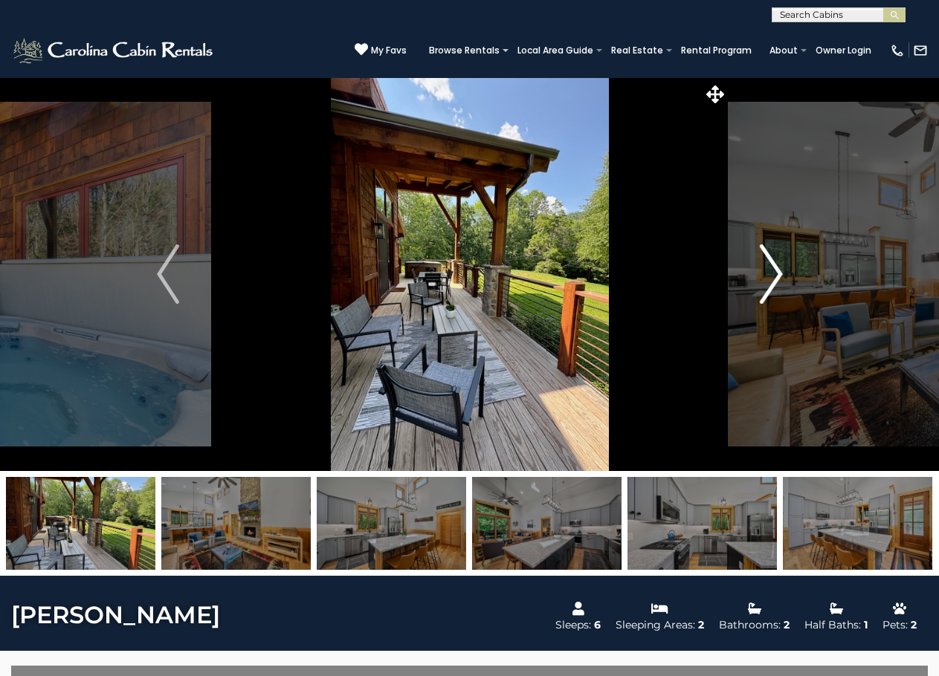
click at [775, 272] on img "Next" at bounding box center [771, 274] width 22 height 59
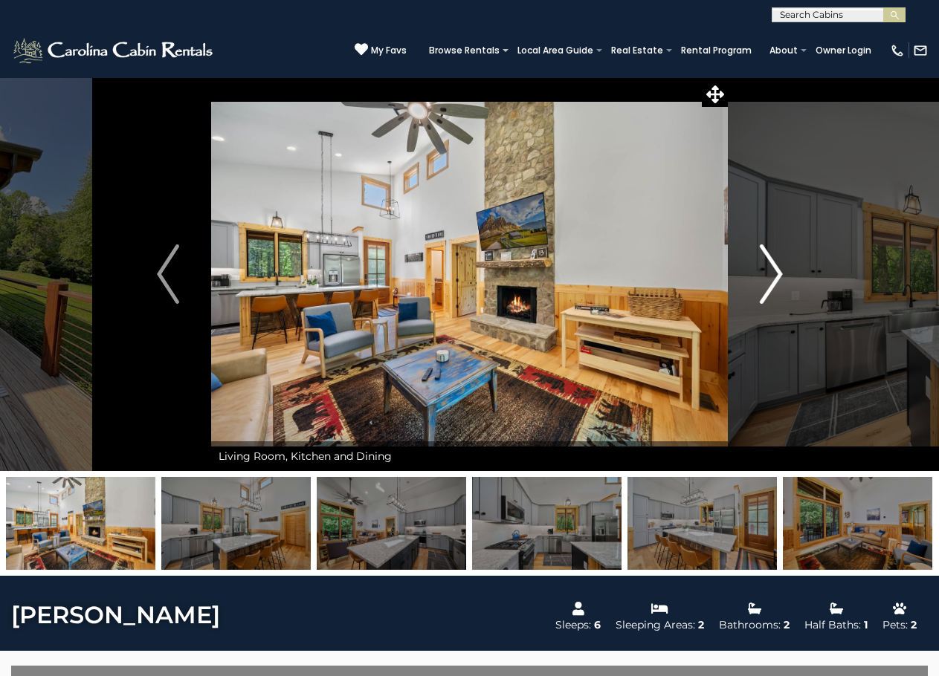
click at [775, 272] on img "Next" at bounding box center [771, 274] width 22 height 59
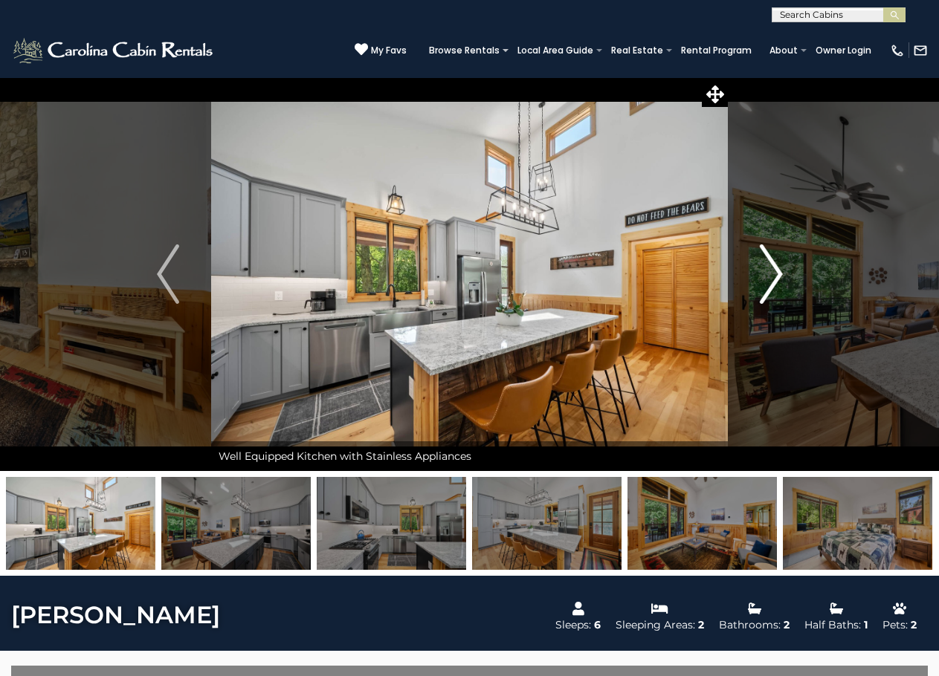
click at [775, 272] on img "Next" at bounding box center [771, 274] width 22 height 59
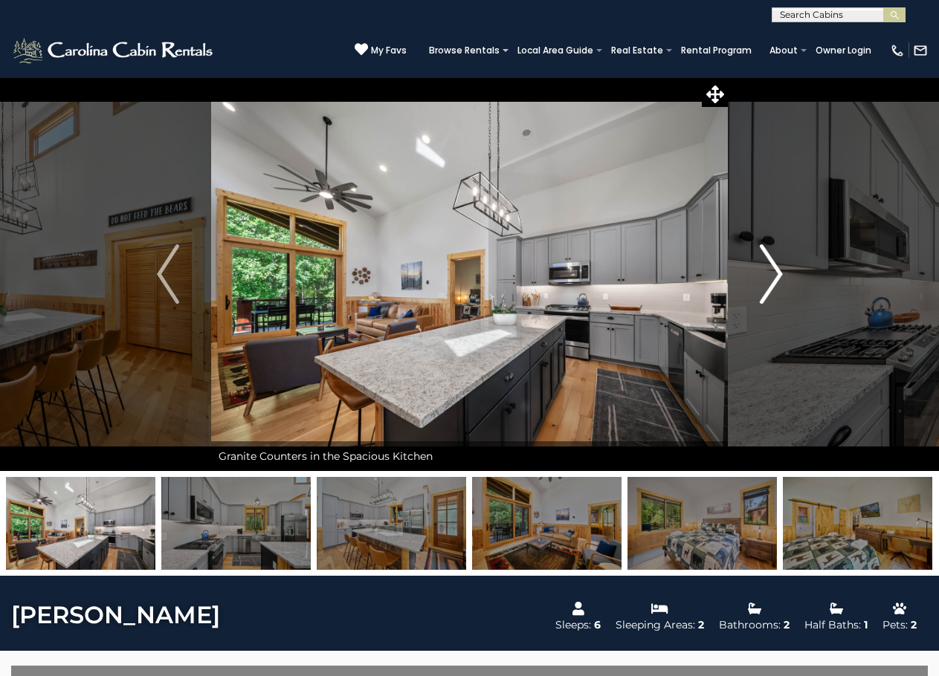
click at [775, 272] on img "Next" at bounding box center [771, 274] width 22 height 59
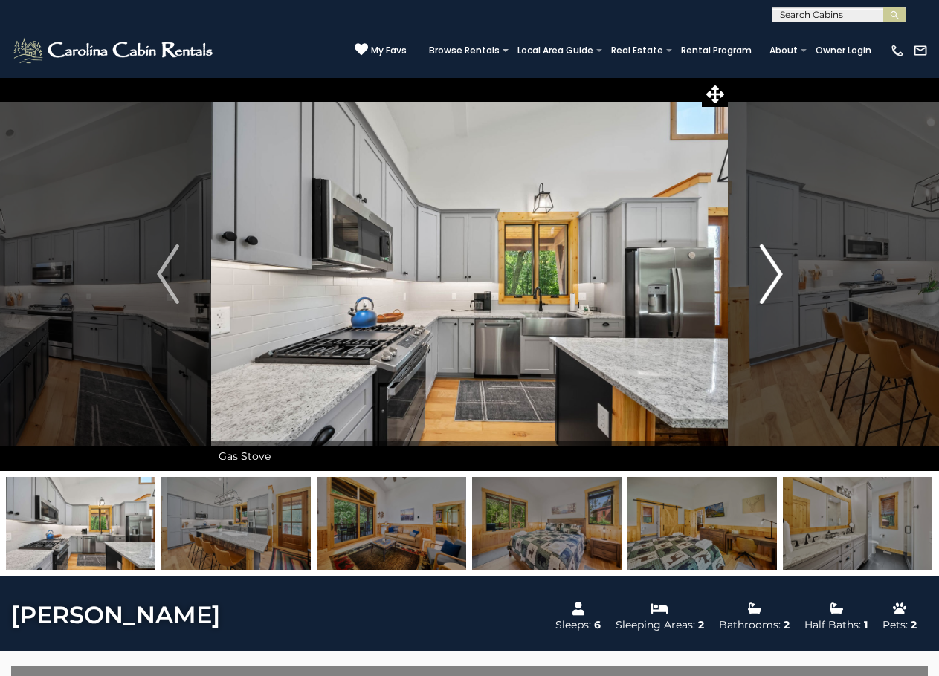
click at [775, 272] on img "Next" at bounding box center [771, 274] width 22 height 59
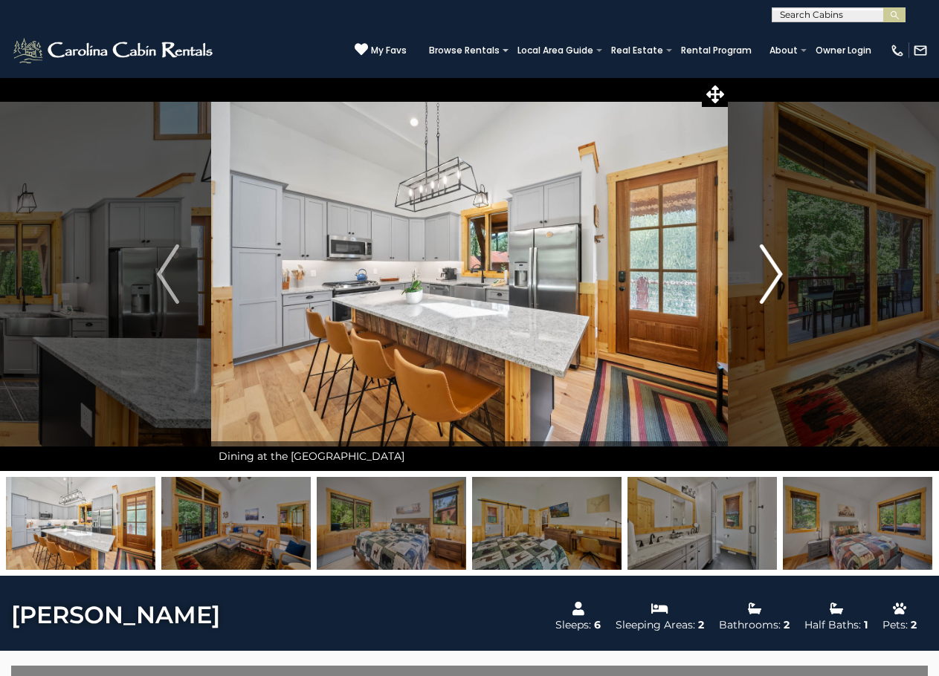
click at [775, 272] on img "Next" at bounding box center [771, 274] width 22 height 59
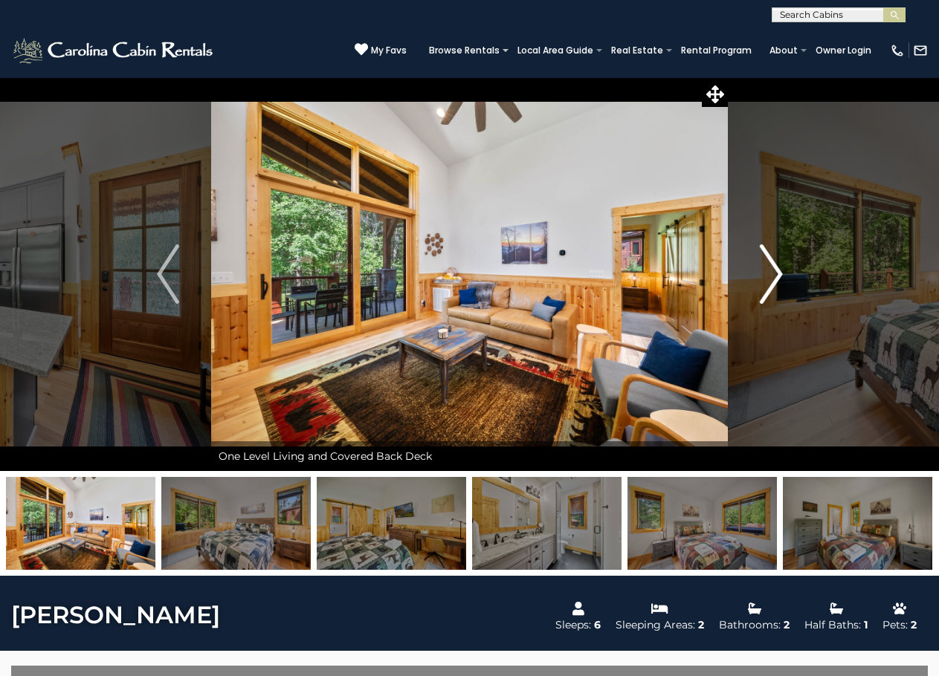
click at [775, 272] on img "Next" at bounding box center [771, 274] width 22 height 59
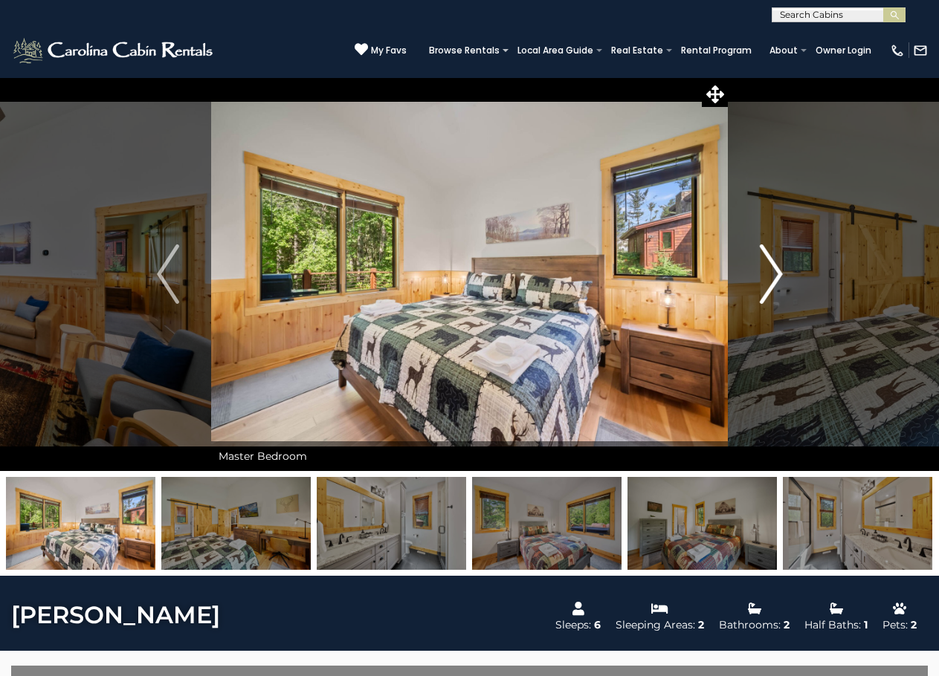
click at [775, 272] on img "Next" at bounding box center [771, 274] width 22 height 59
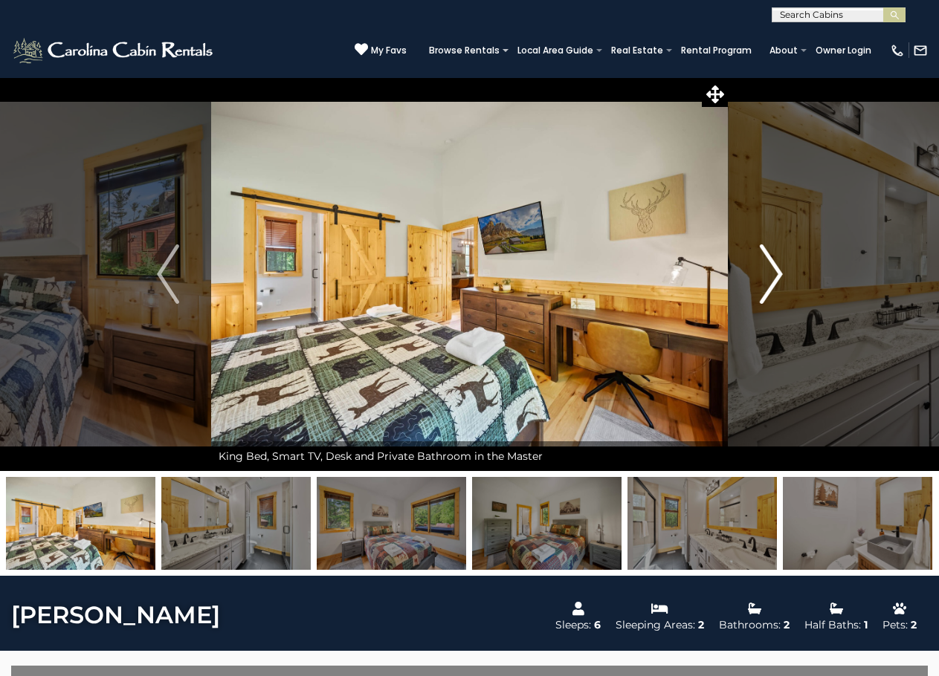
click at [775, 272] on img "Next" at bounding box center [771, 274] width 22 height 59
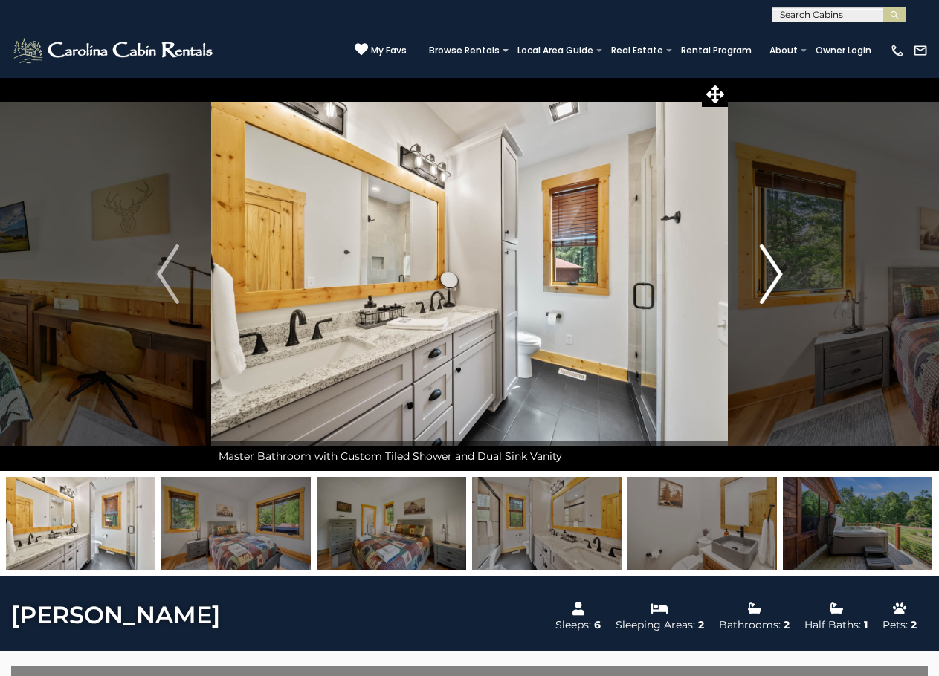
click at [775, 272] on img "Next" at bounding box center [771, 274] width 22 height 59
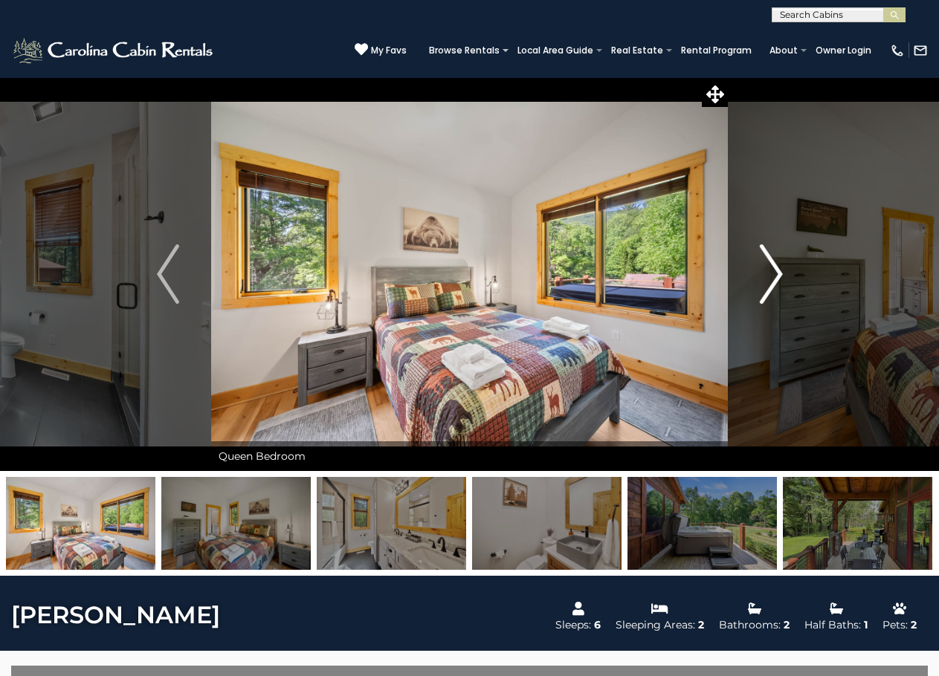
click at [775, 272] on img "Next" at bounding box center [771, 274] width 22 height 59
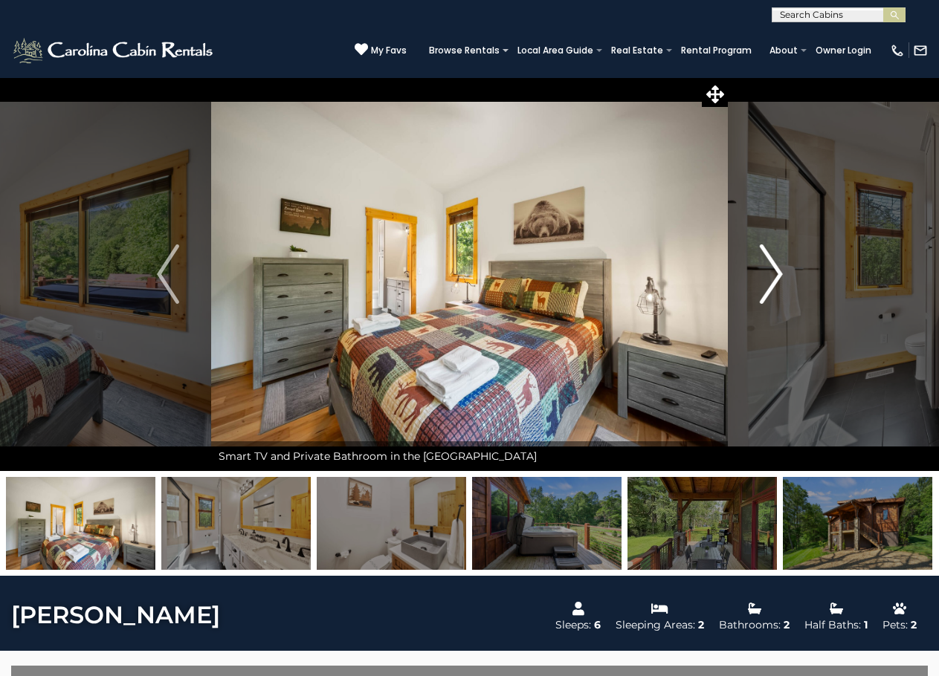
click at [775, 272] on img "Next" at bounding box center [771, 274] width 22 height 59
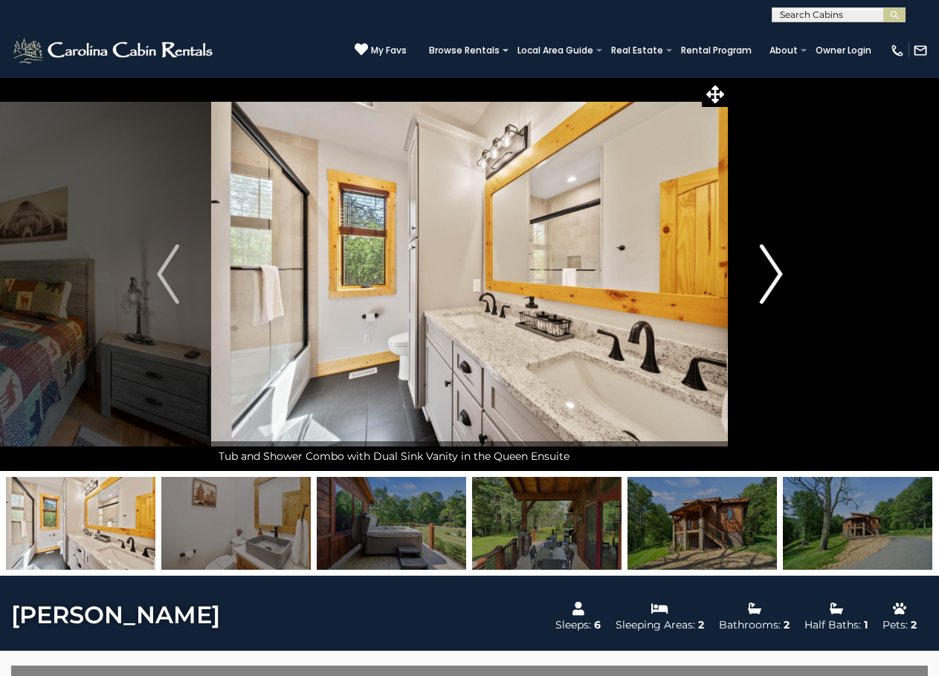
click at [775, 272] on img "Next" at bounding box center [771, 274] width 22 height 59
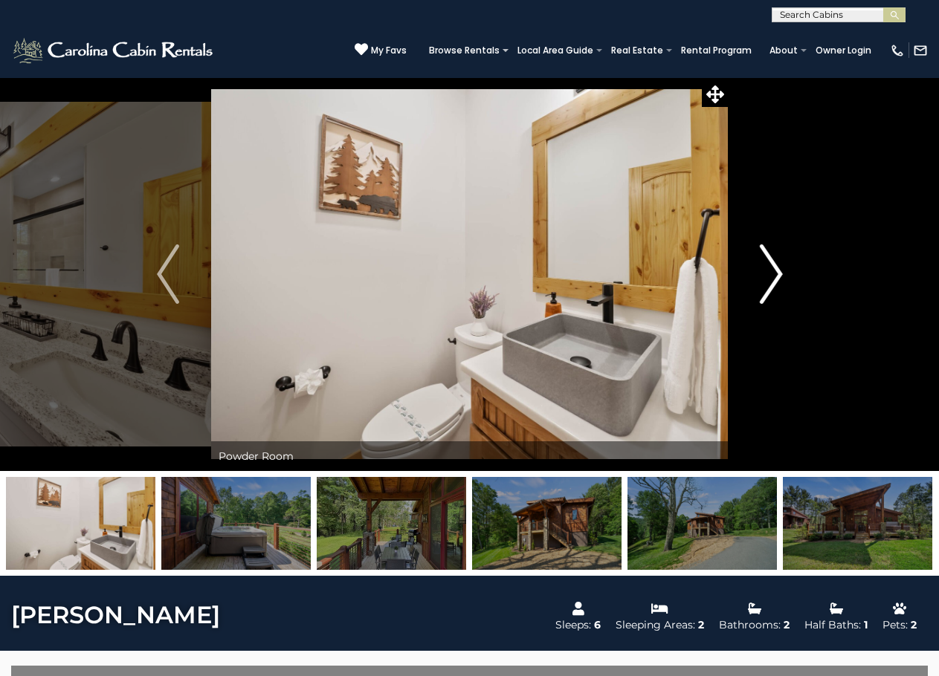
click at [775, 272] on img "Next" at bounding box center [771, 274] width 22 height 59
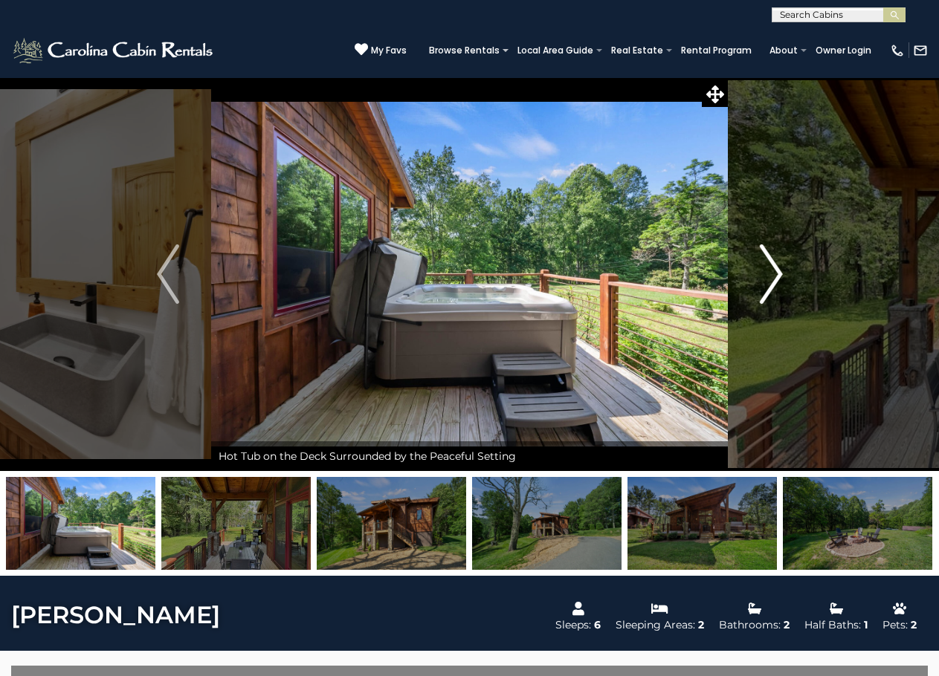
click at [775, 272] on img "Next" at bounding box center [771, 274] width 22 height 59
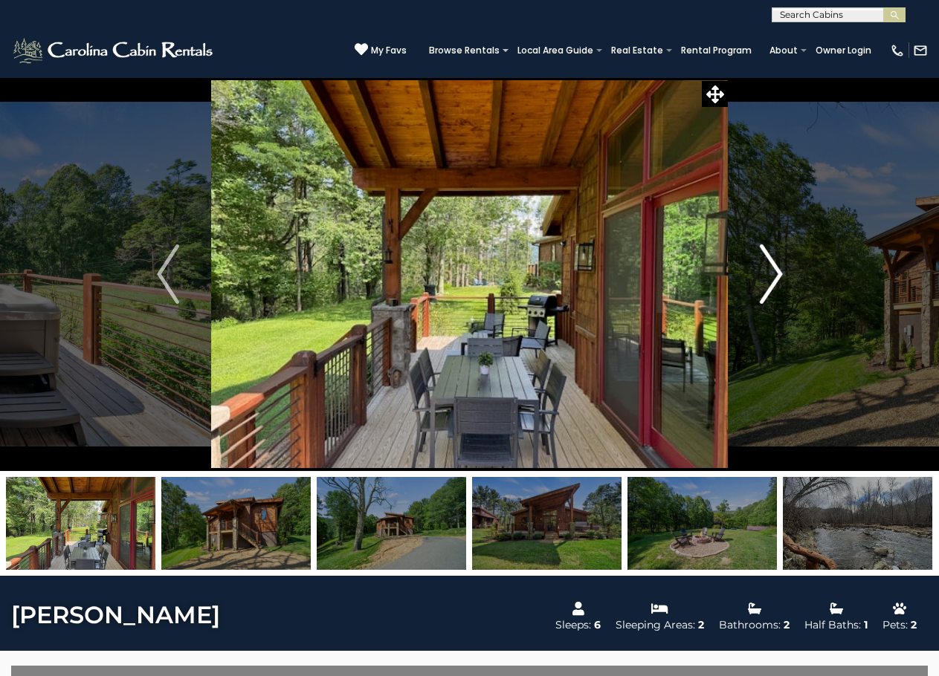
click at [775, 272] on img "Next" at bounding box center [771, 274] width 22 height 59
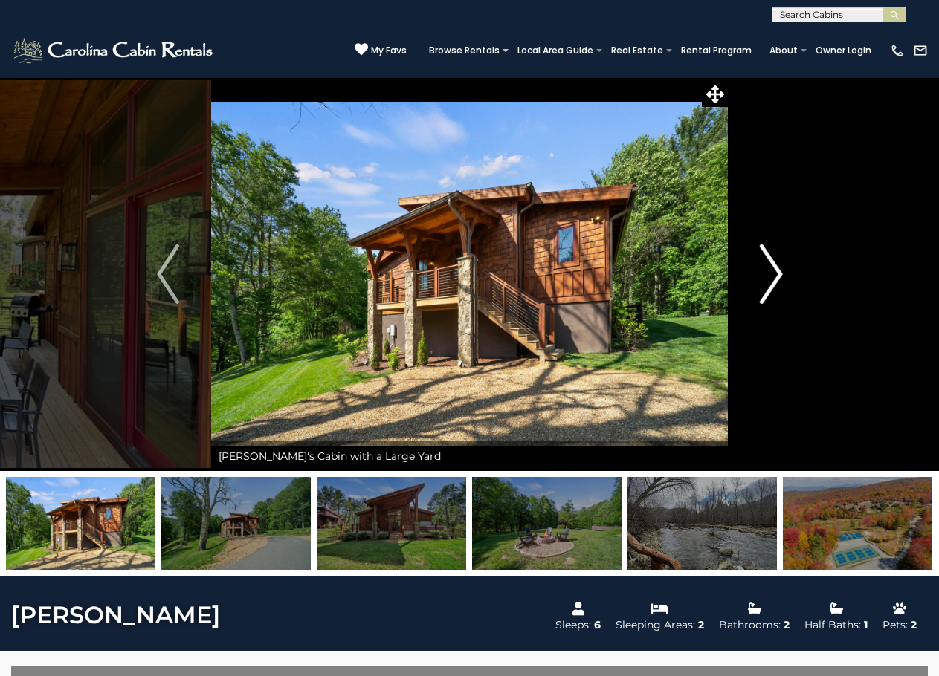
click at [775, 272] on img "Next" at bounding box center [771, 274] width 22 height 59
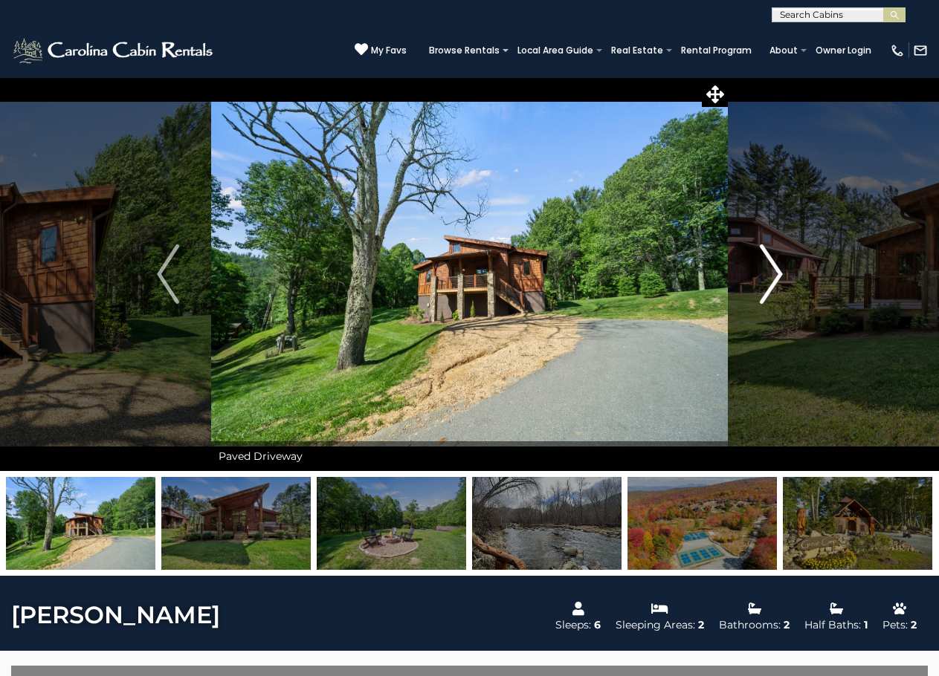
click at [775, 272] on img "Next" at bounding box center [771, 274] width 22 height 59
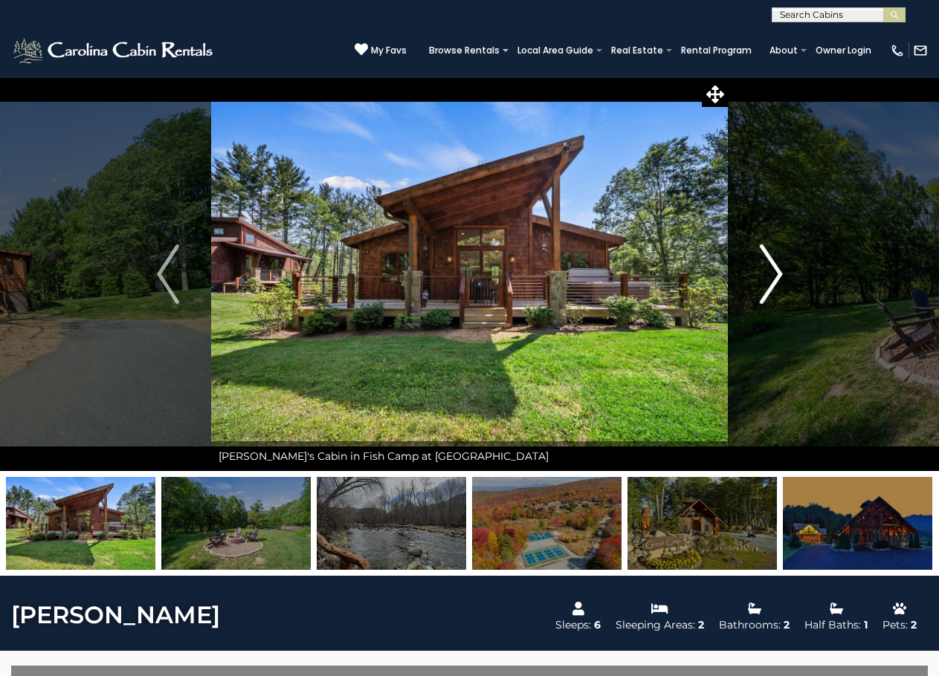
click at [775, 272] on img "Next" at bounding box center [771, 274] width 22 height 59
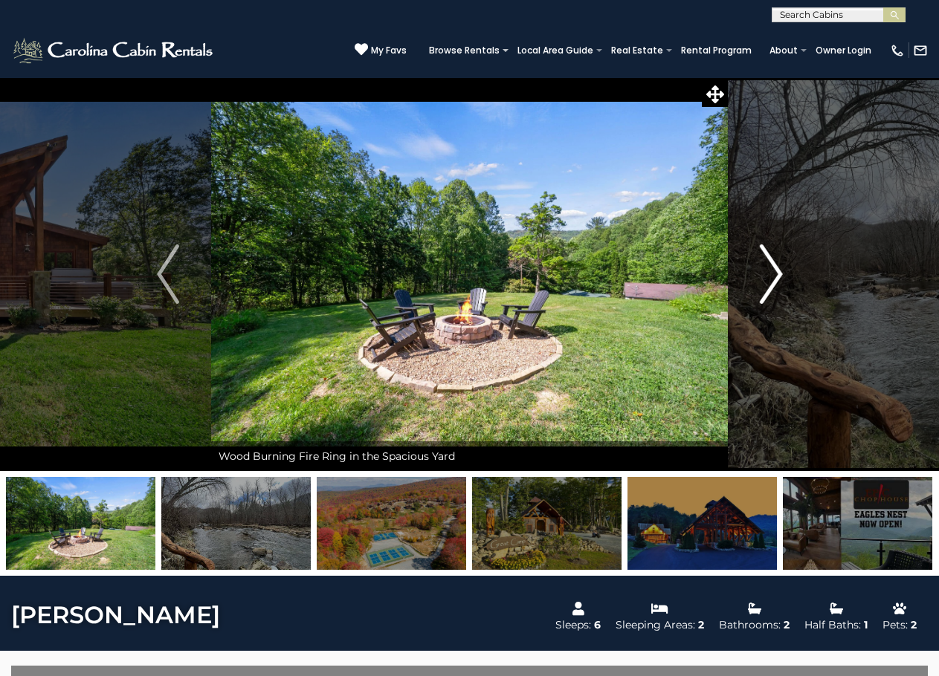
click at [775, 272] on img "Next" at bounding box center [771, 274] width 22 height 59
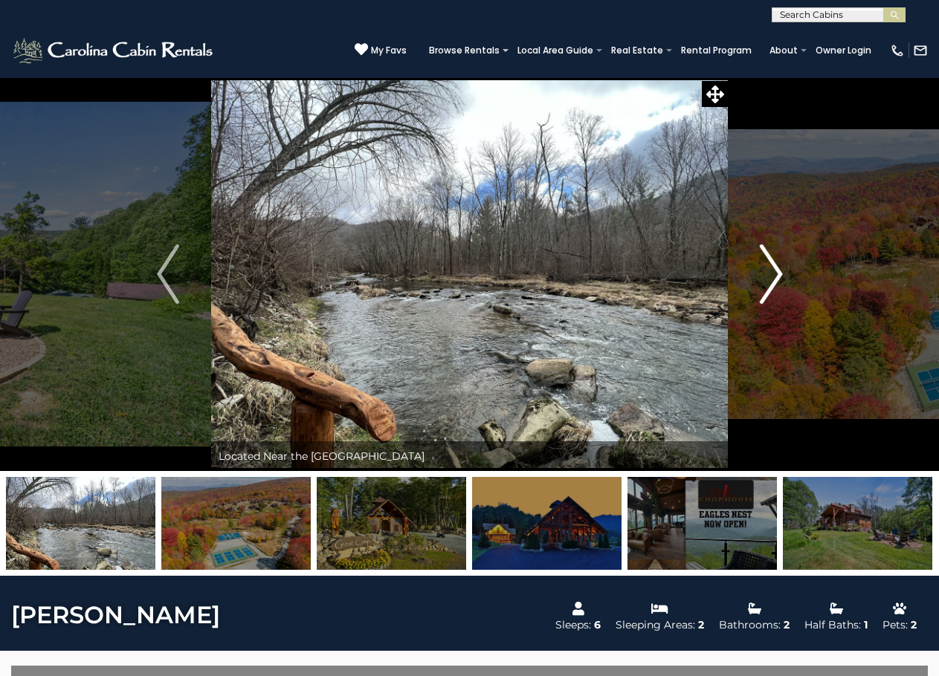
click at [775, 272] on img "Next" at bounding box center [771, 274] width 22 height 59
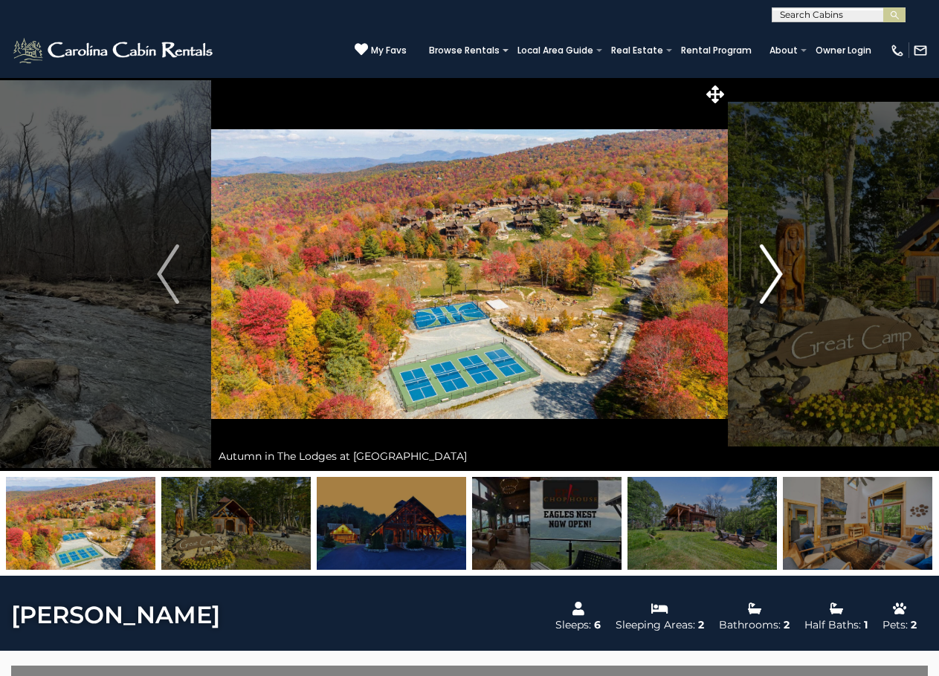
click at [775, 279] on img "Next" at bounding box center [771, 274] width 22 height 59
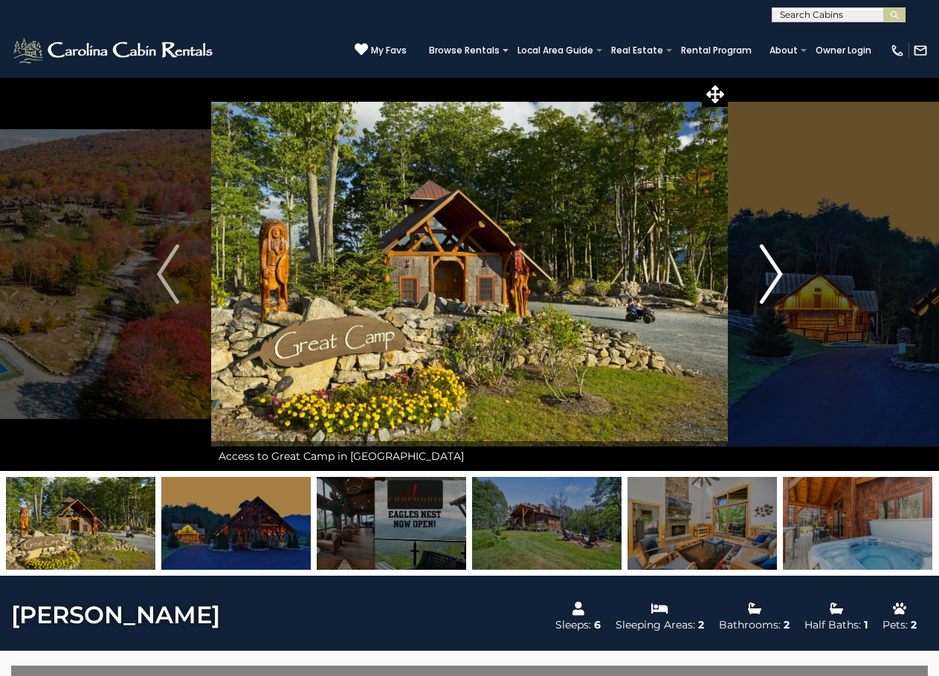
click at [775, 279] on img "Next" at bounding box center [771, 274] width 22 height 59
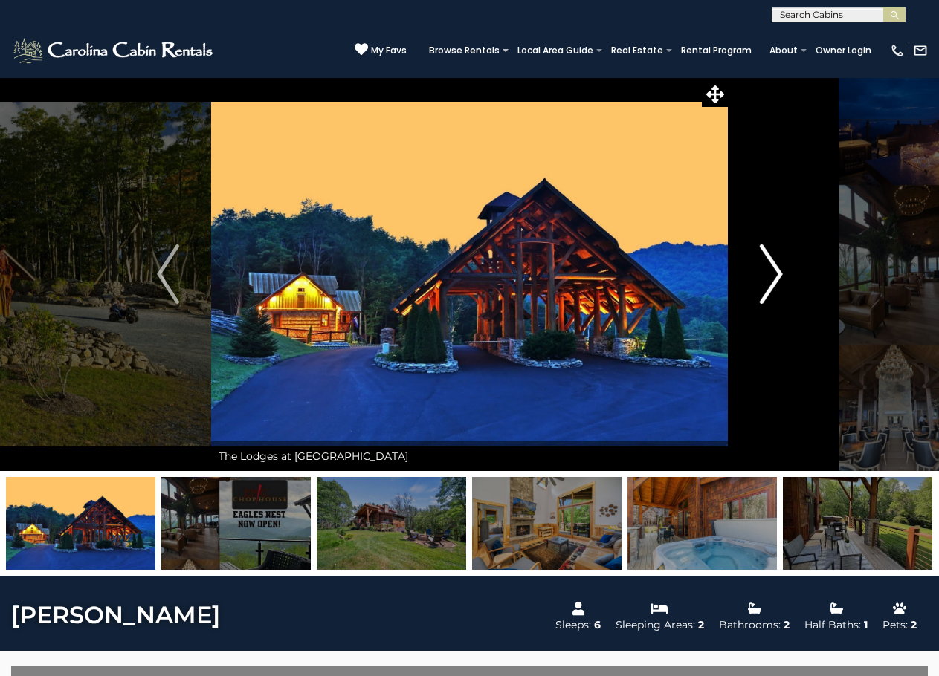
click at [778, 279] on img "Next" at bounding box center [771, 274] width 22 height 59
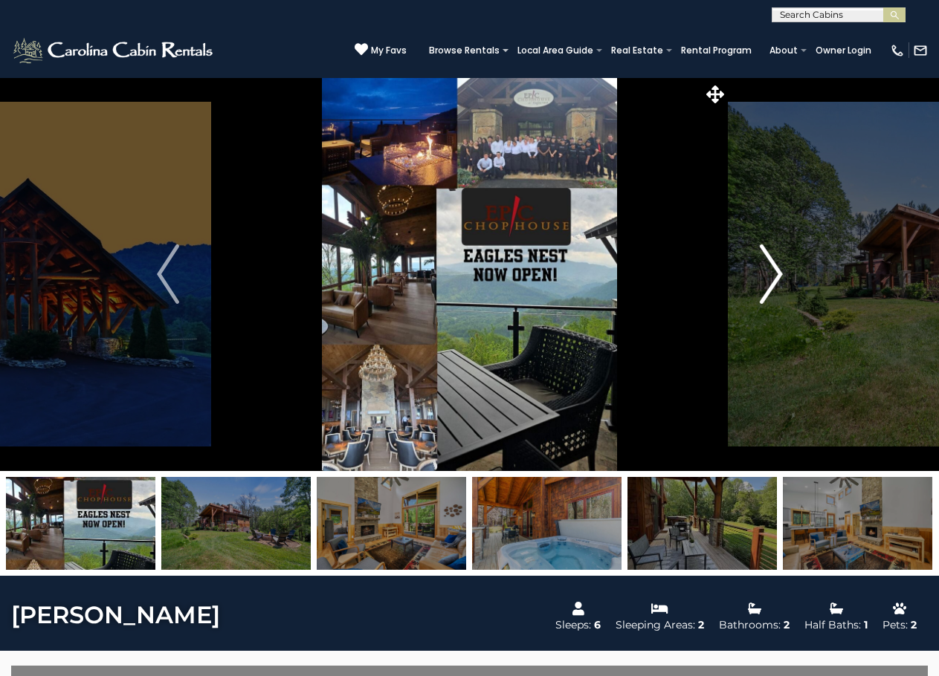
click at [775, 277] on img "Next" at bounding box center [771, 274] width 22 height 59
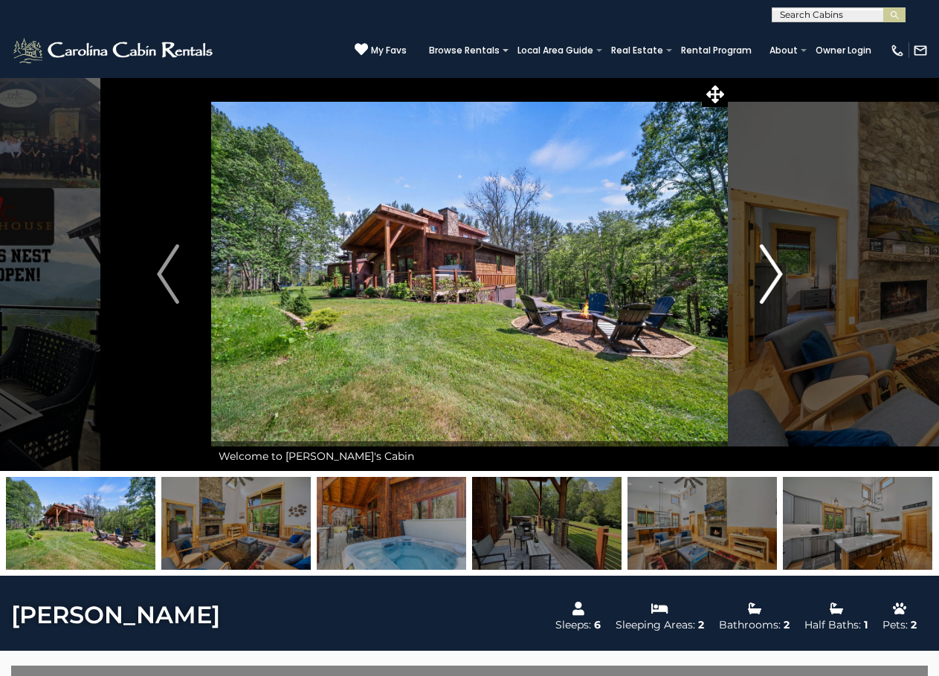
click at [775, 277] on img "Next" at bounding box center [771, 274] width 22 height 59
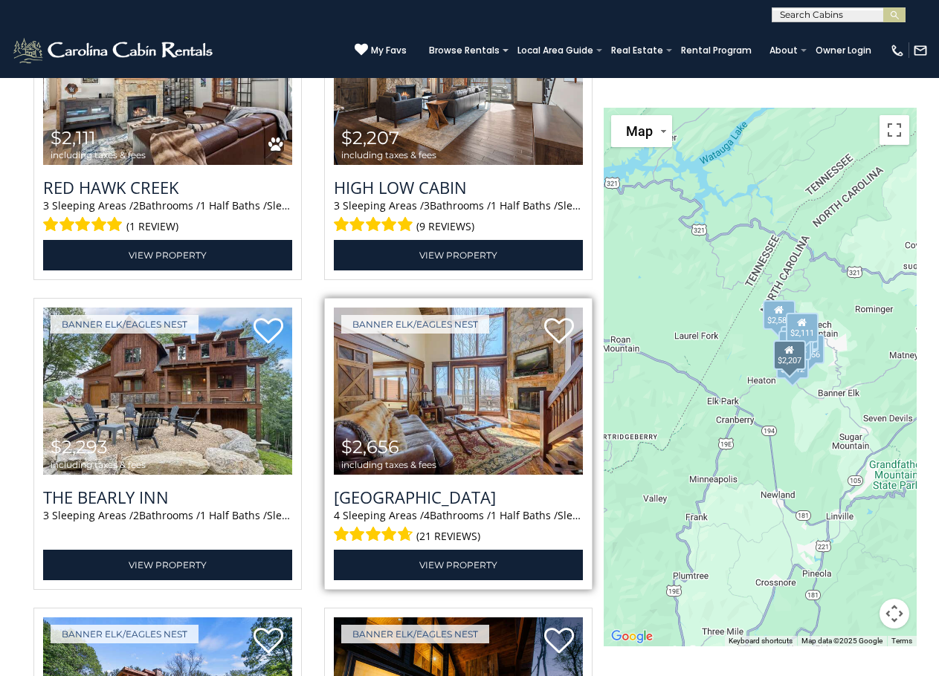
scroll to position [2081, 0]
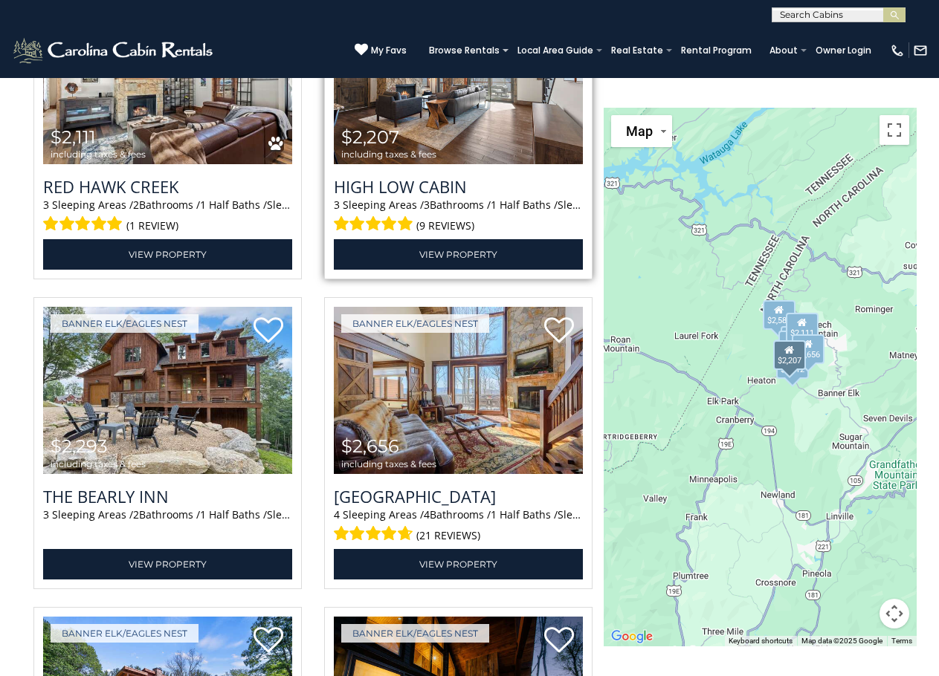
click at [488, 164] on img at bounding box center [458, 81] width 249 height 167
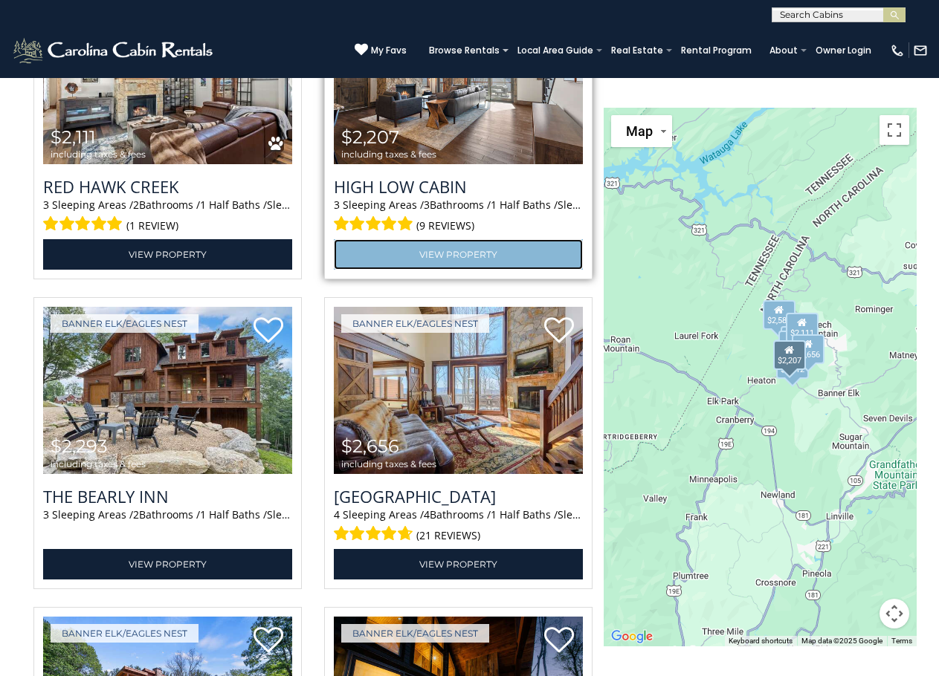
click at [488, 270] on link "View Property" at bounding box center [458, 254] width 249 height 30
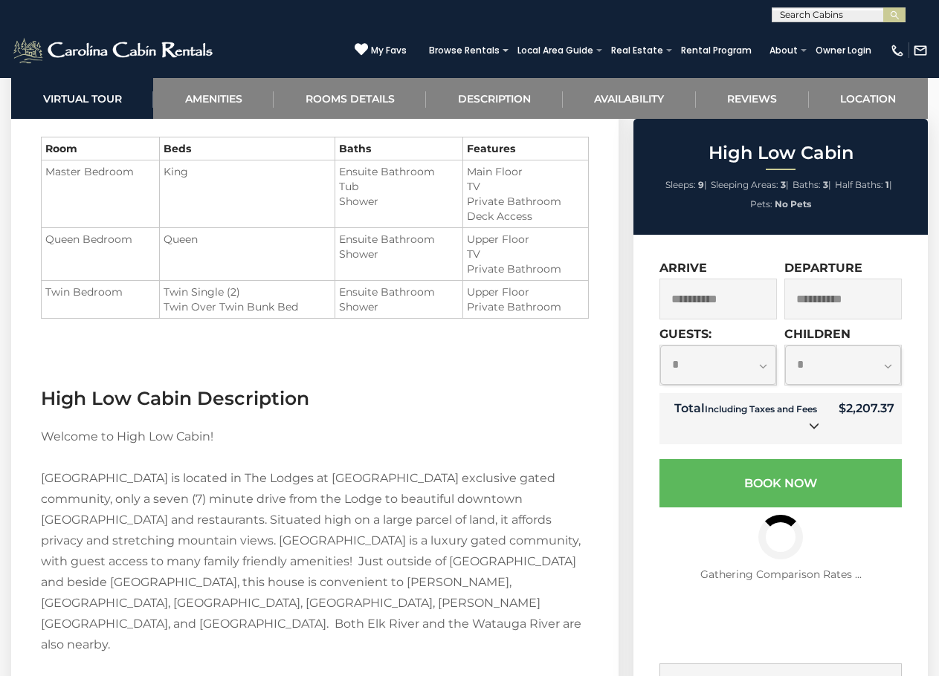
scroll to position [1561, 0]
